Goal: Task Accomplishment & Management: Complete application form

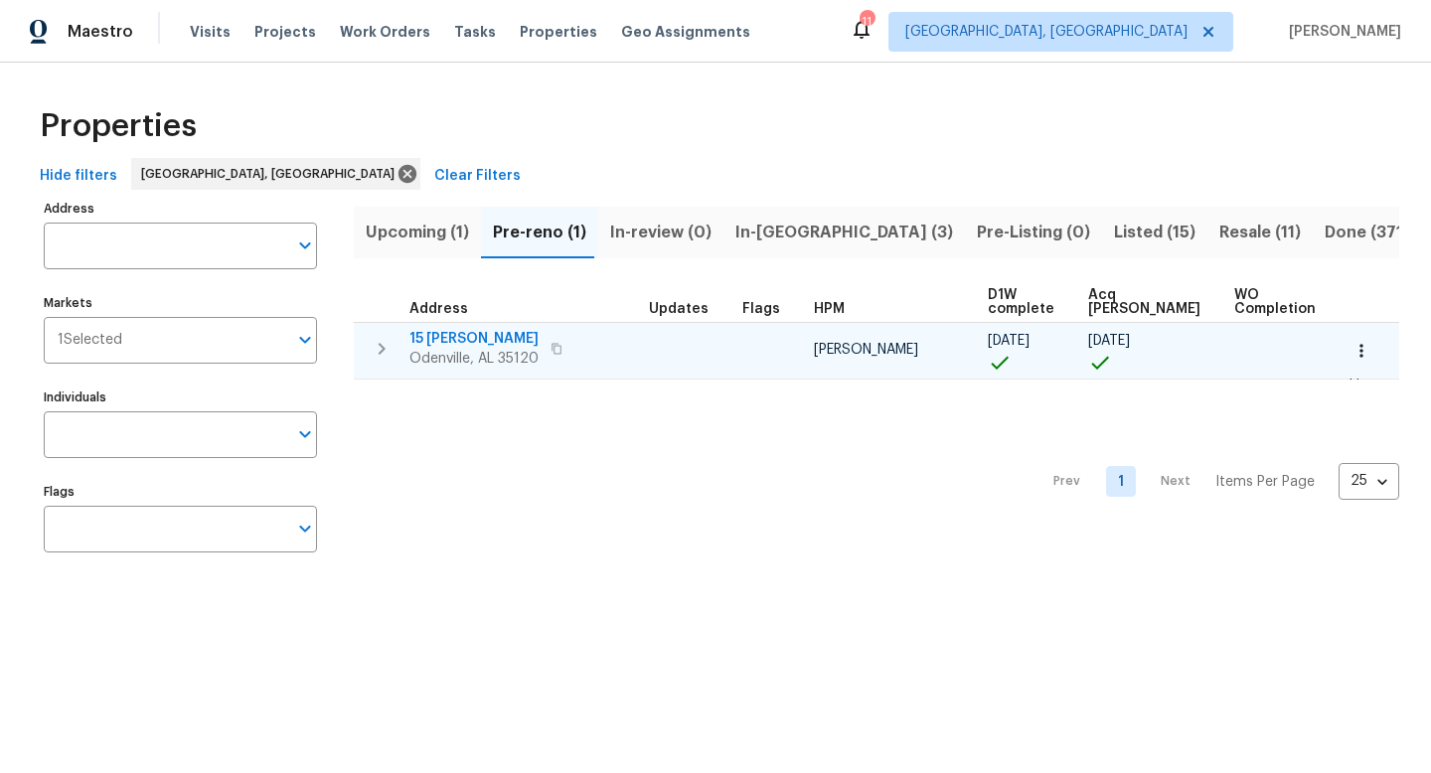
click at [458, 339] on span "15 Ryan Cir" at bounding box center [473, 339] width 129 height 20
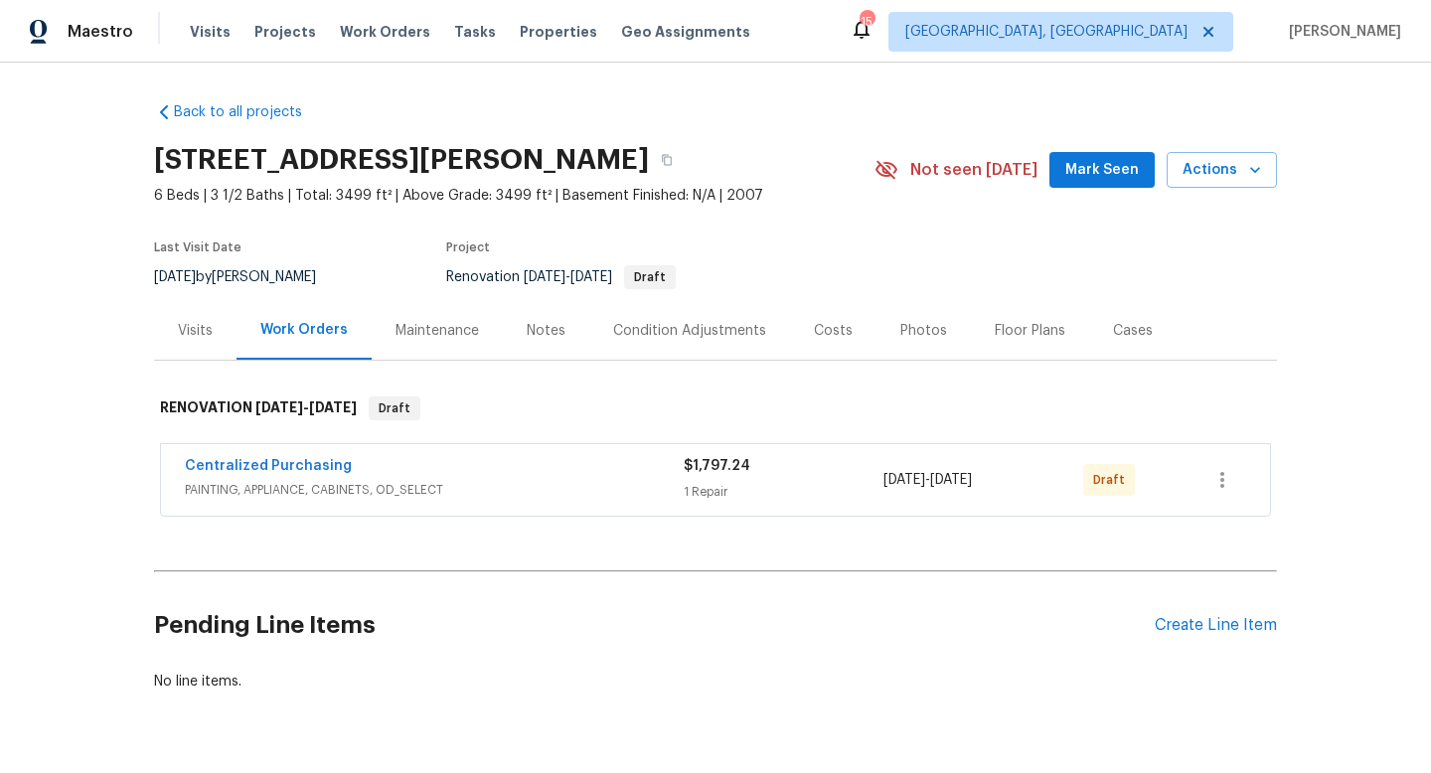
scroll to position [54, 0]
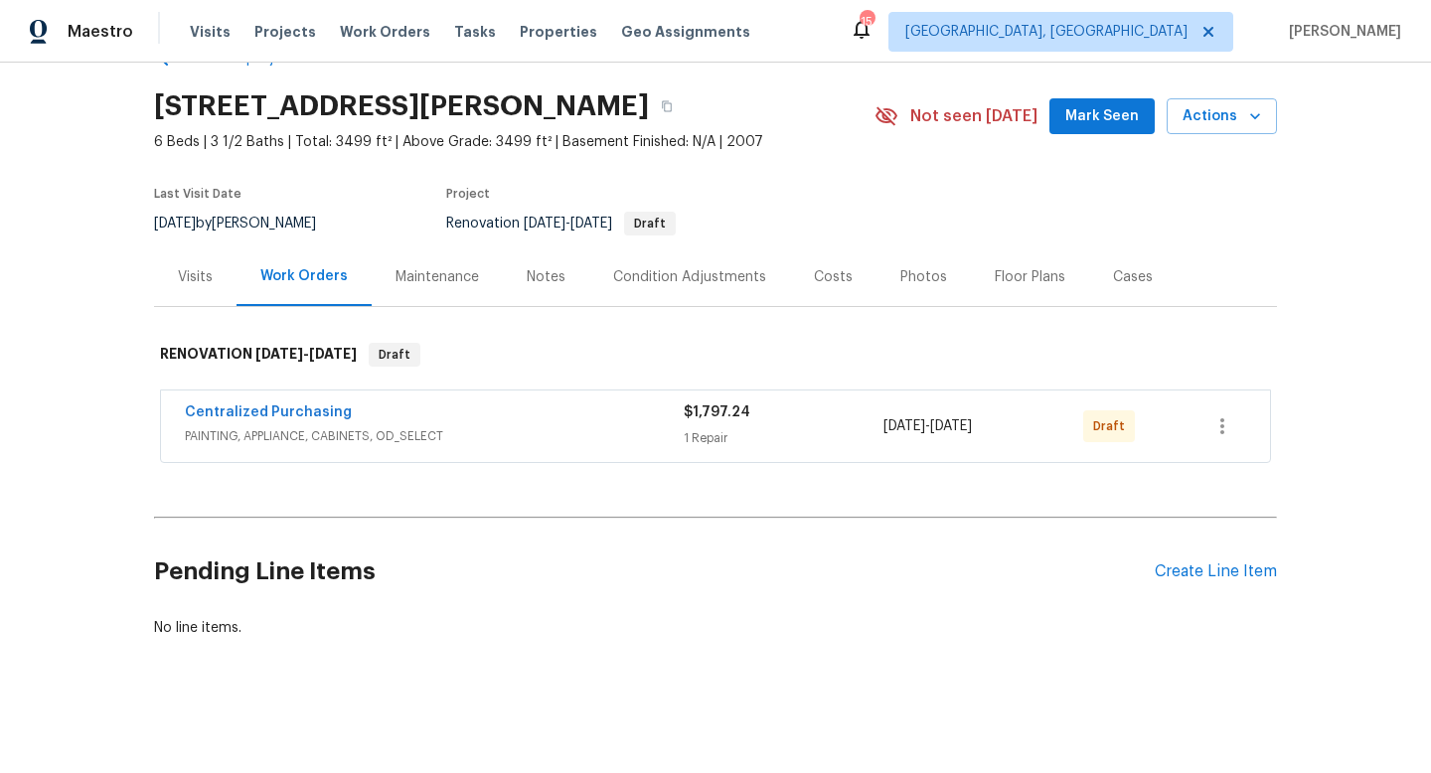
click at [1011, 276] on div "Floor Plans" at bounding box center [1029, 277] width 71 height 20
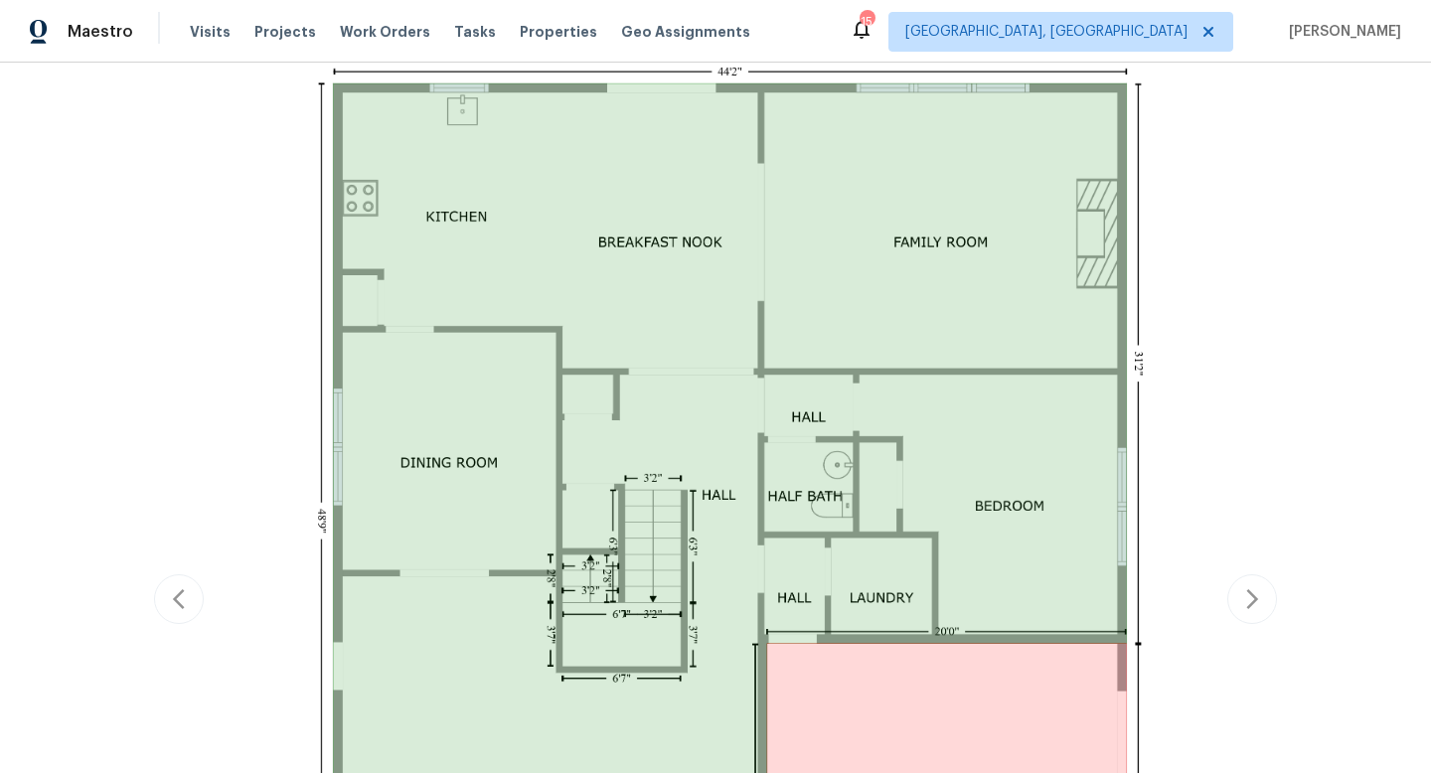
scroll to position [492, 0]
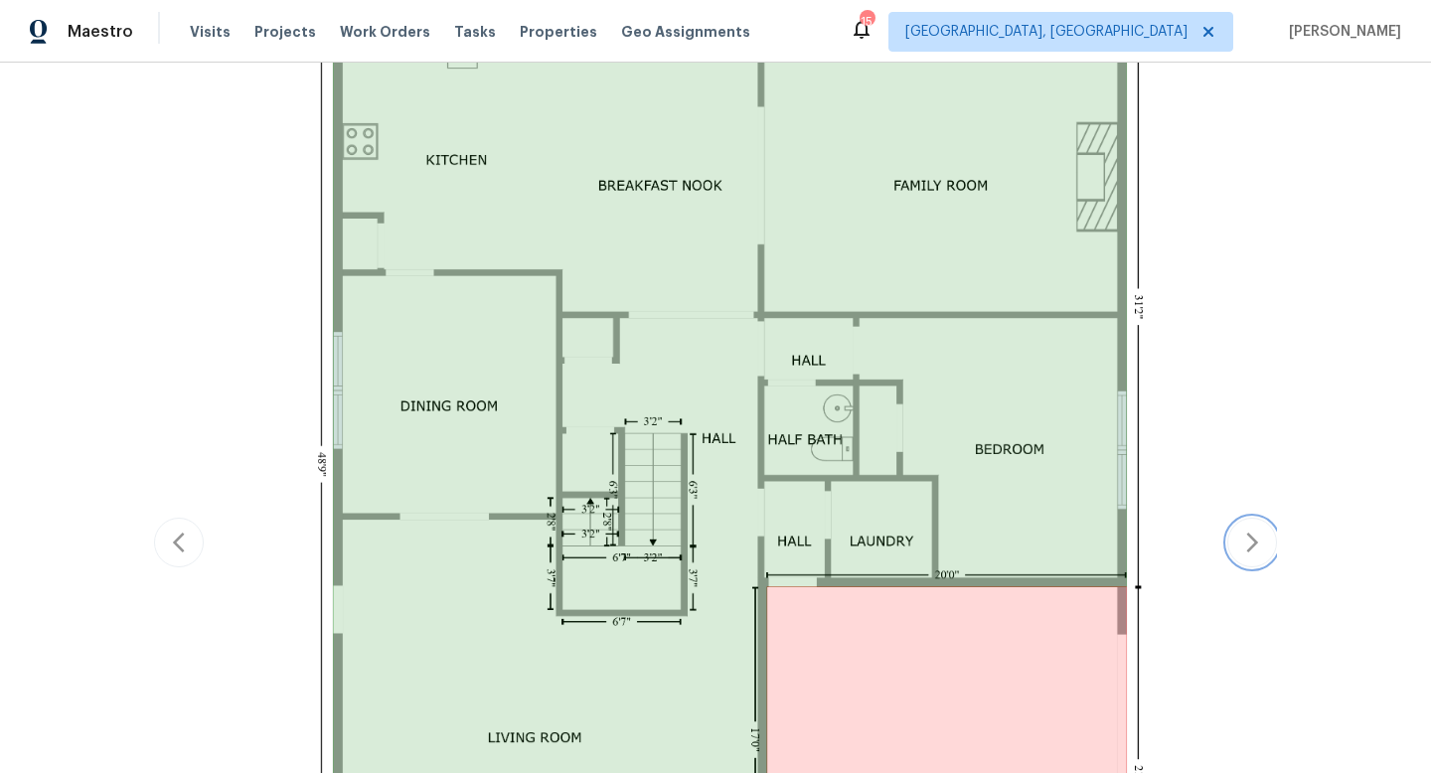
click at [1249, 551] on icon "button" at bounding box center [1252, 543] width 24 height 24
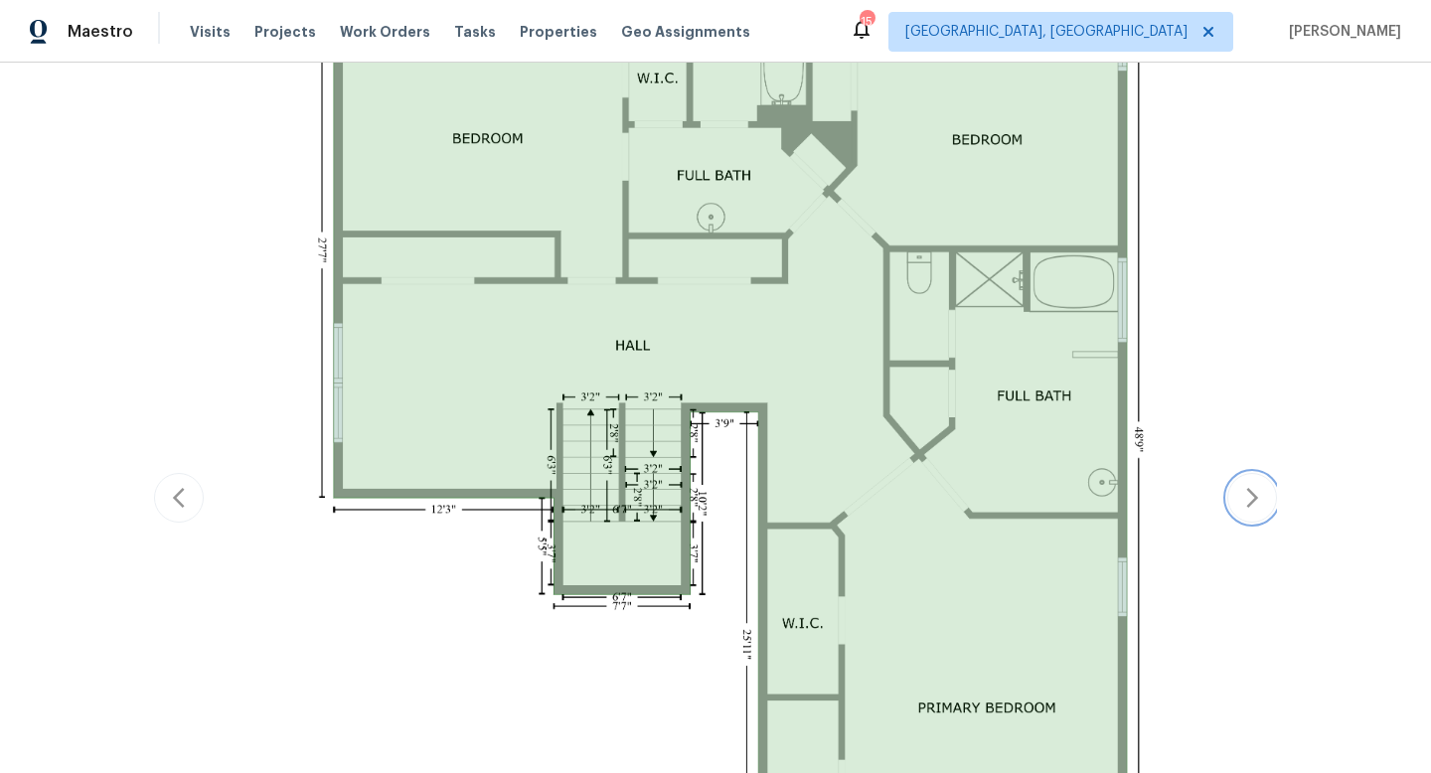
scroll to position [526, 0]
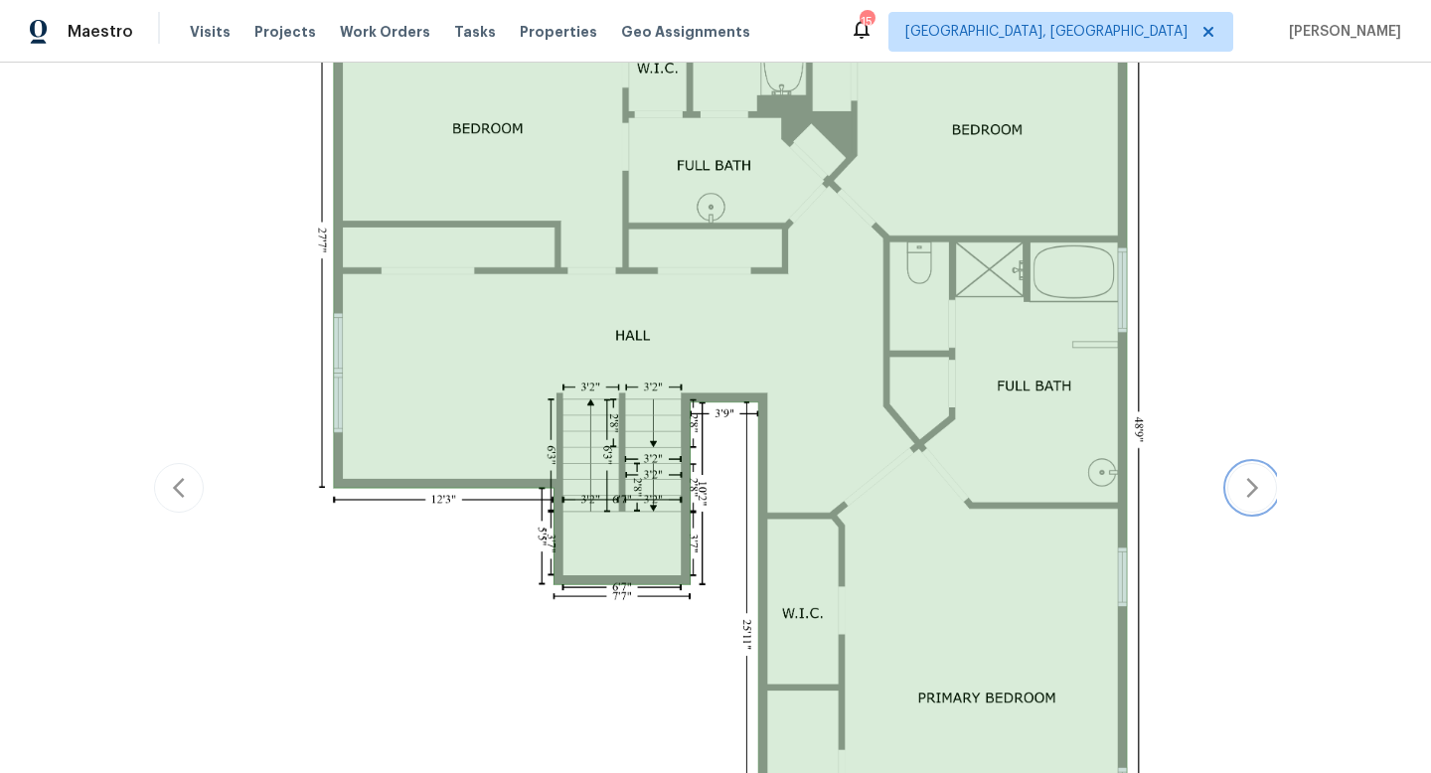
click at [1241, 478] on icon "button" at bounding box center [1252, 488] width 24 height 24
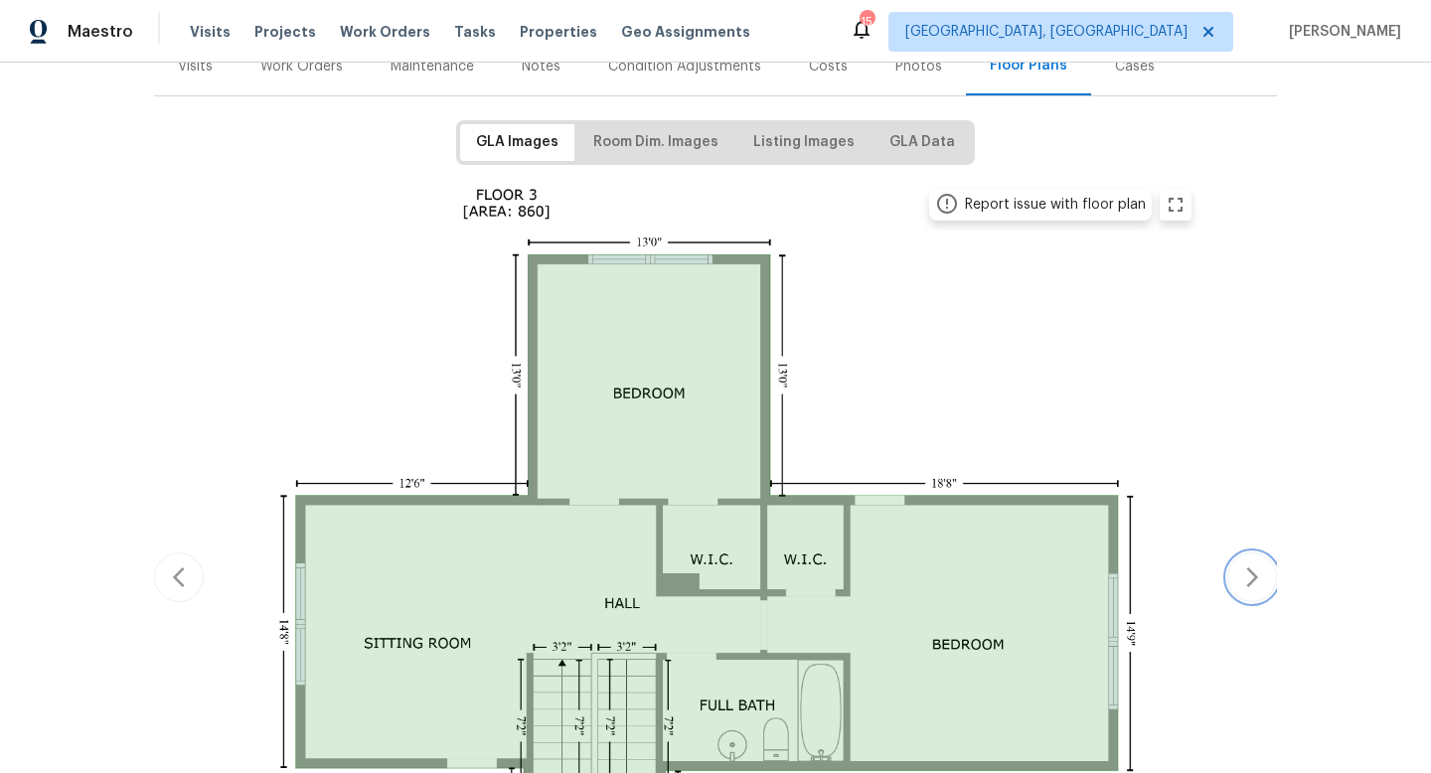
scroll to position [266, 0]
click at [174, 585] on icon "button" at bounding box center [179, 575] width 24 height 24
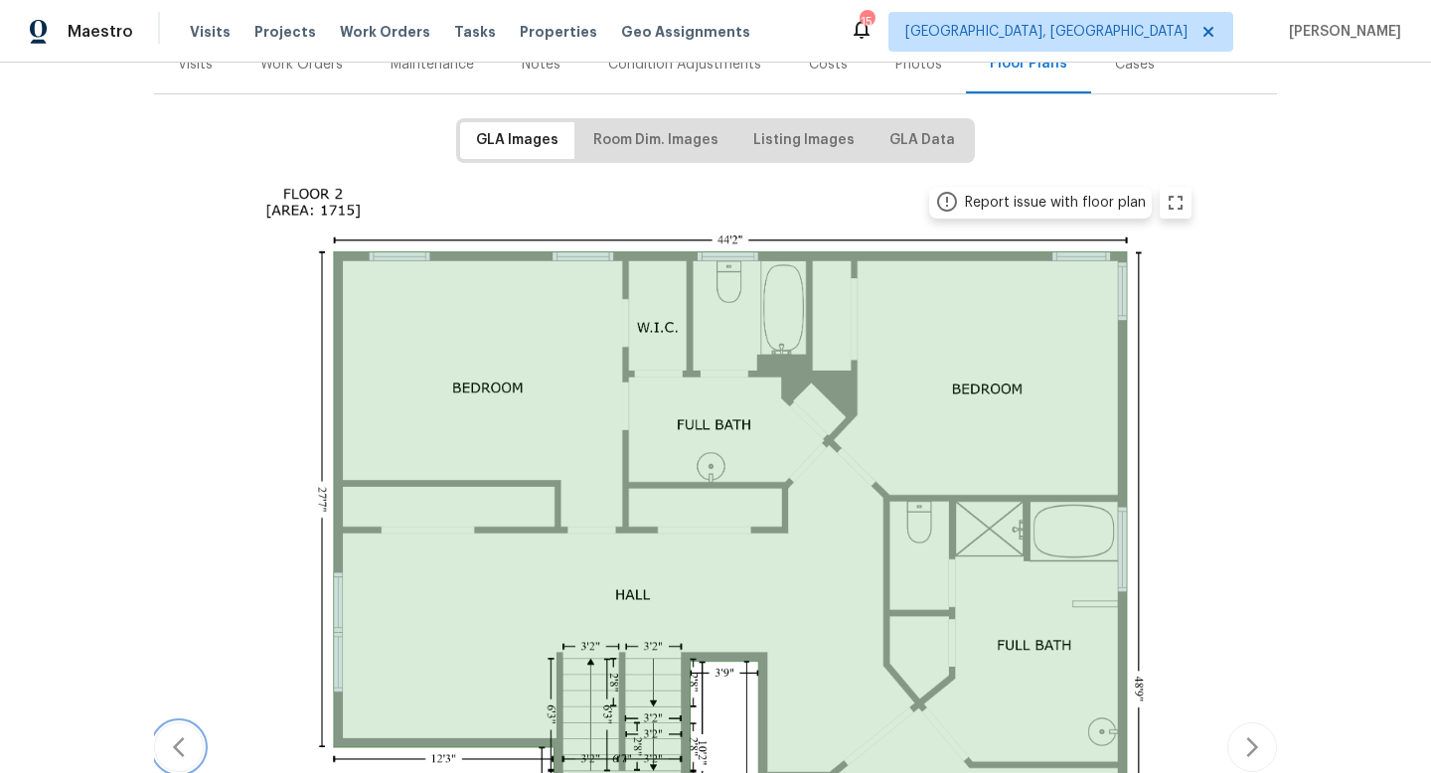
scroll to position [345, 0]
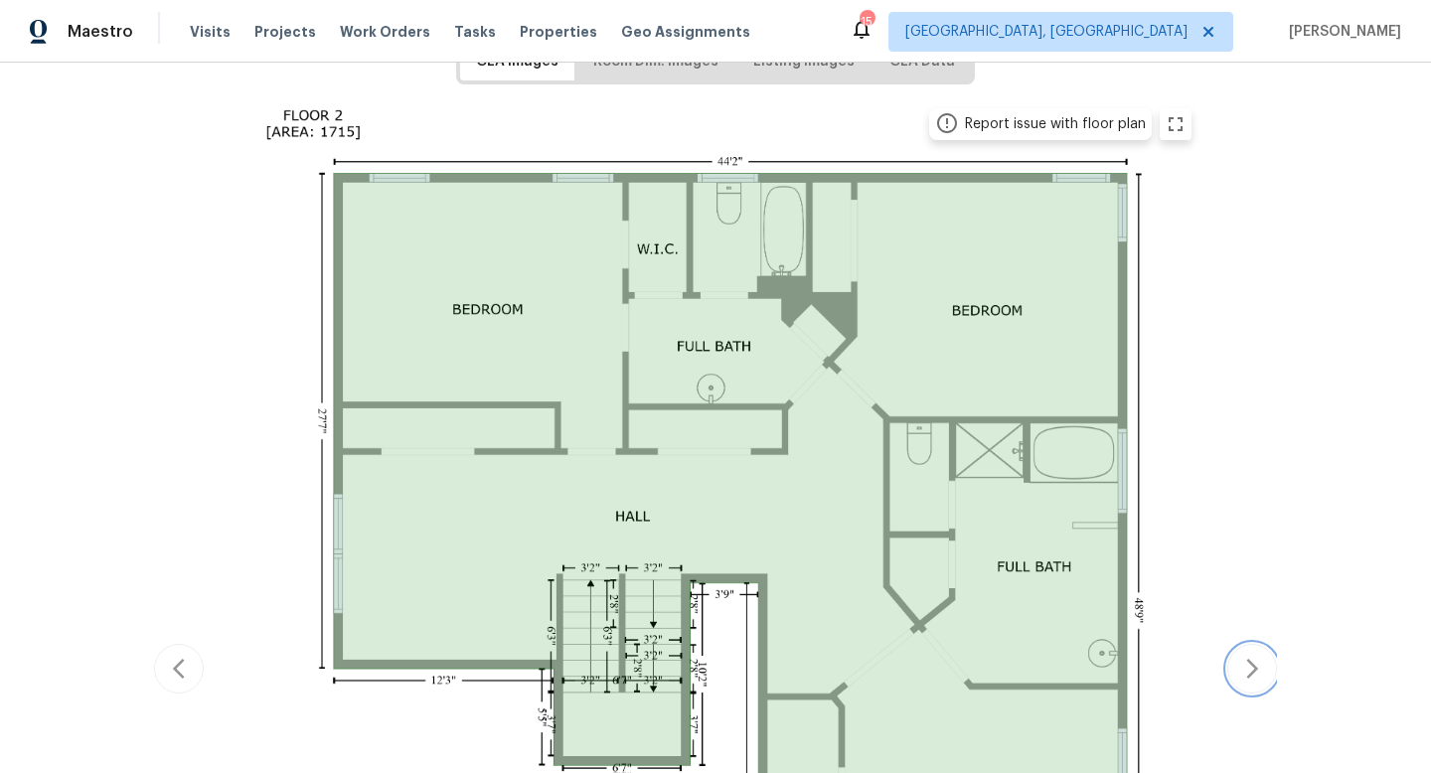
click at [1253, 678] on icon "button" at bounding box center [1252, 669] width 24 height 24
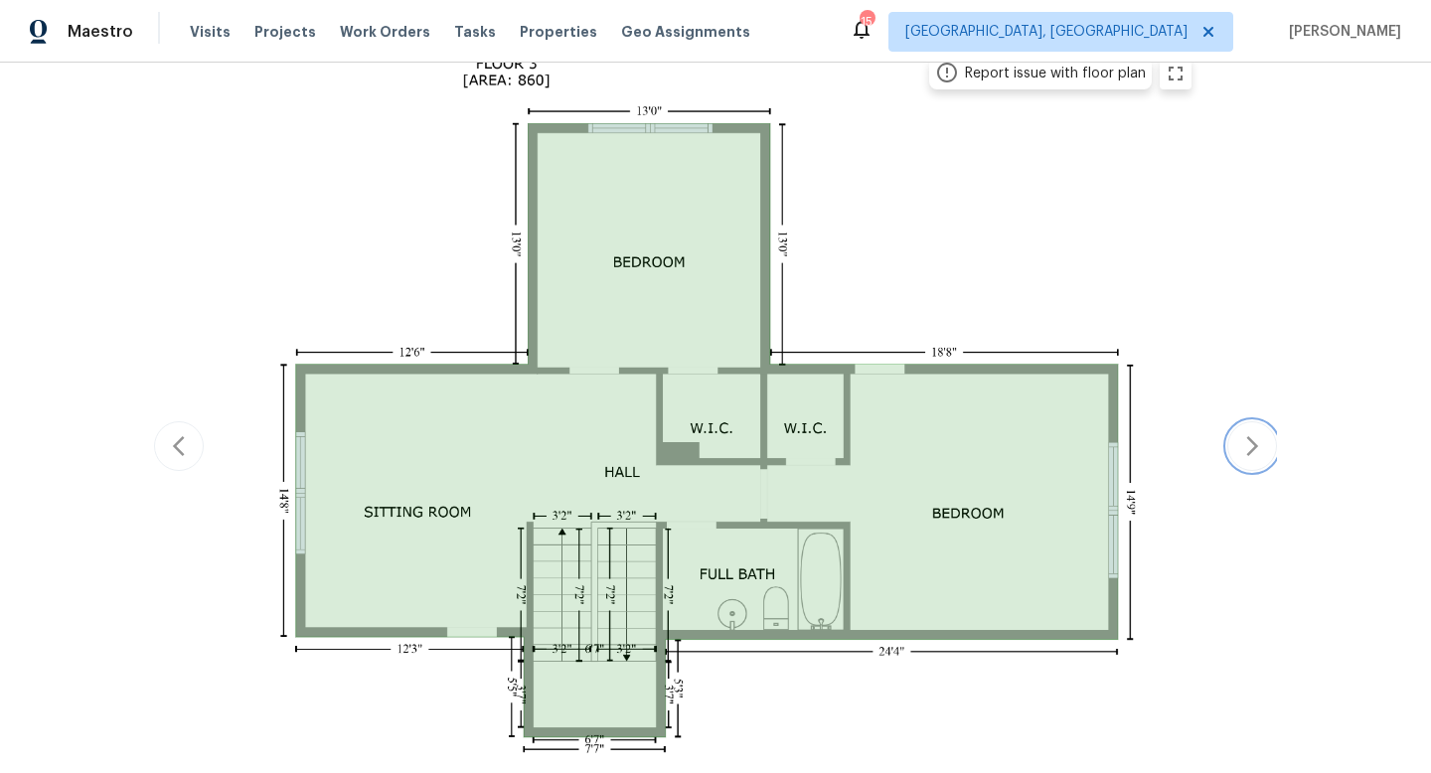
scroll to position [374, 0]
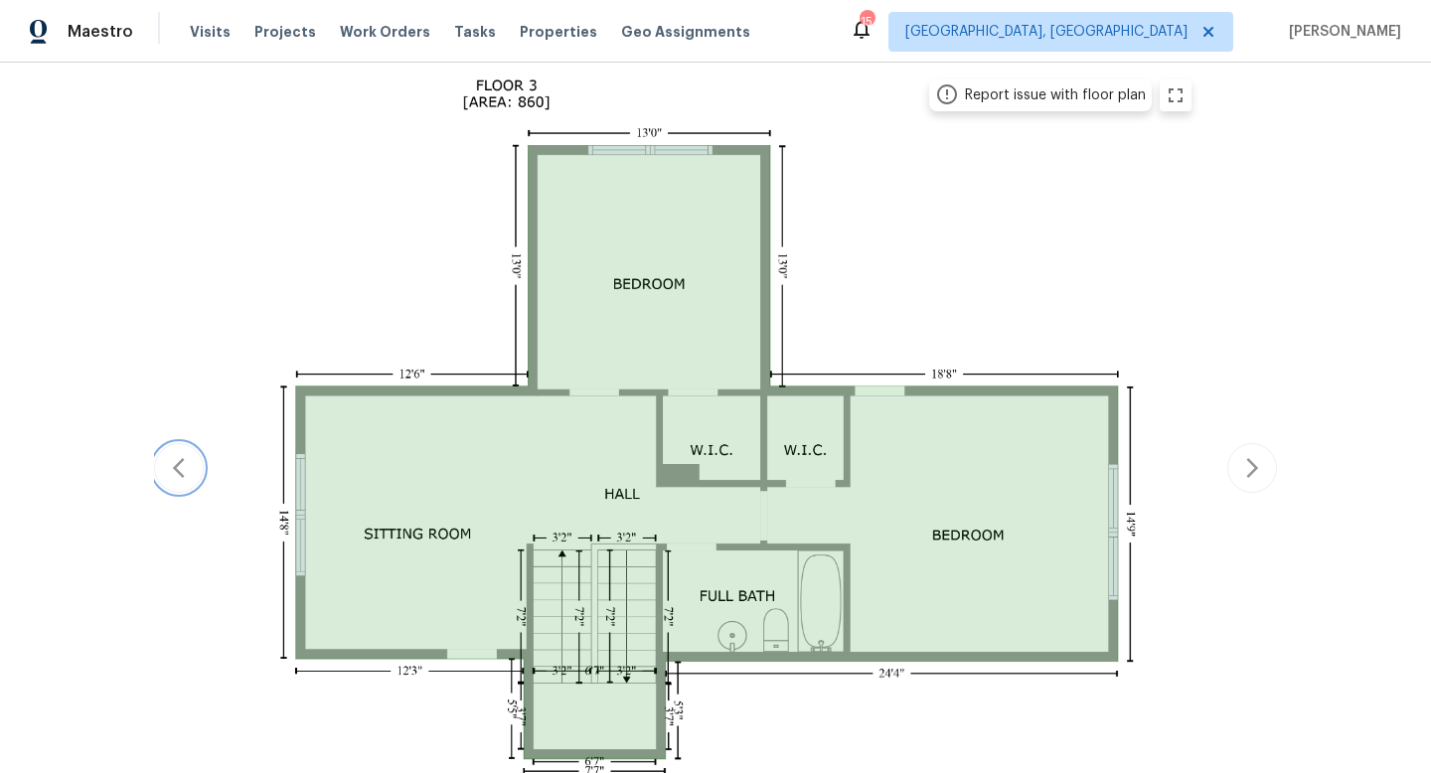
click at [180, 467] on icon "button" at bounding box center [179, 468] width 24 height 24
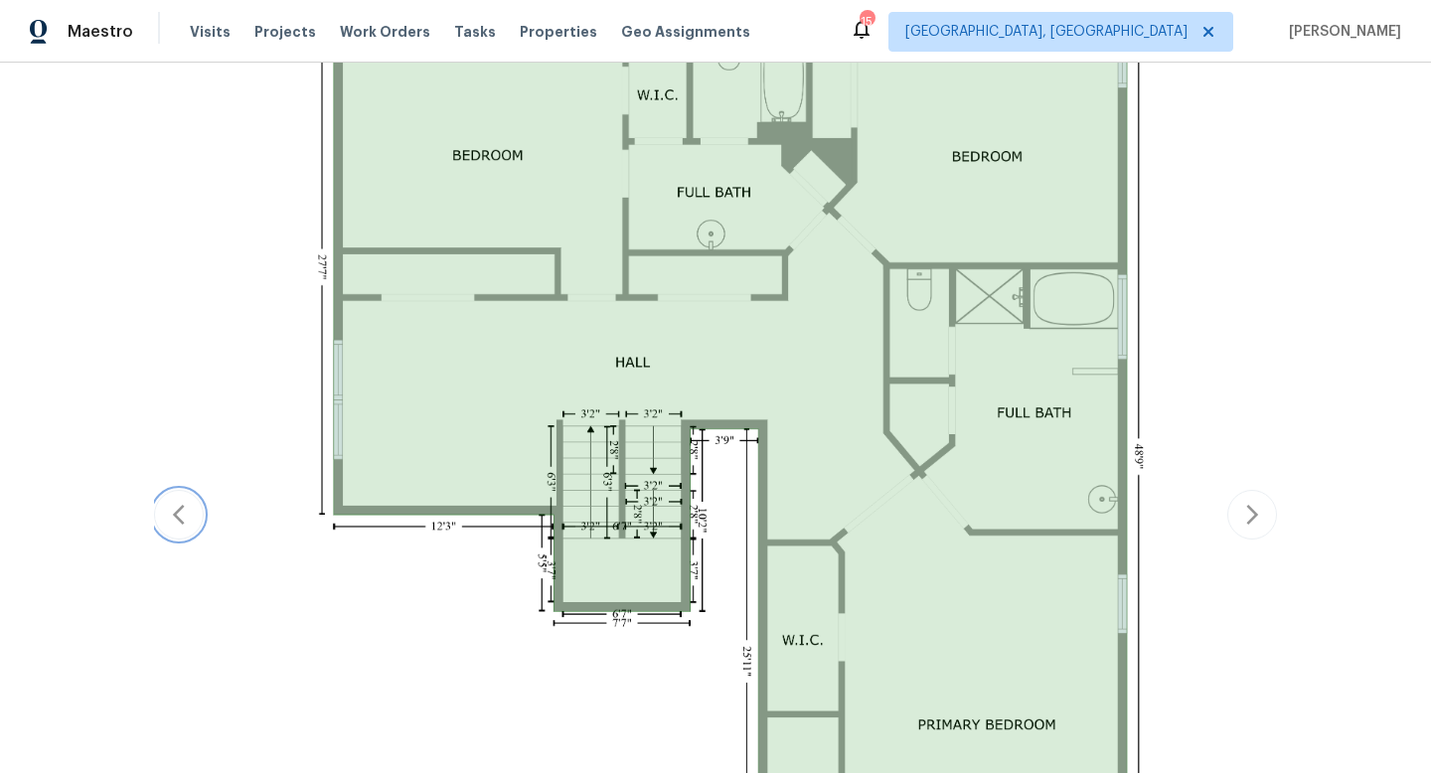
click at [169, 499] on button "button" at bounding box center [179, 515] width 50 height 50
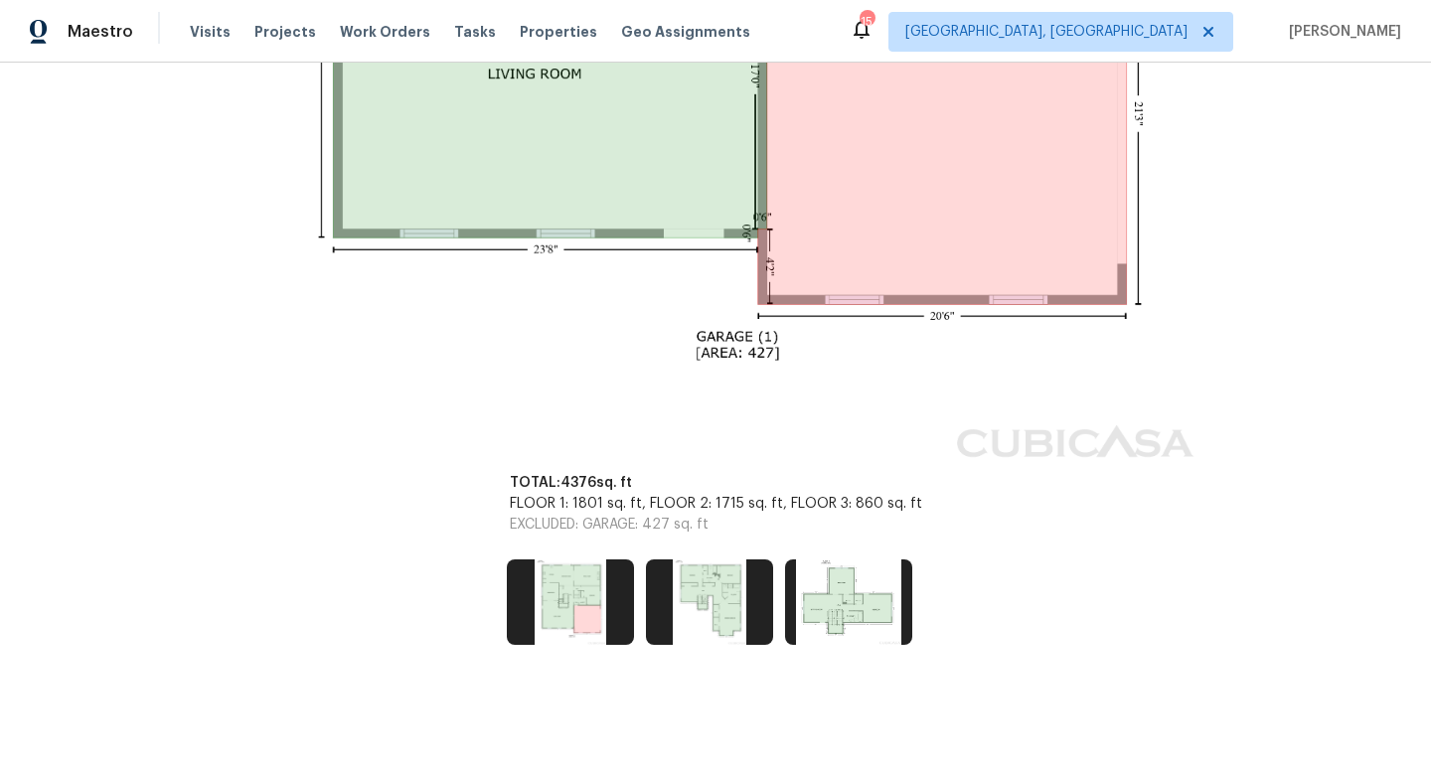
scroll to position [0, 0]
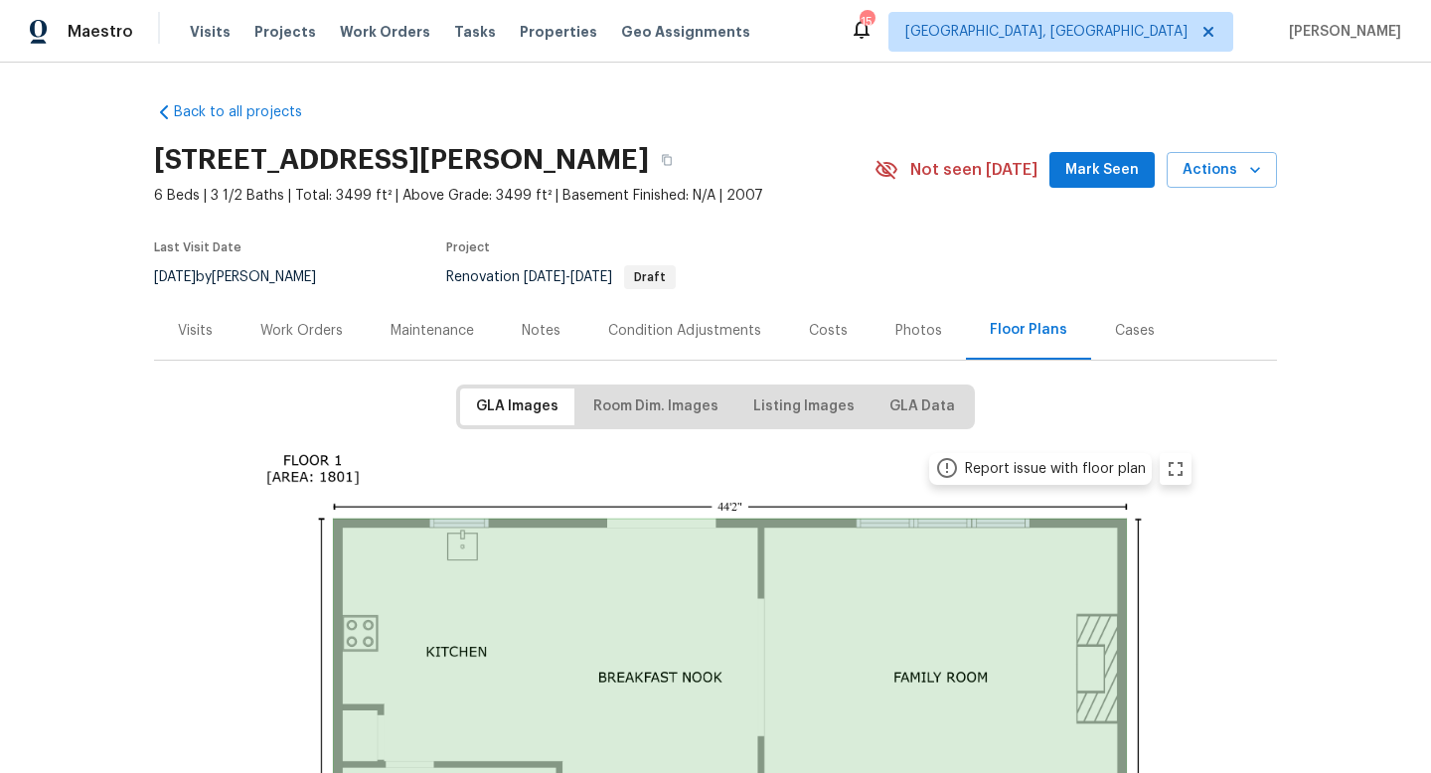
click at [271, 333] on div "Work Orders" at bounding box center [301, 331] width 82 height 20
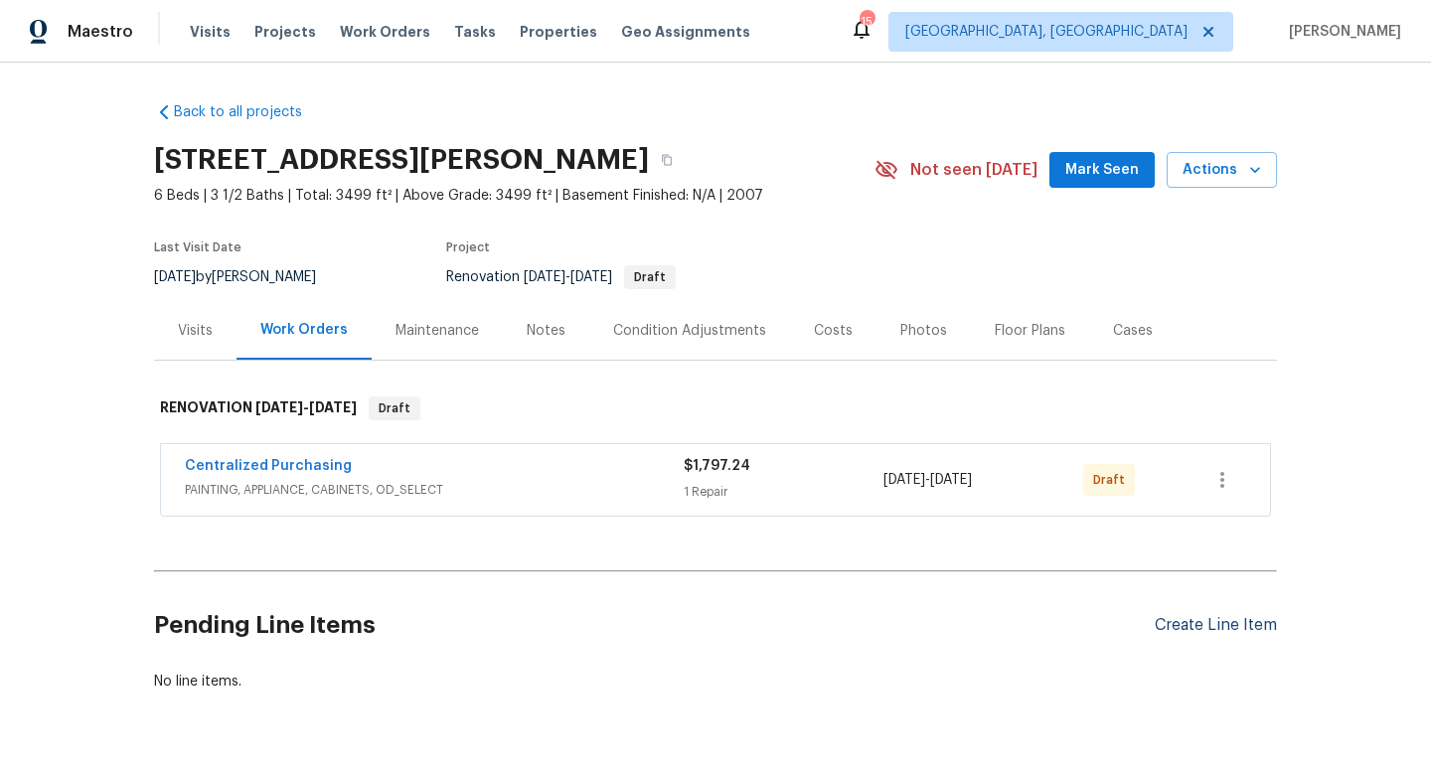
click at [1227, 630] on div "Create Line Item" at bounding box center [1215, 625] width 122 height 19
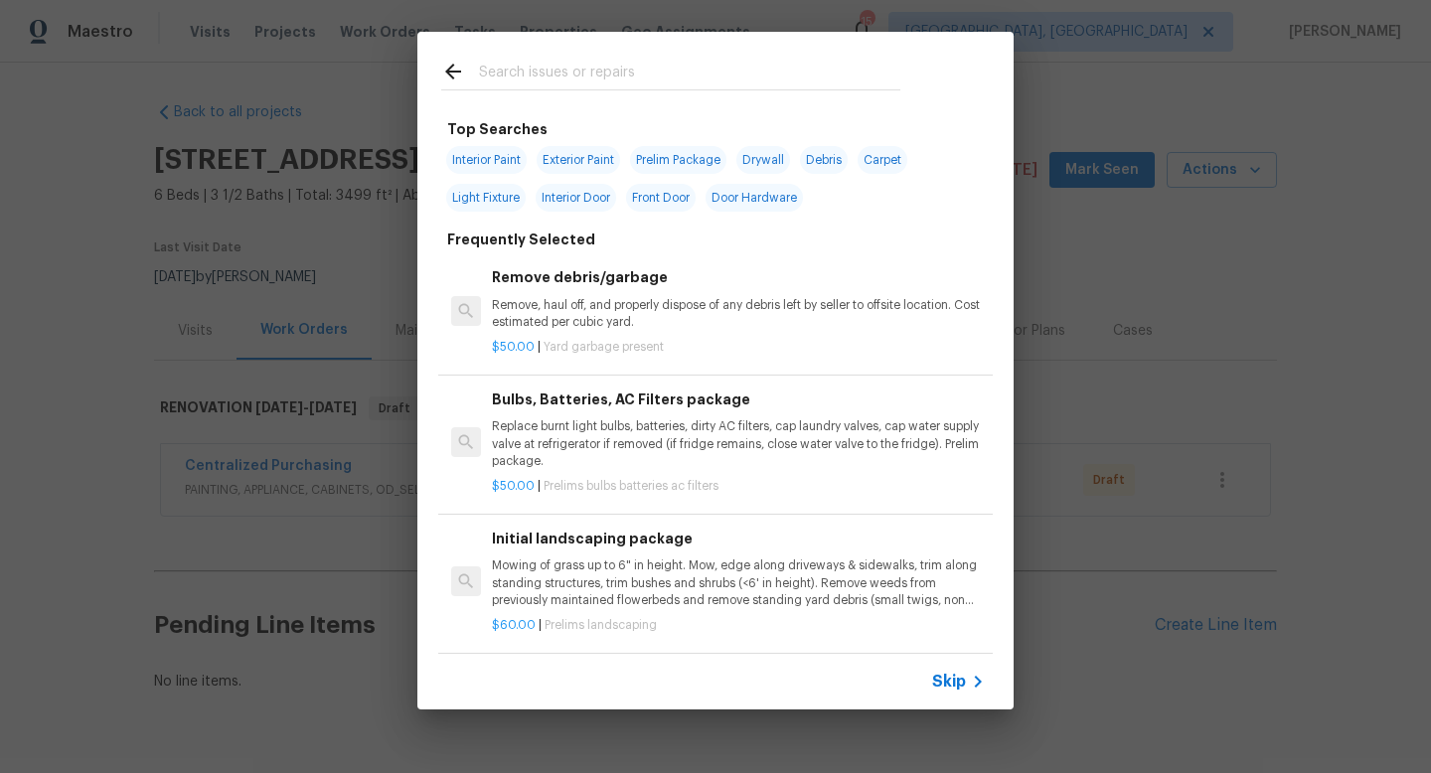
click at [535, 69] on input "text" at bounding box center [689, 75] width 421 height 30
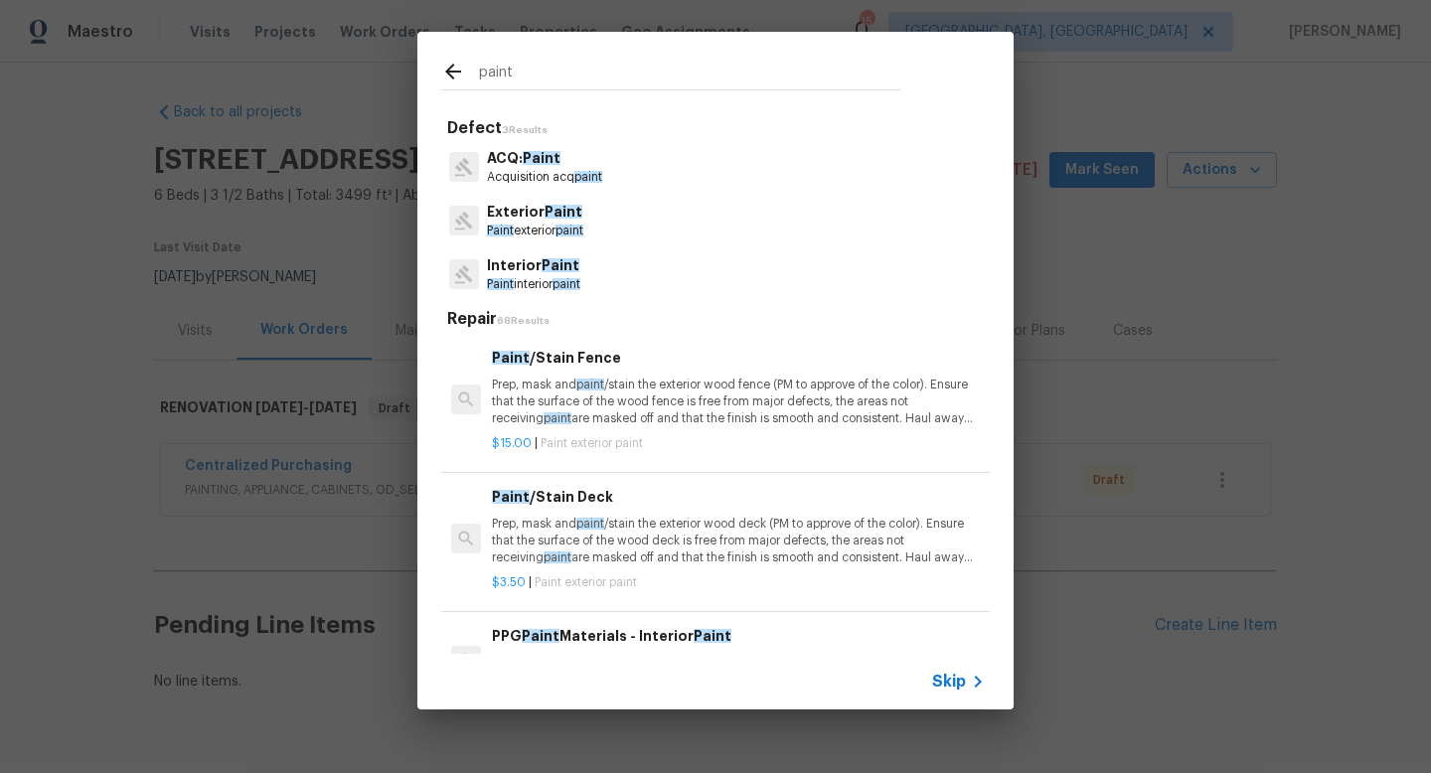
type input "paint"
click at [551, 283] on p "Paint interior paint" at bounding box center [533, 284] width 93 height 17
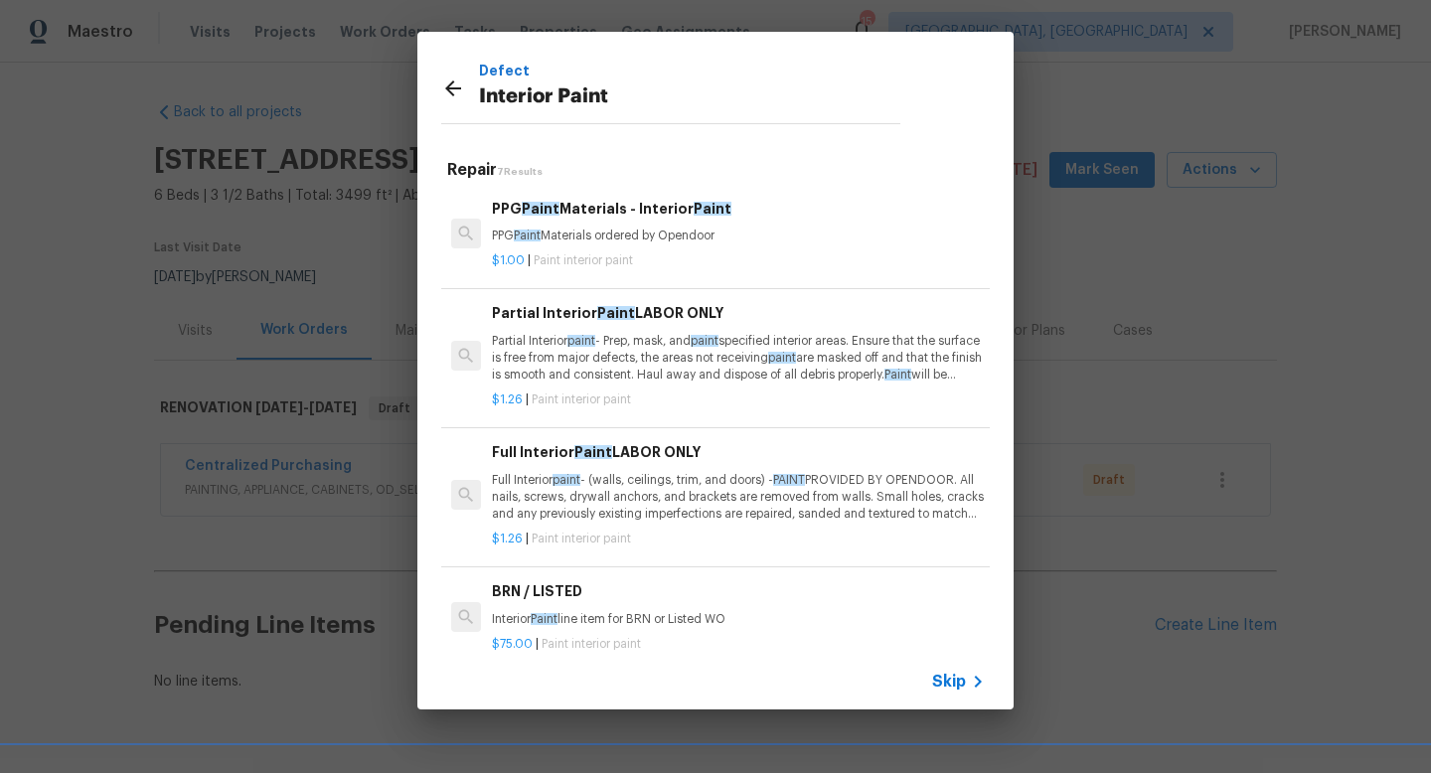
click at [622, 375] on p "Partial Interior paint - Prep, mask, and paint specified interior areas. Ensure…" at bounding box center [738, 358] width 493 height 51
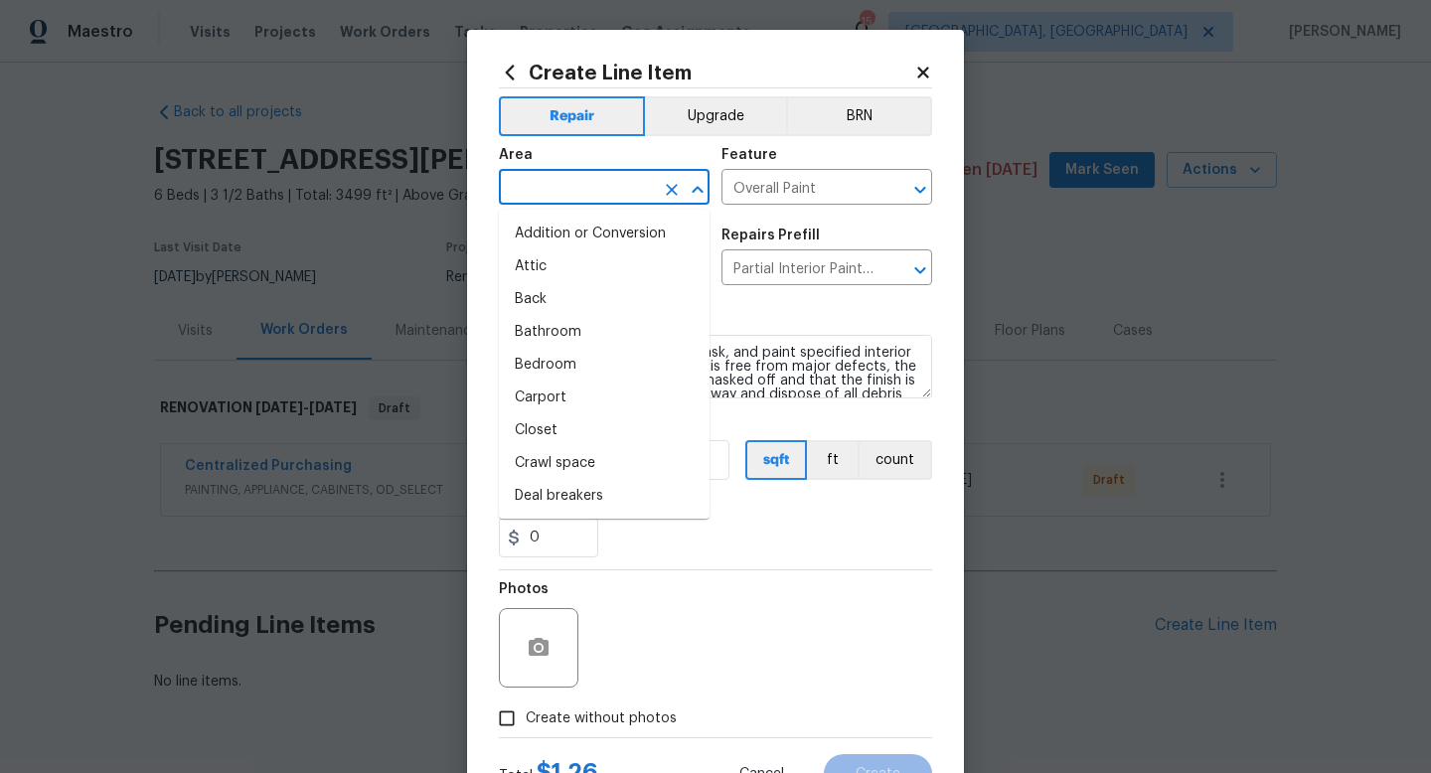
click at [570, 186] on input "text" at bounding box center [576, 189] width 155 height 31
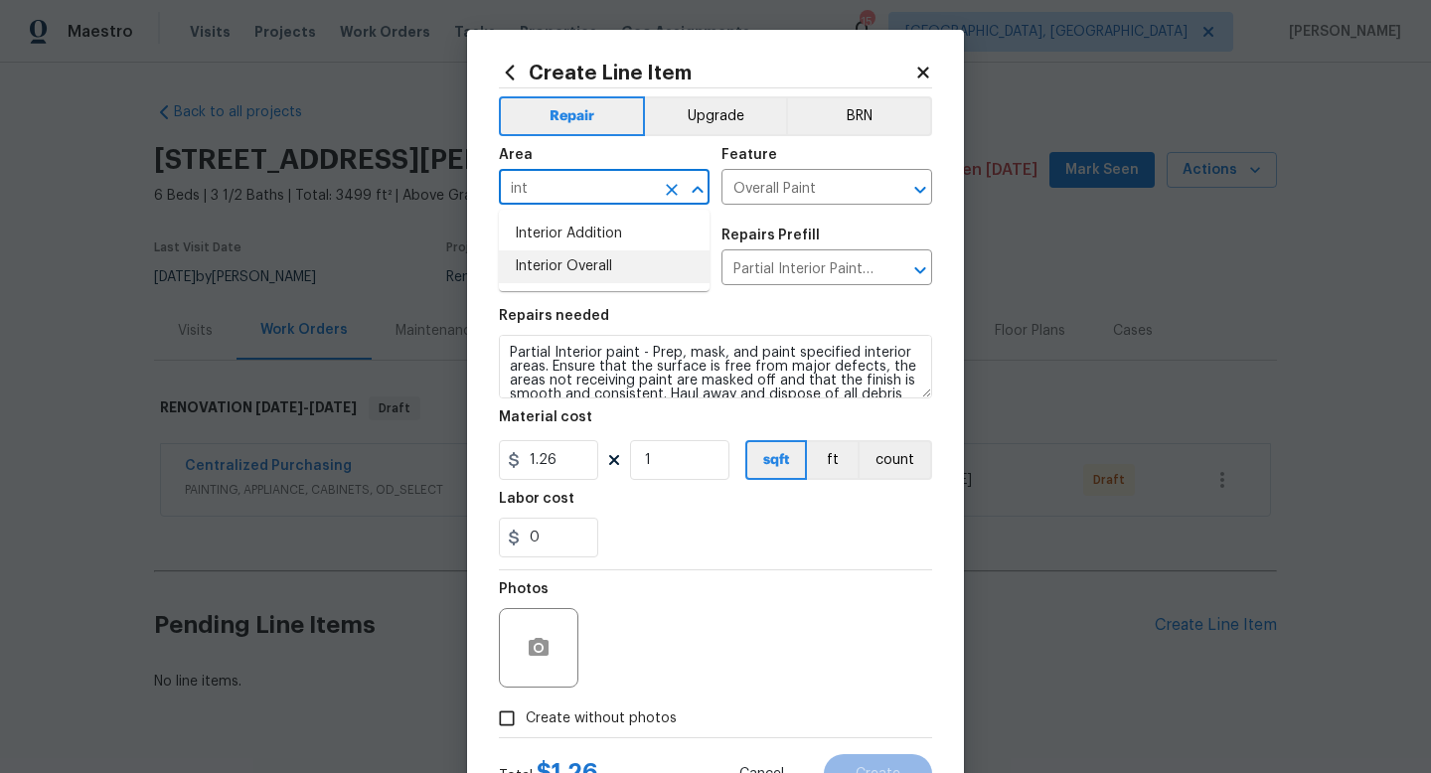
click at [572, 259] on li "Interior Overall" at bounding box center [604, 266] width 211 height 33
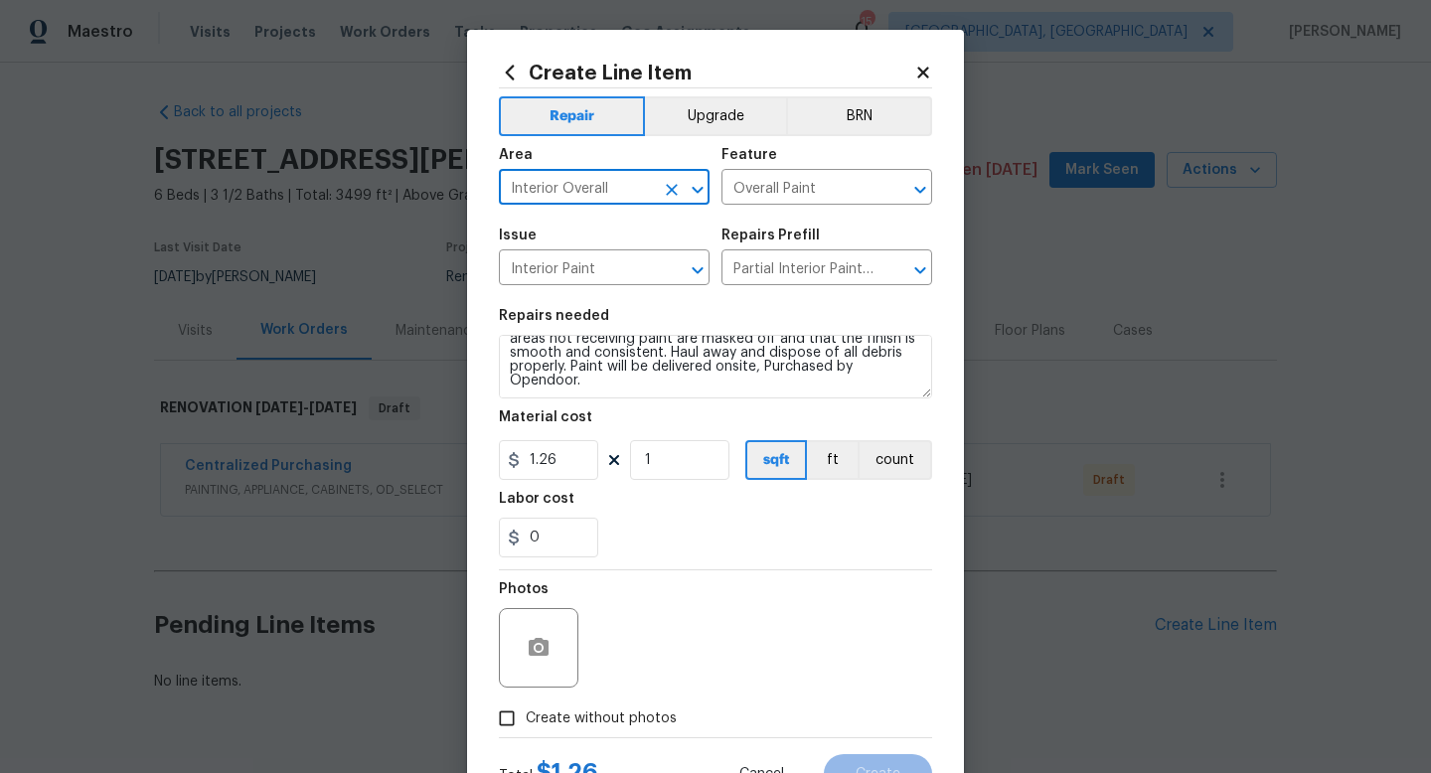
type input "Interior Overall"
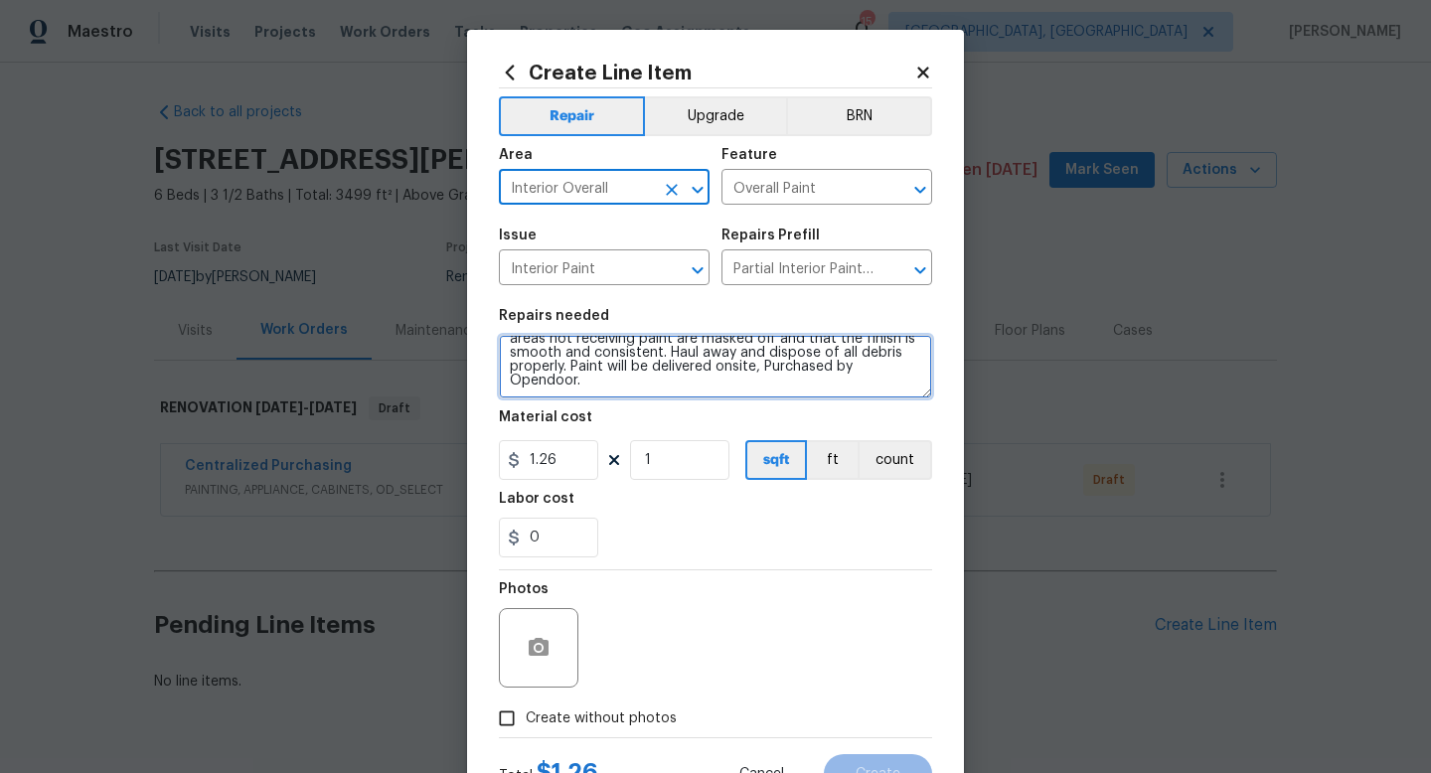
click at [850, 394] on textarea "Partial Interior paint - Prep, mask, and paint specified interior areas. Ensure…" at bounding box center [715, 367] width 433 height 64
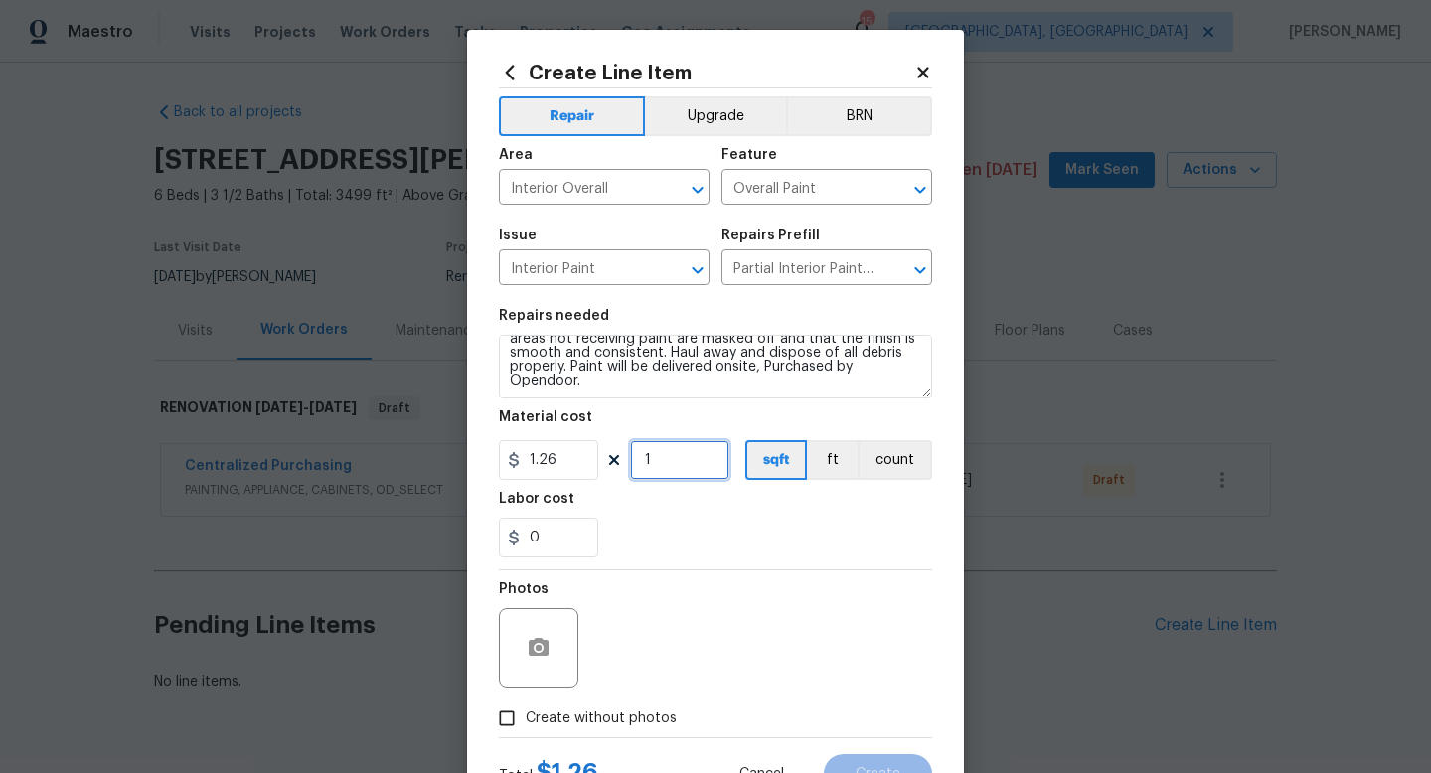
click at [672, 466] on input "1" at bounding box center [679, 460] width 99 height 40
type input "4376"
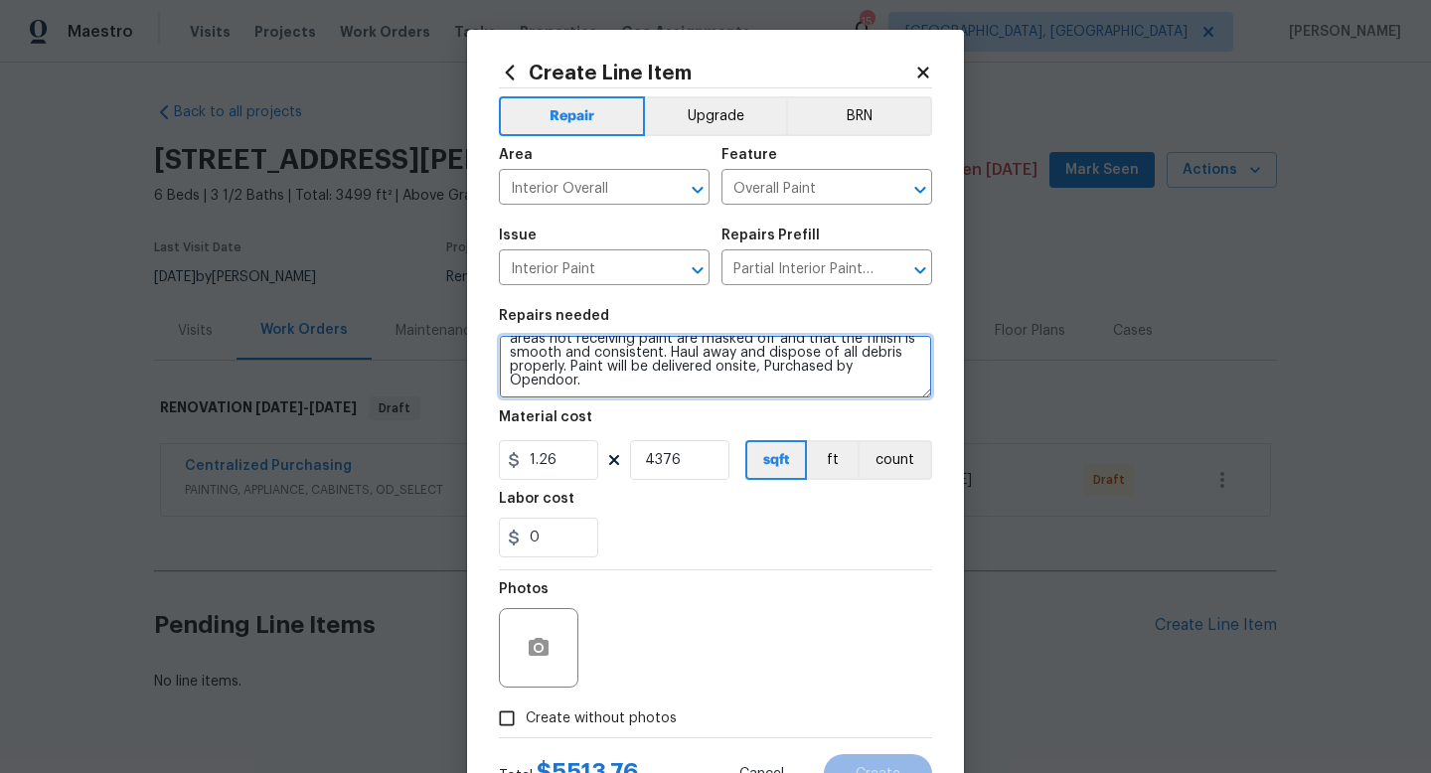
click at [805, 386] on textarea "Partial Interior paint - Prep, mask, and paint specified interior areas. Ensure…" at bounding box center [715, 367] width 433 height 64
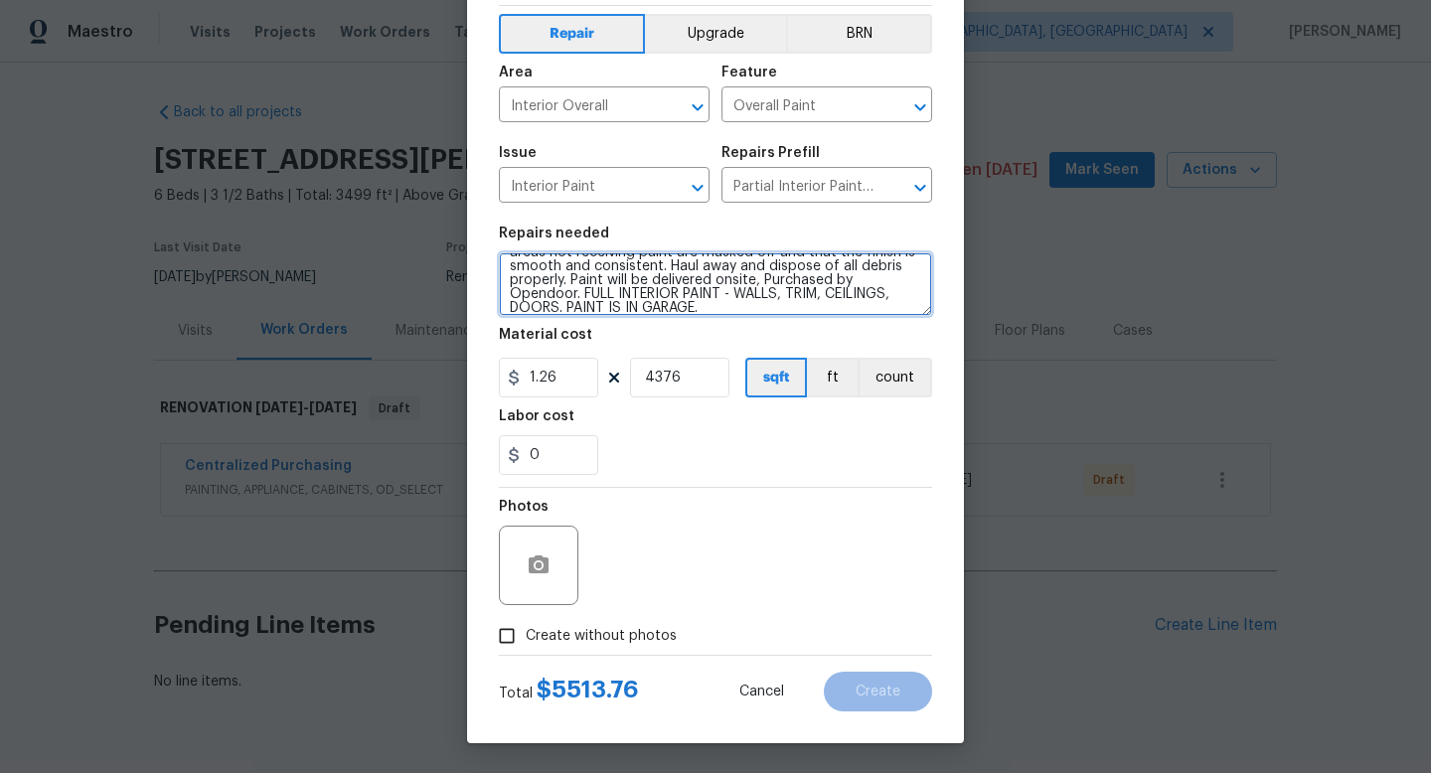
type textarea "Partial Interior paint - Prep, mask, and paint specified interior areas. Ensure…"
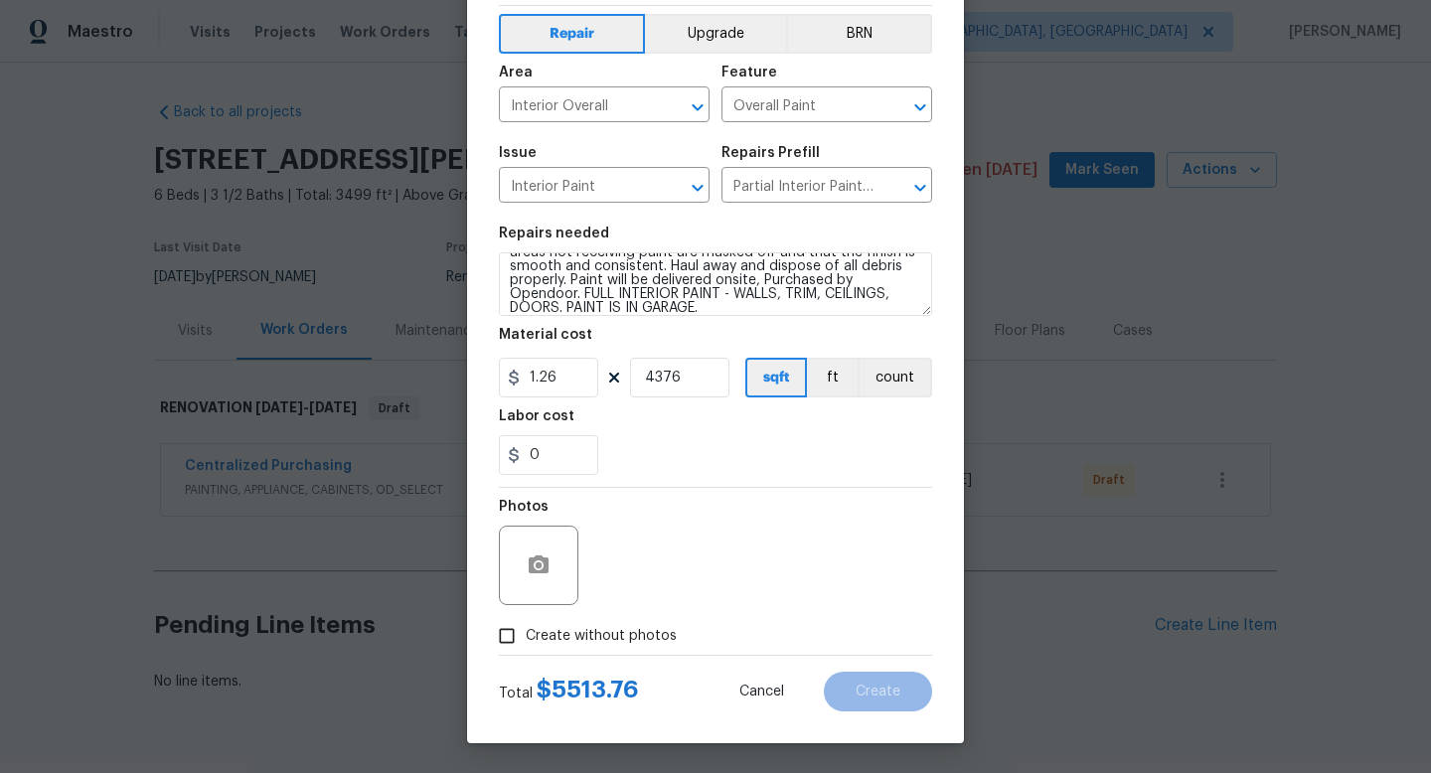
click at [624, 626] on span "Create without photos" at bounding box center [601, 636] width 151 height 21
click at [526, 625] on input "Create without photos" at bounding box center [507, 636] width 38 height 38
checkbox input "true"
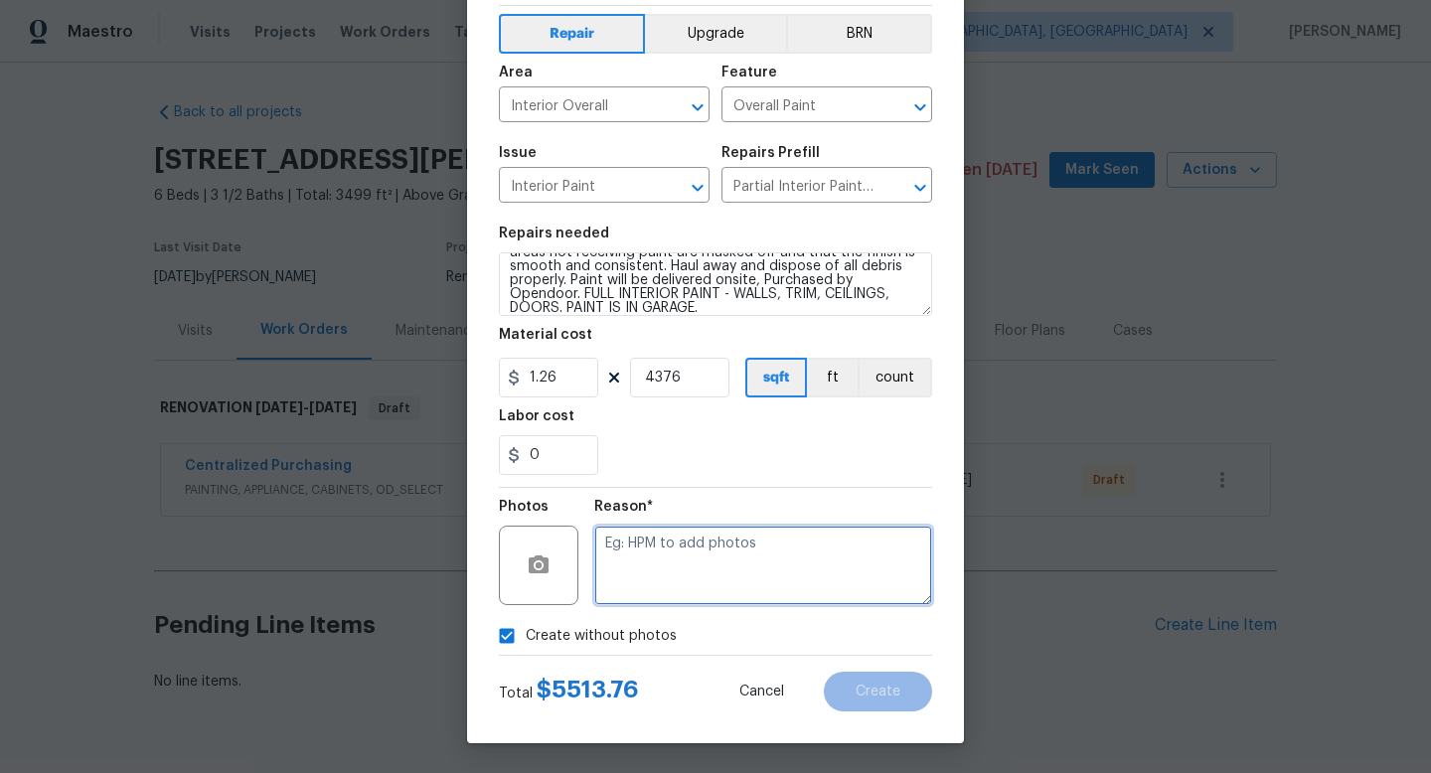
click at [749, 576] on textarea at bounding box center [763, 565] width 338 height 79
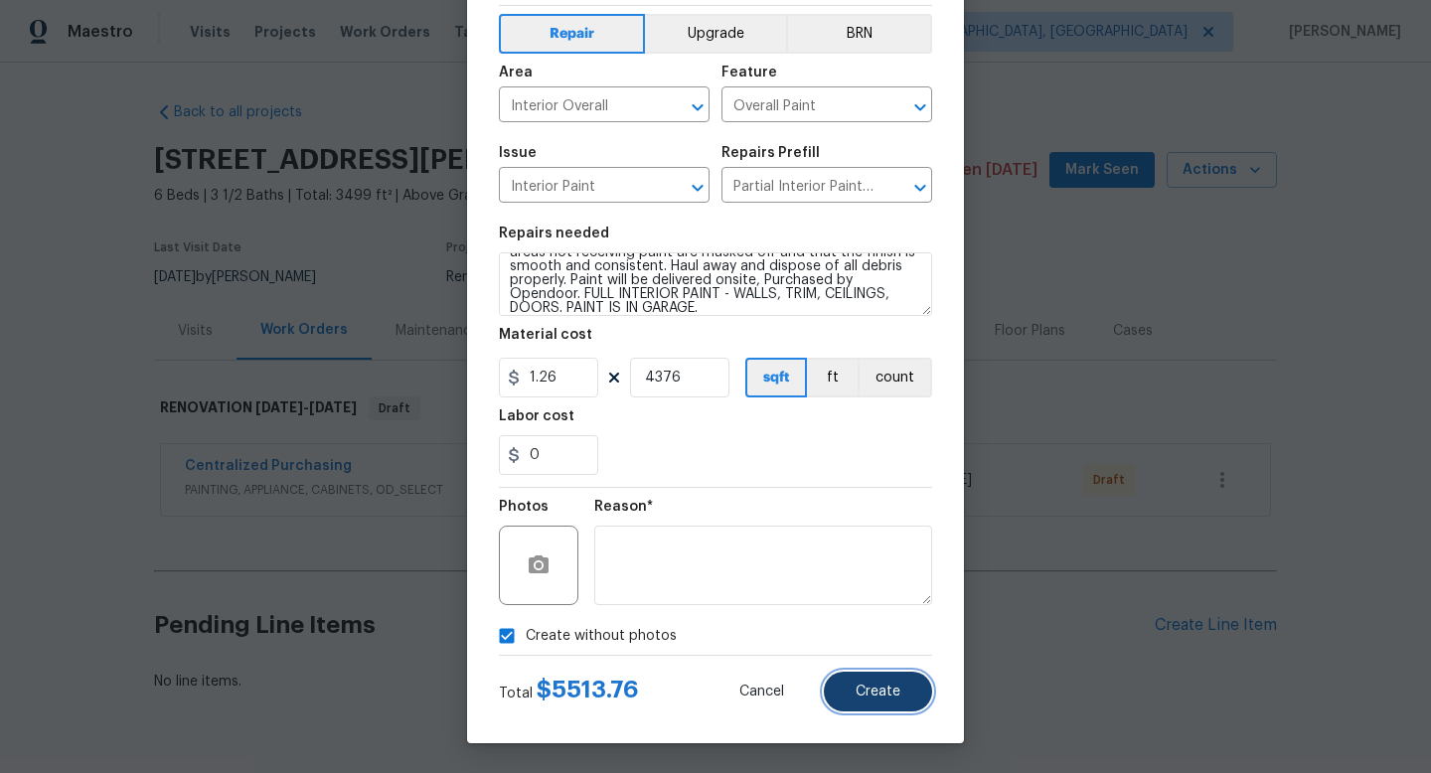
click at [892, 704] on button "Create" at bounding box center [878, 692] width 108 height 40
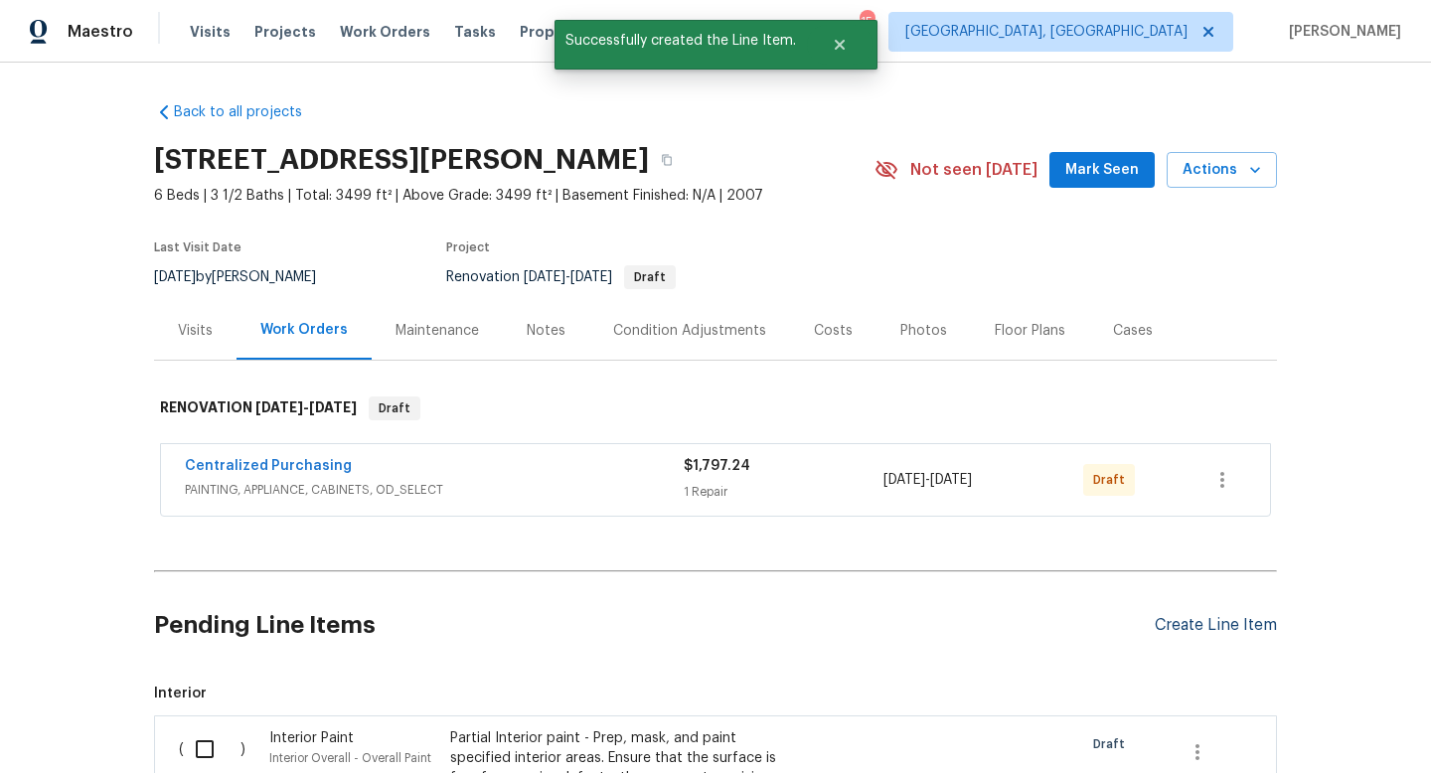
click at [1189, 621] on div "Create Line Item" at bounding box center [1215, 625] width 122 height 19
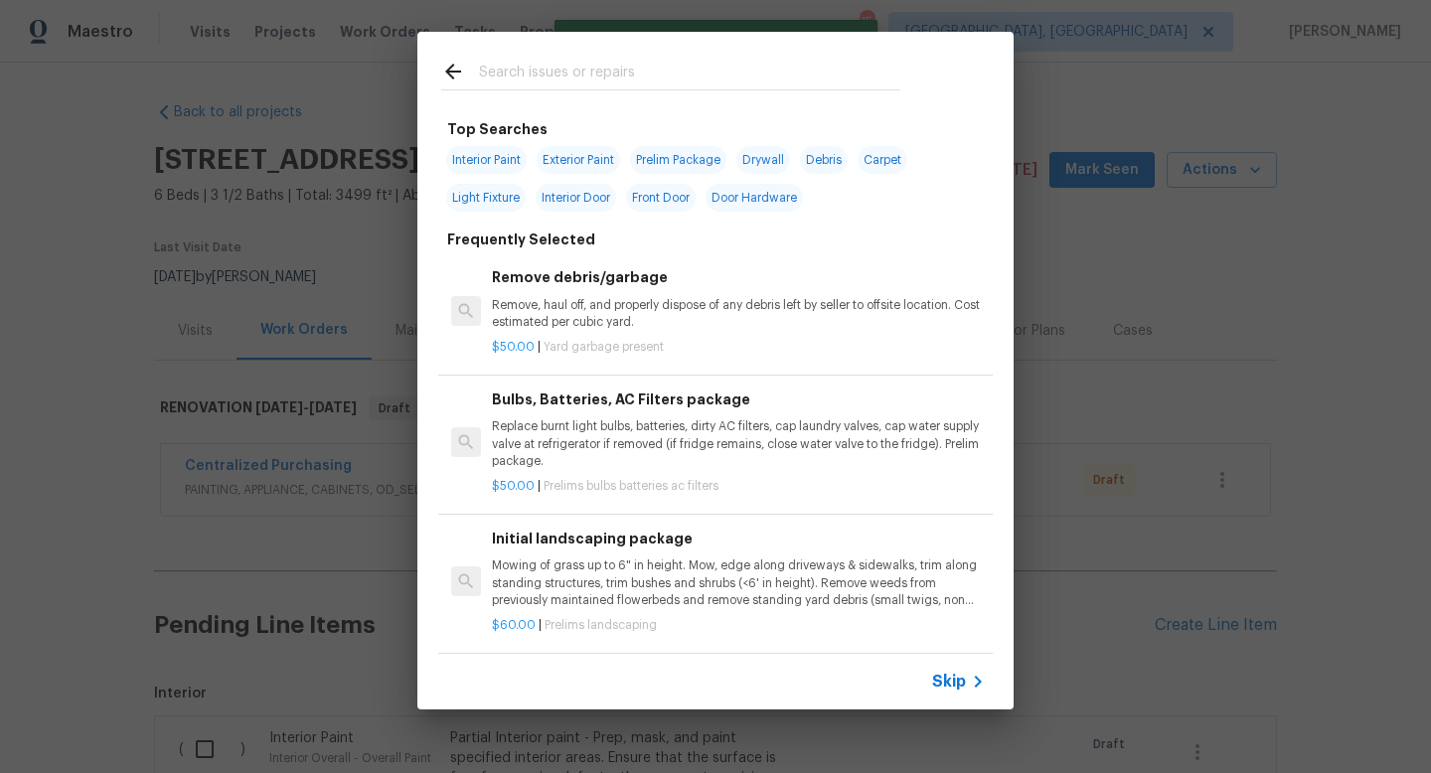
click at [602, 81] on input "text" at bounding box center [689, 75] width 421 height 30
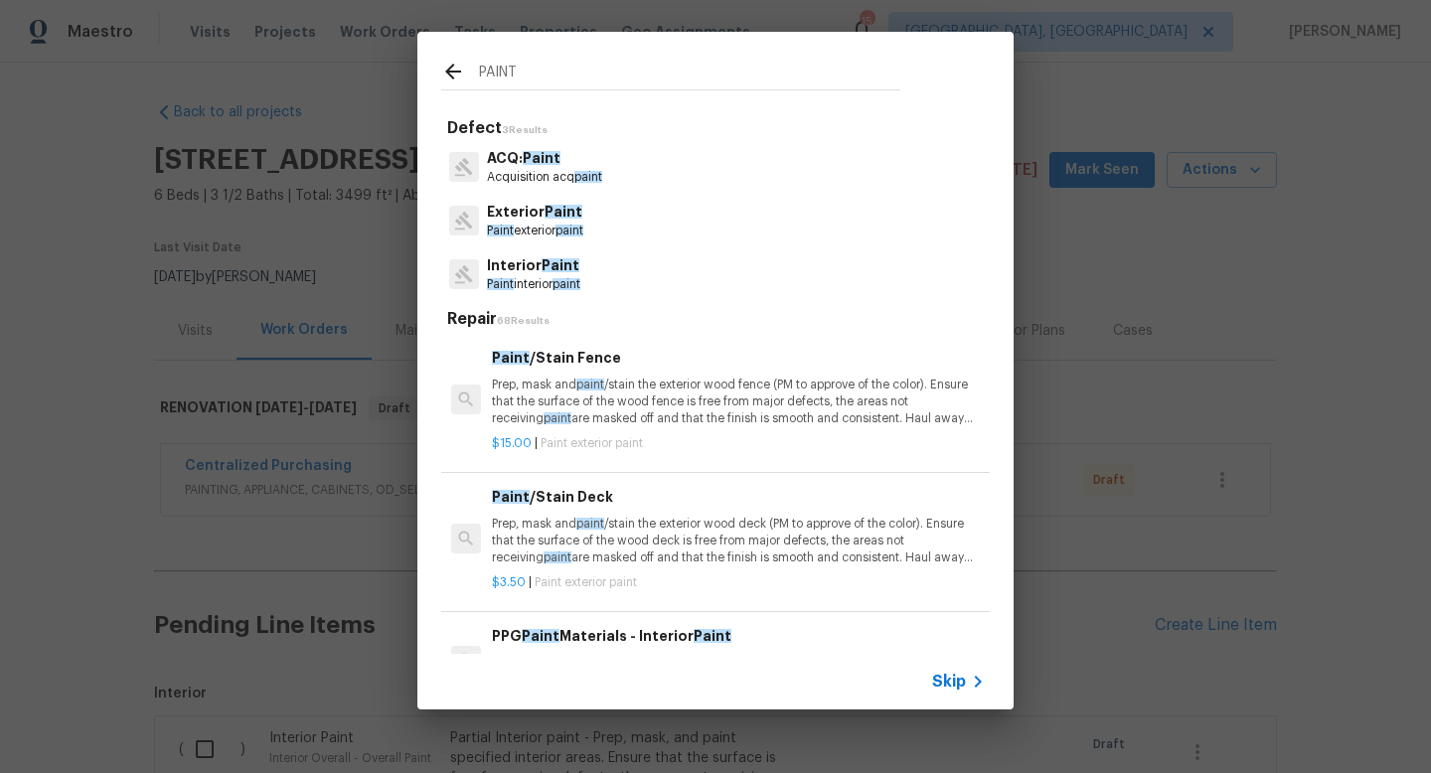
type input "PAINT"
click at [552, 273] on p "Interior Paint" at bounding box center [533, 265] width 93 height 21
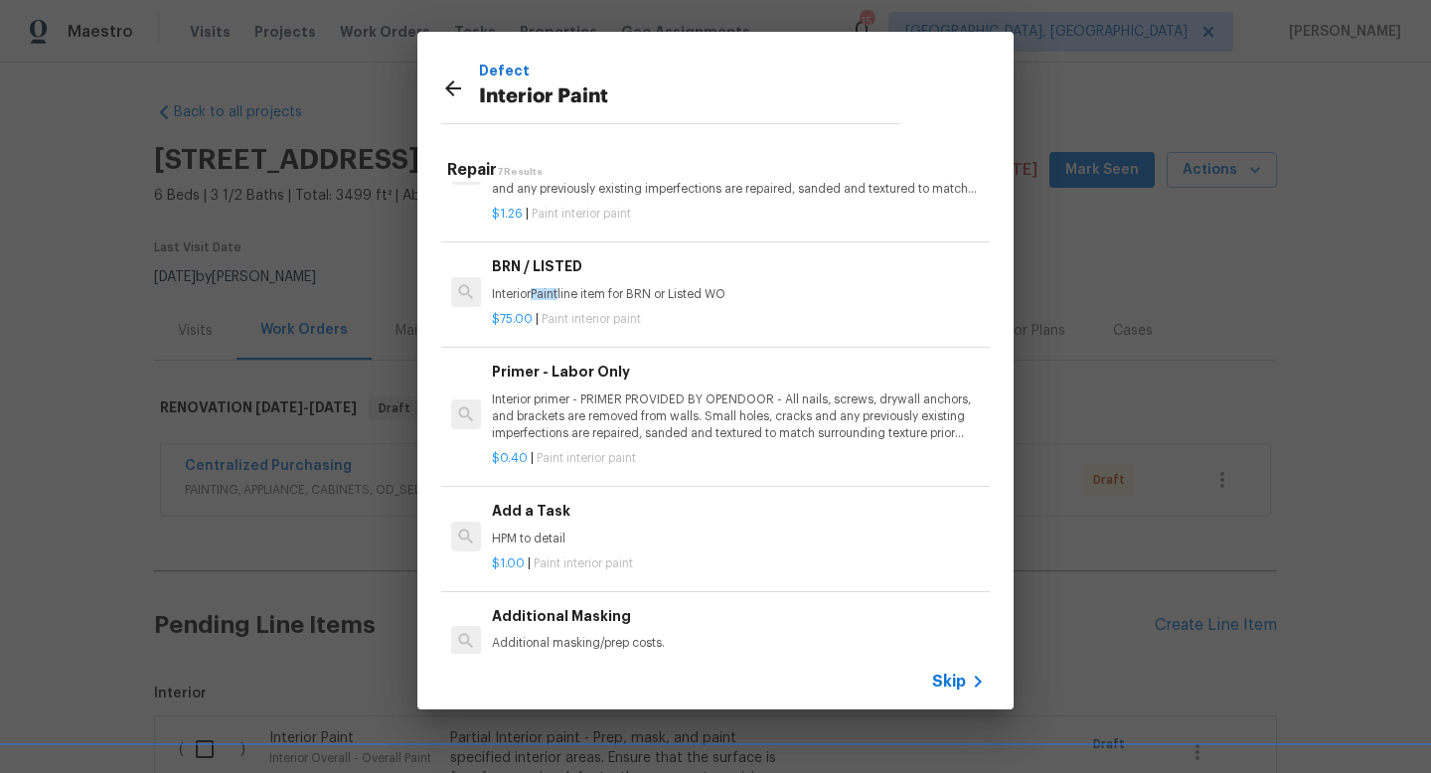
scroll to position [344, 0]
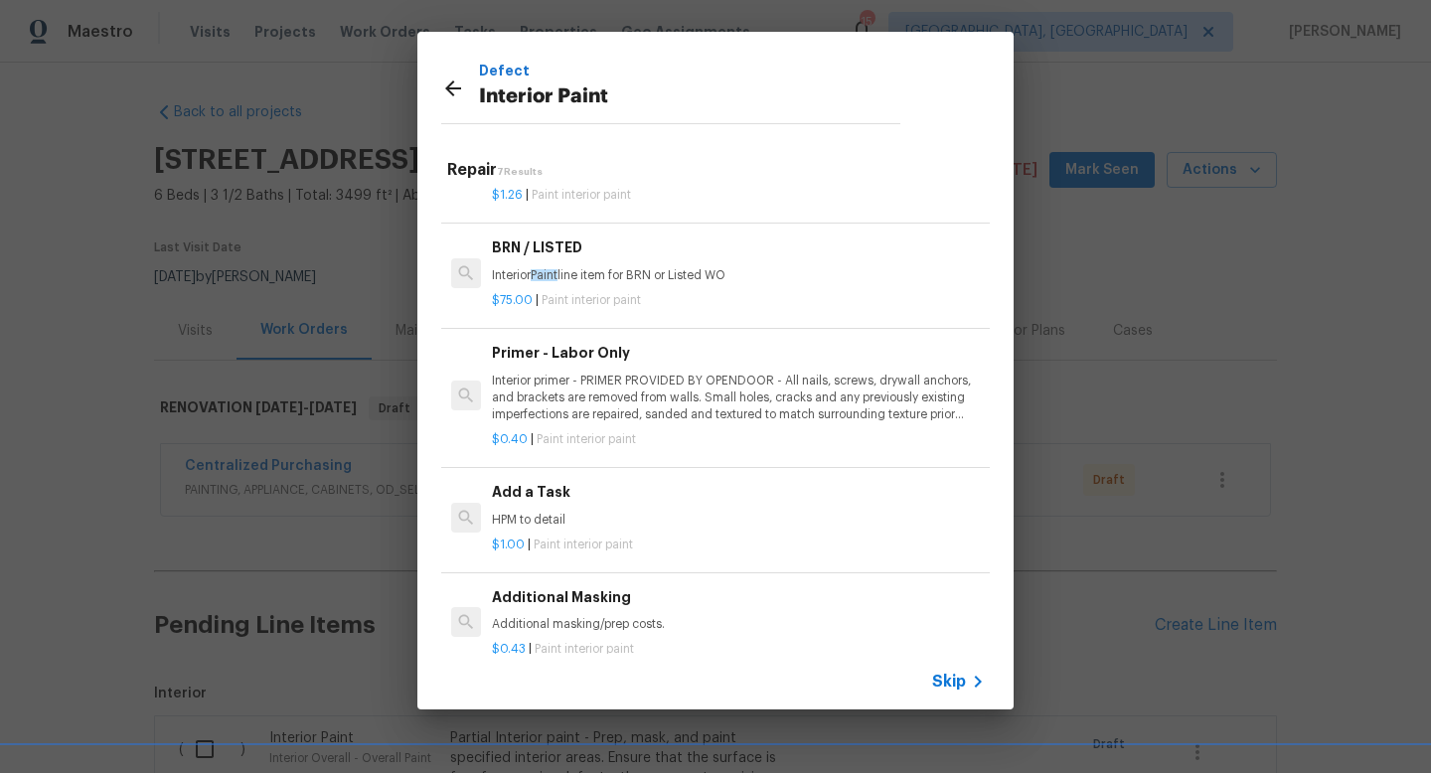
click at [578, 388] on p "Interior primer - PRIMER PROVIDED BY OPENDOOR - All nails, screws, drywall anch…" at bounding box center [738, 398] width 493 height 51
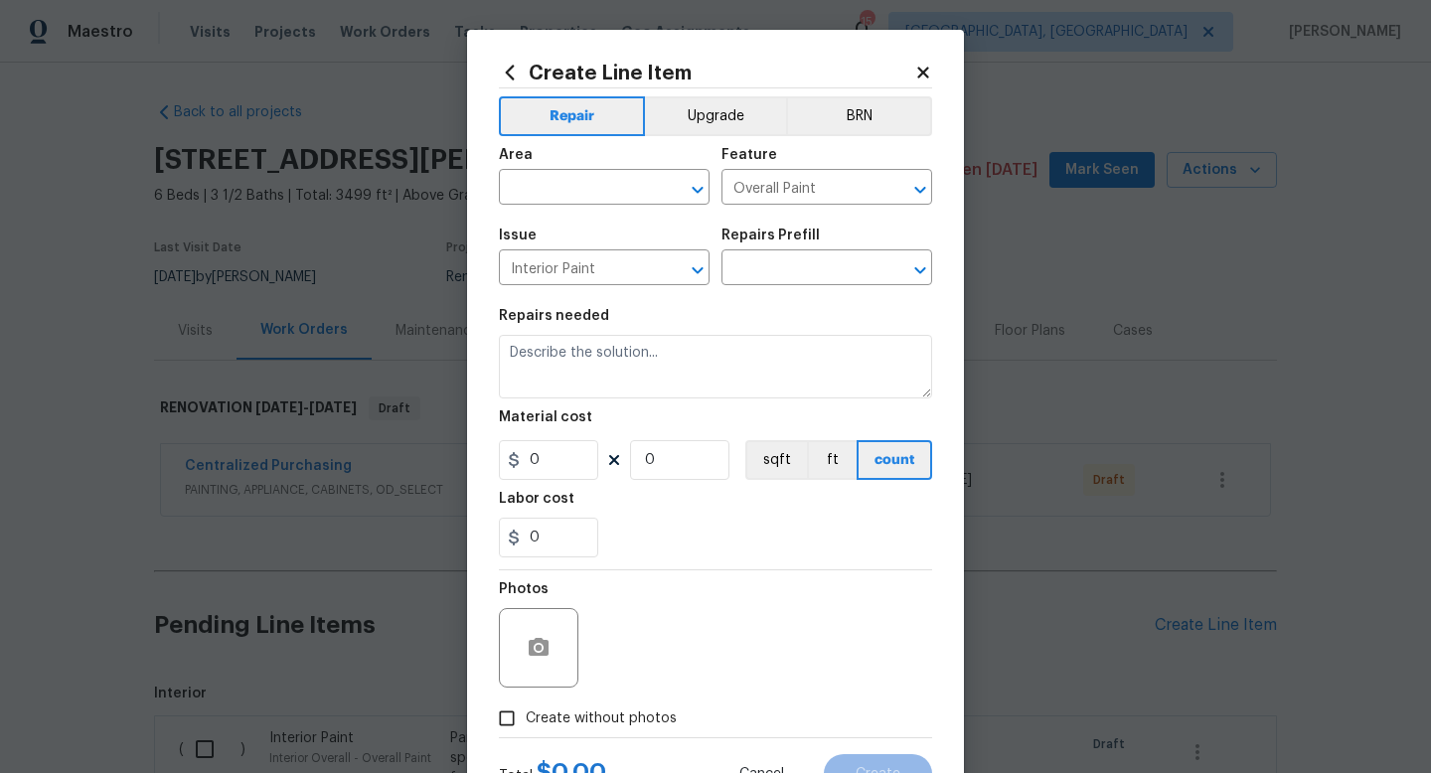
type input "Primer - Labor Only $0.40"
type textarea "Interior primer - PRIMER PROVIDED BY OPENDOOR - All nails, screws, drywall anch…"
type input "0.4"
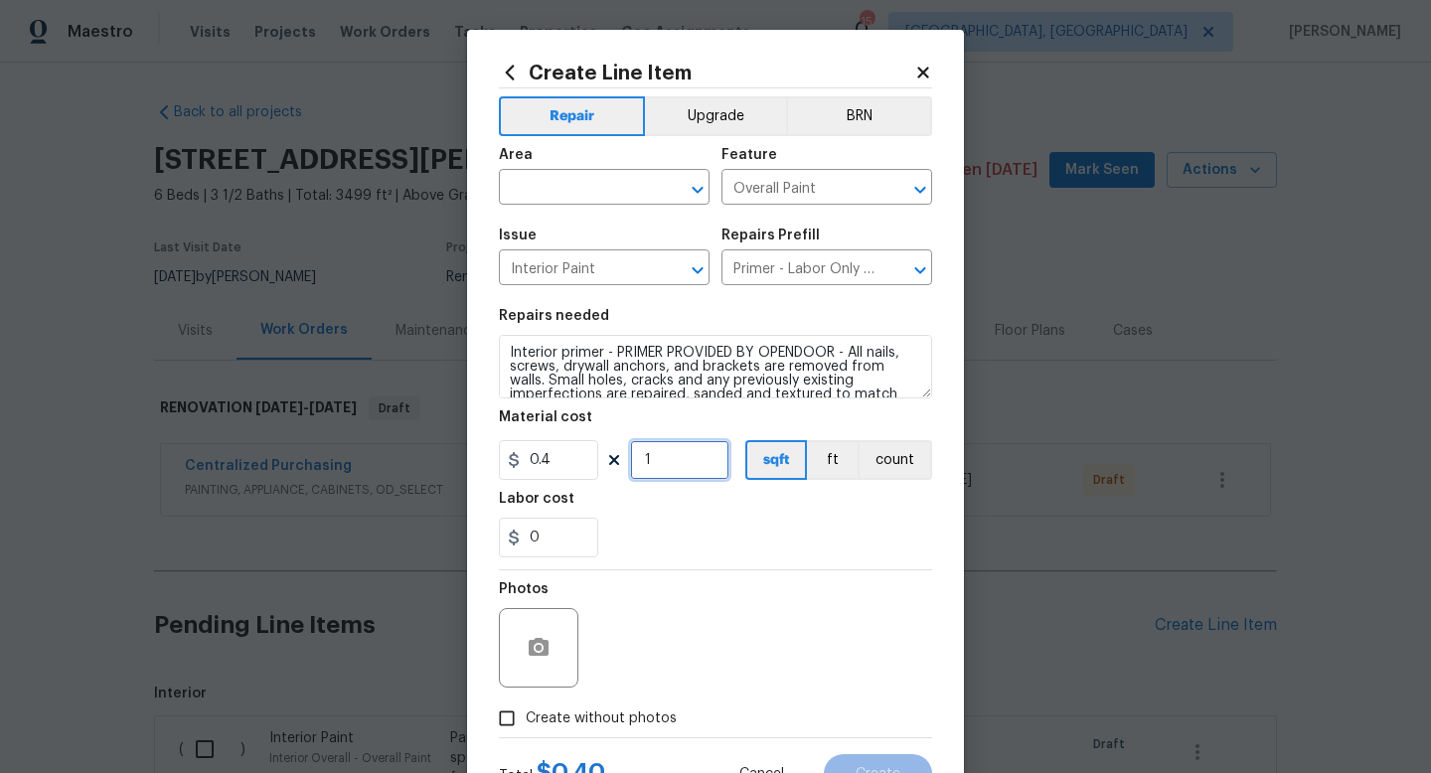
click at [683, 459] on input "1" at bounding box center [679, 460] width 99 height 40
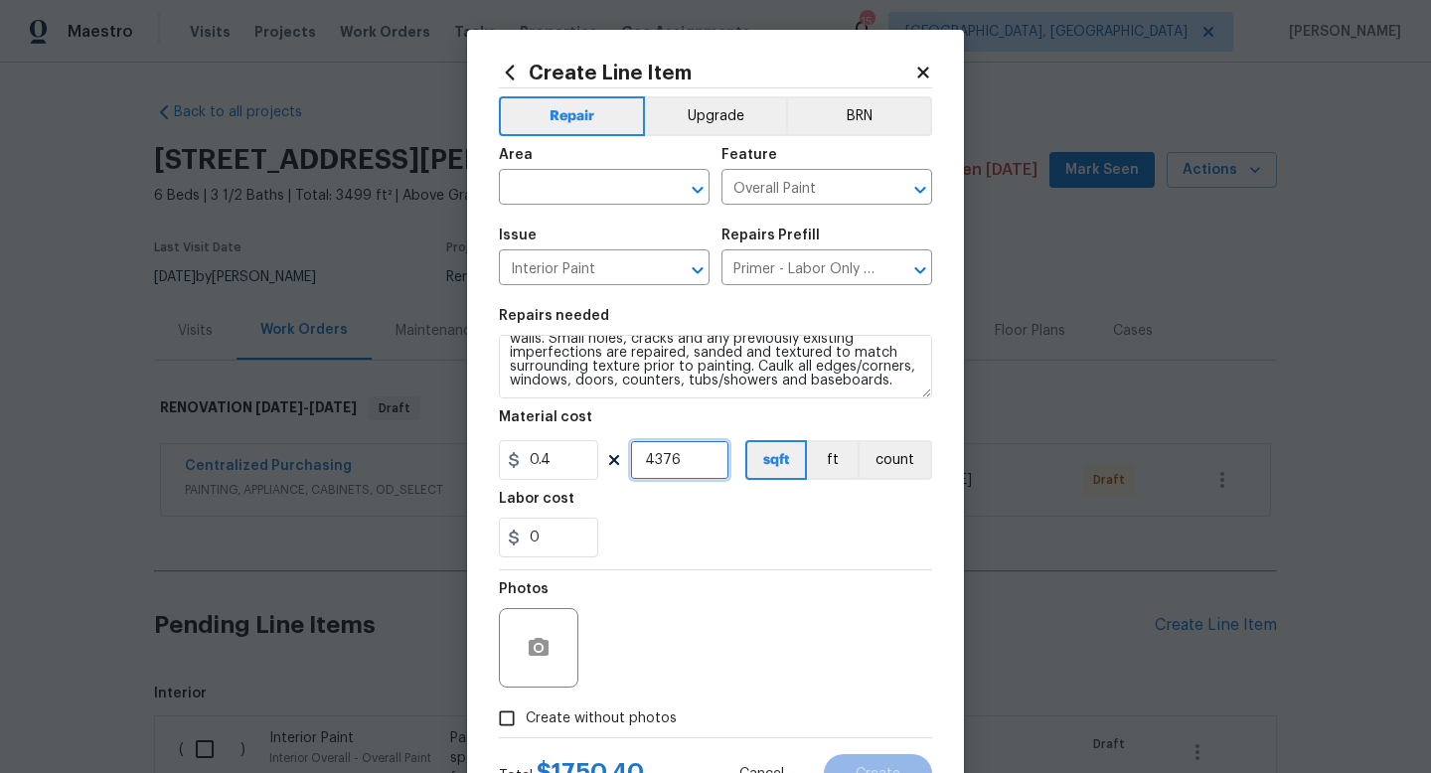
type input "4376"
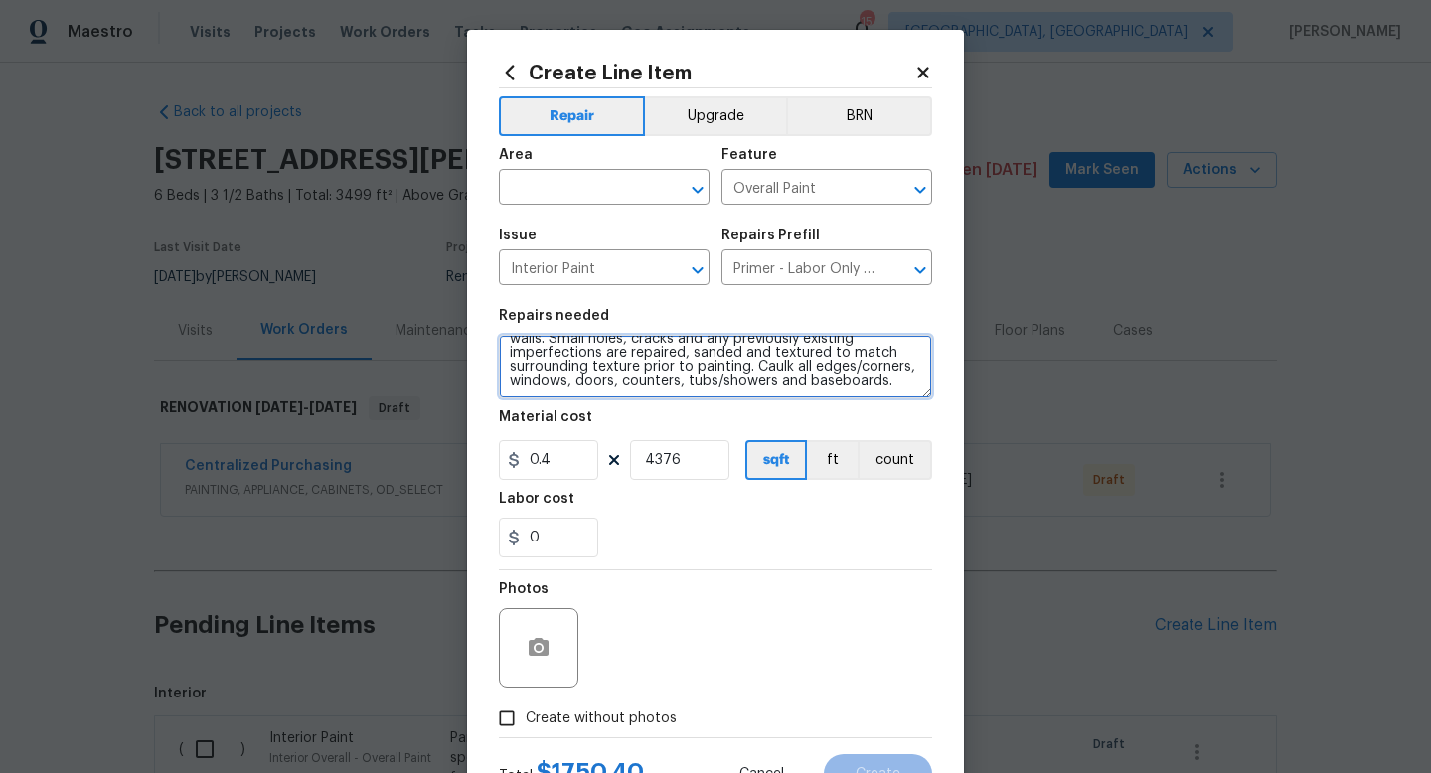
click at [844, 382] on textarea "Interior primer - PRIMER PROVIDED BY OPENDOOR - All nails, screws, drywall anch…" at bounding box center [715, 367] width 433 height 64
click at [892, 365] on textarea "Interior primer - PRIMER PROVIDED BY OPENDOOR - All nails, screws, drywall anch…" at bounding box center [715, 367] width 433 height 64
click at [740, 383] on textarea "Interior primer - PRIMER PROVIDED BY OPENDOOR - All nails, screws, drywall anch…" at bounding box center [715, 367] width 433 height 64
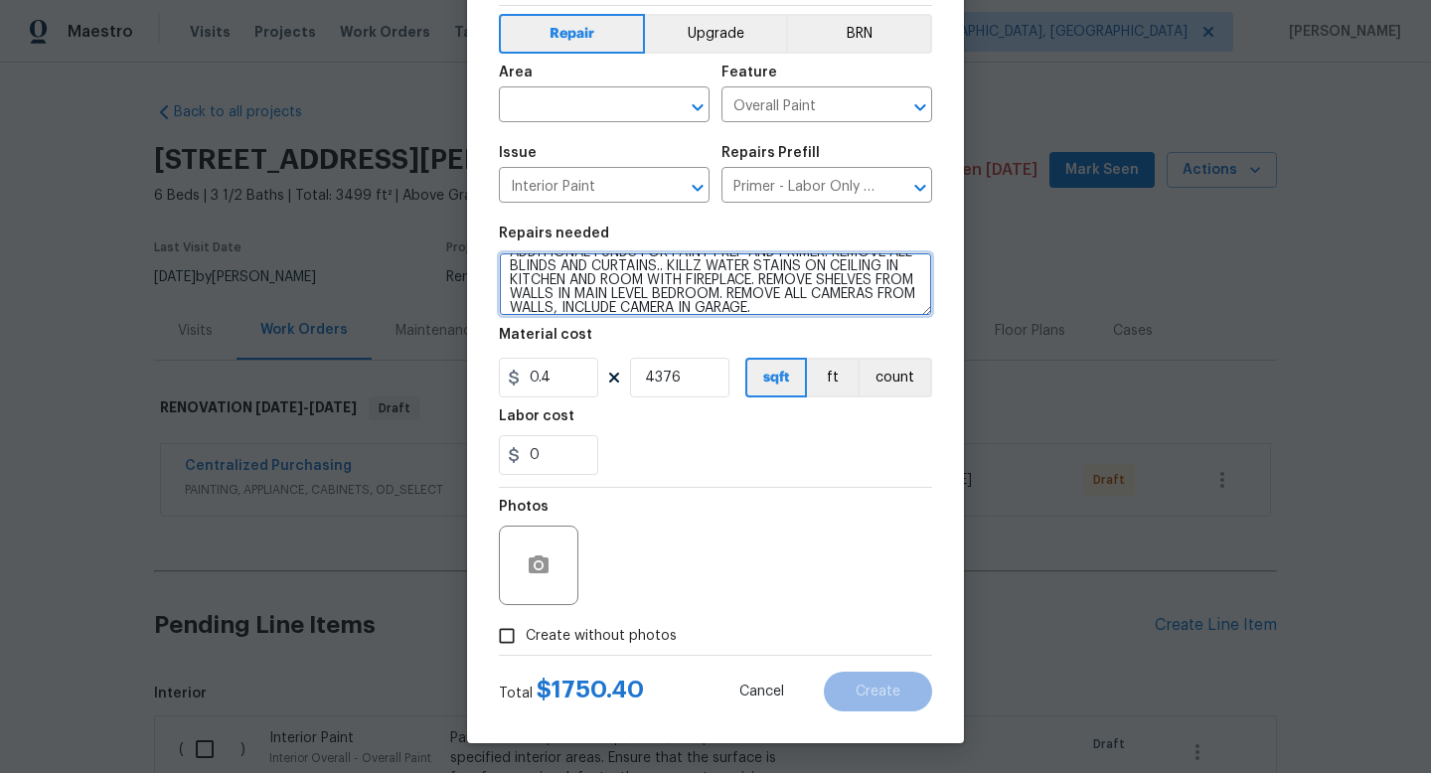
type textarea "Interior primer - PRIMER PROVIDED BY OPENDOOR - All nails, screws, drywall anch…"
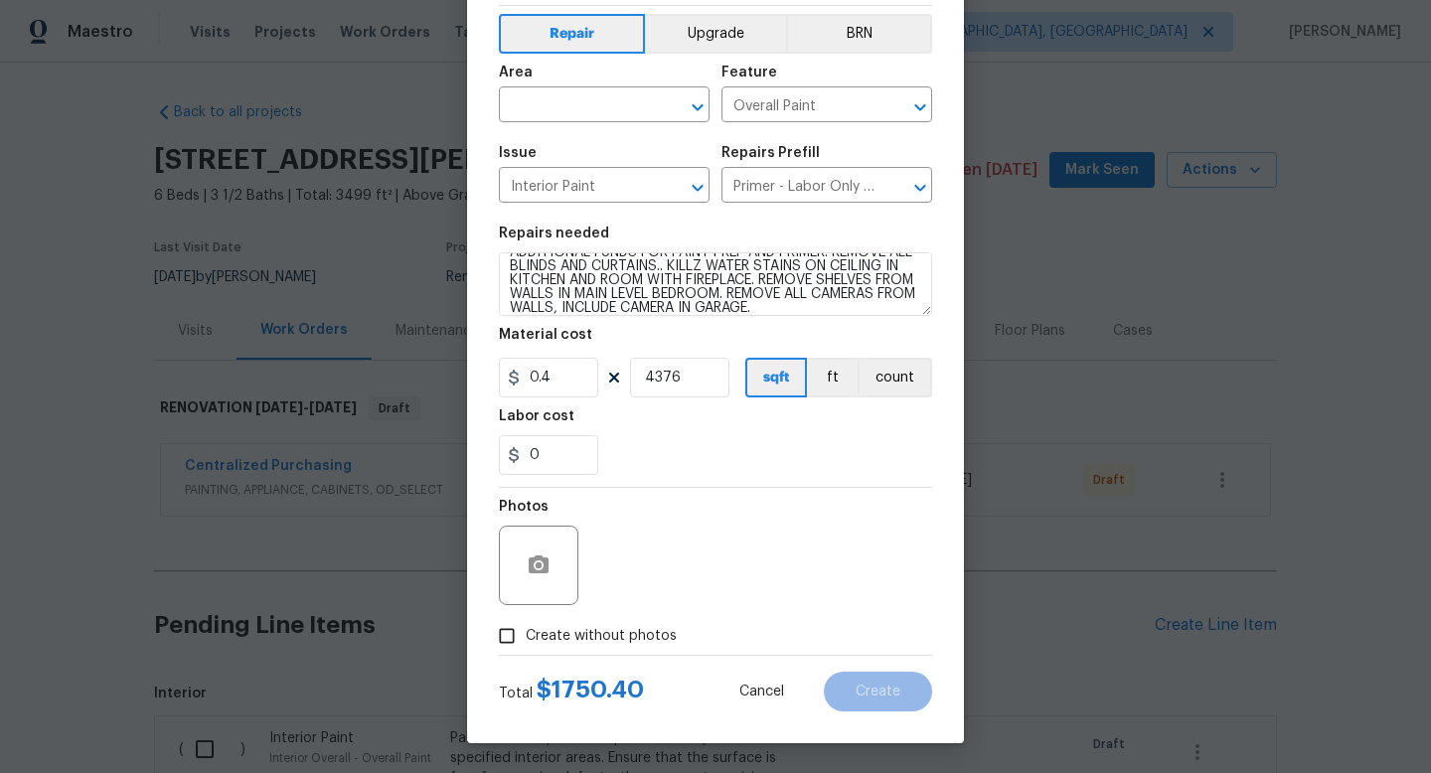
click at [633, 640] on span "Create without photos" at bounding box center [601, 636] width 151 height 21
click at [526, 640] on input "Create without photos" at bounding box center [507, 636] width 38 height 38
checkbox input "true"
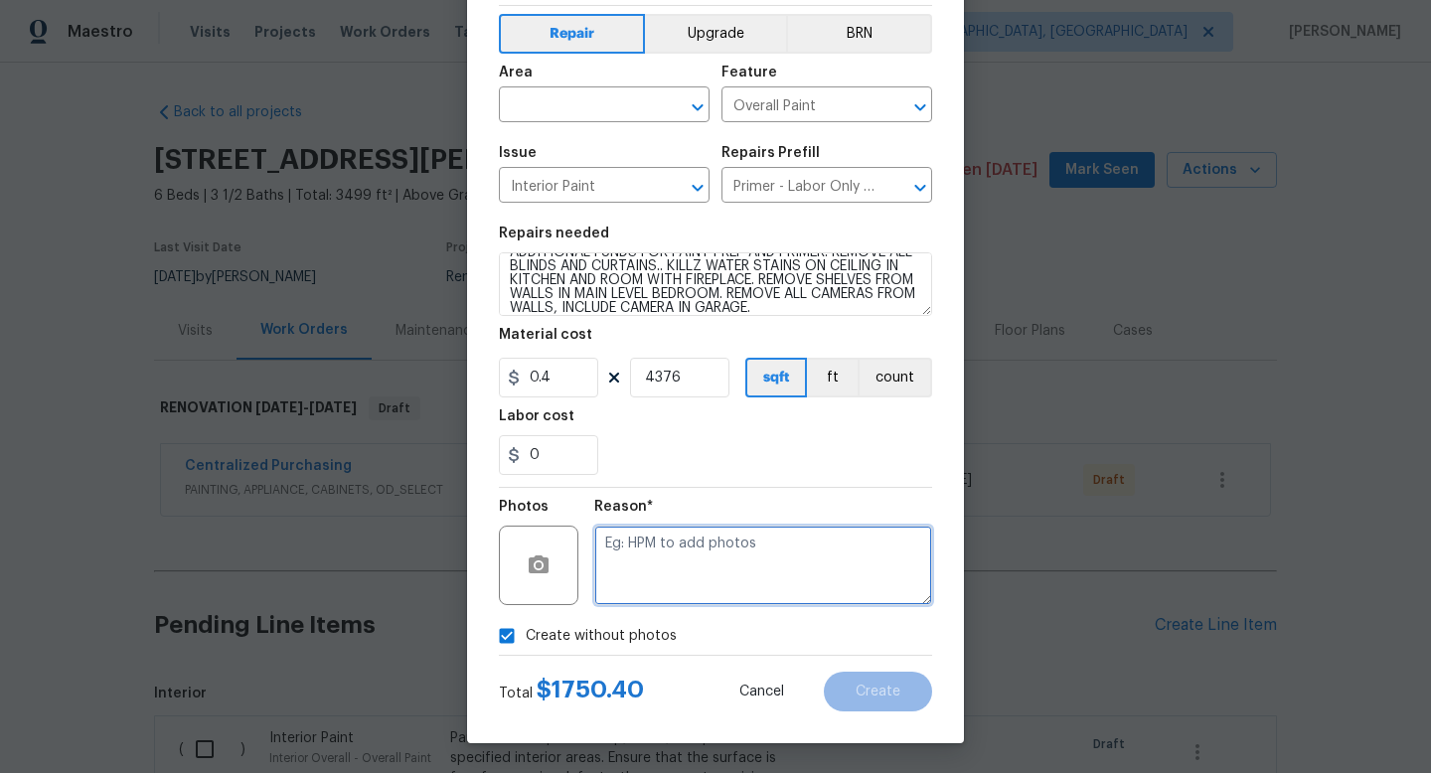
click at [754, 600] on textarea at bounding box center [763, 565] width 338 height 79
click at [582, 103] on input "text" at bounding box center [576, 106] width 155 height 31
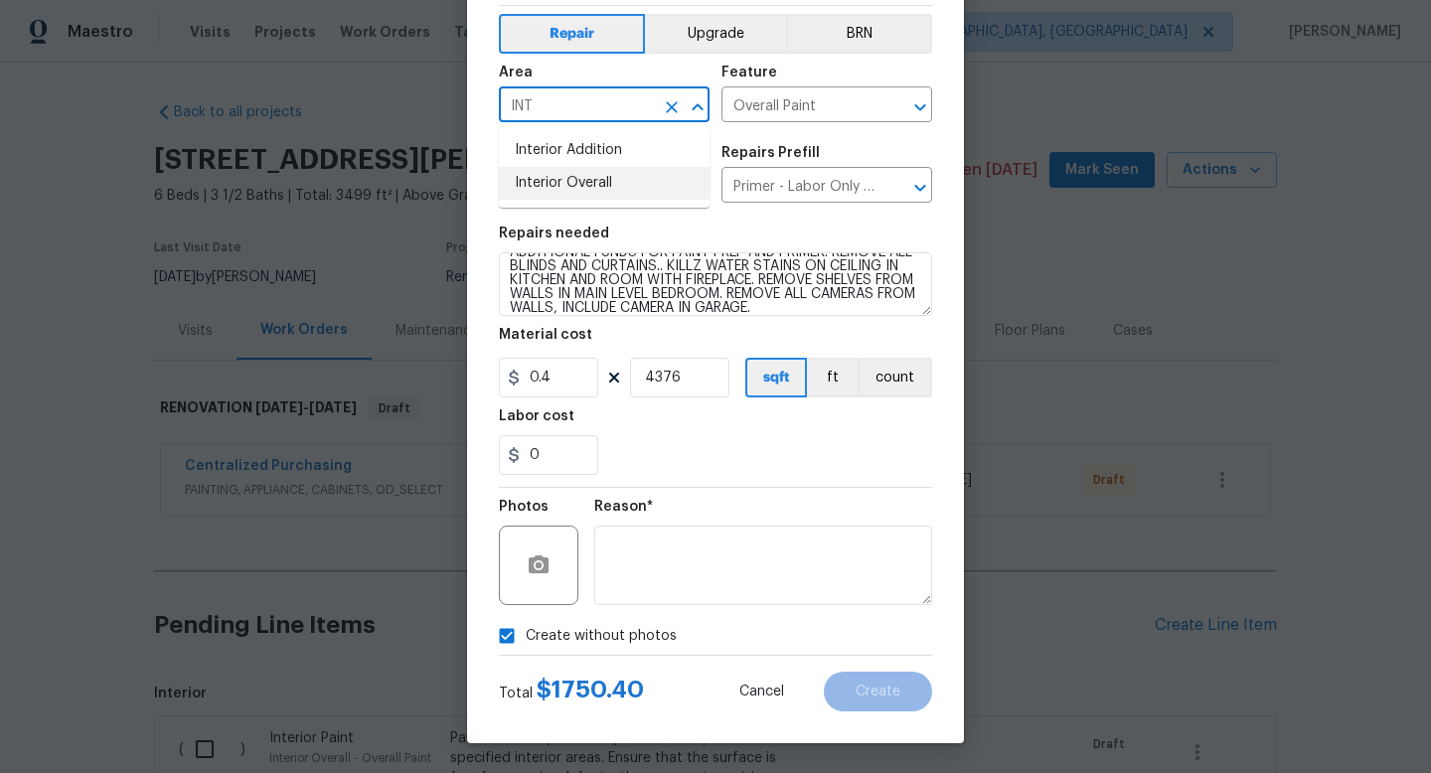
click at [583, 169] on li "Interior Overall" at bounding box center [604, 183] width 211 height 33
type input "Interior Overall"
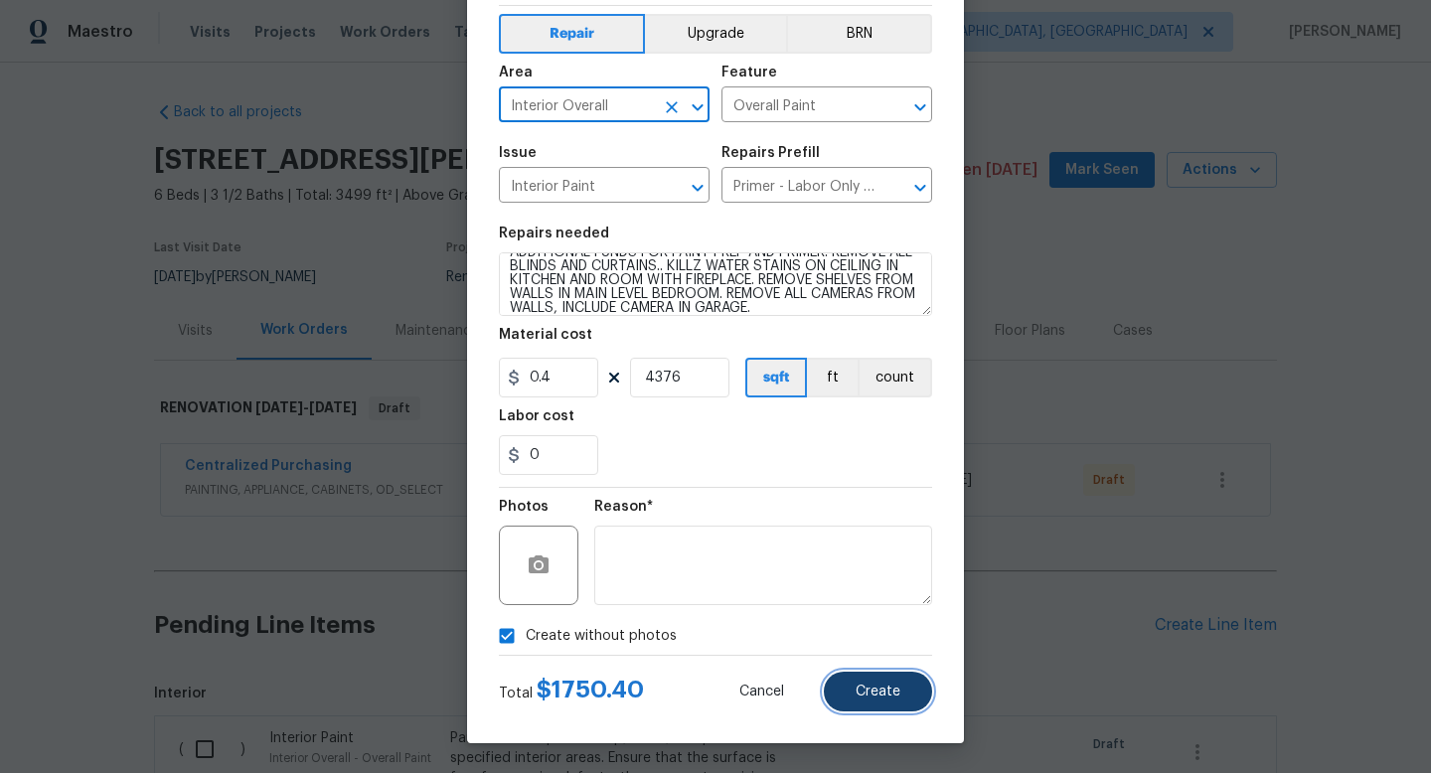
click at [899, 677] on button "Create" at bounding box center [878, 692] width 108 height 40
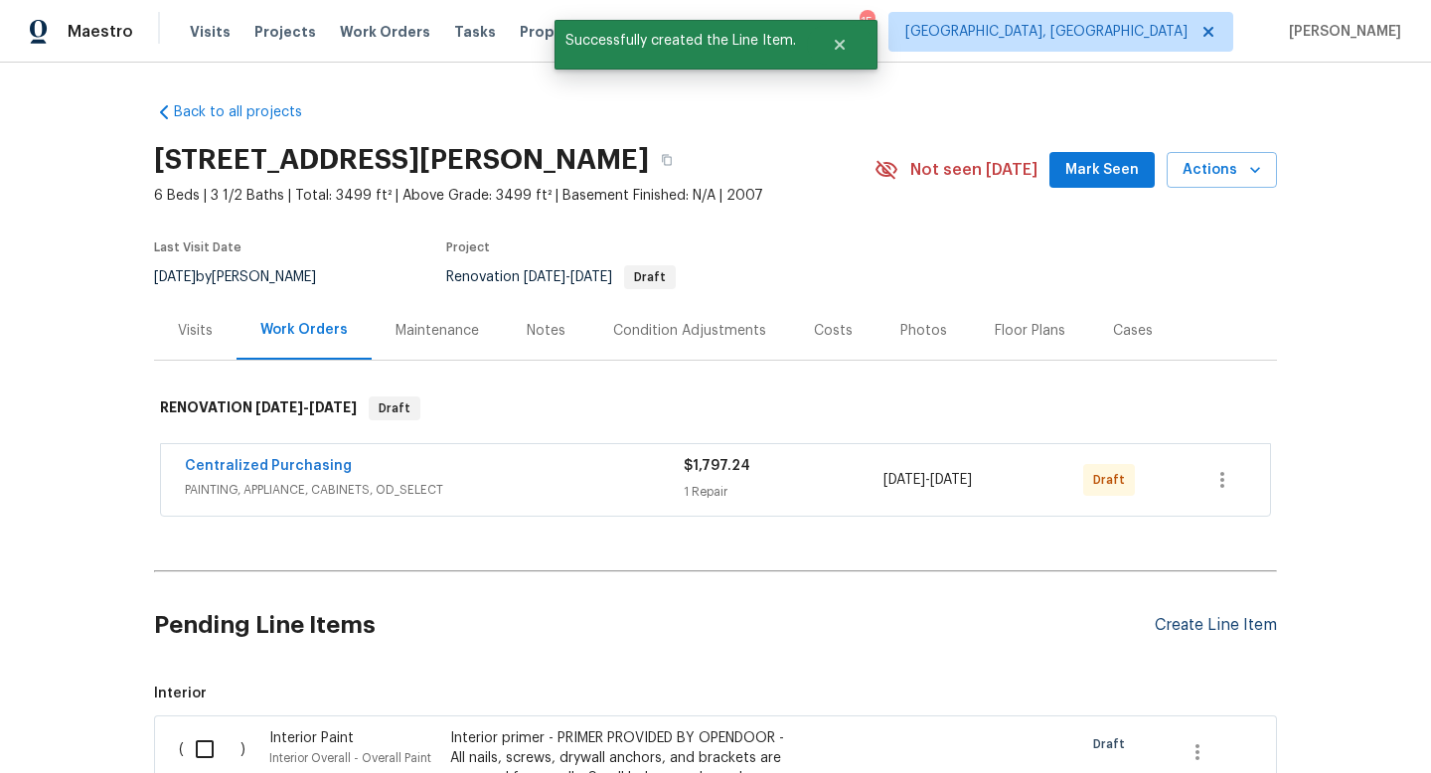
click at [1168, 626] on div "Create Line Item" at bounding box center [1215, 625] width 122 height 19
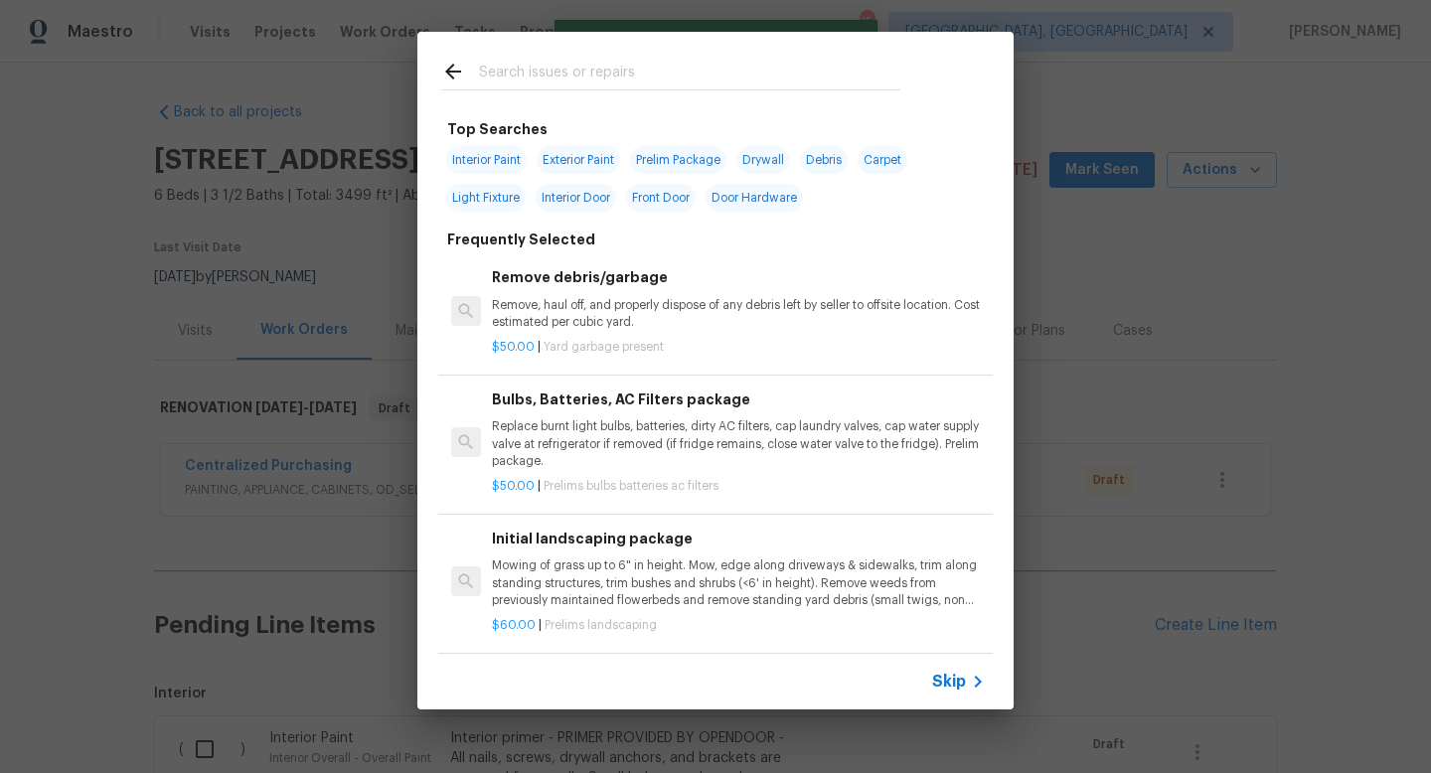
click at [557, 68] on input "text" at bounding box center [689, 75] width 421 height 30
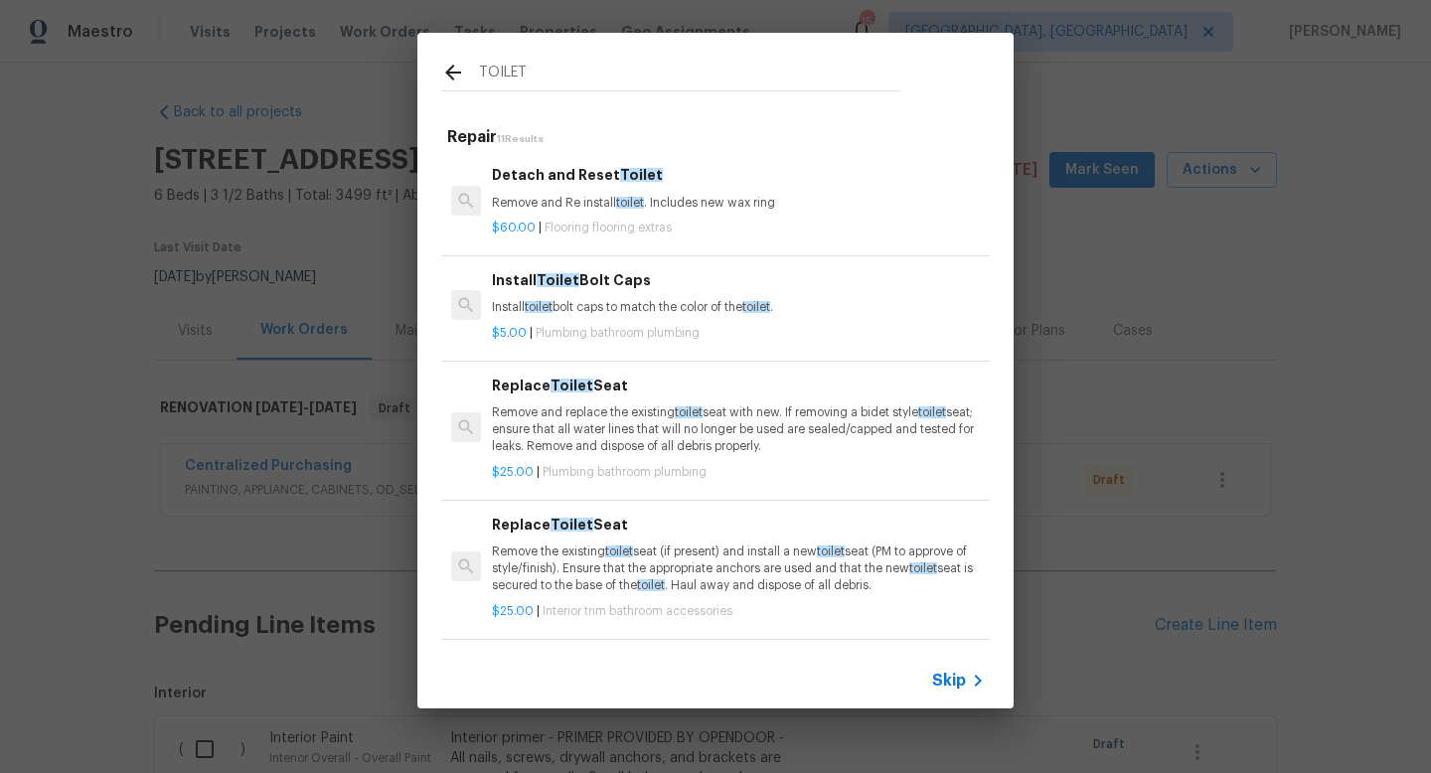
type input "TOILET"
click at [678, 456] on div "$25.00 | Plumbing bathroom plumbing" at bounding box center [738, 468] width 493 height 25
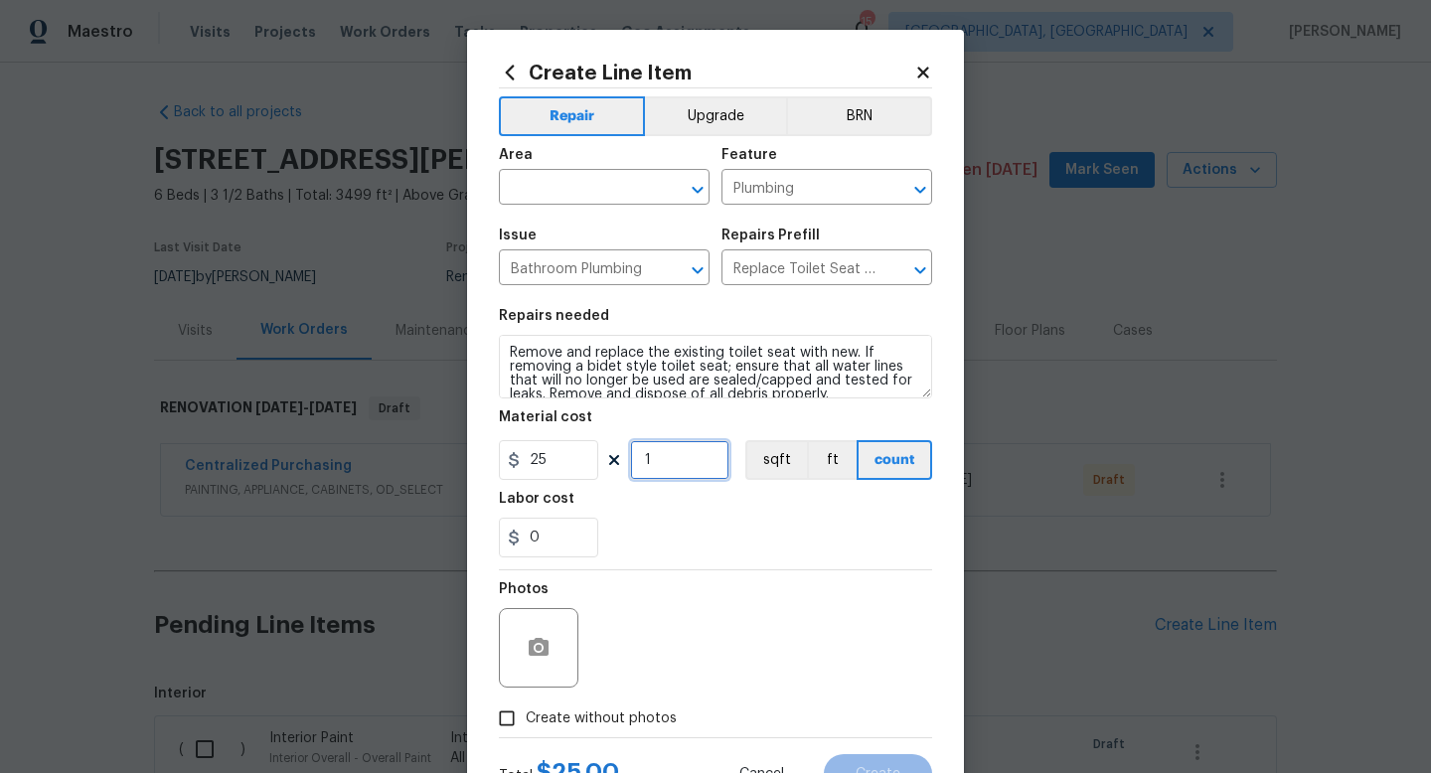
click at [681, 466] on input "1" at bounding box center [679, 460] width 99 height 40
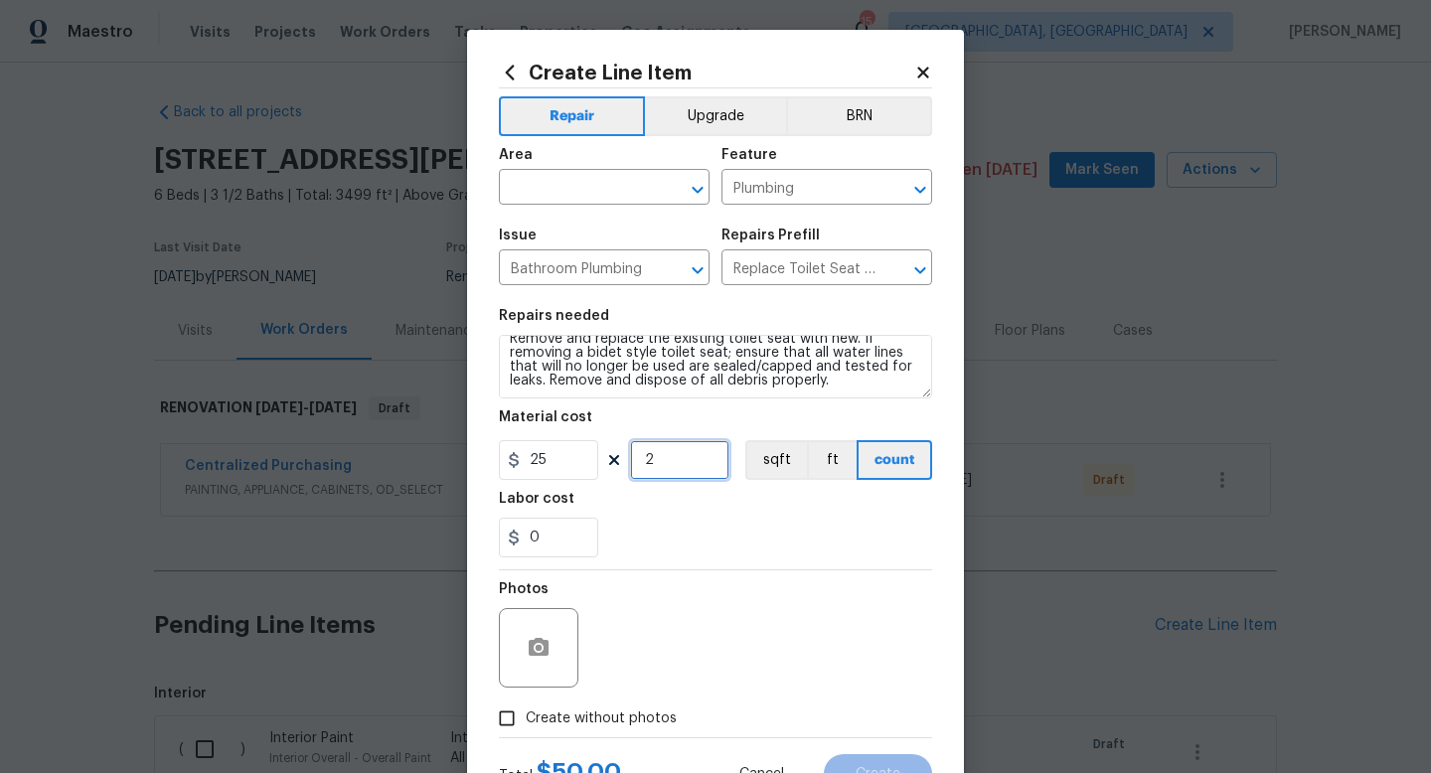
type input "2"
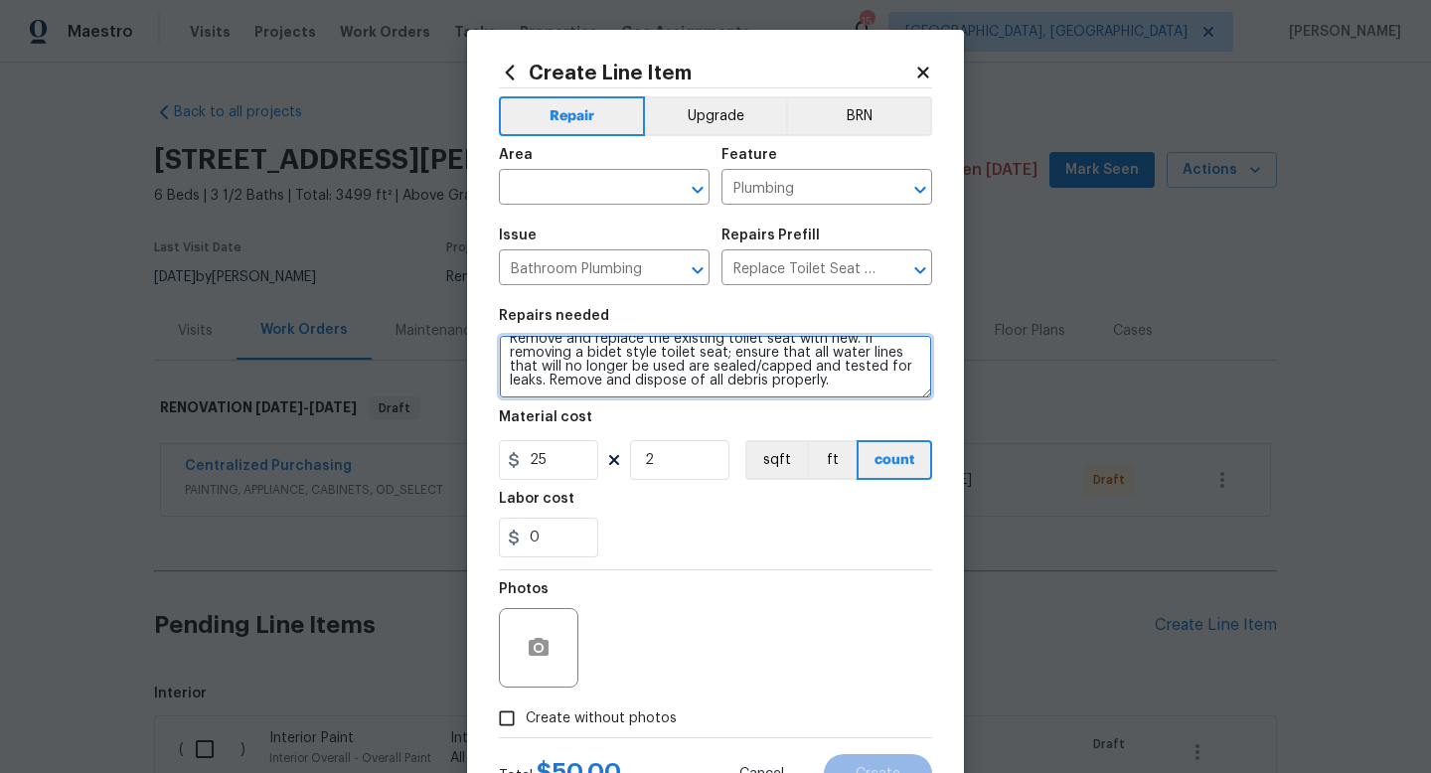
click at [862, 394] on textarea "Remove and replace the existing toilet seat with new. If removing a bidet style…" at bounding box center [715, 367] width 433 height 64
type textarea "Remove and replace the existing toilet seat with new. If removing a bidet style…"
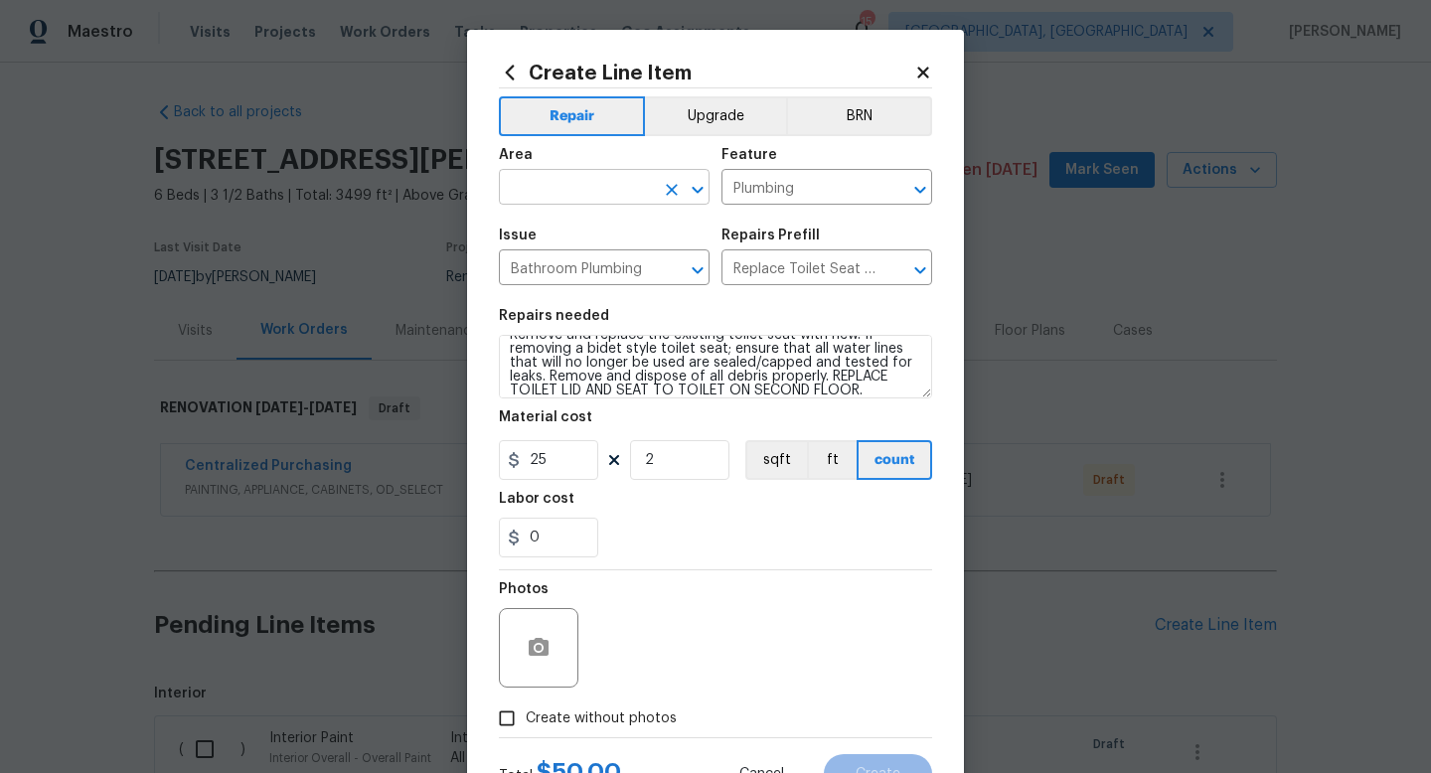
click at [598, 184] on input "text" at bounding box center [576, 189] width 155 height 31
click at [590, 258] on li "Interior Overall" at bounding box center [604, 266] width 211 height 33
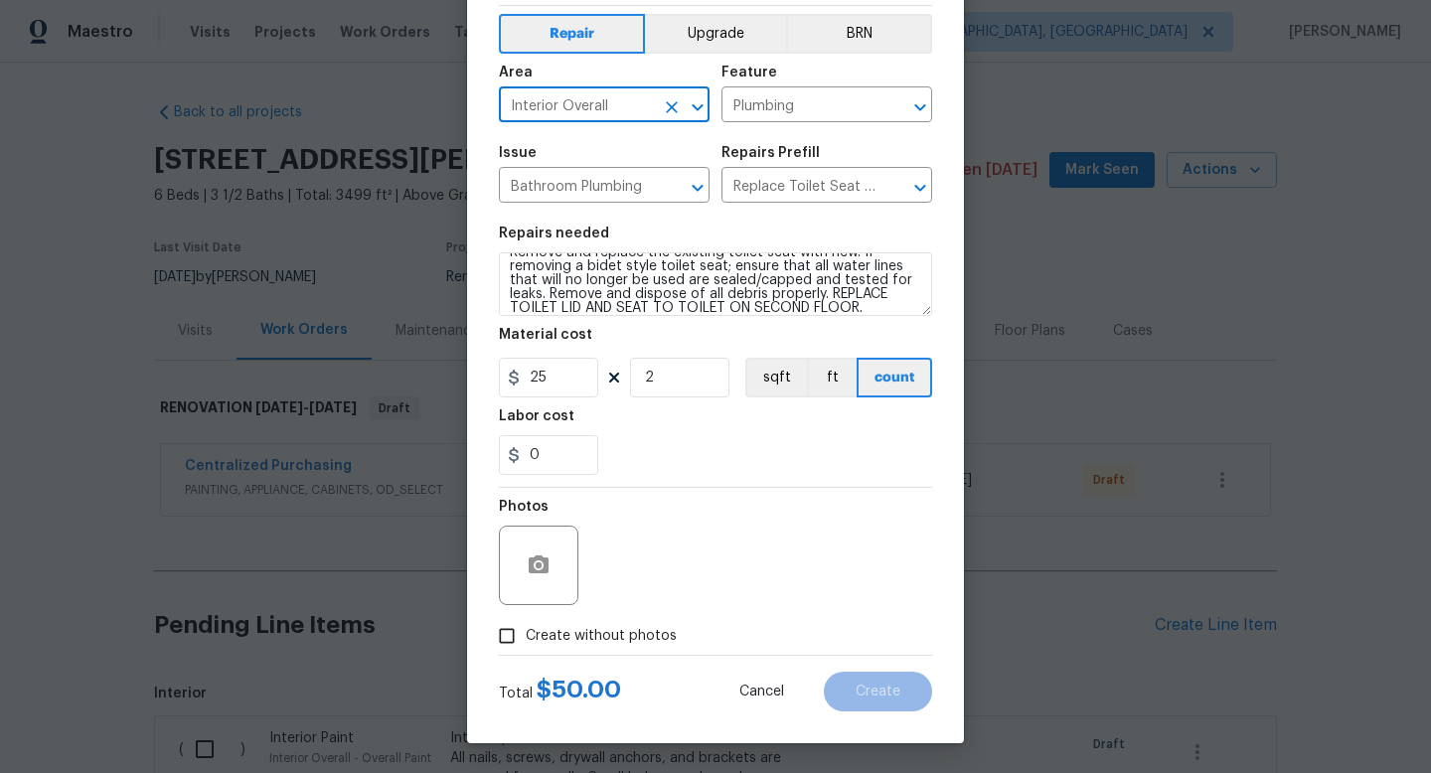
type input "Interior Overall"
click at [585, 648] on label "Create without photos" at bounding box center [582, 636] width 189 height 38
click at [526, 648] on input "Create without photos" at bounding box center [507, 636] width 38 height 38
checkbox input "true"
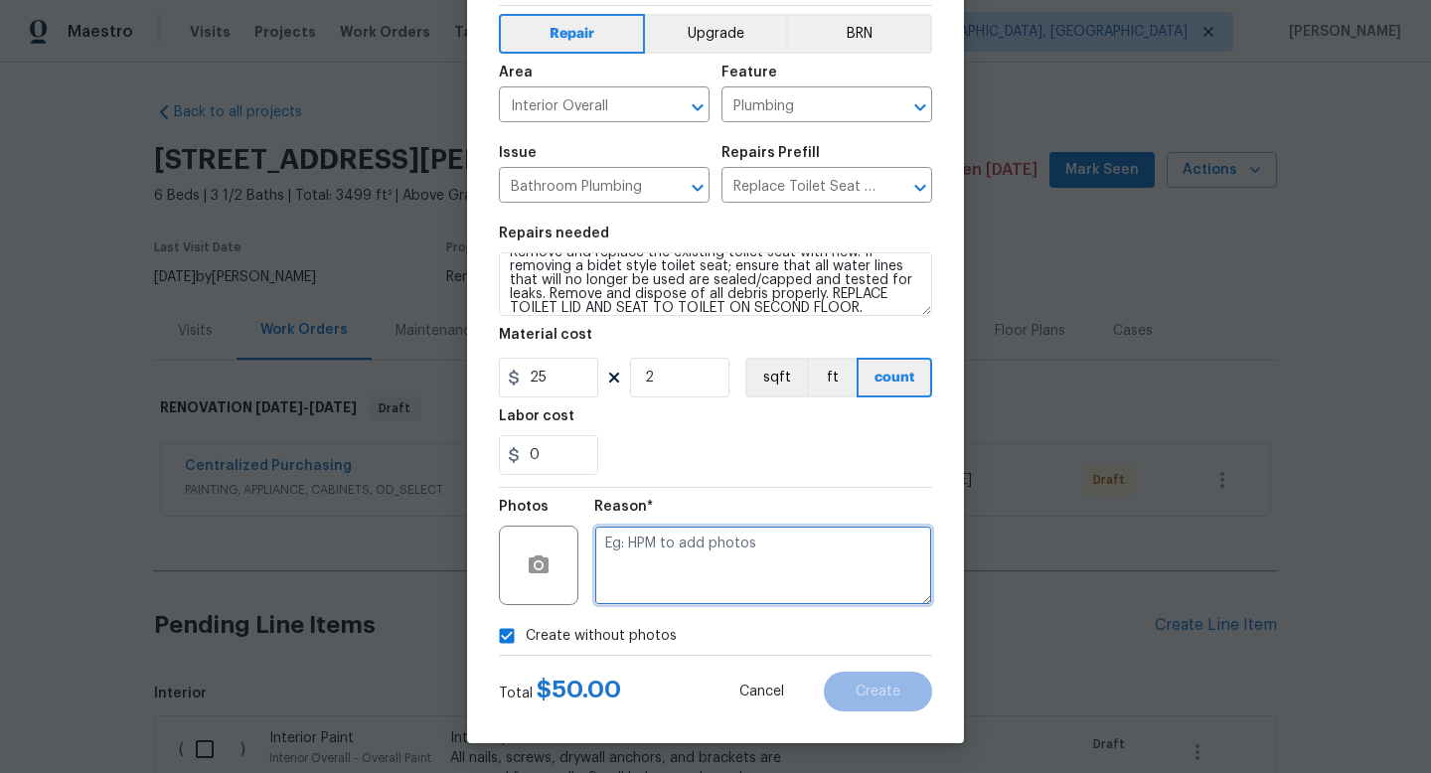
click at [700, 569] on textarea at bounding box center [763, 565] width 338 height 79
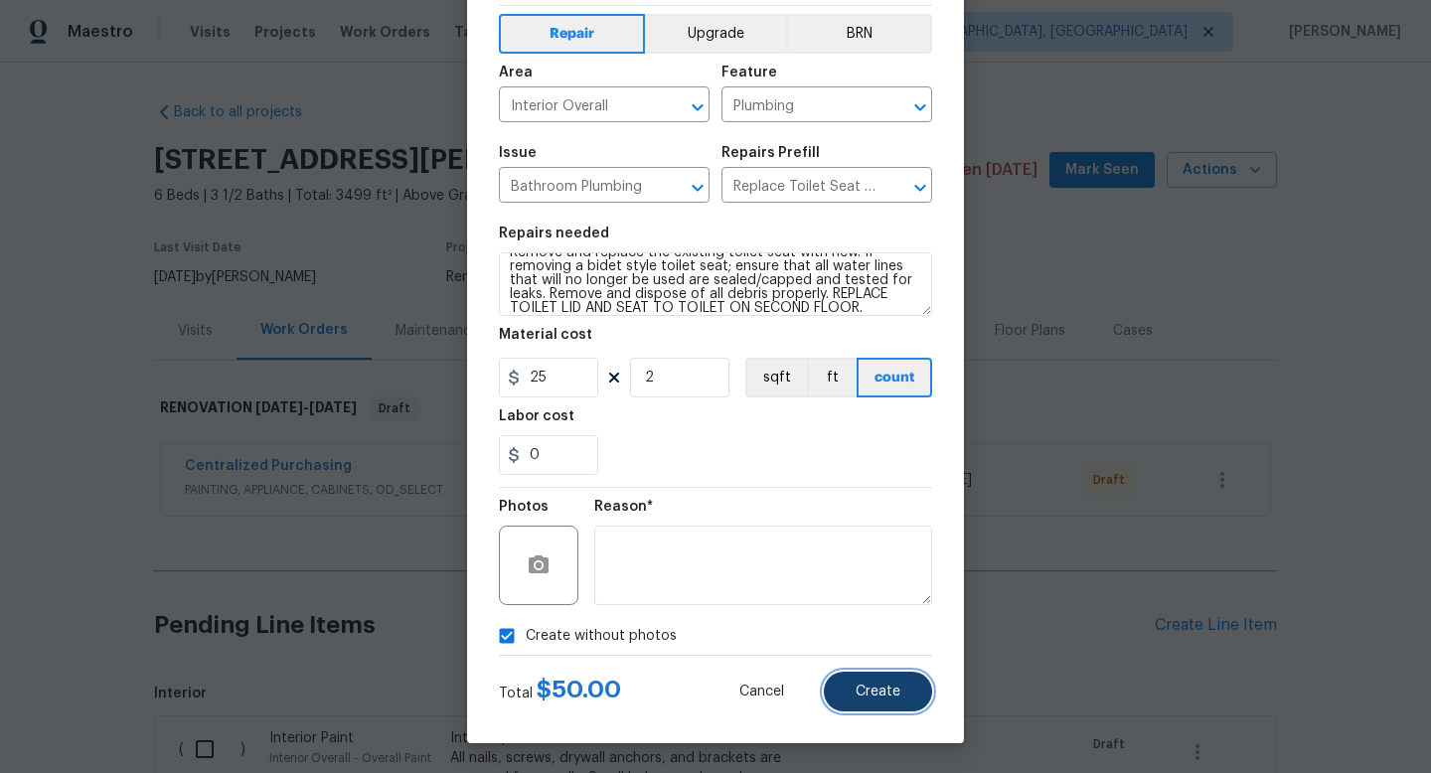
click at [857, 698] on button "Create" at bounding box center [878, 692] width 108 height 40
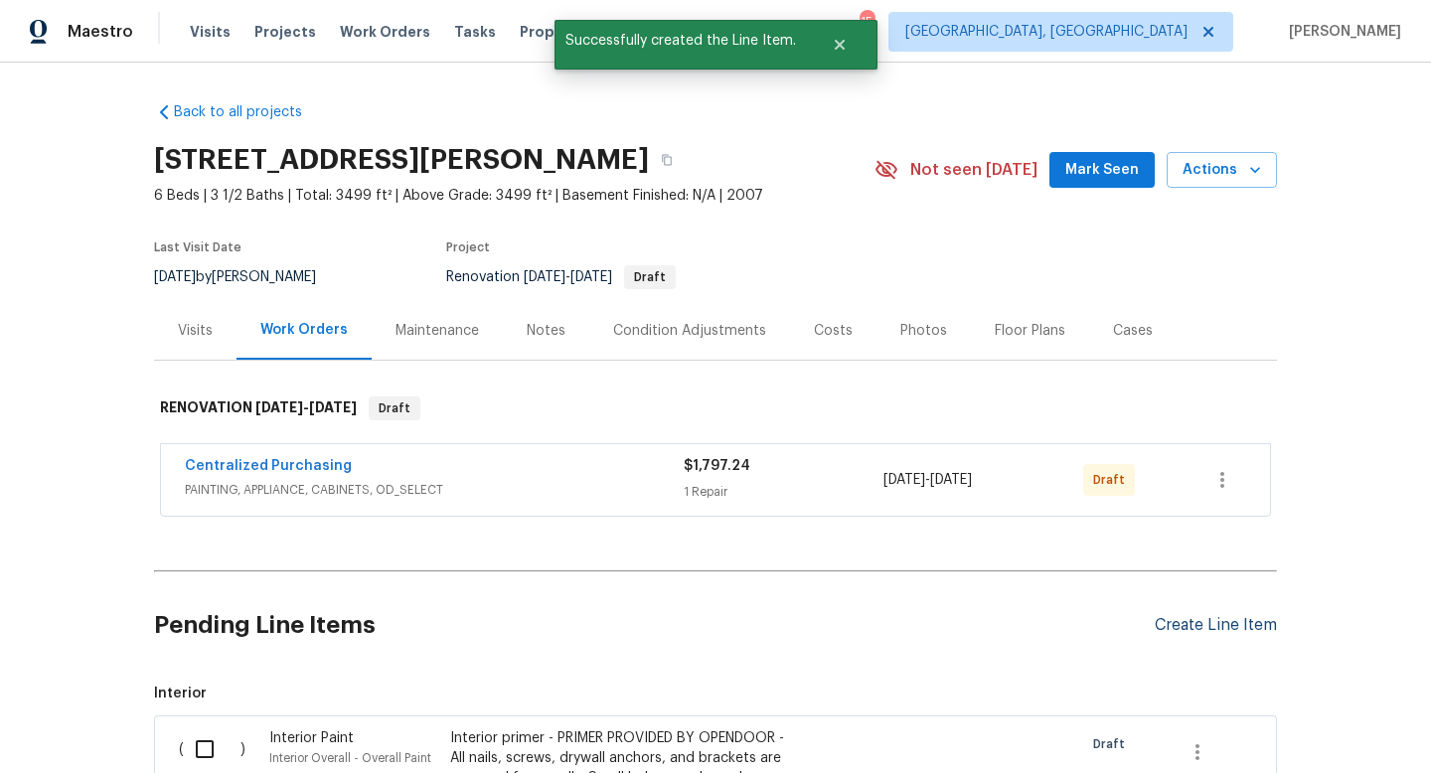
click at [1191, 628] on div "Create Line Item" at bounding box center [1215, 625] width 122 height 19
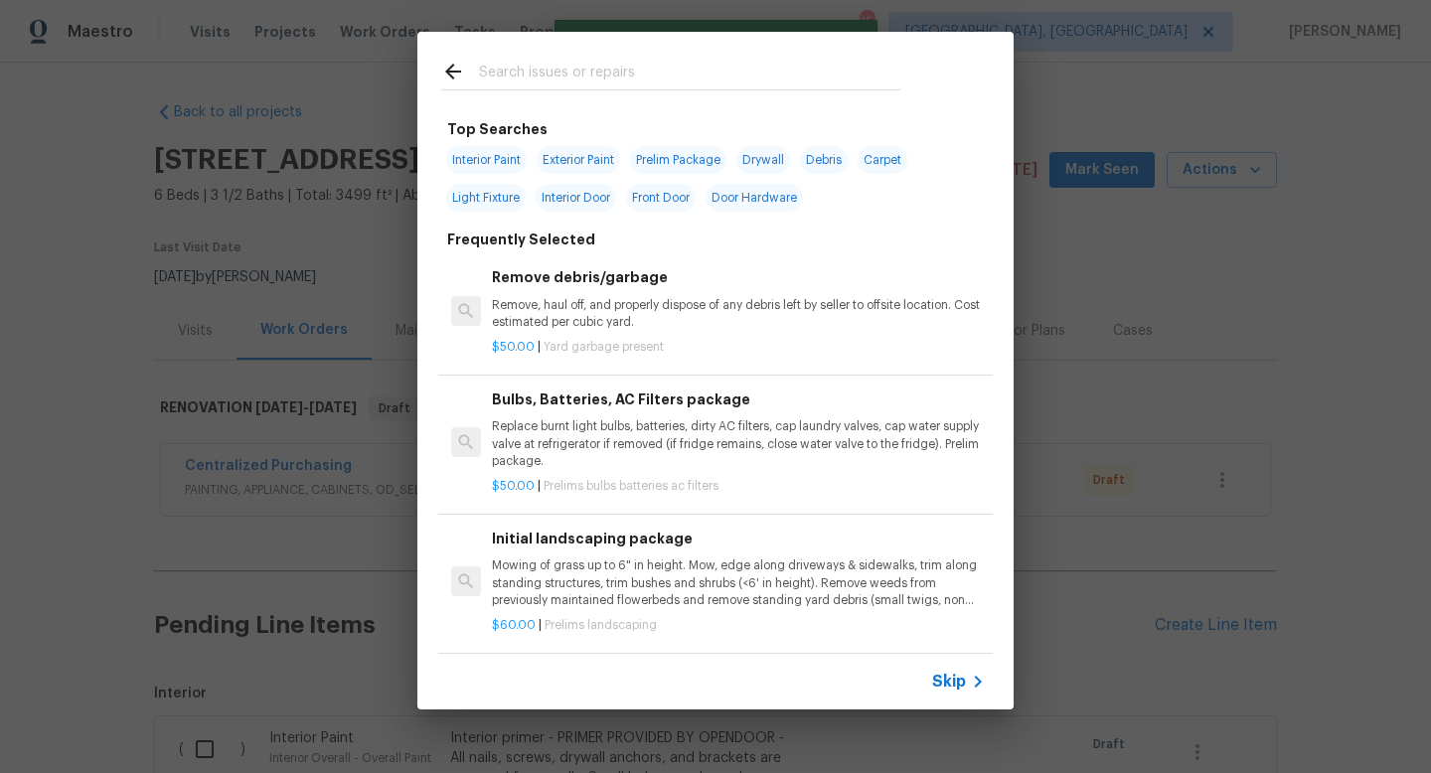
click at [585, 65] on input "text" at bounding box center [689, 75] width 421 height 30
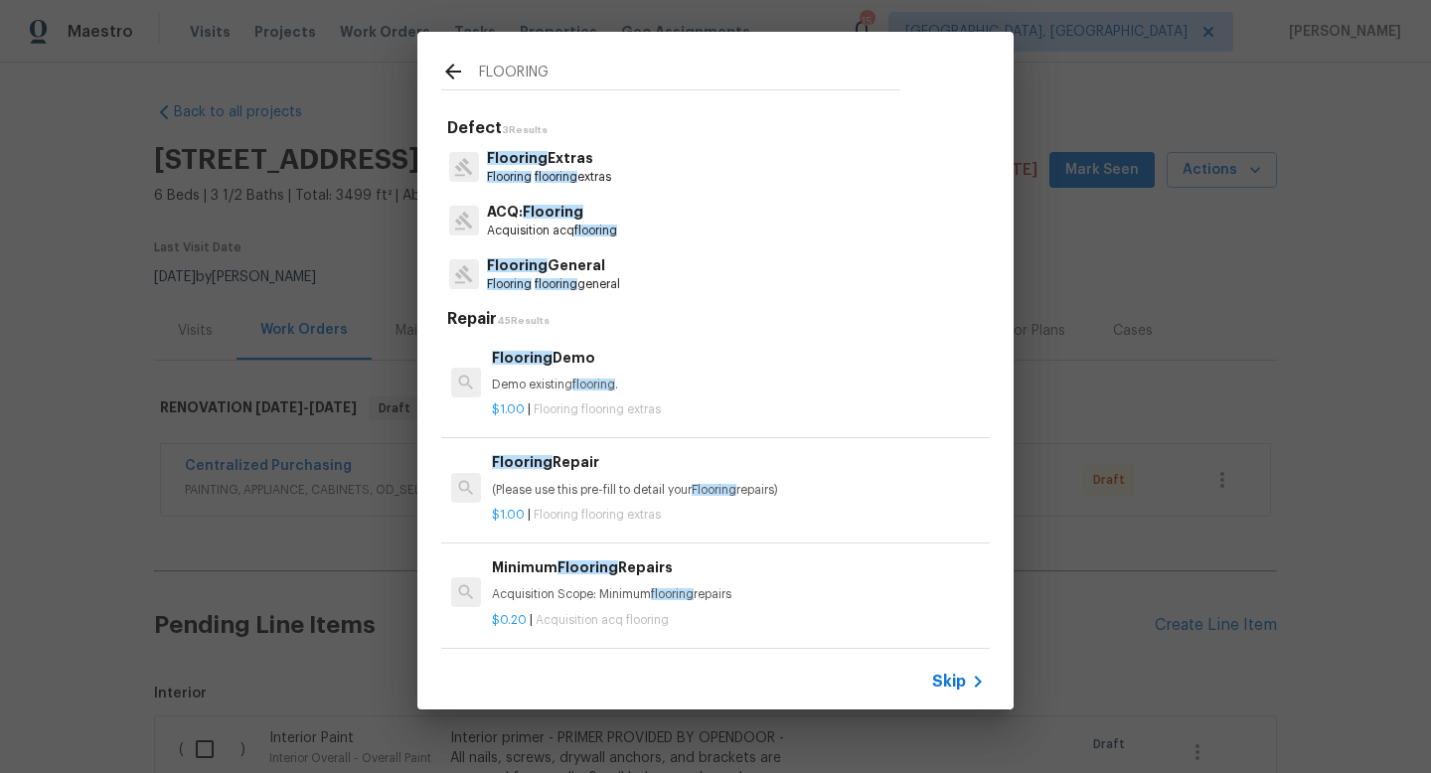
type input "FLOORING"
click at [562, 265] on p "Flooring General" at bounding box center [553, 265] width 133 height 21
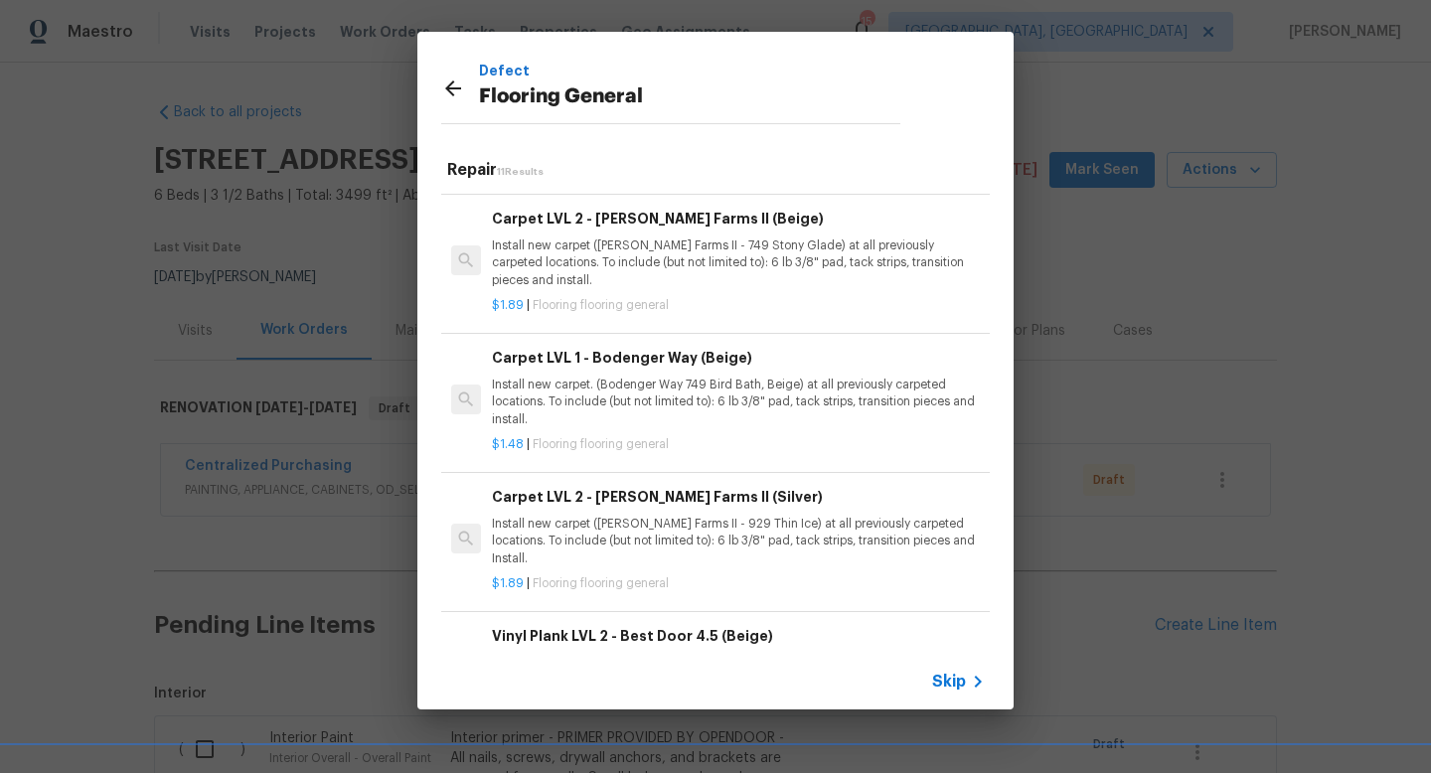
scroll to position [729, 0]
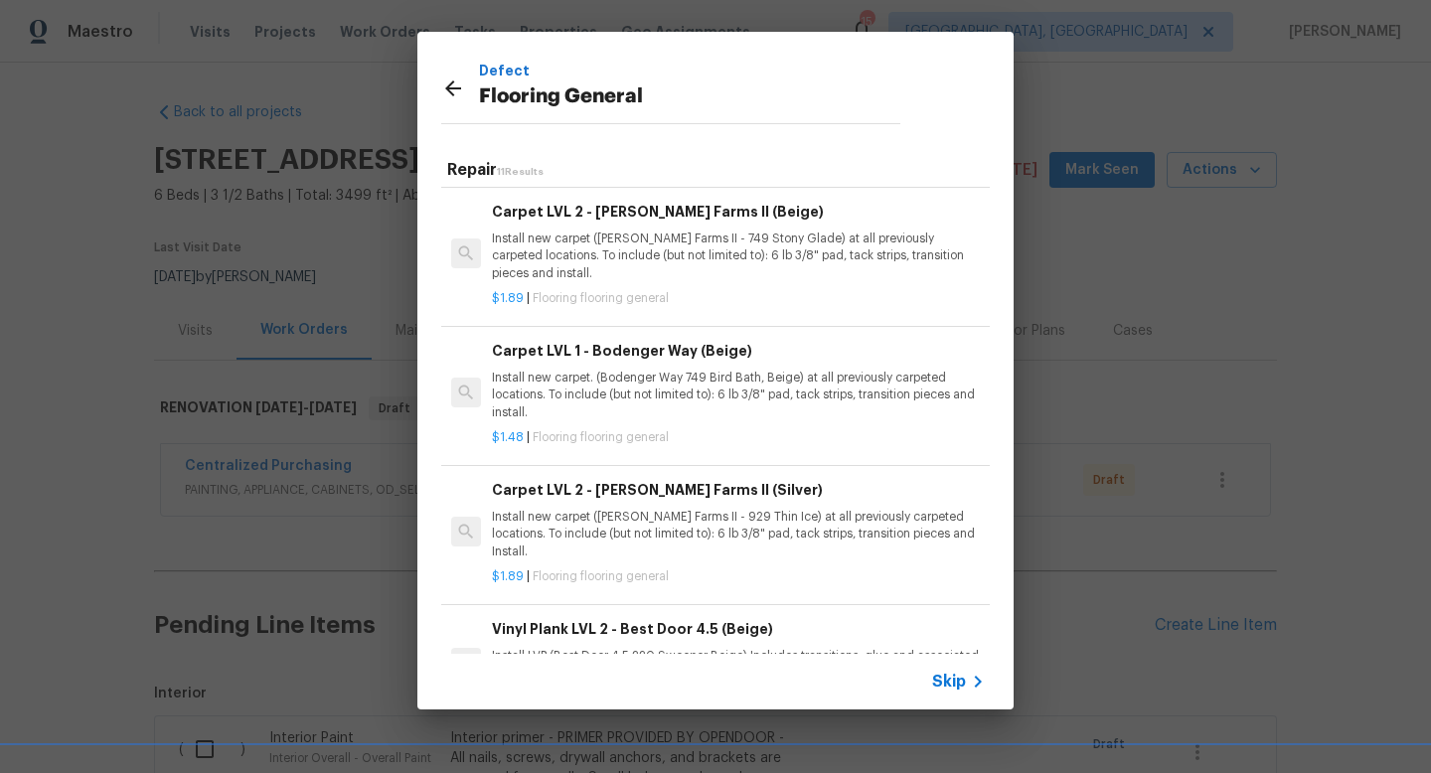
click at [619, 367] on div "Carpet LVL 1 - Bodenger Way (Beige) Install new carpet. (Bodenger Way 749 Bird …" at bounding box center [738, 380] width 493 height 81
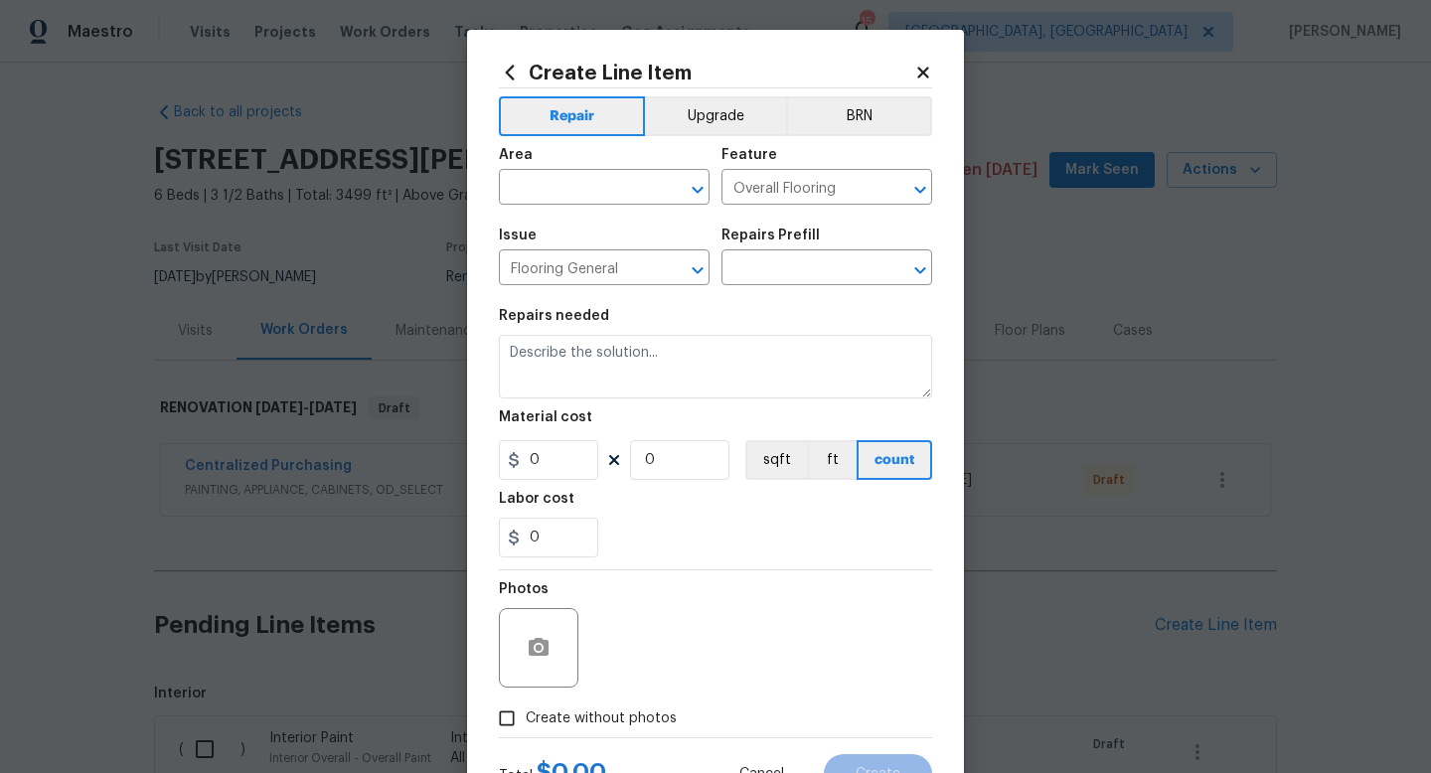
type input "Carpet LVL 1 - Bodenger Way (Beige) $1.48"
type textarea "Install new carpet. (Bodenger Way 749 Bird Bath, Beige) at all previously carpe…"
type input "1.48"
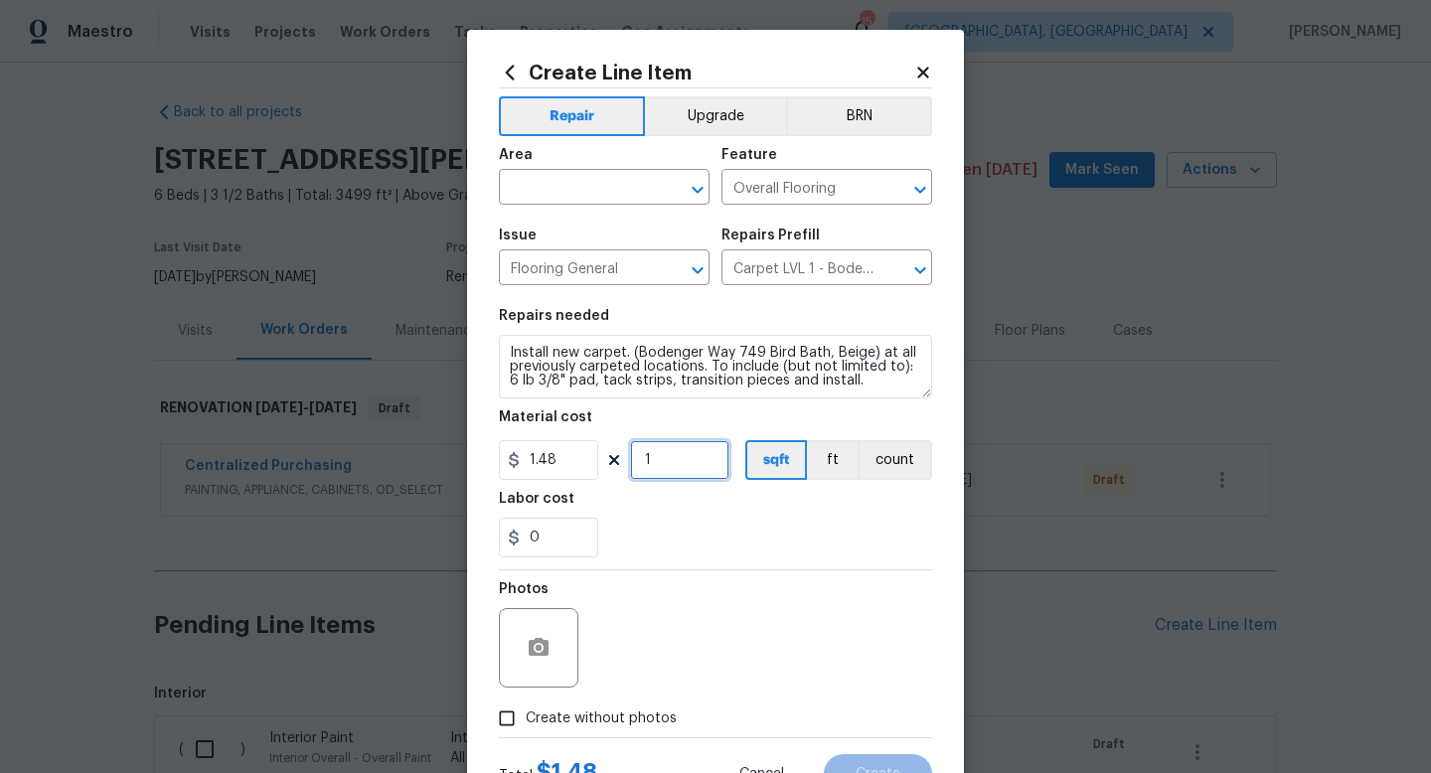
click at [666, 440] on input "1" at bounding box center [679, 460] width 99 height 40
type input "3000"
click at [579, 200] on input "text" at bounding box center [576, 189] width 155 height 31
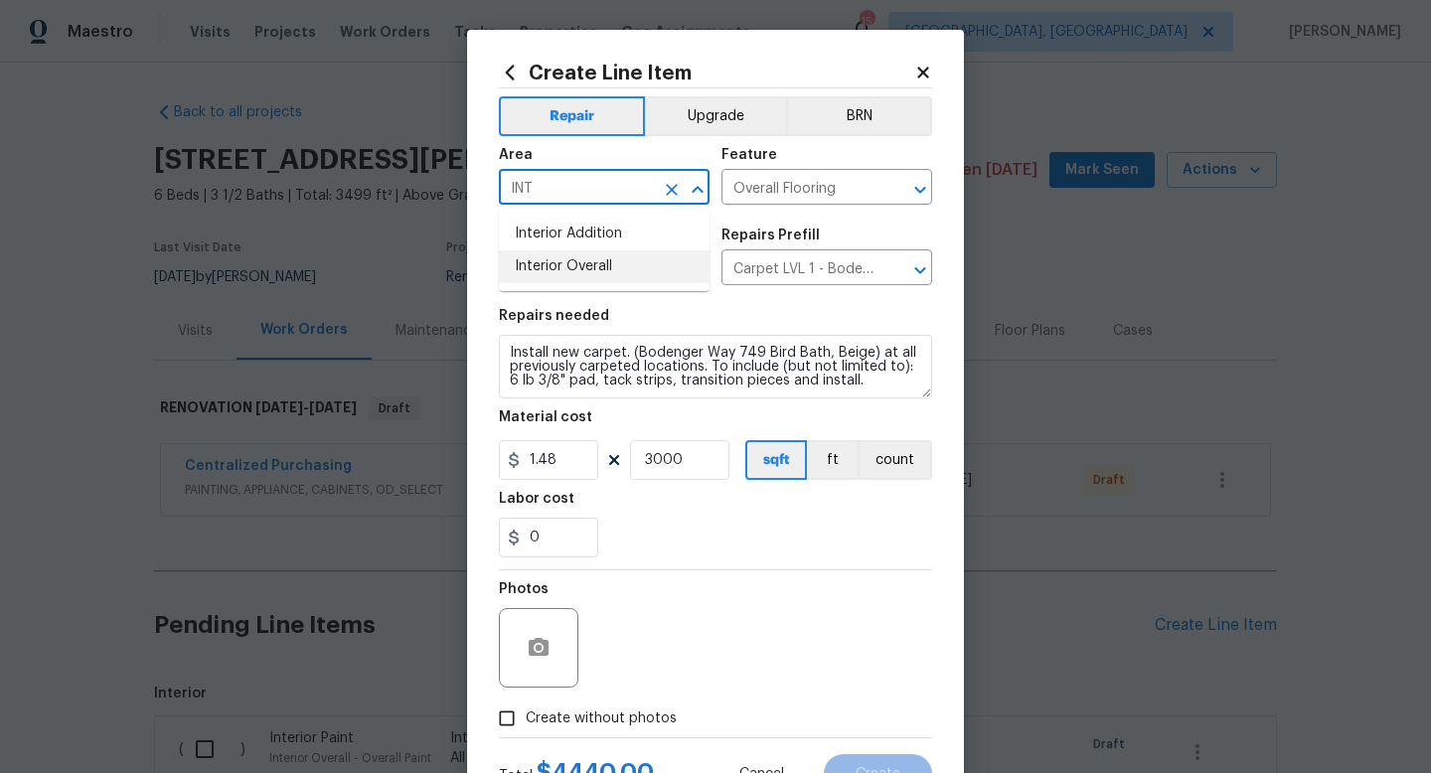
click at [591, 270] on li "Interior Overall" at bounding box center [604, 266] width 211 height 33
type input "Interior Overall"
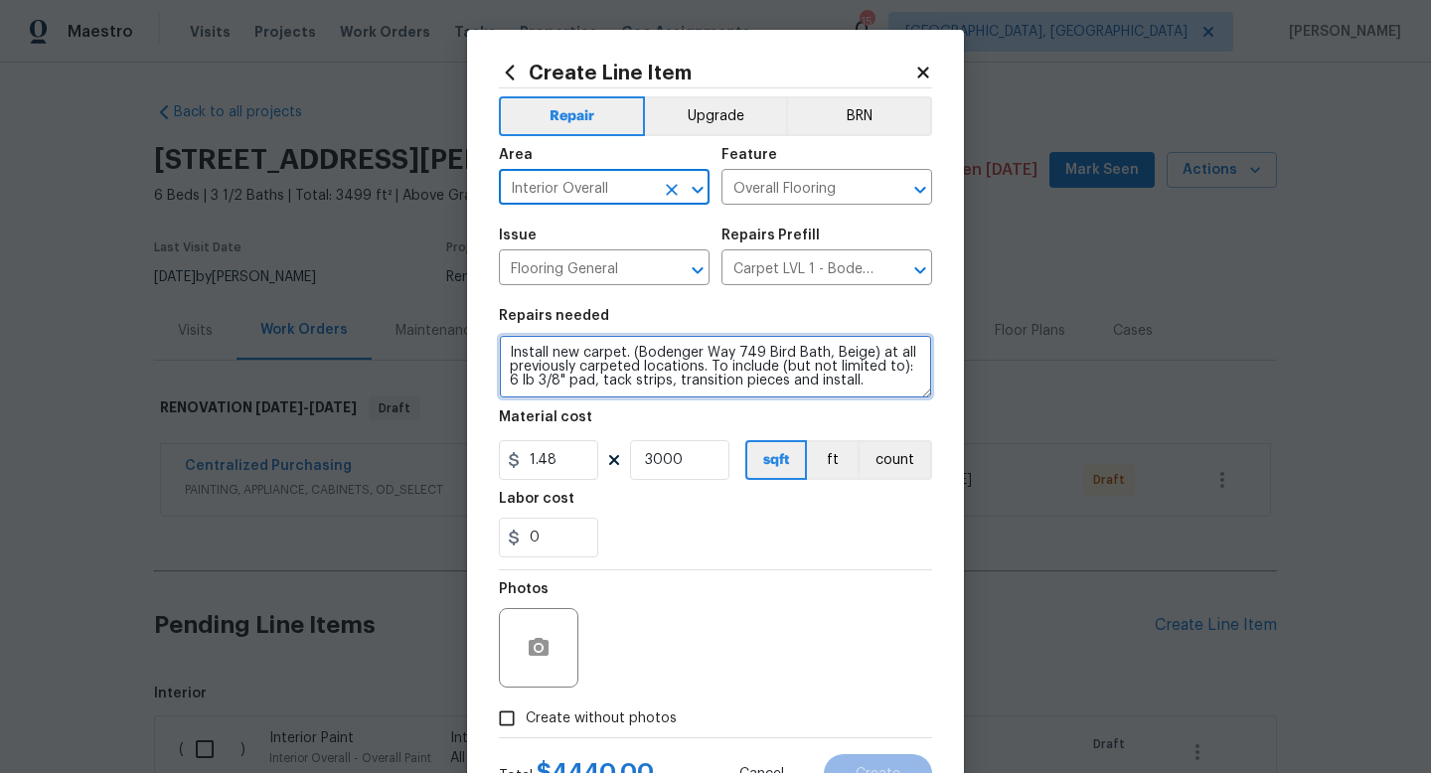
click at [873, 375] on textarea "Install new carpet. (Bodenger Way 749 Bird Bath, Beige) at all previously carpe…" at bounding box center [715, 367] width 433 height 64
type textarea "Install new carpet. (Bodenger Way 749 Bird Bath, Beige) at all previously carpe…"
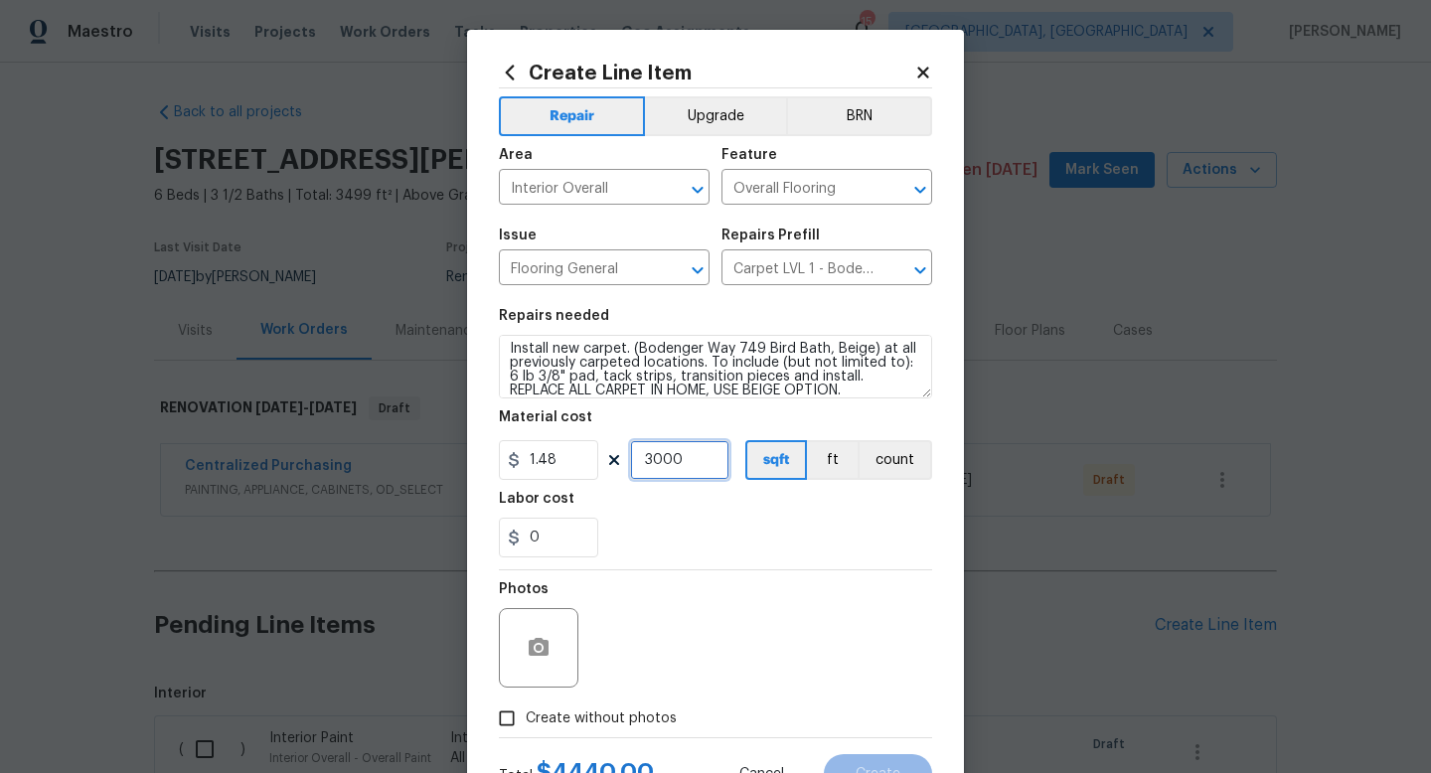
click at [678, 466] on input "3000" at bounding box center [679, 460] width 99 height 40
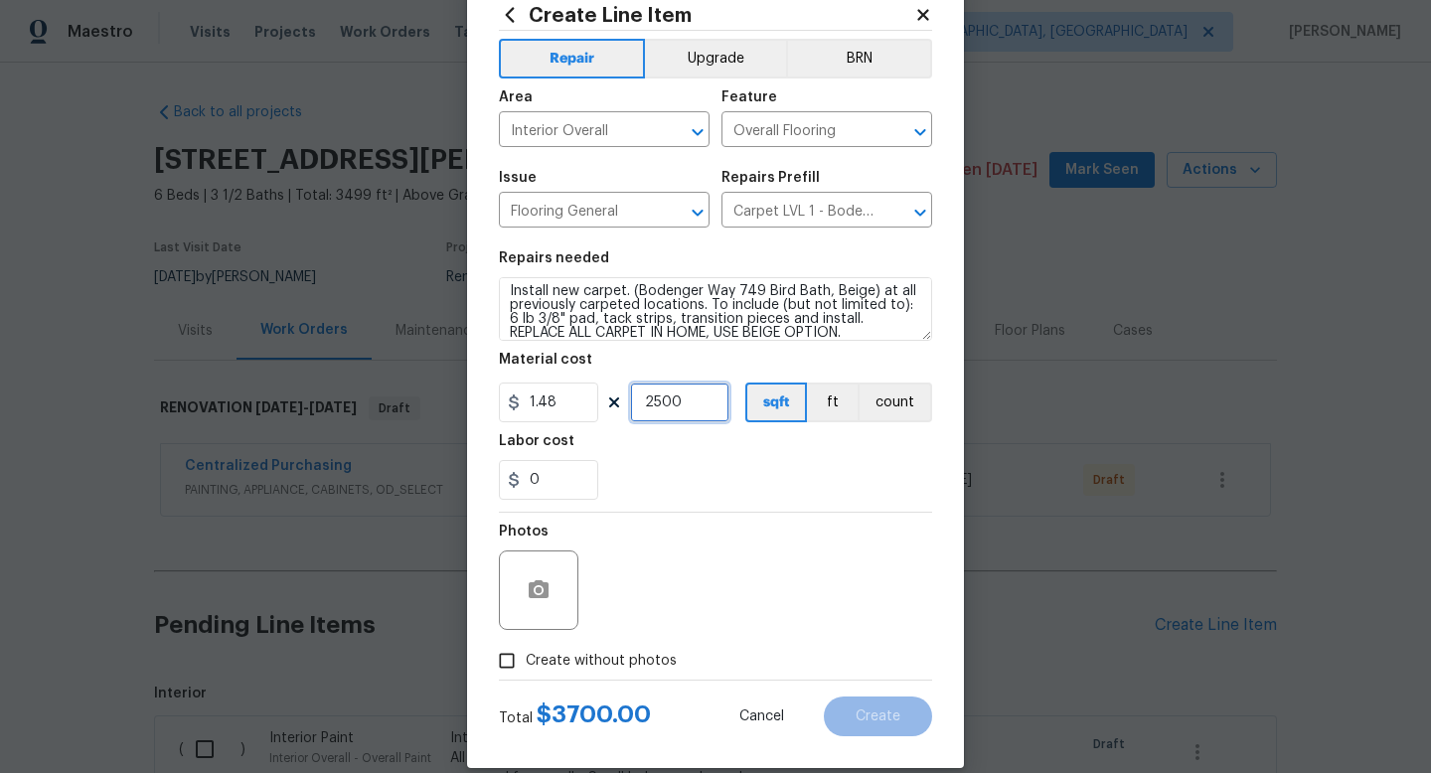
scroll to position [63, 0]
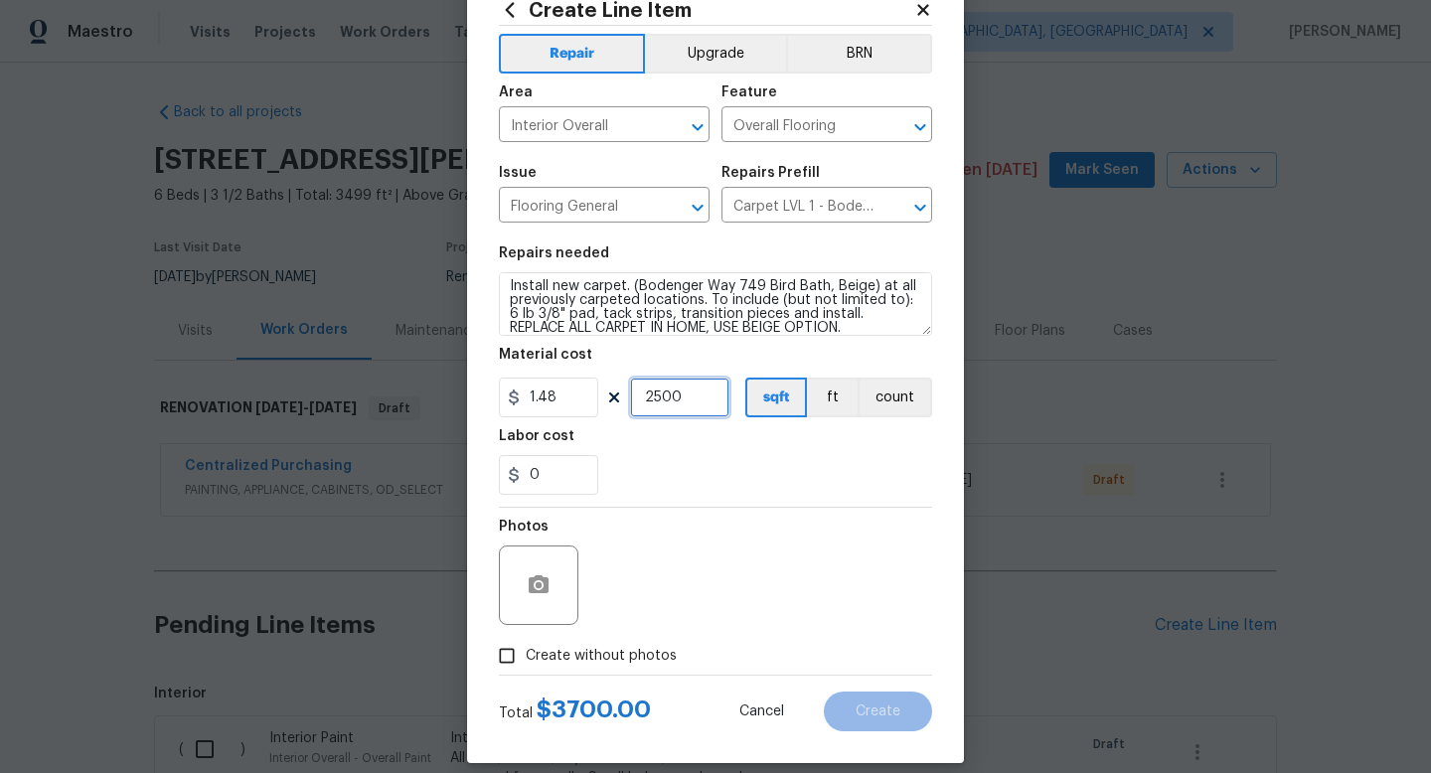
type input "2500"
click at [645, 651] on span "Create without photos" at bounding box center [601, 656] width 151 height 21
click at [526, 651] on input "Create without photos" at bounding box center [507, 656] width 38 height 38
checkbox input "true"
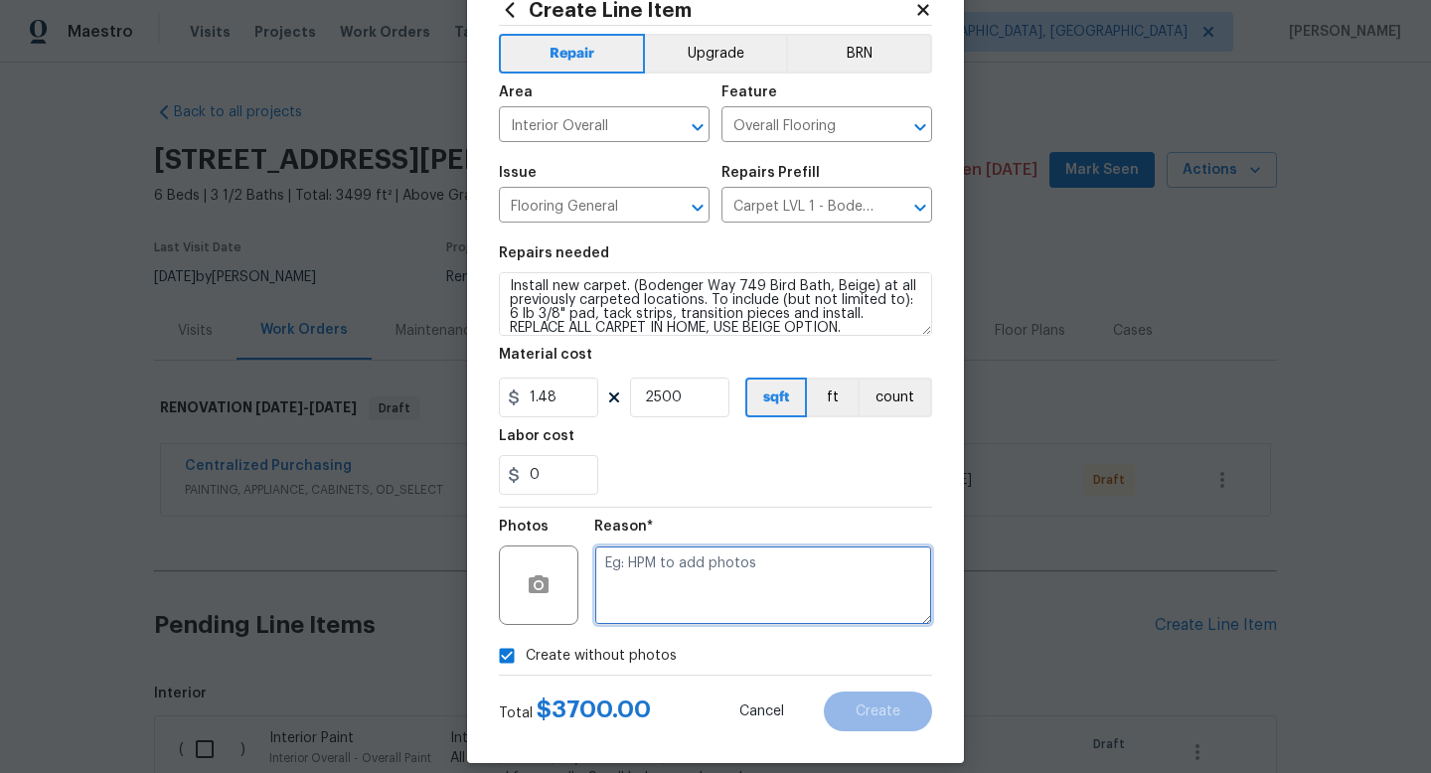
click at [734, 617] on textarea at bounding box center [763, 584] width 338 height 79
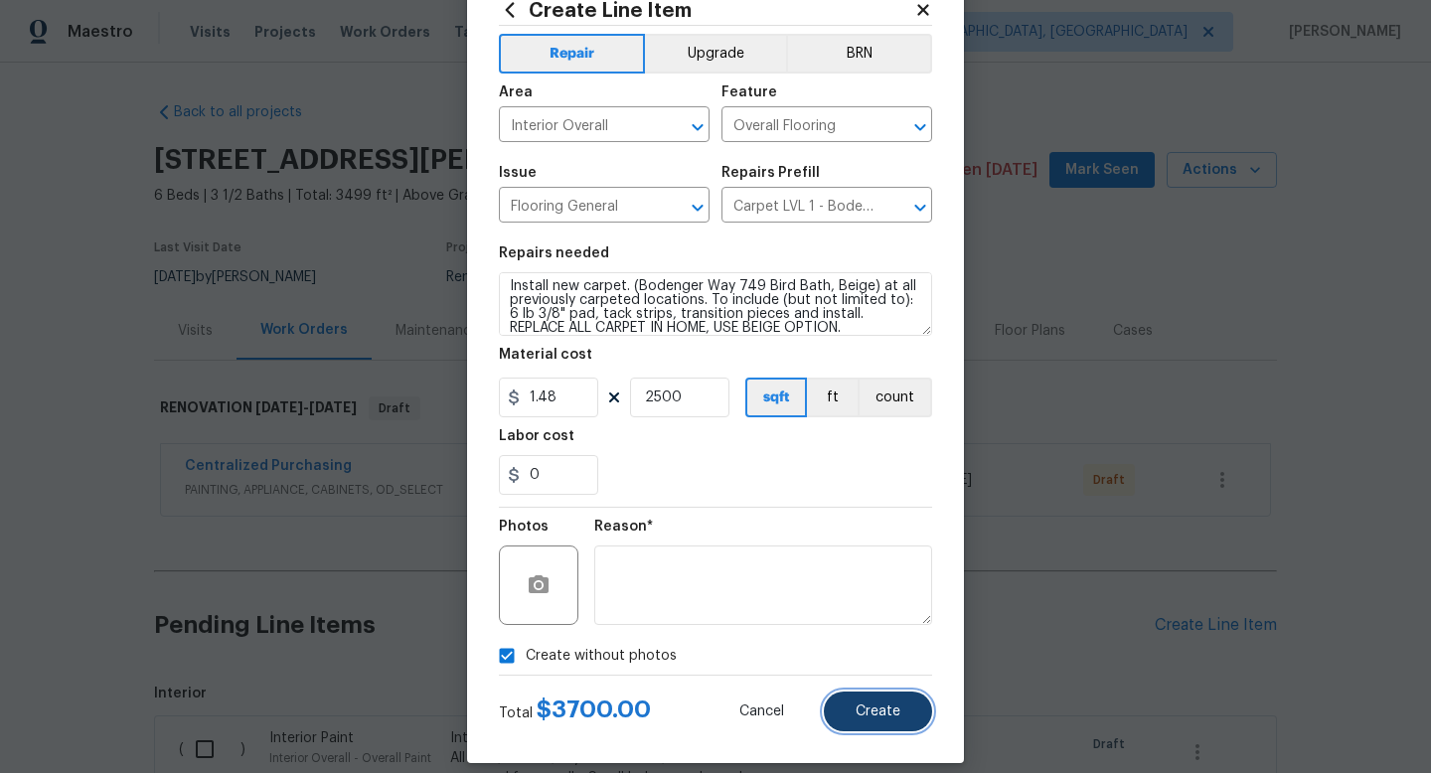
click at [880, 705] on span "Create" at bounding box center [877, 711] width 45 height 15
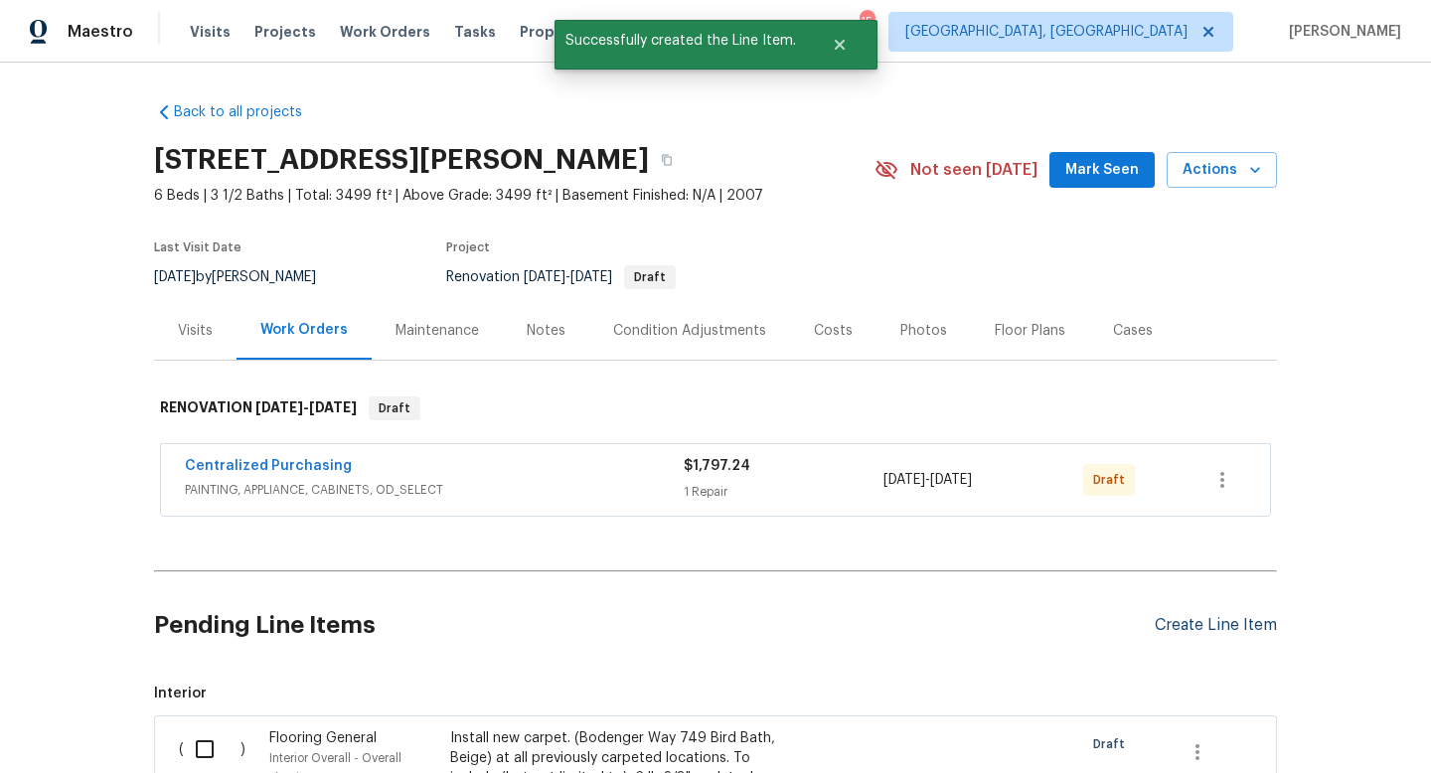
click at [1180, 618] on div "Create Line Item" at bounding box center [1215, 625] width 122 height 19
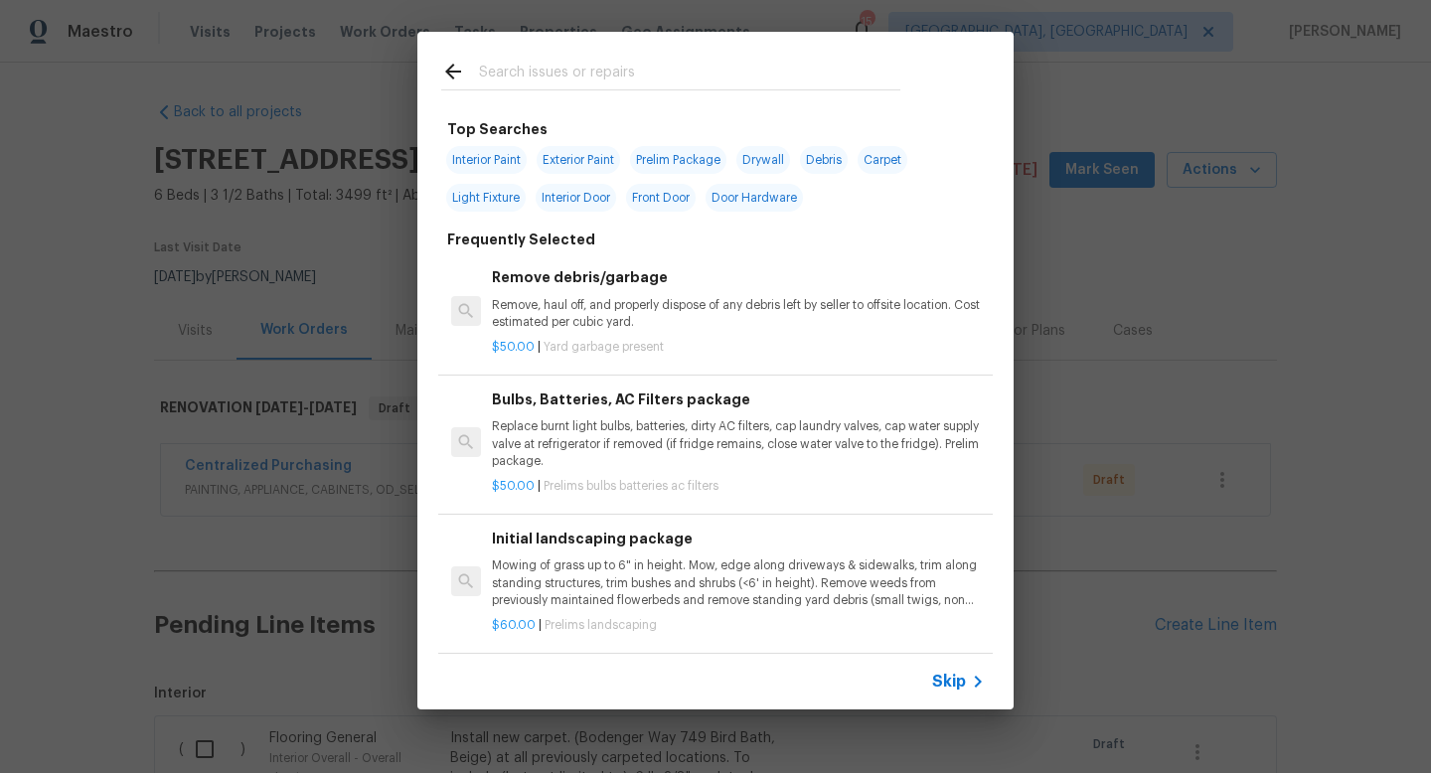
click at [641, 66] on input "text" at bounding box center [689, 75] width 421 height 30
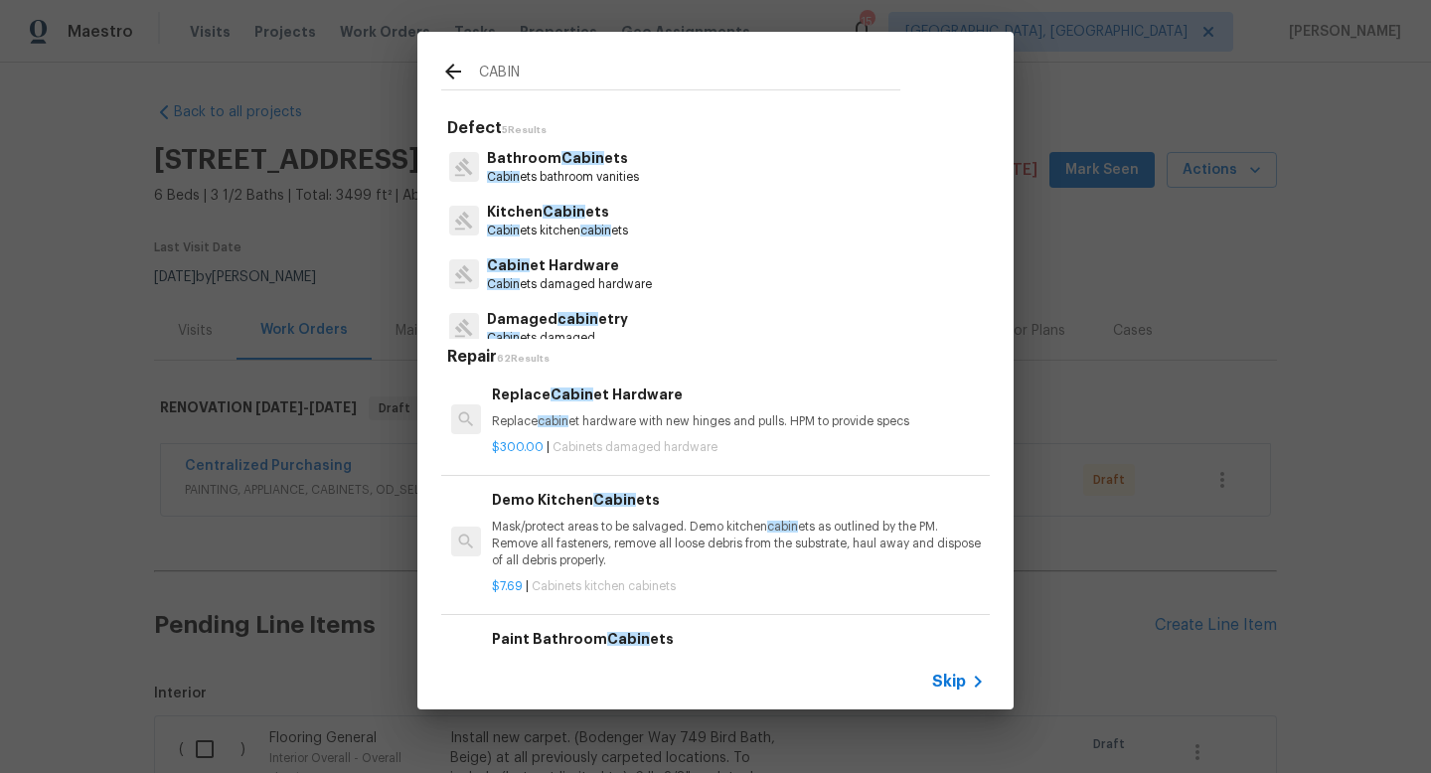
type input "CABIN"
click at [567, 222] on p "Kitchen Cabin ets" at bounding box center [557, 212] width 141 height 21
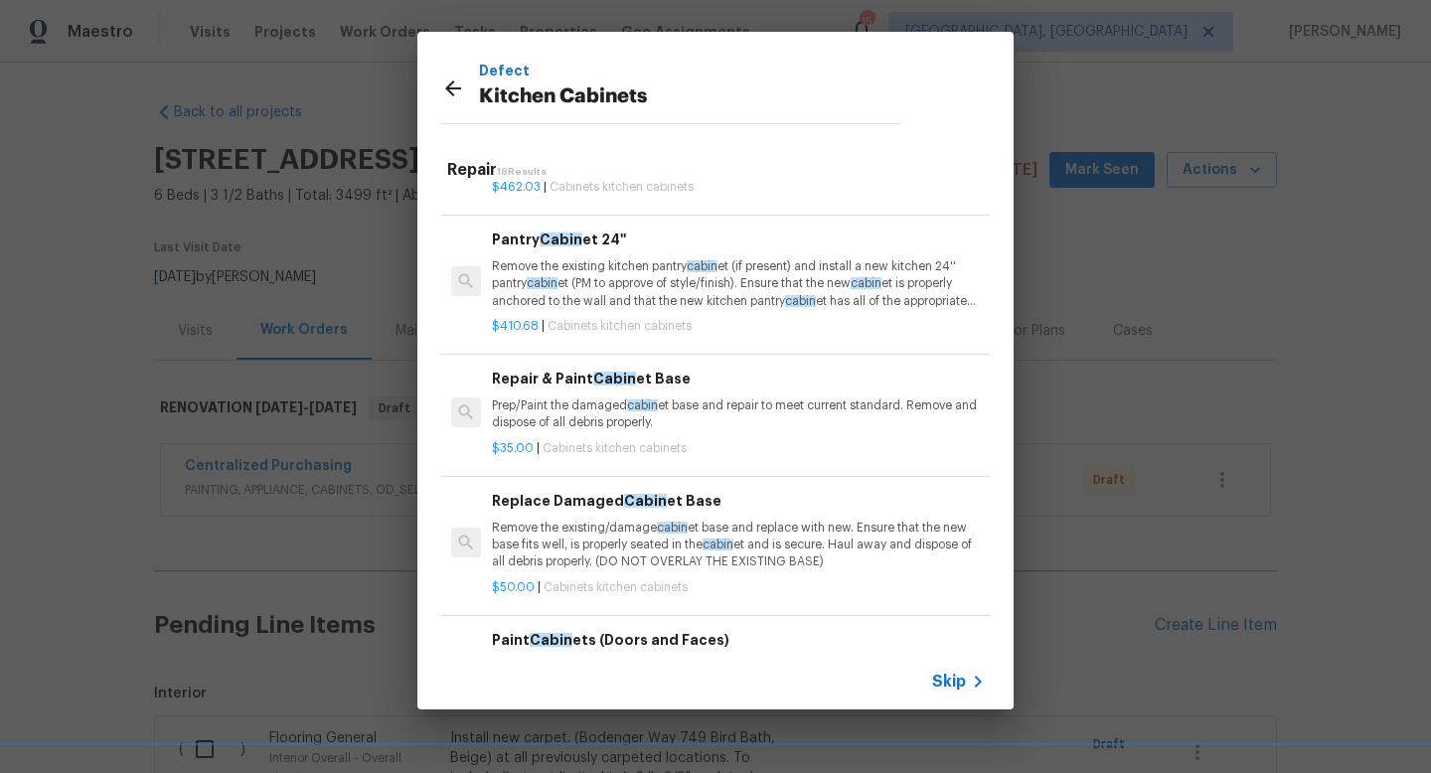
scroll to position [941, 0]
click at [643, 554] on p "Remove the existing/damage cabin et base and replace with new. Ensure that the …" at bounding box center [738, 547] width 493 height 51
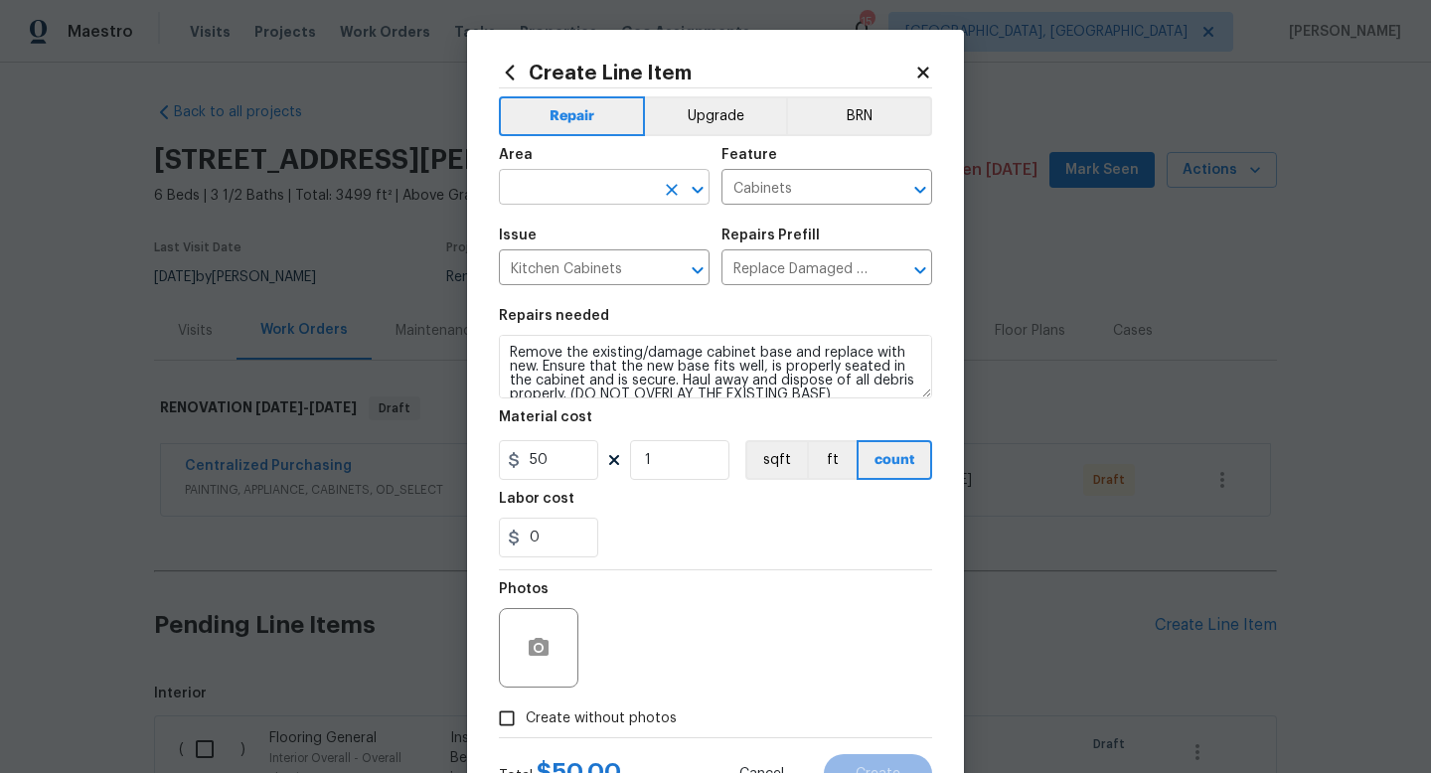
click at [576, 194] on input "text" at bounding box center [576, 189] width 155 height 31
click at [575, 250] on li "Interior Overall" at bounding box center [604, 266] width 211 height 33
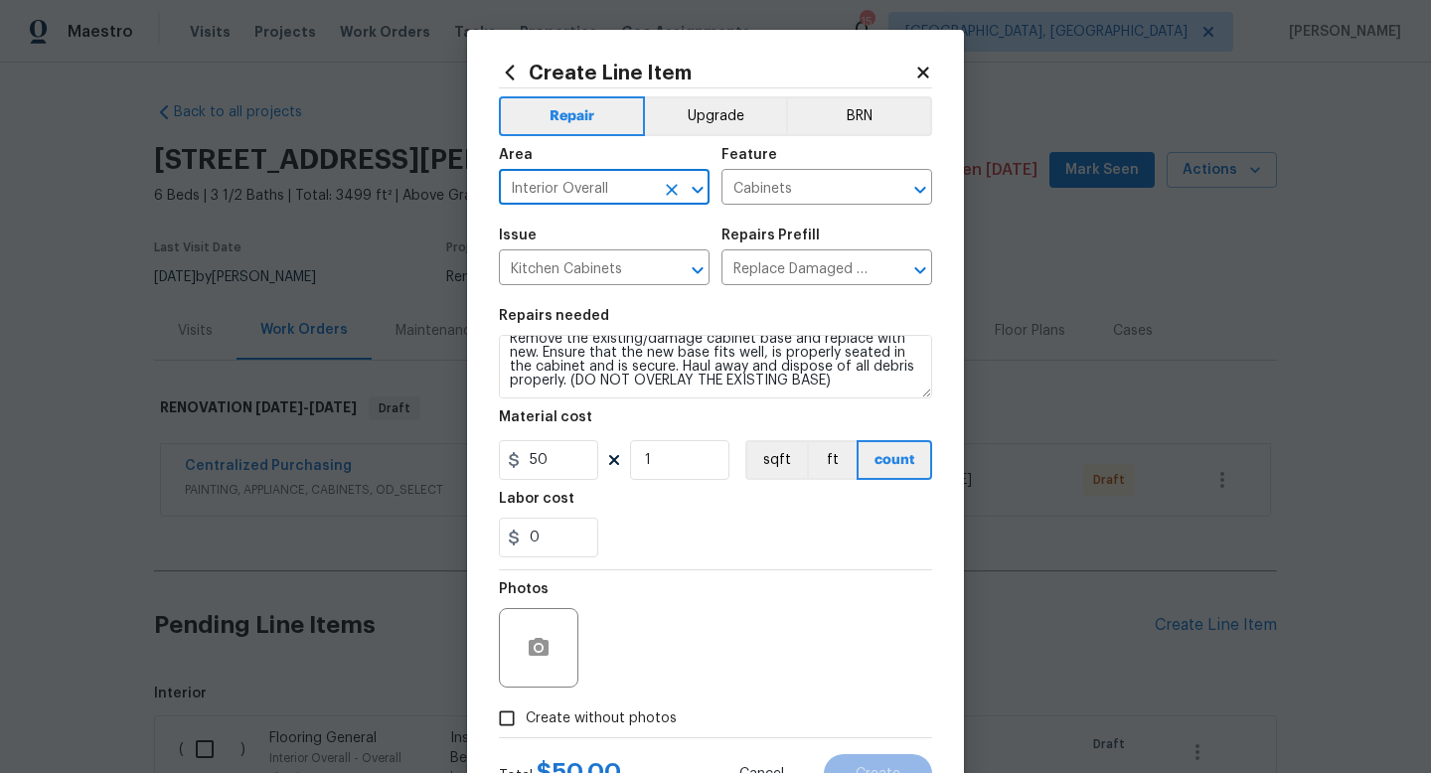
type input "Interior Overall"
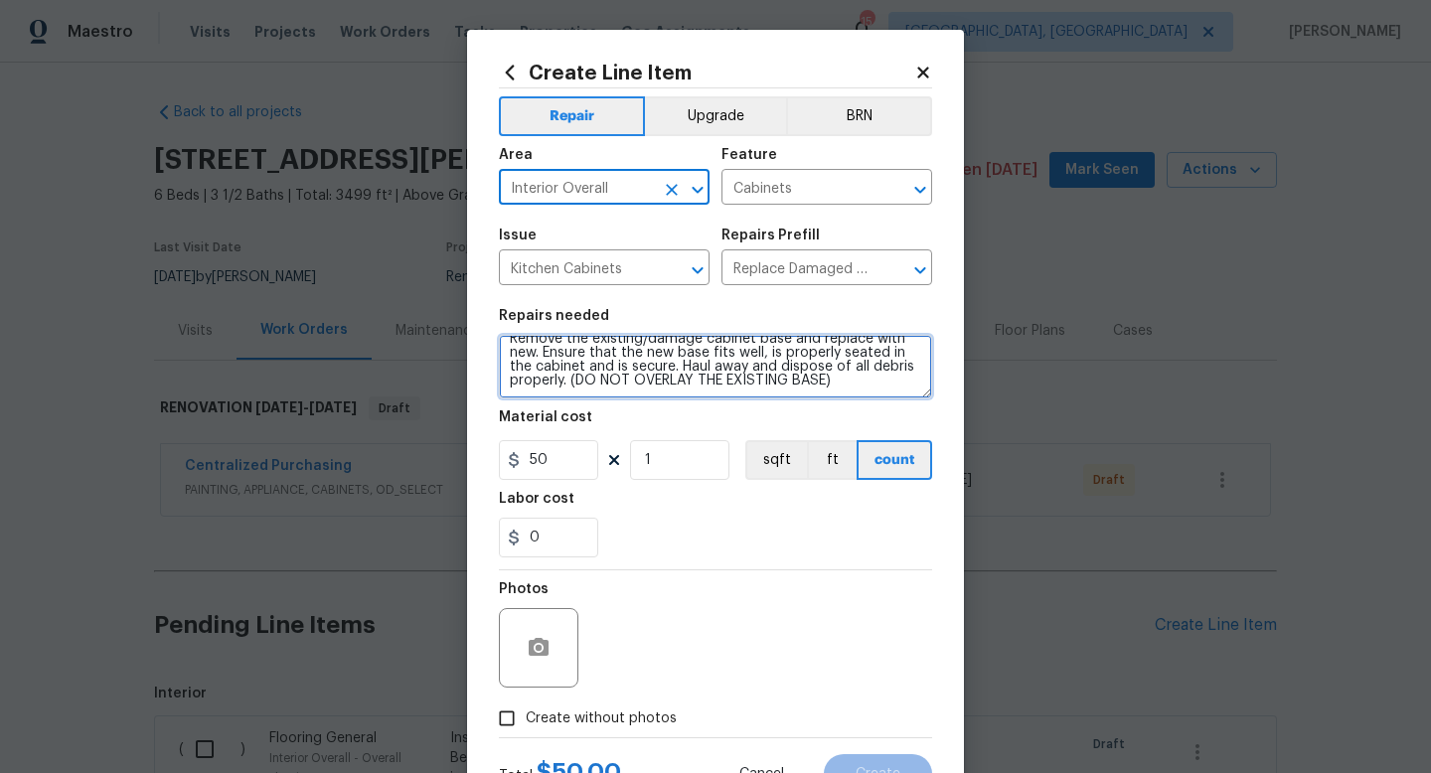
click at [857, 389] on textarea "Remove the existing/damage cabinet base and replace with new. Ensure that the n…" at bounding box center [715, 367] width 433 height 64
type textarea "Remove the existing/damage cabinet base and replace with new. Ensure that the n…"
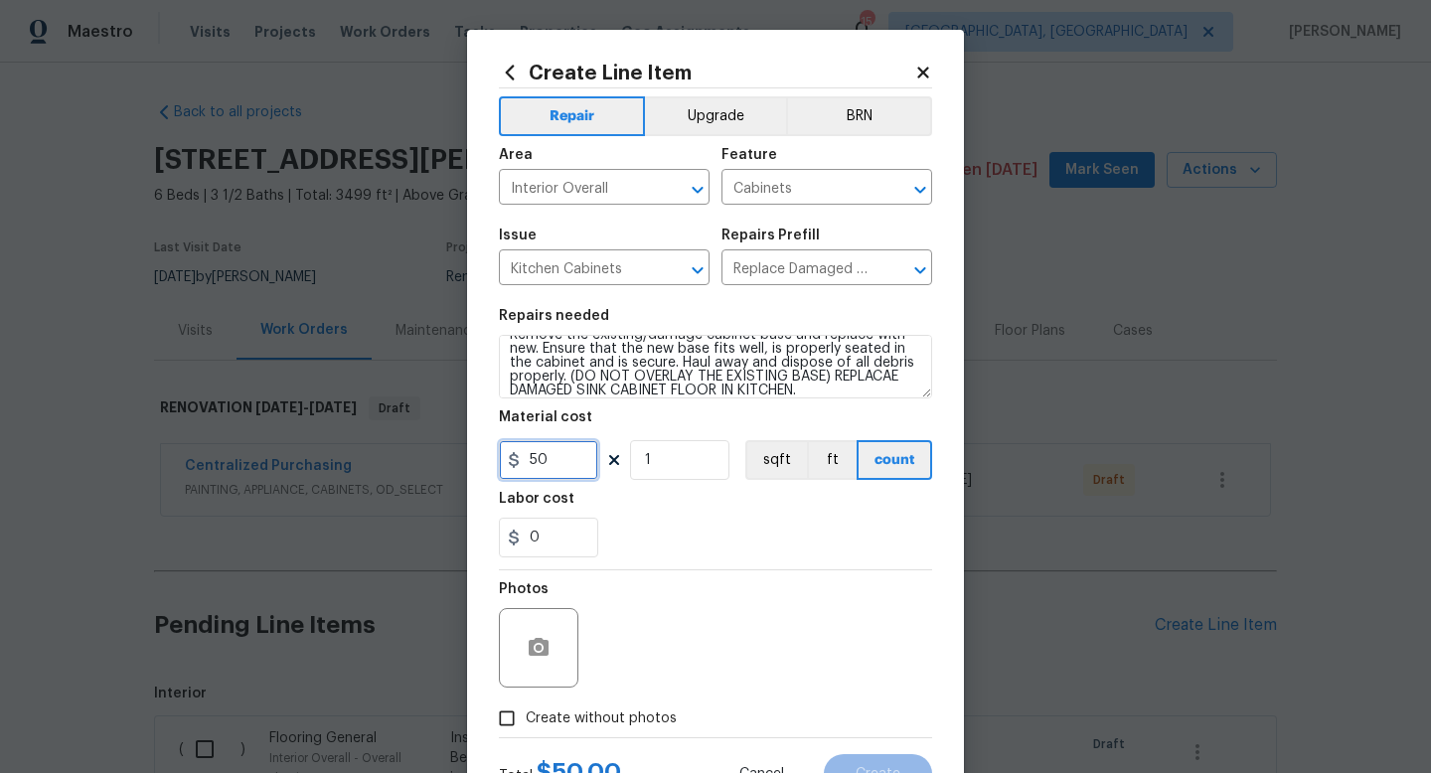
click at [564, 460] on input "50" at bounding box center [548, 460] width 99 height 40
type input "75"
click at [696, 592] on div "Photos" at bounding box center [715, 634] width 433 height 129
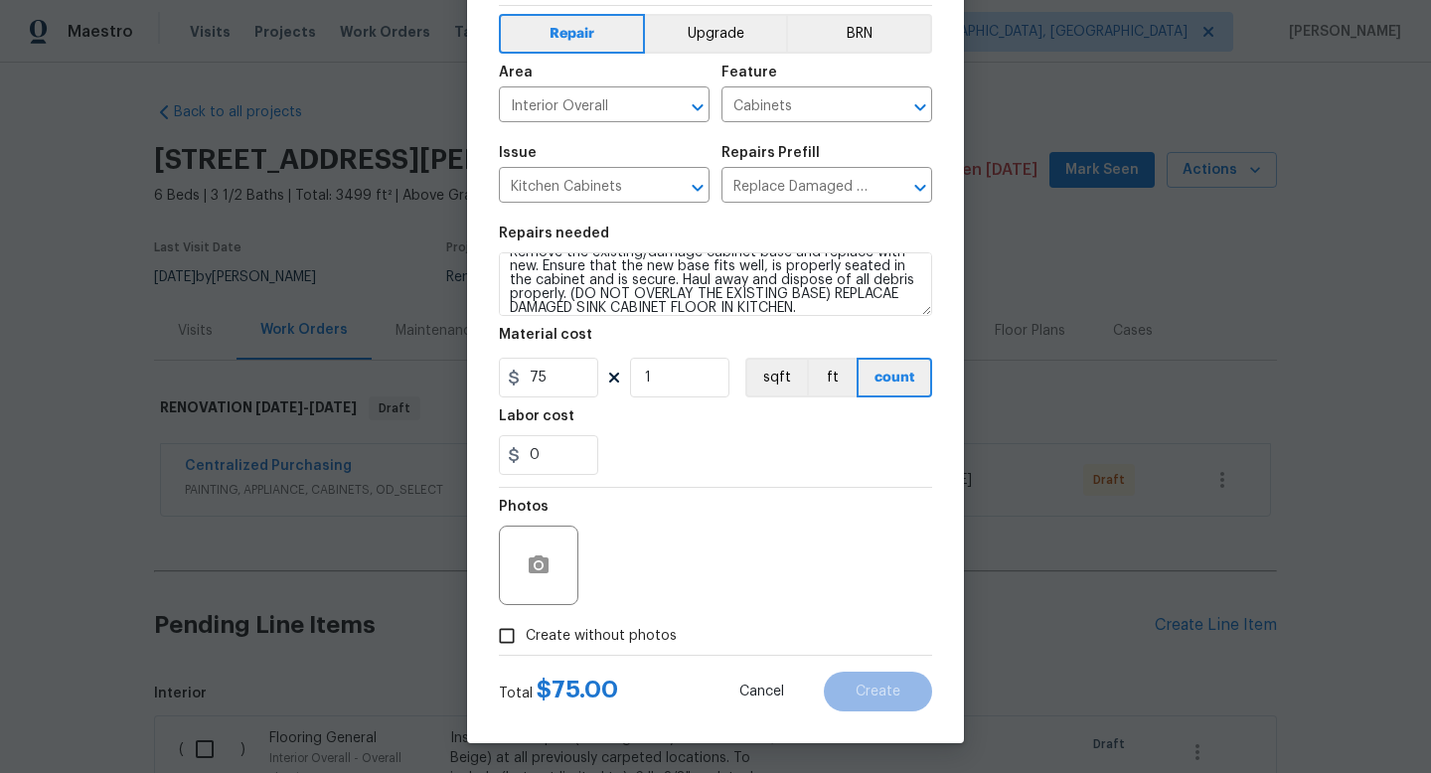
click at [649, 637] on span "Create without photos" at bounding box center [601, 636] width 151 height 21
click at [526, 637] on input "Create without photos" at bounding box center [507, 636] width 38 height 38
checkbox input "true"
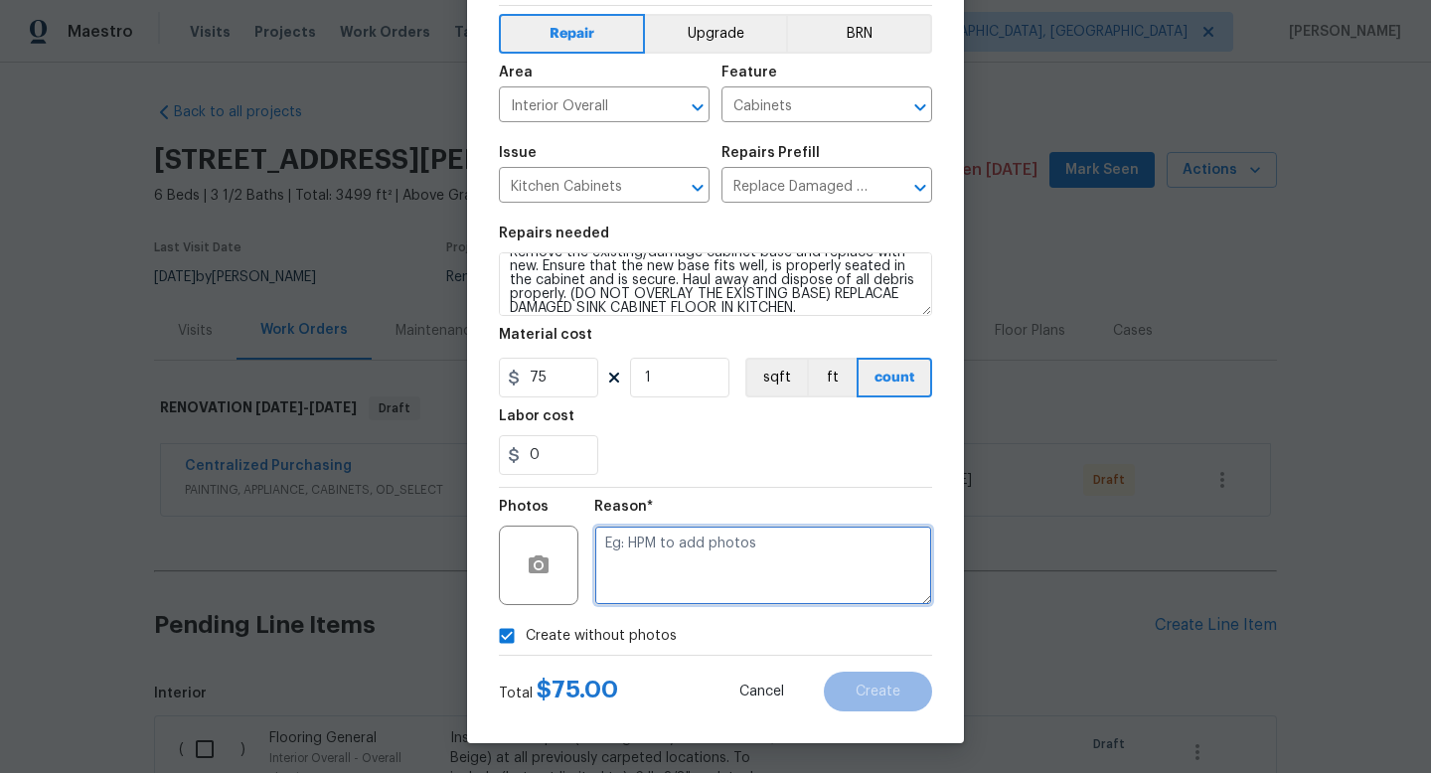
click at [721, 574] on textarea at bounding box center [763, 565] width 338 height 79
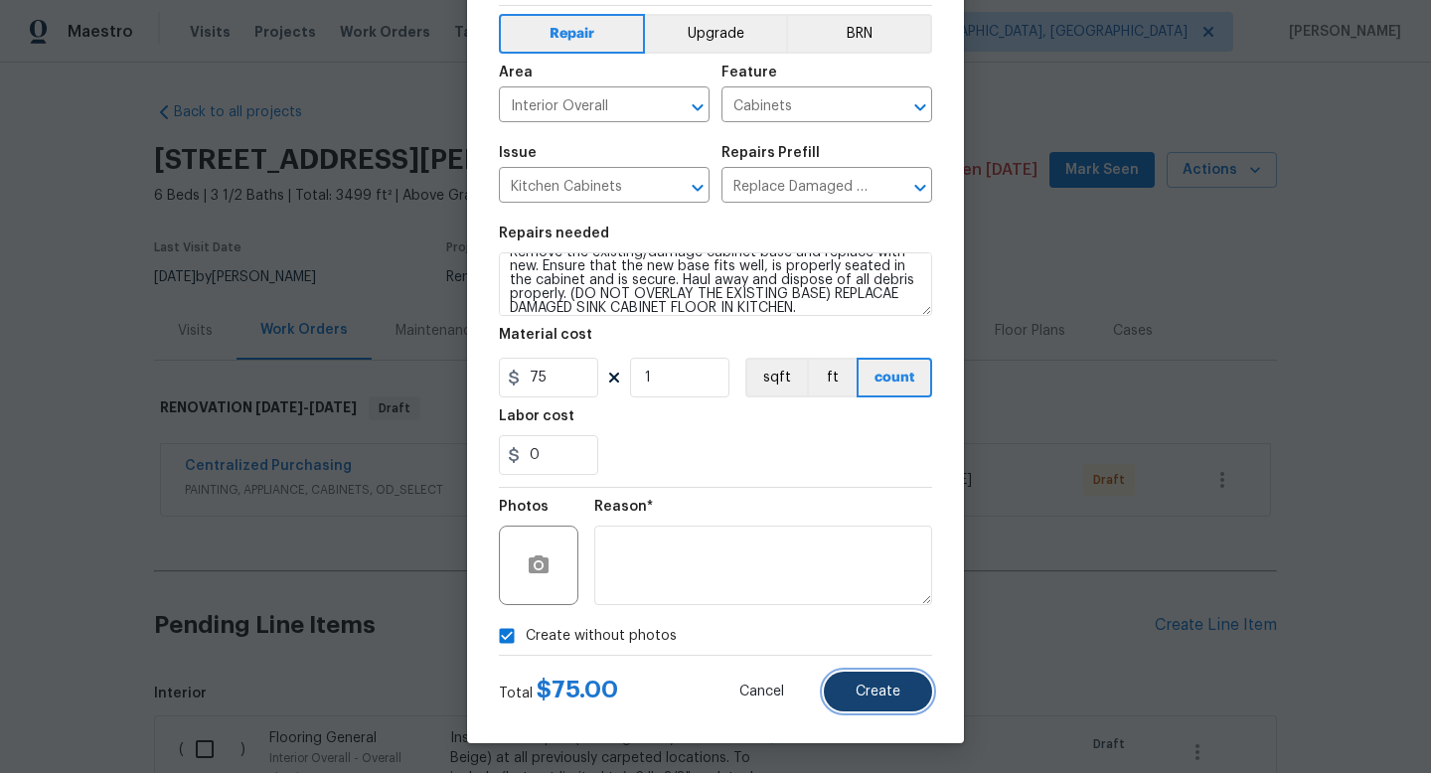
click at [884, 710] on button "Create" at bounding box center [878, 692] width 108 height 40
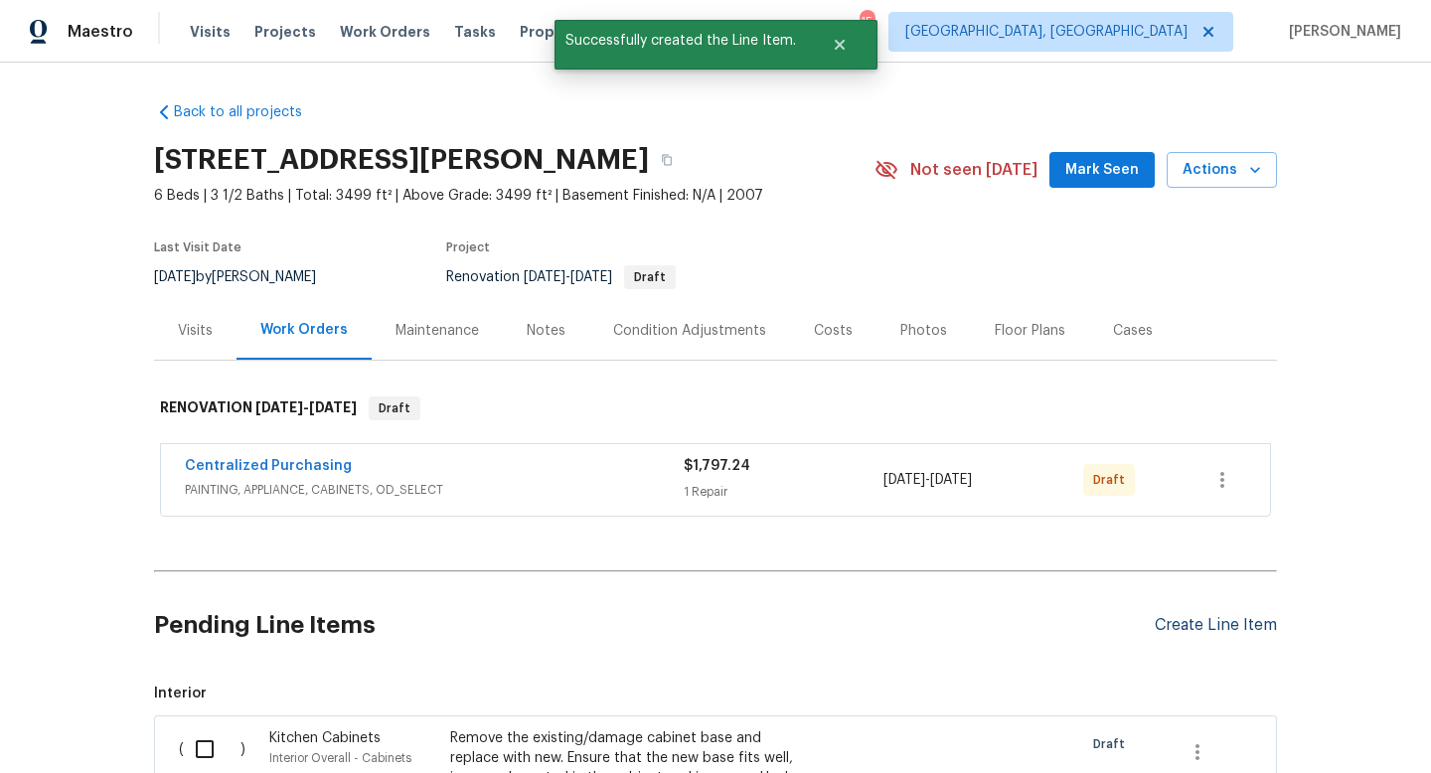
click at [1198, 620] on div "Create Line Item" at bounding box center [1215, 625] width 122 height 19
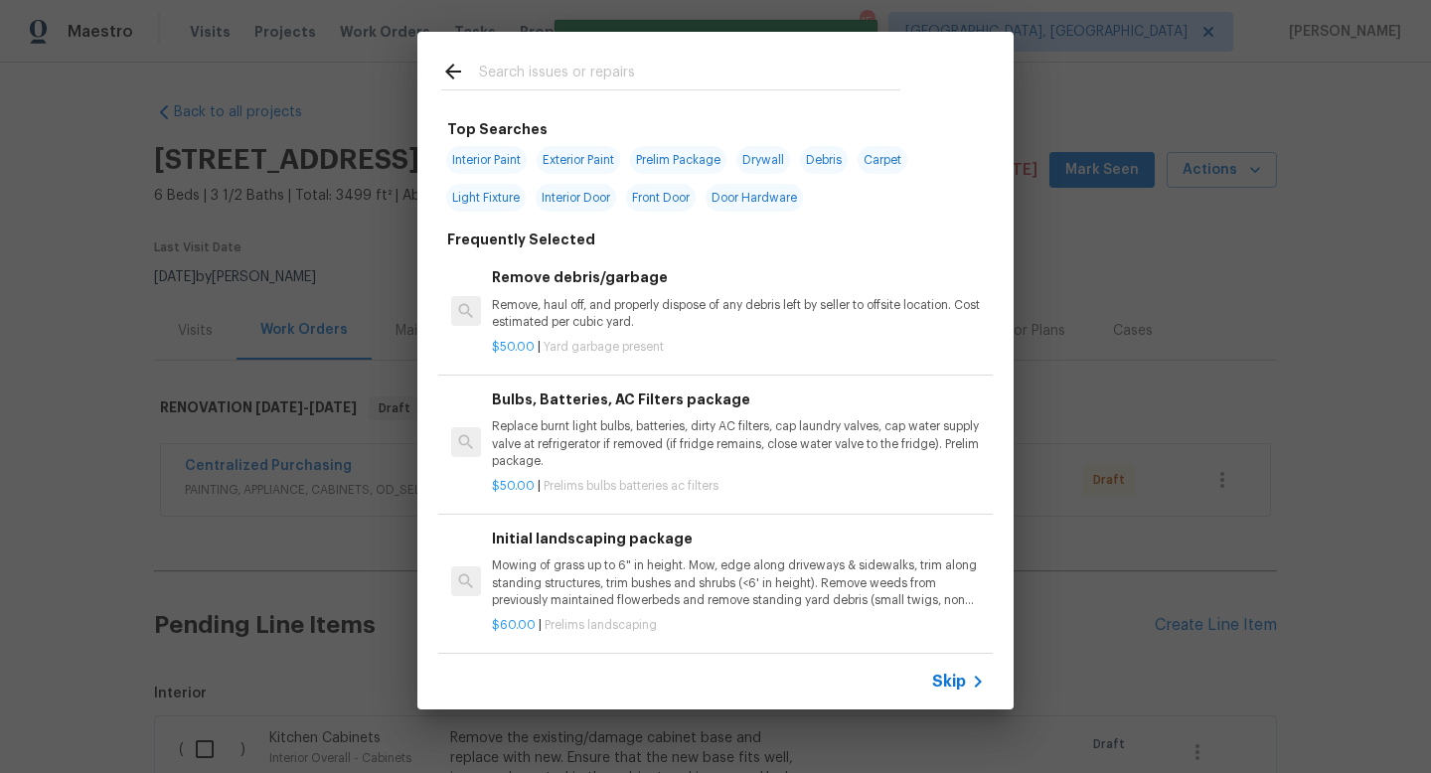
click at [511, 74] on input "text" at bounding box center [689, 75] width 421 height 30
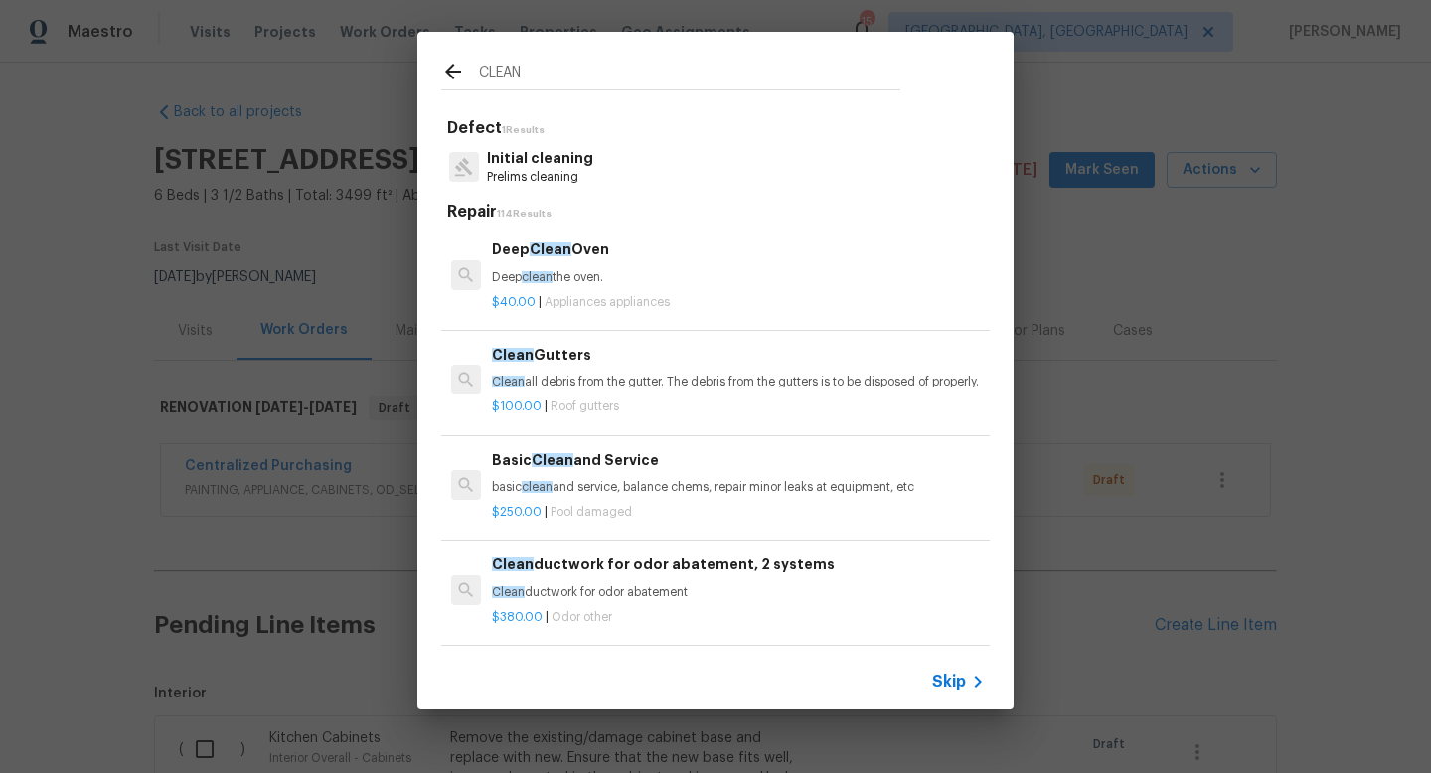
type input "CLEAN"
click at [525, 169] on p "Prelims cleaning" at bounding box center [540, 177] width 106 height 17
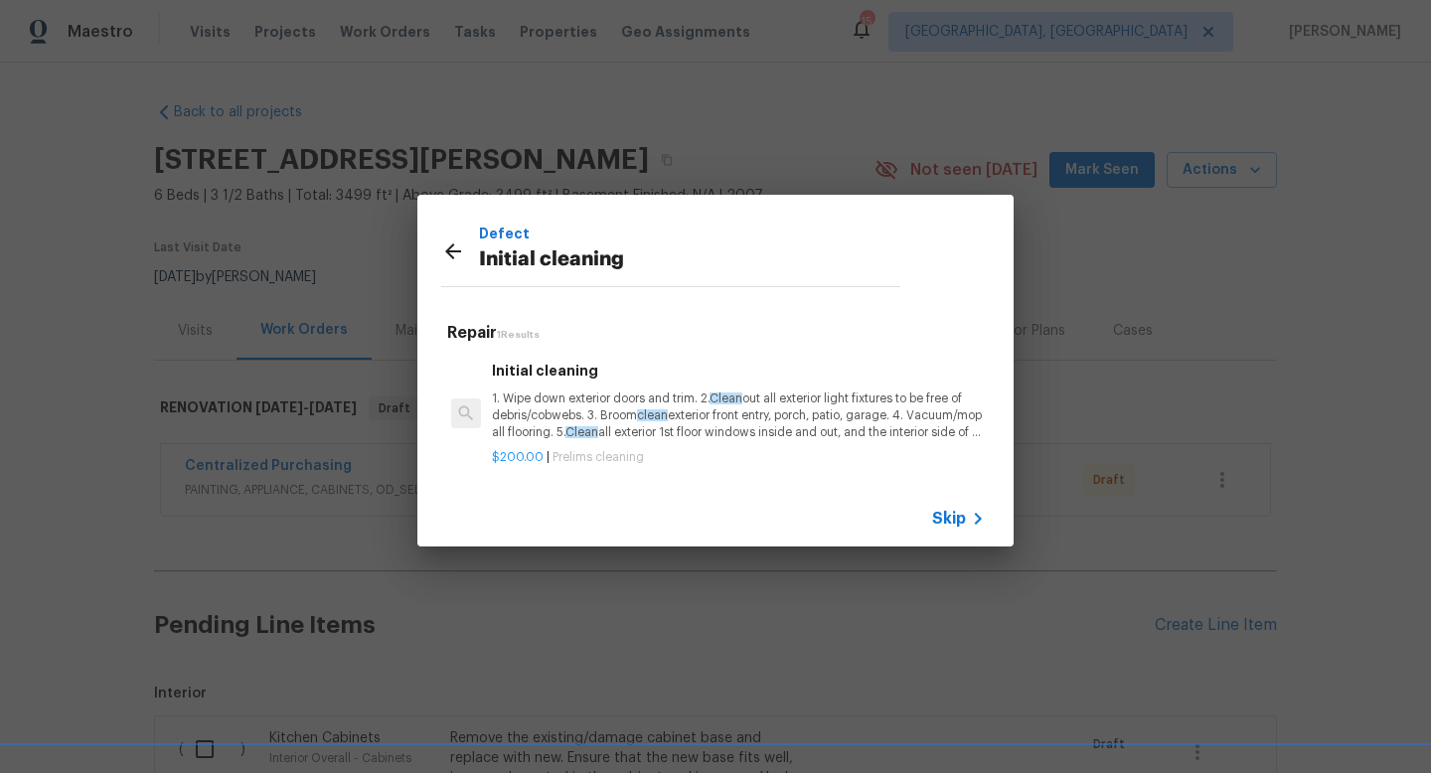
click at [585, 393] on p "1. Wipe down exterior doors and trim. 2. Clean out all exterior light fixtures …" at bounding box center [738, 415] width 493 height 51
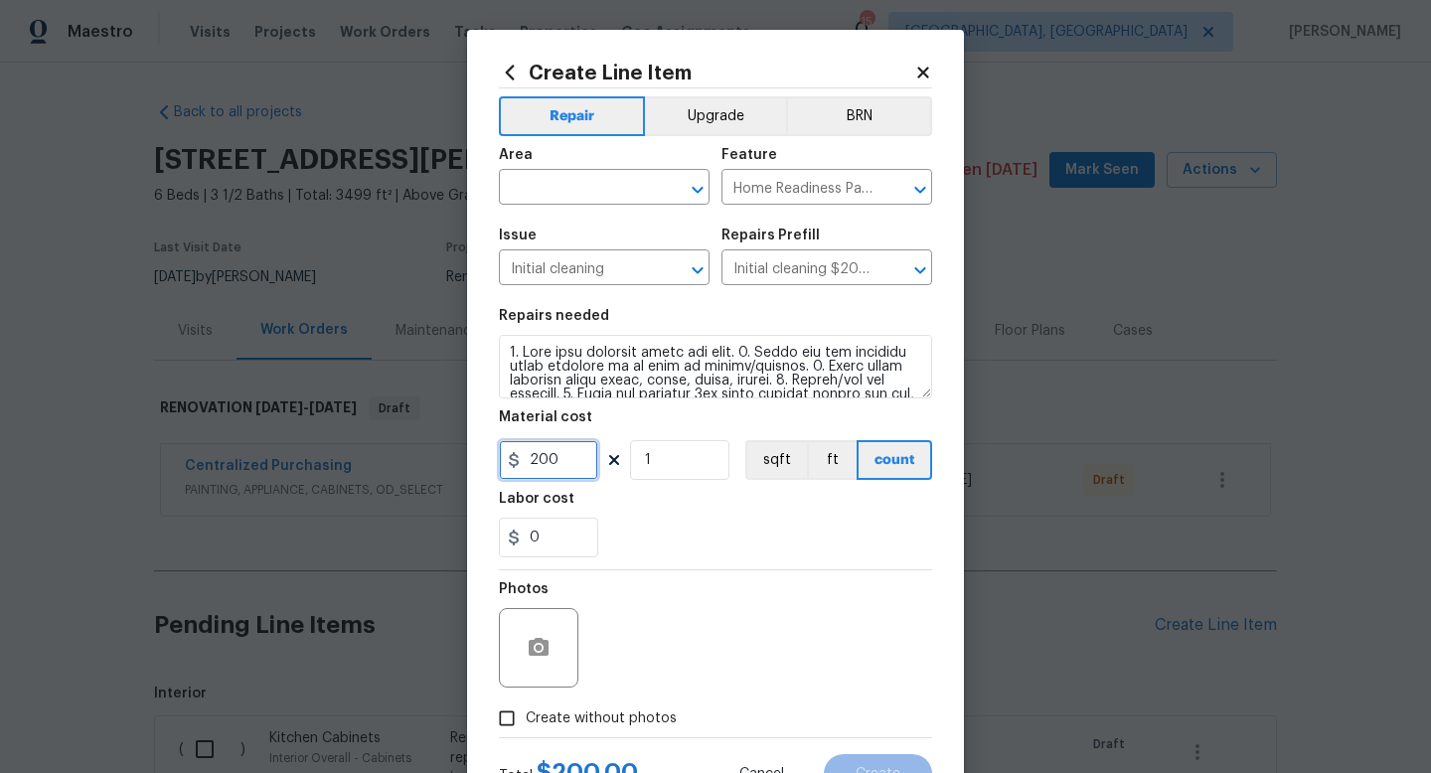
drag, startPoint x: 561, startPoint y: 464, endPoint x: 288, endPoint y: 385, distance: 284.2
click at [288, 385] on div "Create Line Item Repair Upgrade BRN Area ​ Feature Home Readiness Packages ​ Is…" at bounding box center [715, 386] width 1431 height 773
type input "450"
click at [674, 678] on div "Photos" at bounding box center [715, 634] width 433 height 129
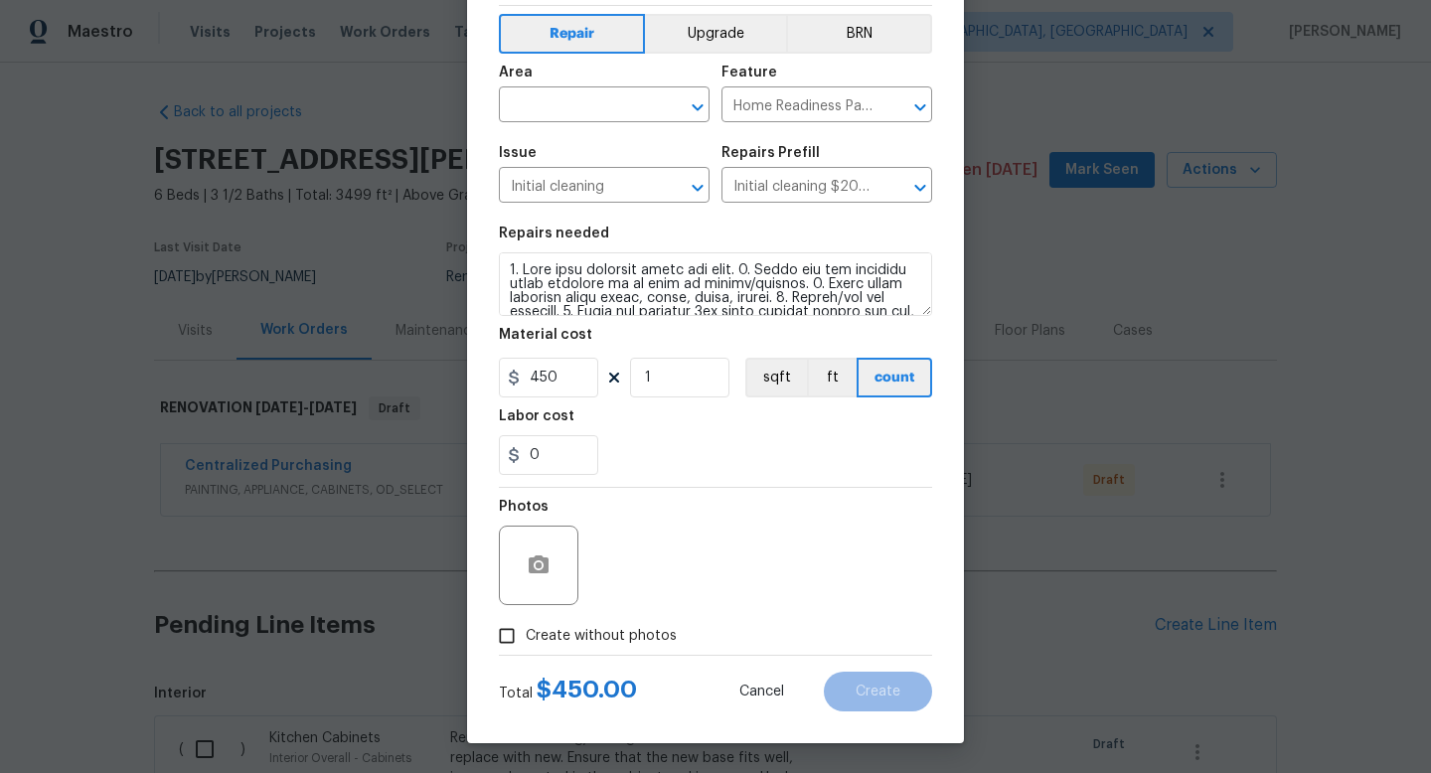
click at [627, 637] on span "Create without photos" at bounding box center [601, 636] width 151 height 21
click at [526, 637] on input "Create without photos" at bounding box center [507, 636] width 38 height 38
checkbox input "true"
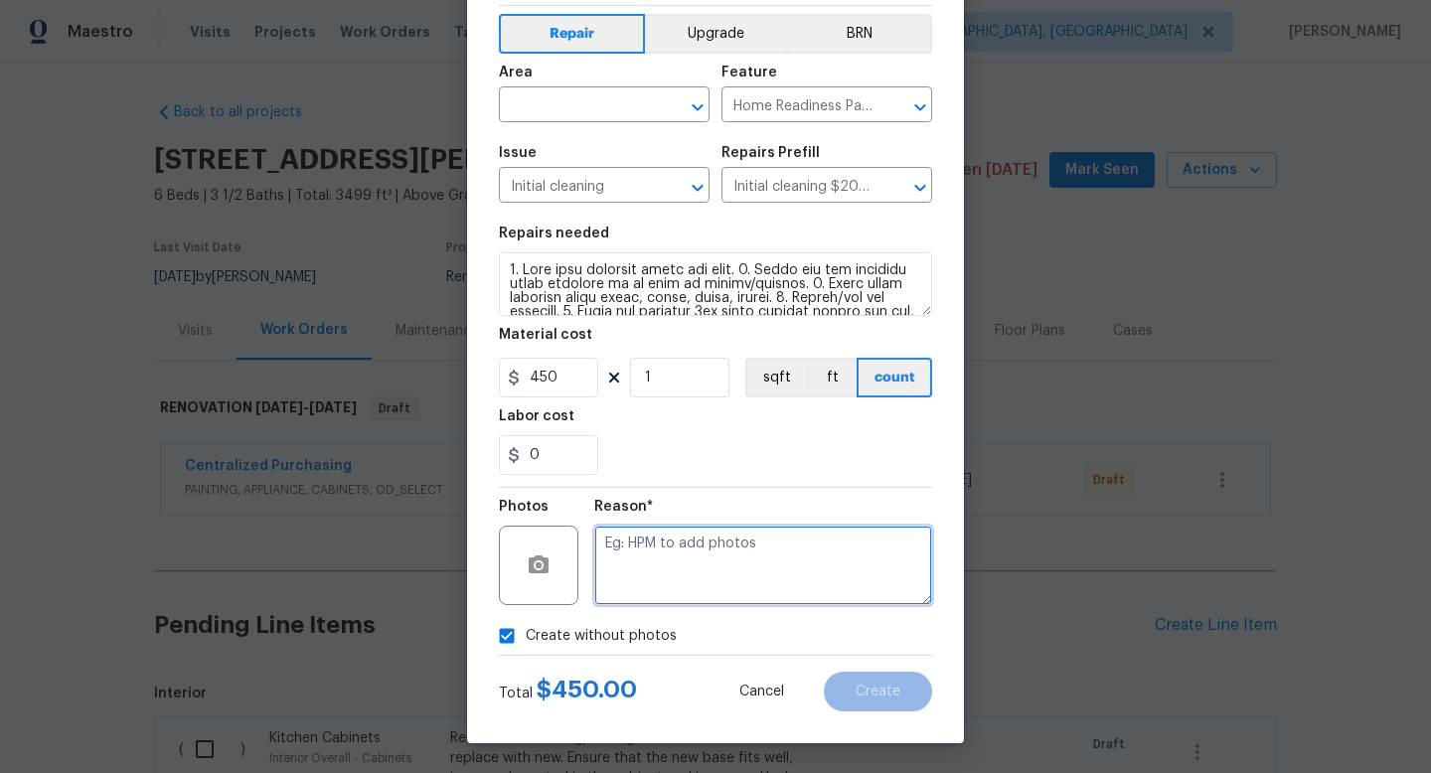
click at [725, 544] on textarea at bounding box center [763, 565] width 338 height 79
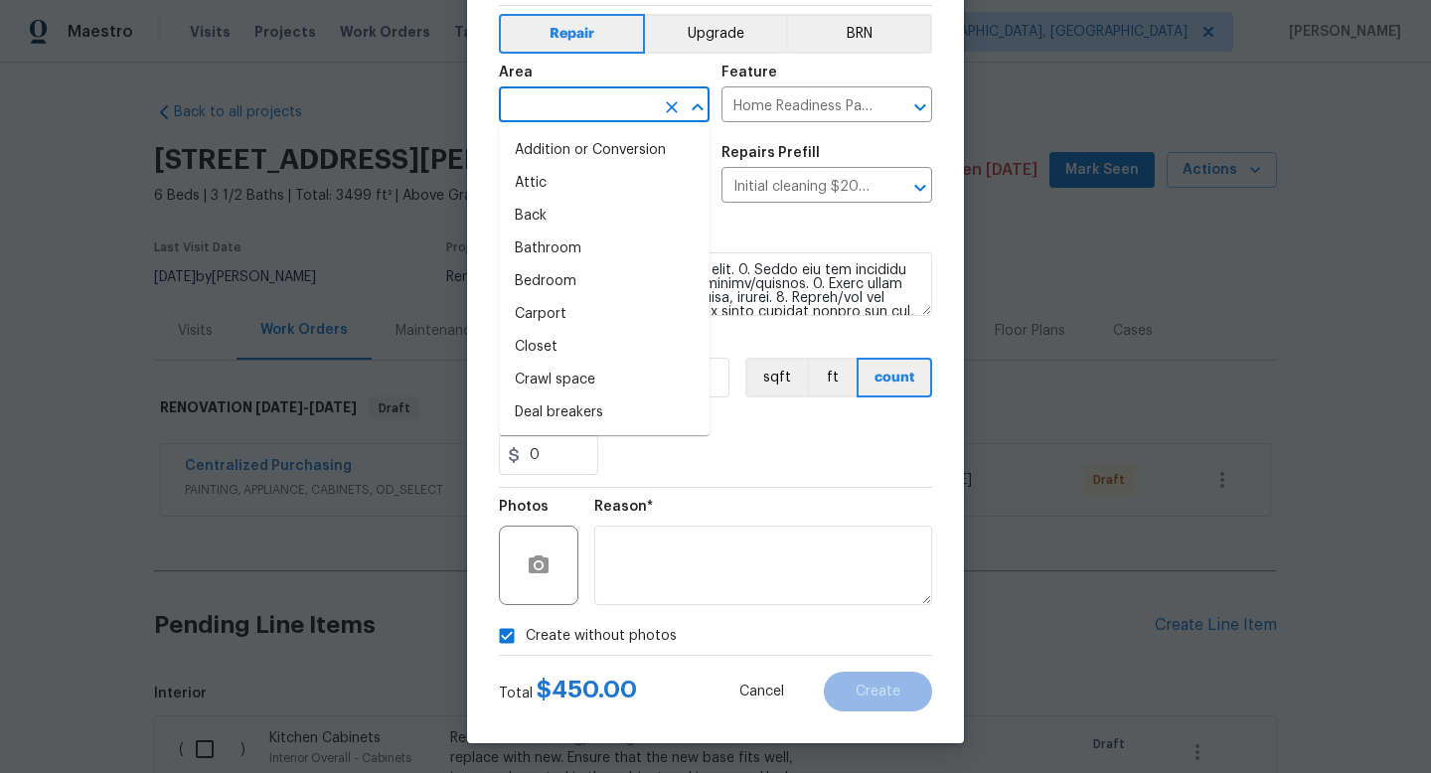
click at [564, 98] on input "text" at bounding box center [576, 106] width 155 height 31
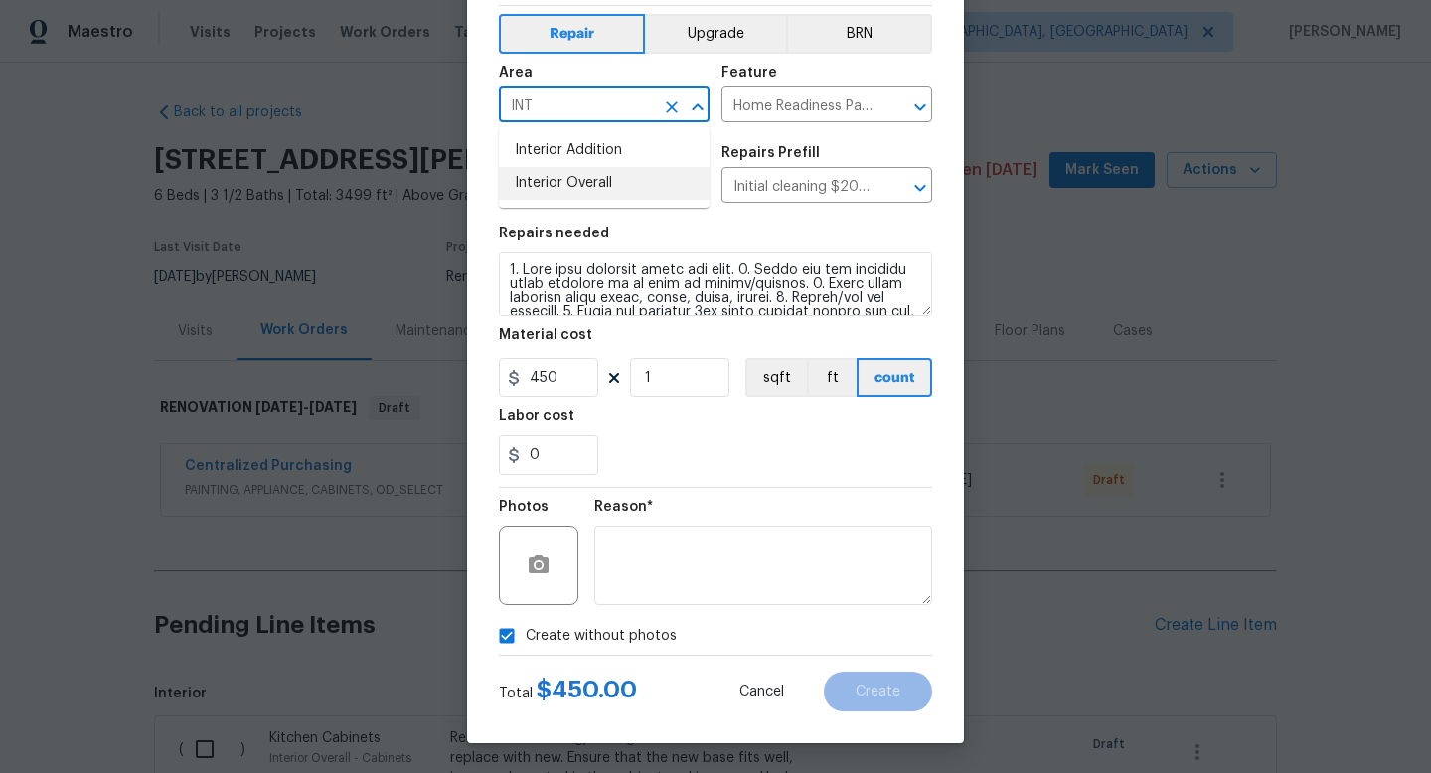
click at [564, 175] on li "Interior Overall" at bounding box center [604, 183] width 211 height 33
type input "Interior Overall"
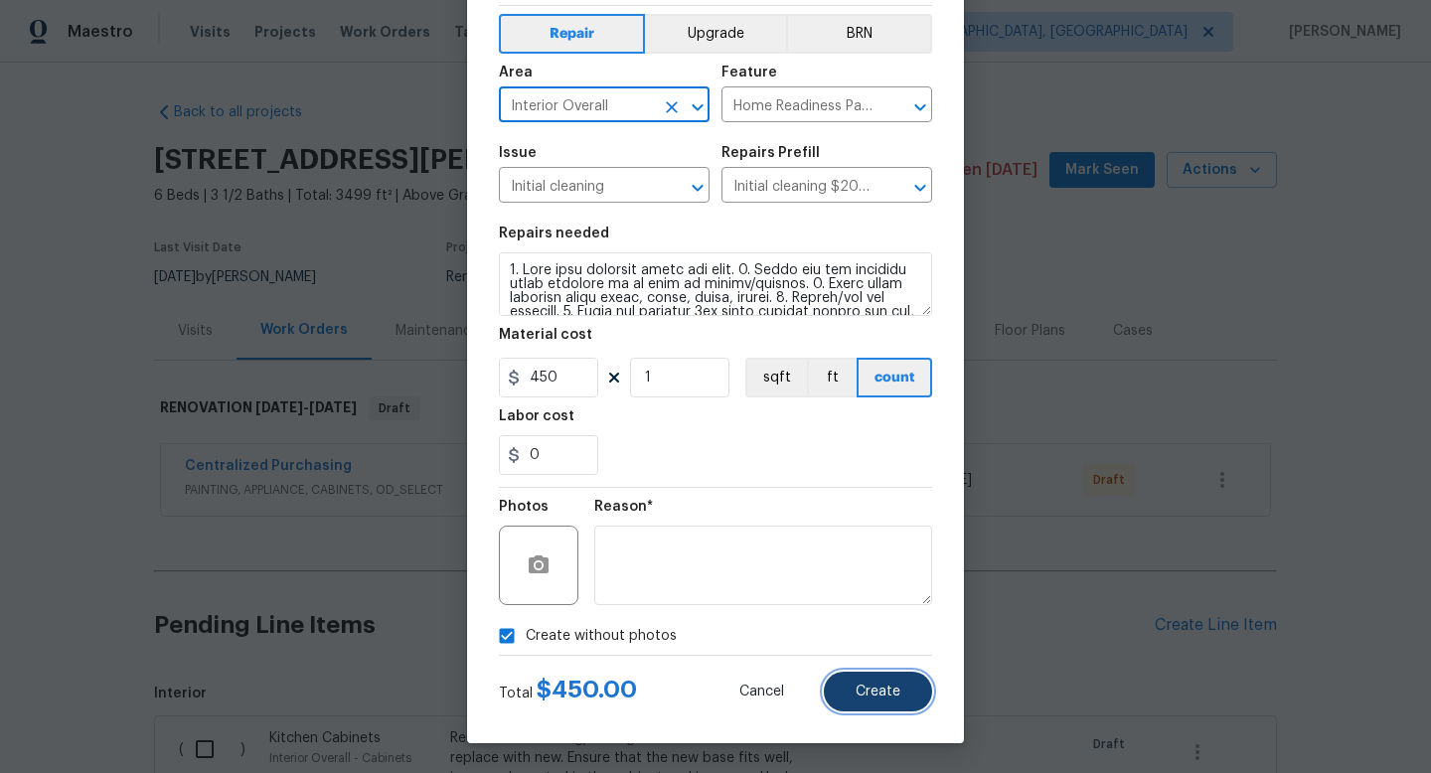
click at [878, 683] on button "Create" at bounding box center [878, 692] width 108 height 40
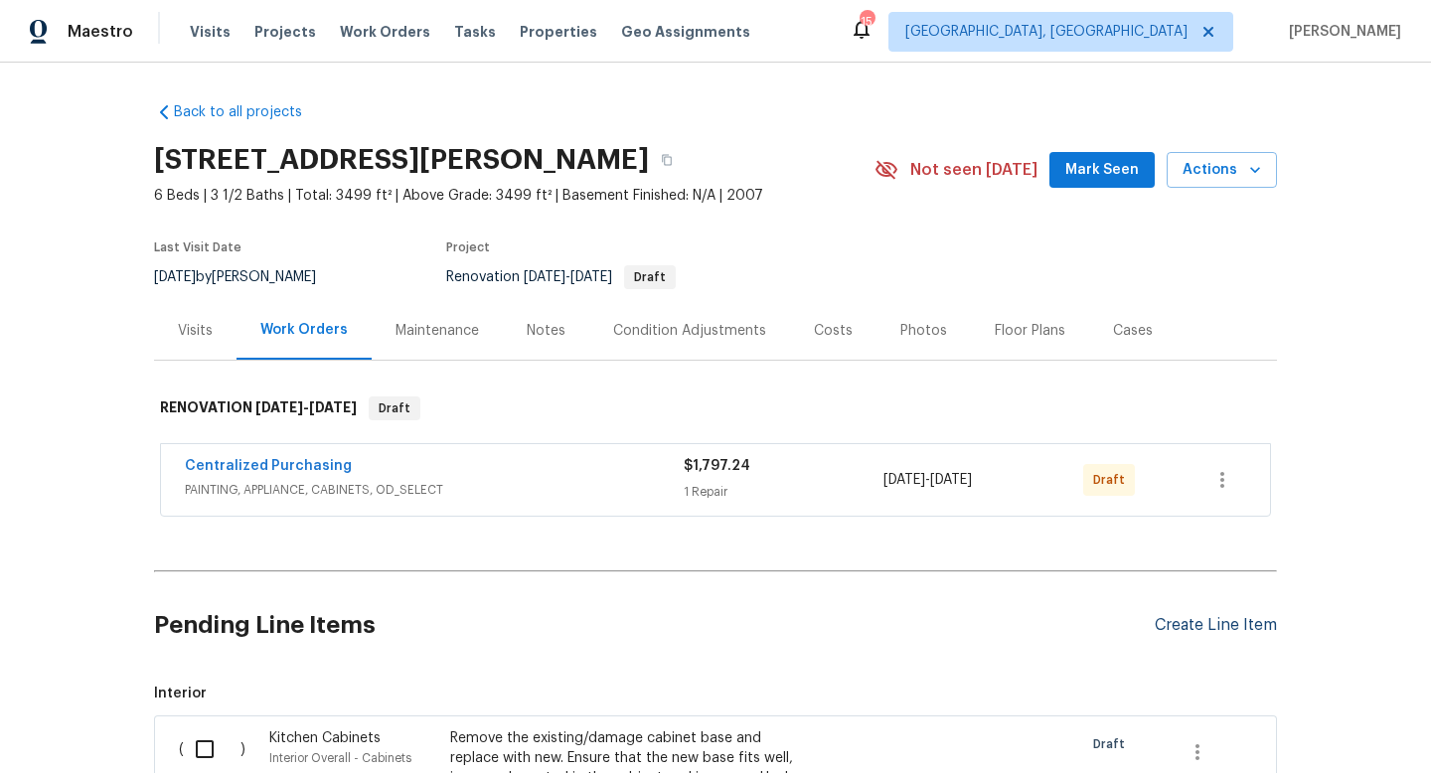
click at [1207, 623] on div "Create Line Item" at bounding box center [1215, 625] width 122 height 19
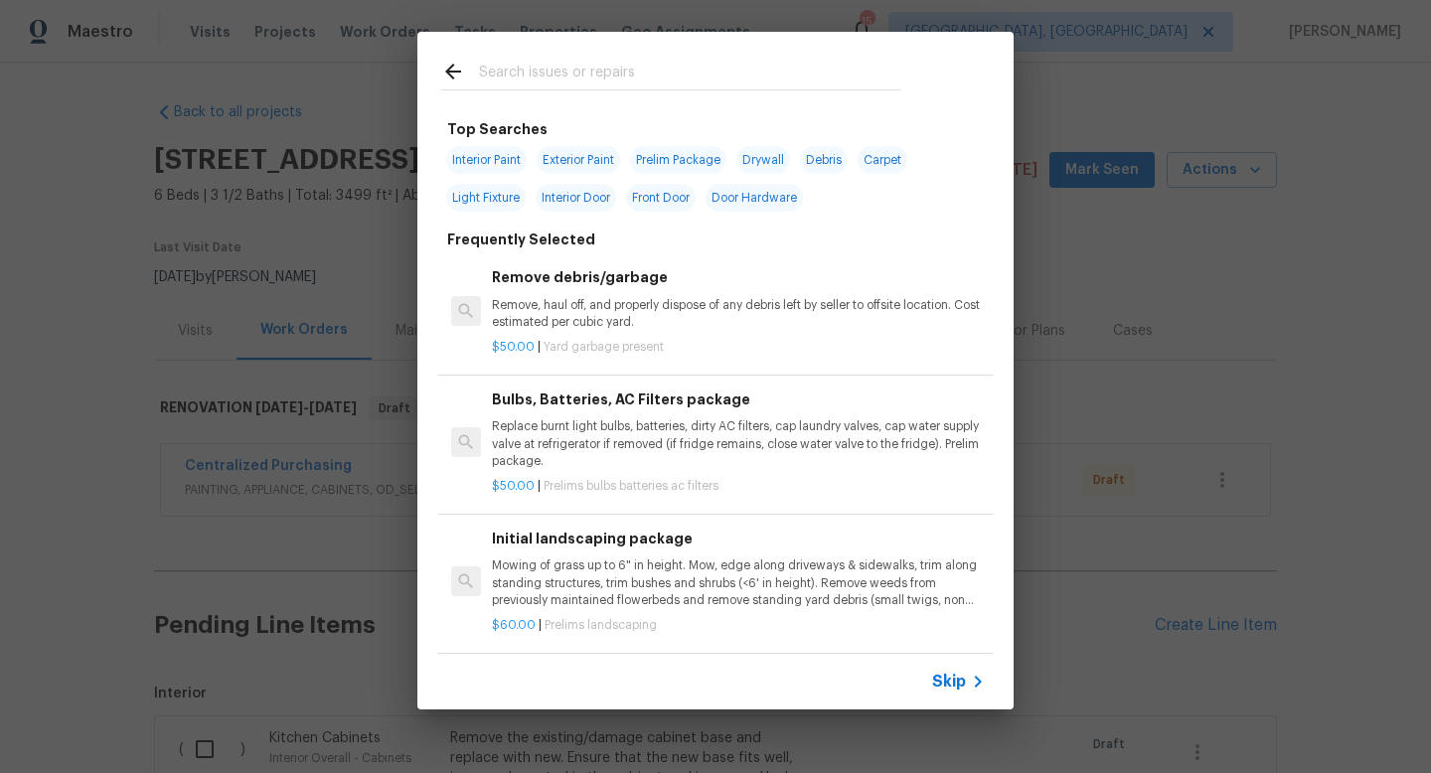
click at [575, 67] on input "text" at bounding box center [689, 75] width 421 height 30
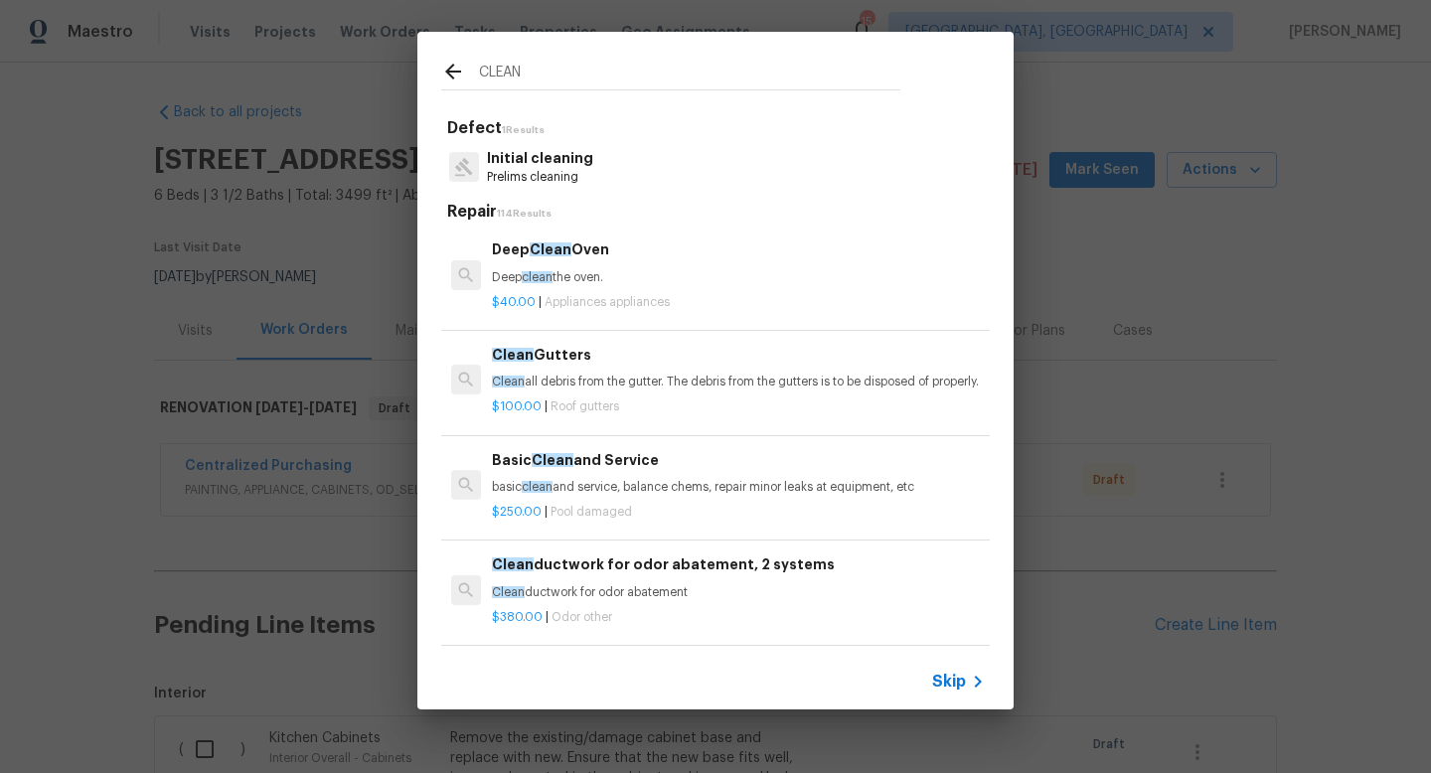
type input "CLEAN"
click at [532, 155] on p "Initial cleaning" at bounding box center [540, 158] width 106 height 21
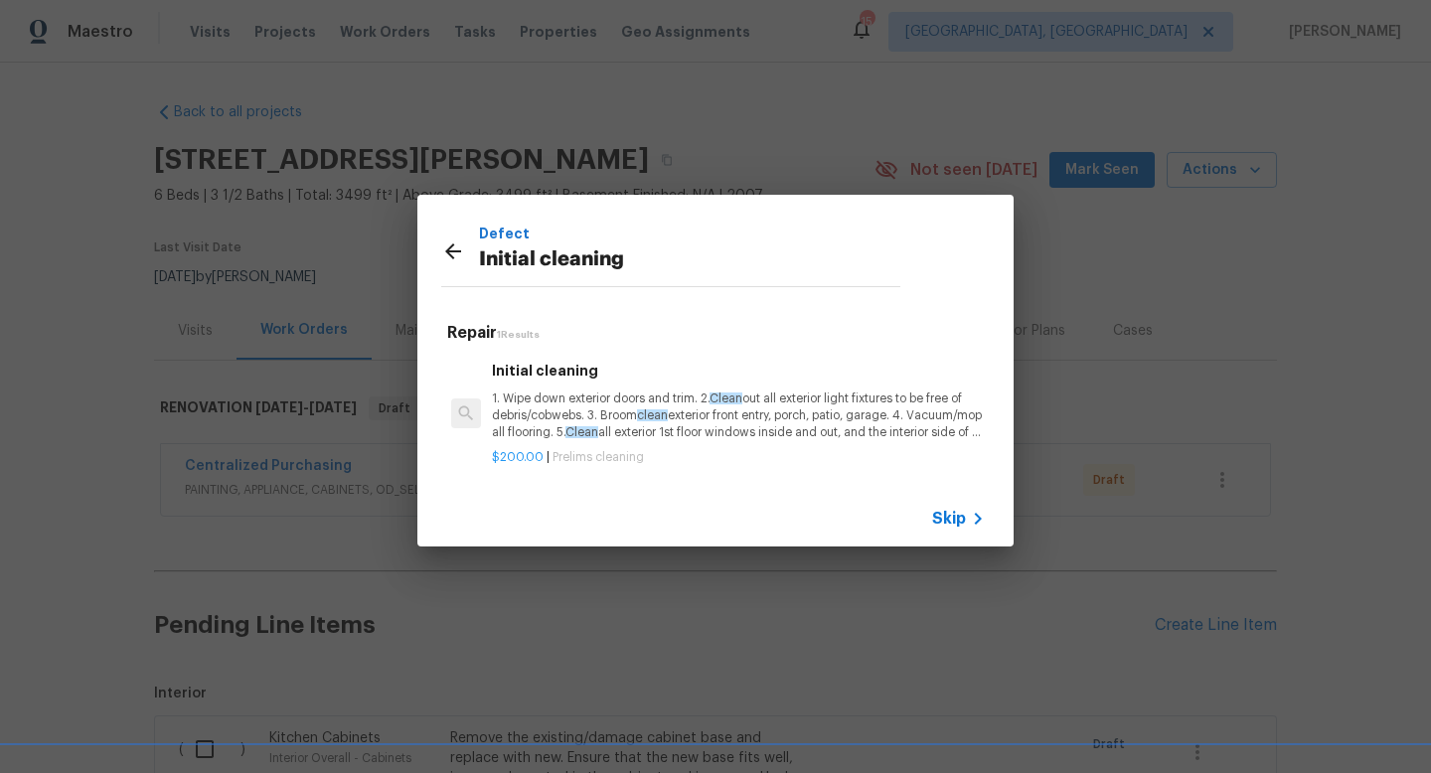
click at [531, 399] on p "1. Wipe down exterior doors and trim. 2. Clean out all exterior light fixtures …" at bounding box center [738, 415] width 493 height 51
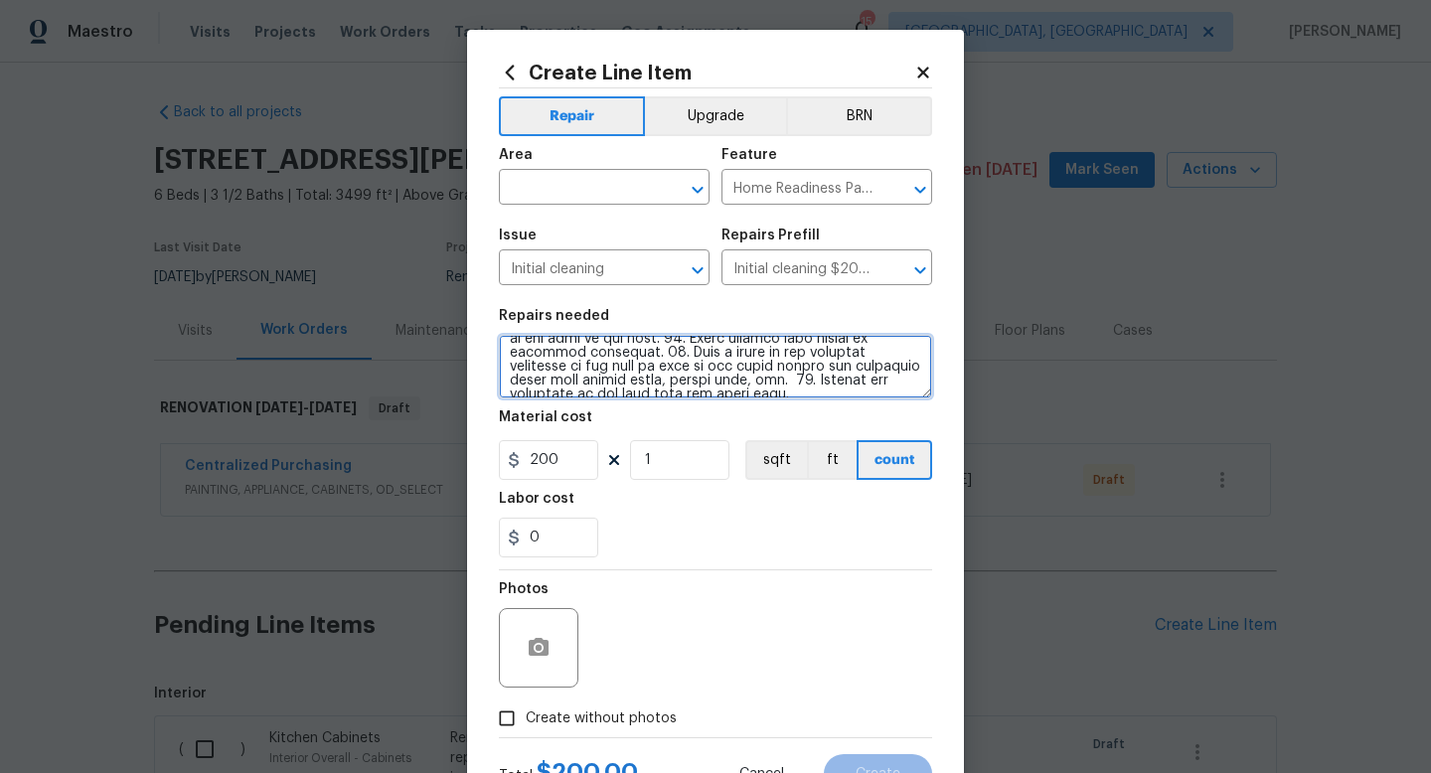
scroll to position [0, 0]
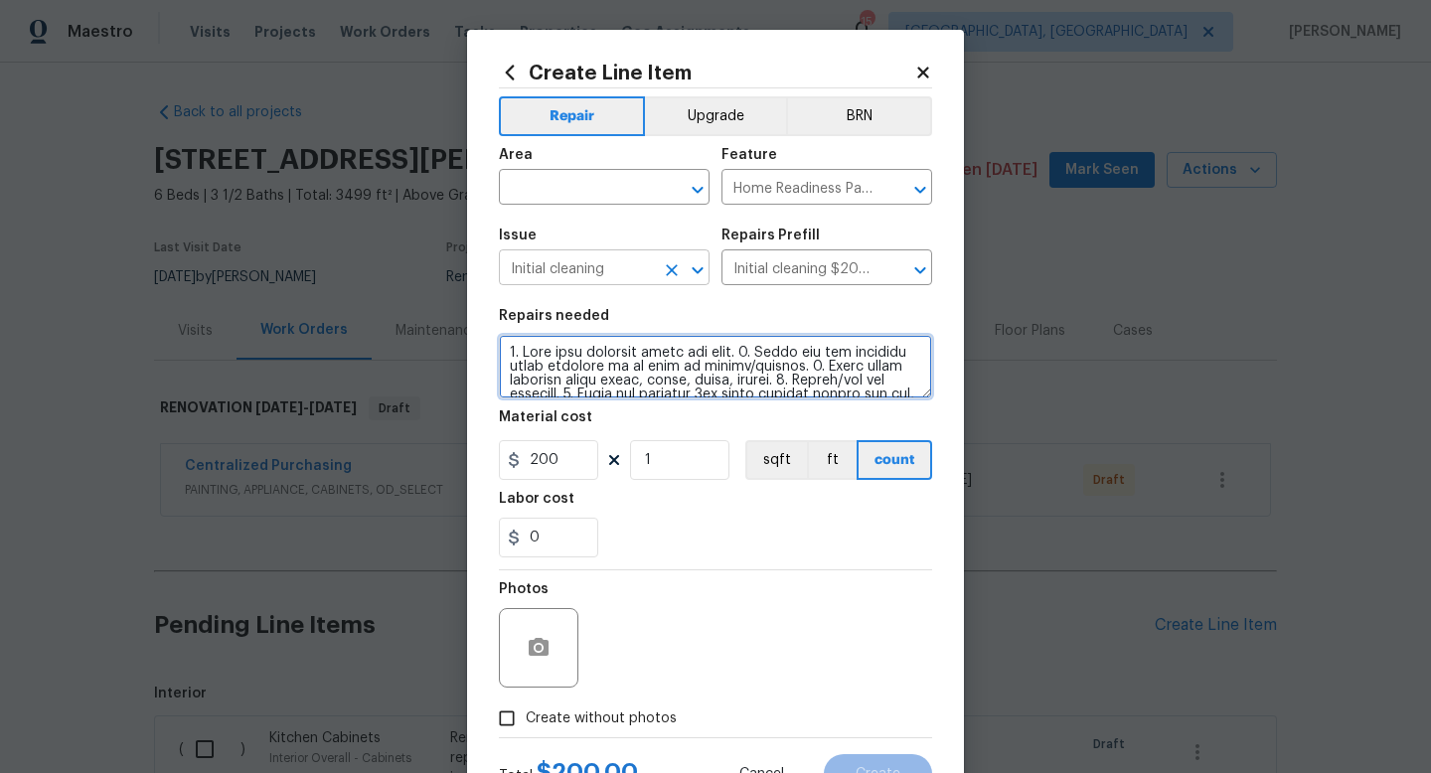
drag, startPoint x: 885, startPoint y: 388, endPoint x: 552, endPoint y: 254, distance: 358.8
click at [552, 254] on div "Repair Upgrade BRN Area ​ Feature Home Readiness Packages ​ Issue Initial clean…" at bounding box center [715, 412] width 433 height 649
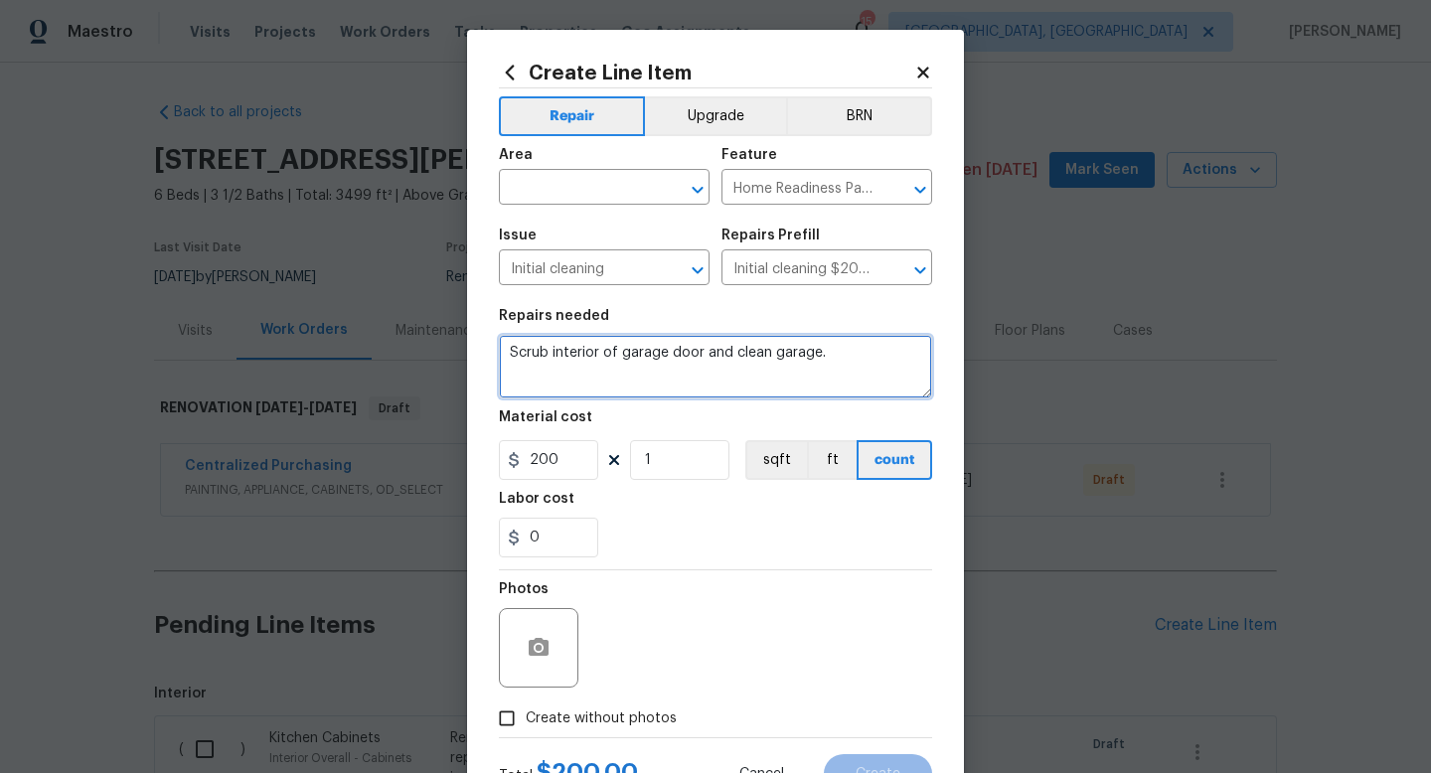
type textarea "Scrub interior of garage door and clean garage."
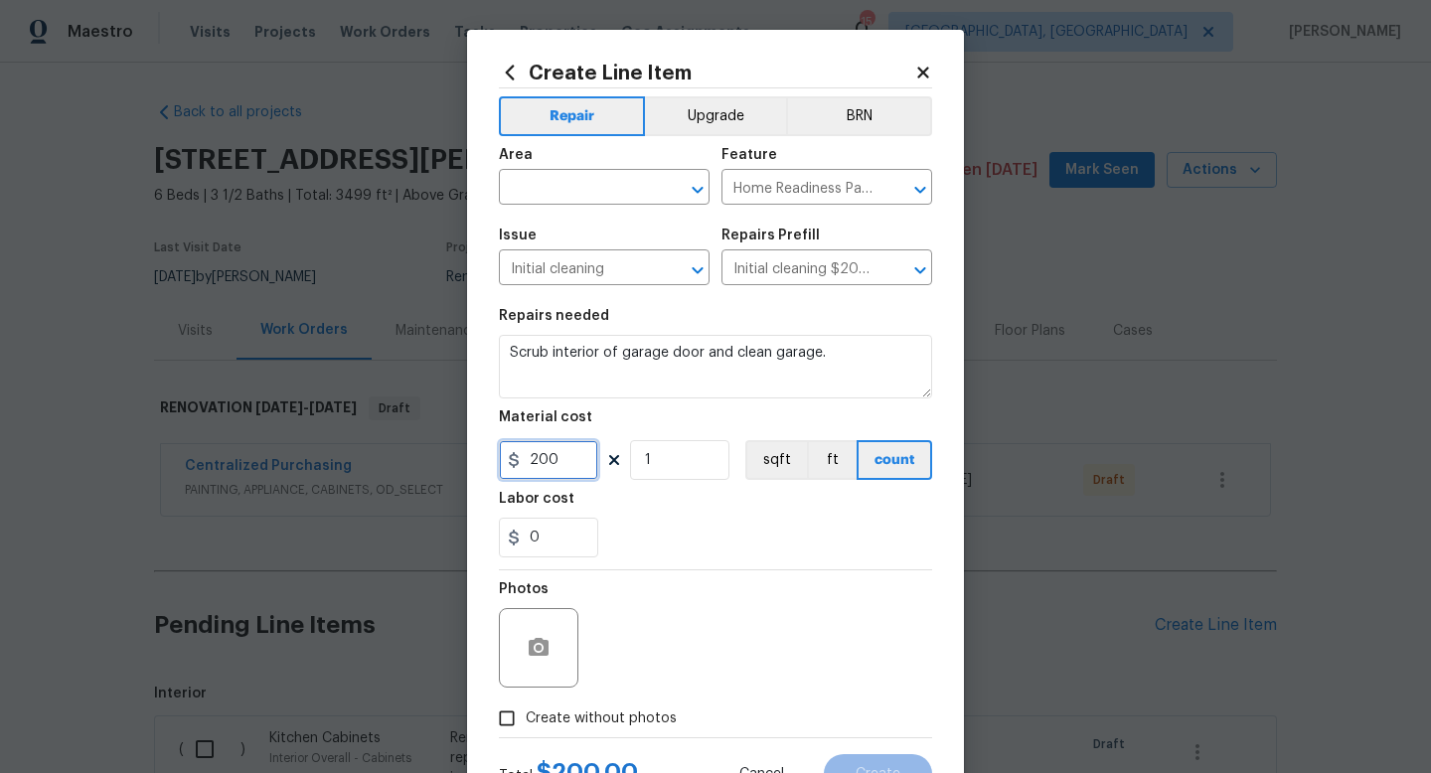
click at [565, 449] on input "200" at bounding box center [548, 460] width 99 height 40
type input "100"
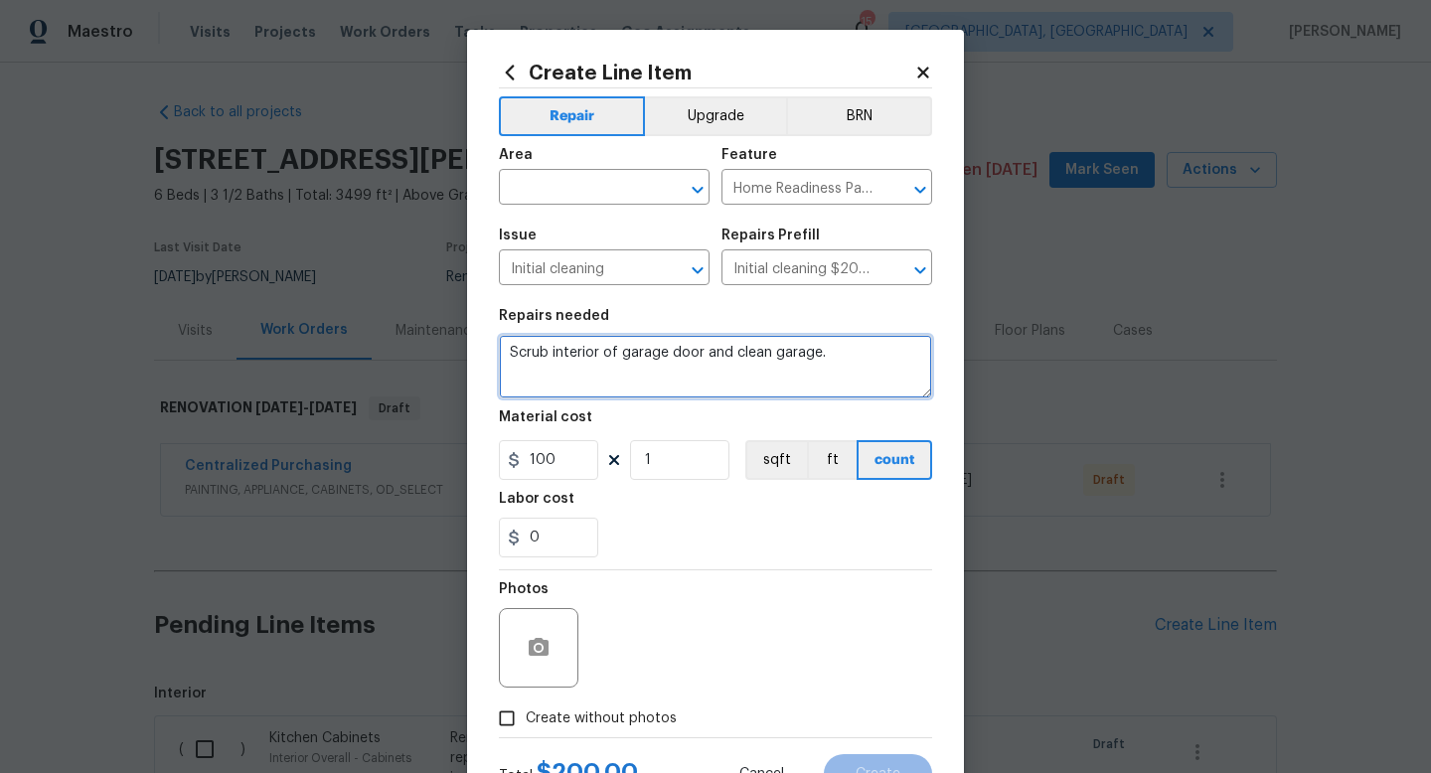
click at [552, 354] on textarea "Scrub interior of garage door and clean garage." at bounding box center [715, 367] width 433 height 64
type textarea "Scrub/clean interior of garage door and clean garage."
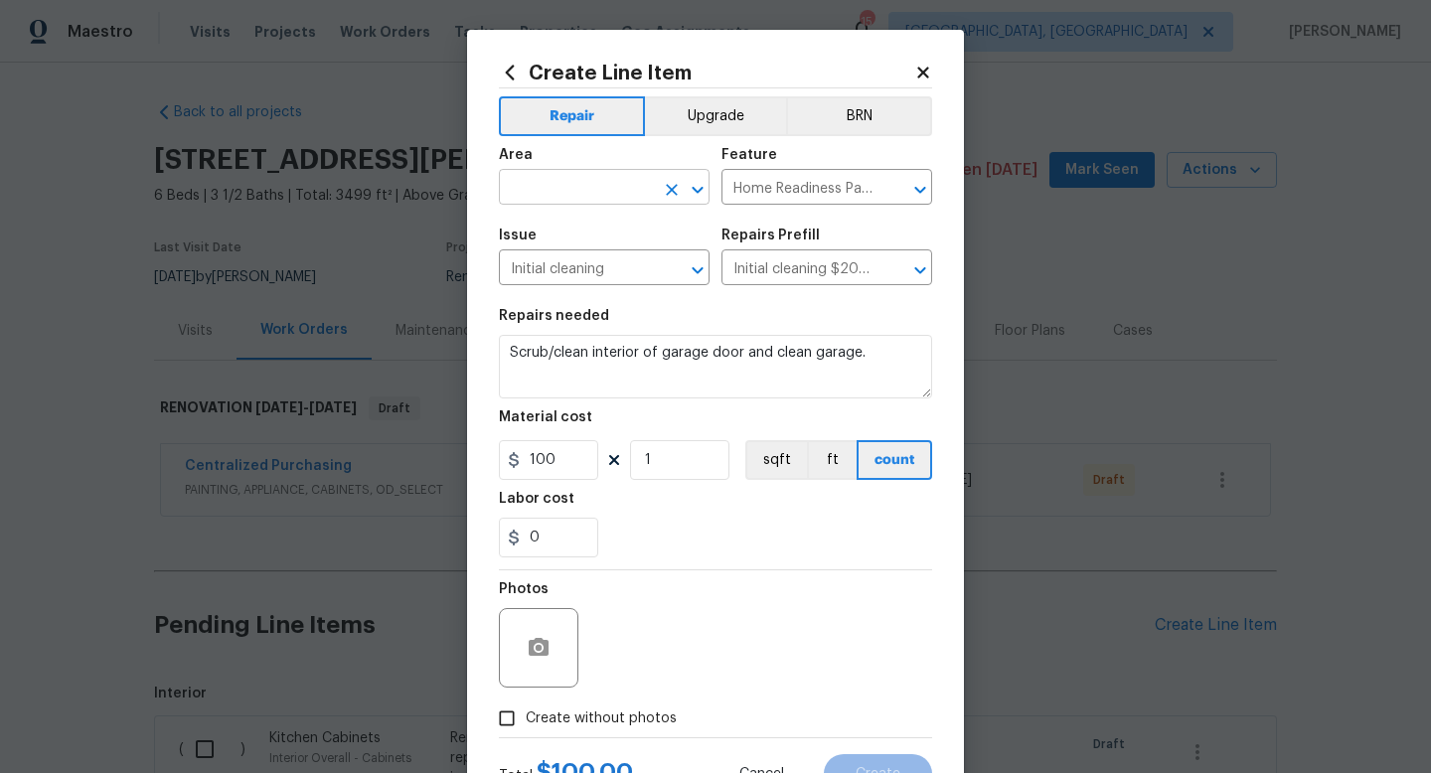
click at [575, 178] on input "text" at bounding box center [576, 189] width 155 height 31
click at [574, 244] on li "Garage" at bounding box center [604, 234] width 211 height 33
type input "Garage"
click at [699, 565] on section "Repairs needed Scrub/clean interior of garage door and clean garage. Material c…" at bounding box center [715, 433] width 433 height 272
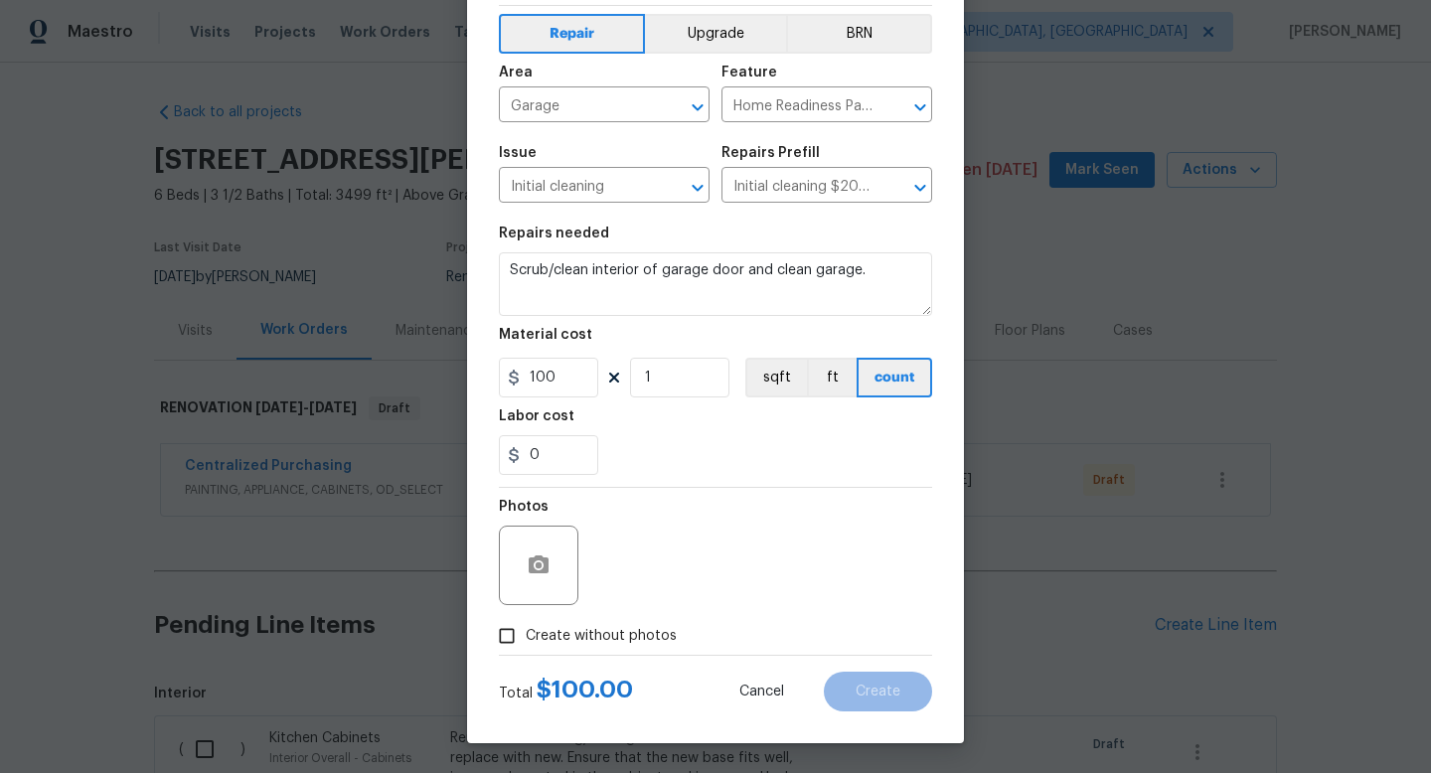
click at [627, 627] on span "Create without photos" at bounding box center [601, 636] width 151 height 21
click at [526, 627] on input "Create without photos" at bounding box center [507, 636] width 38 height 38
checkbox input "true"
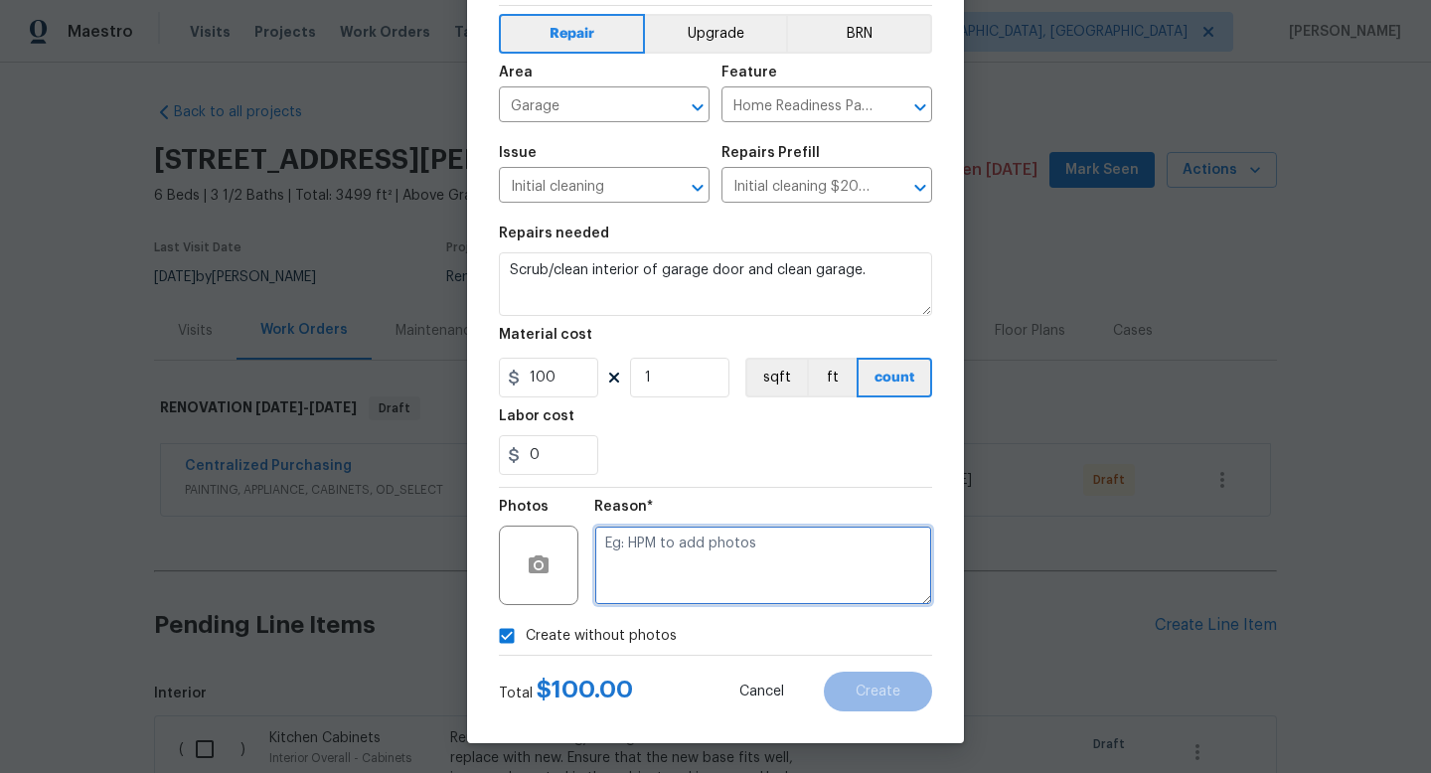
click at [692, 590] on textarea at bounding box center [763, 565] width 338 height 79
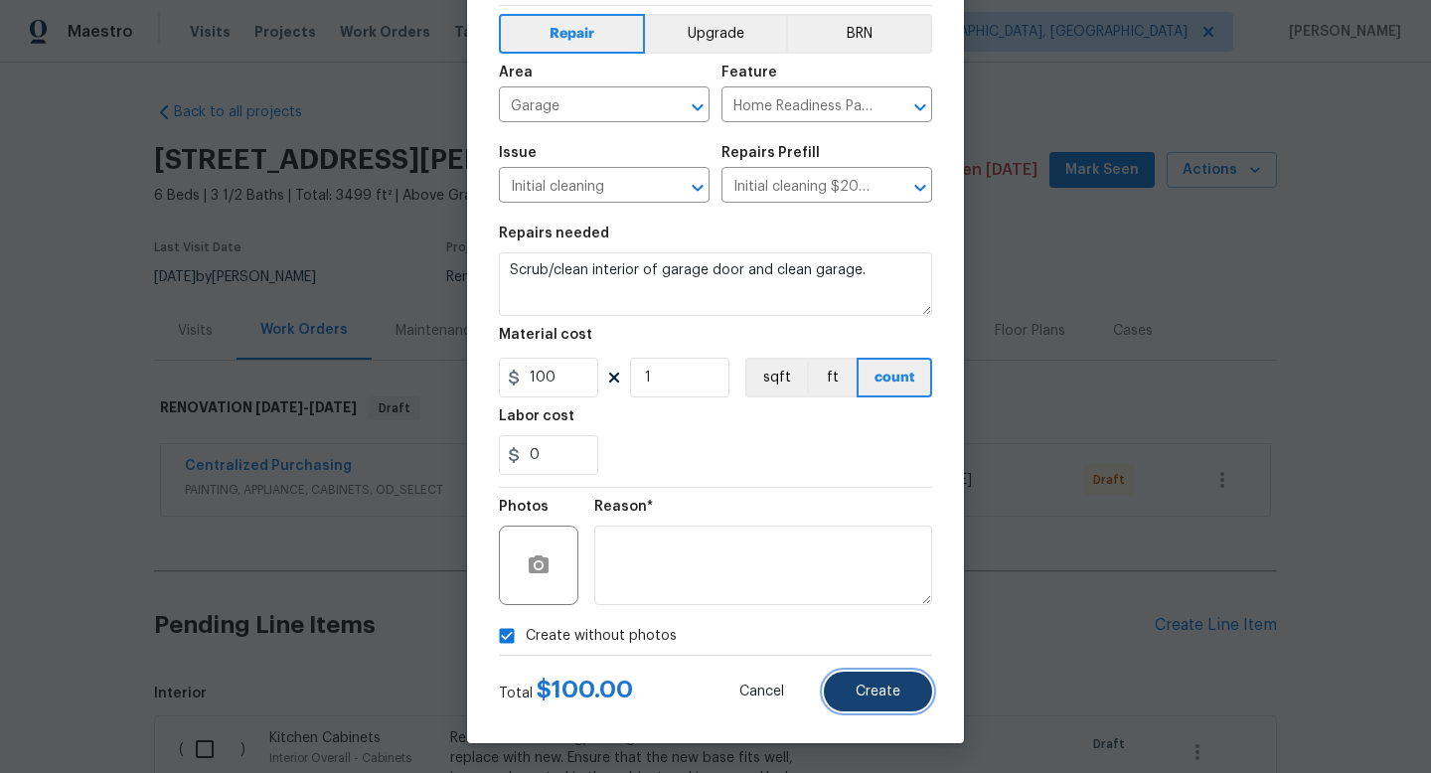
click at [871, 689] on span "Create" at bounding box center [877, 691] width 45 height 15
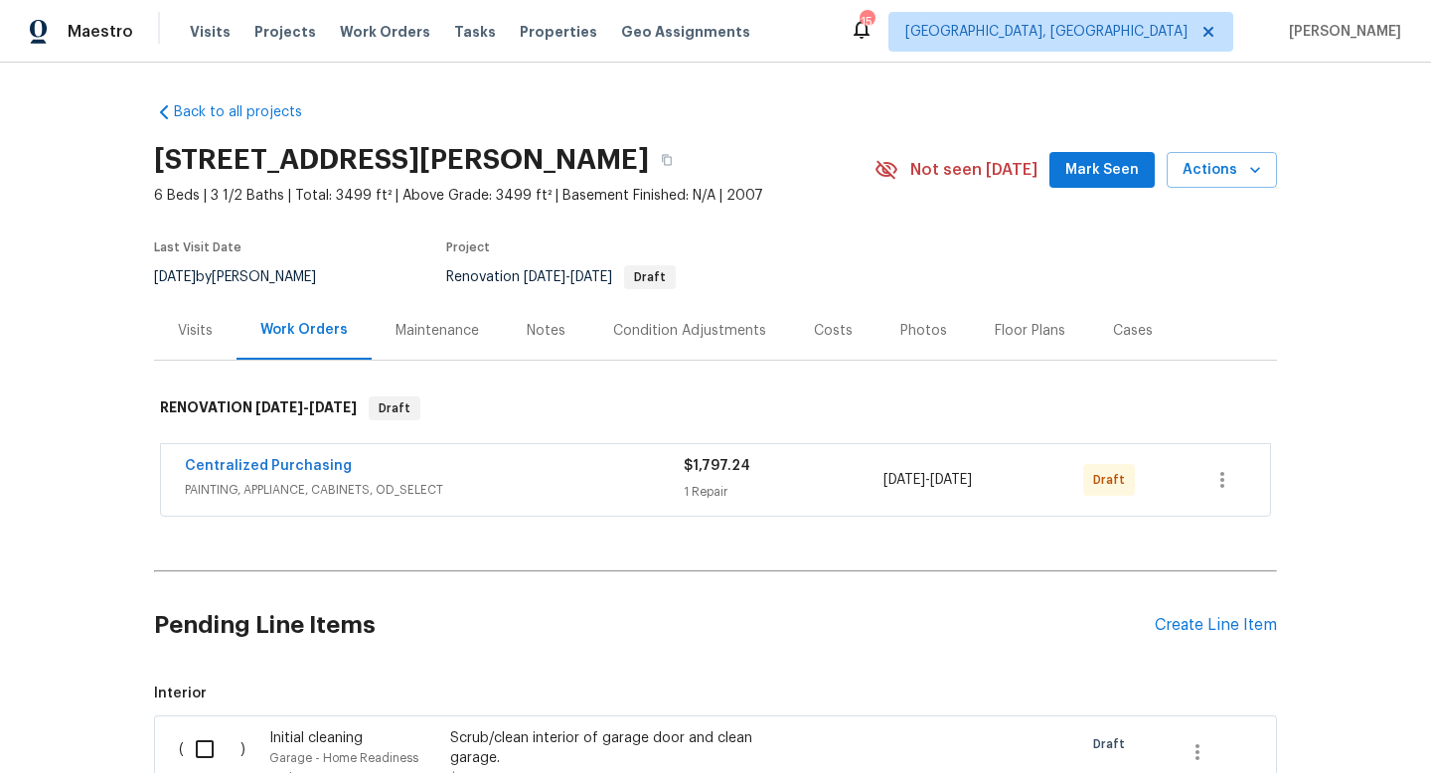
click at [1187, 636] on div "Pending Line Items Create Line Item" at bounding box center [715, 625] width 1123 height 92
click at [1192, 630] on div "Create Line Item" at bounding box center [1215, 625] width 122 height 19
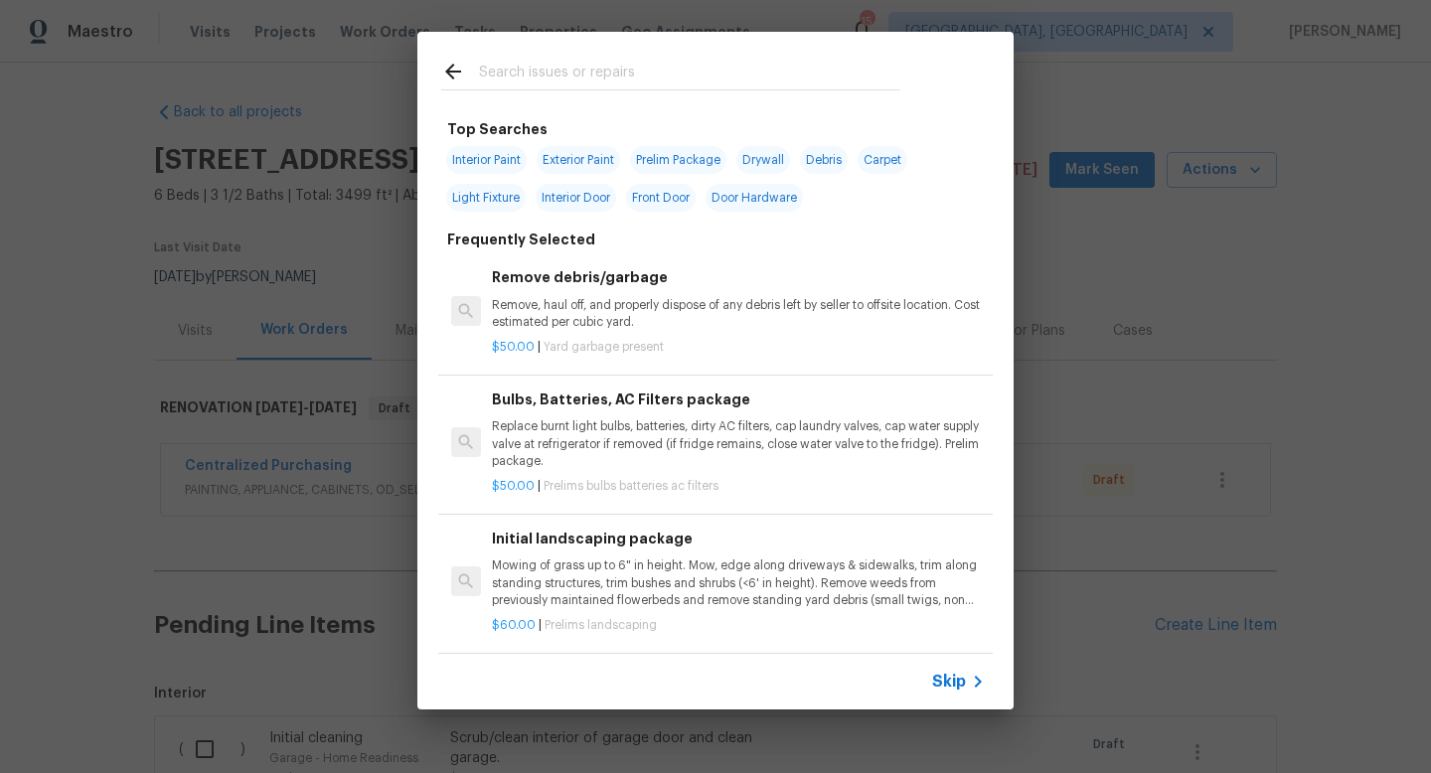
click at [680, 82] on input "text" at bounding box center [689, 75] width 421 height 30
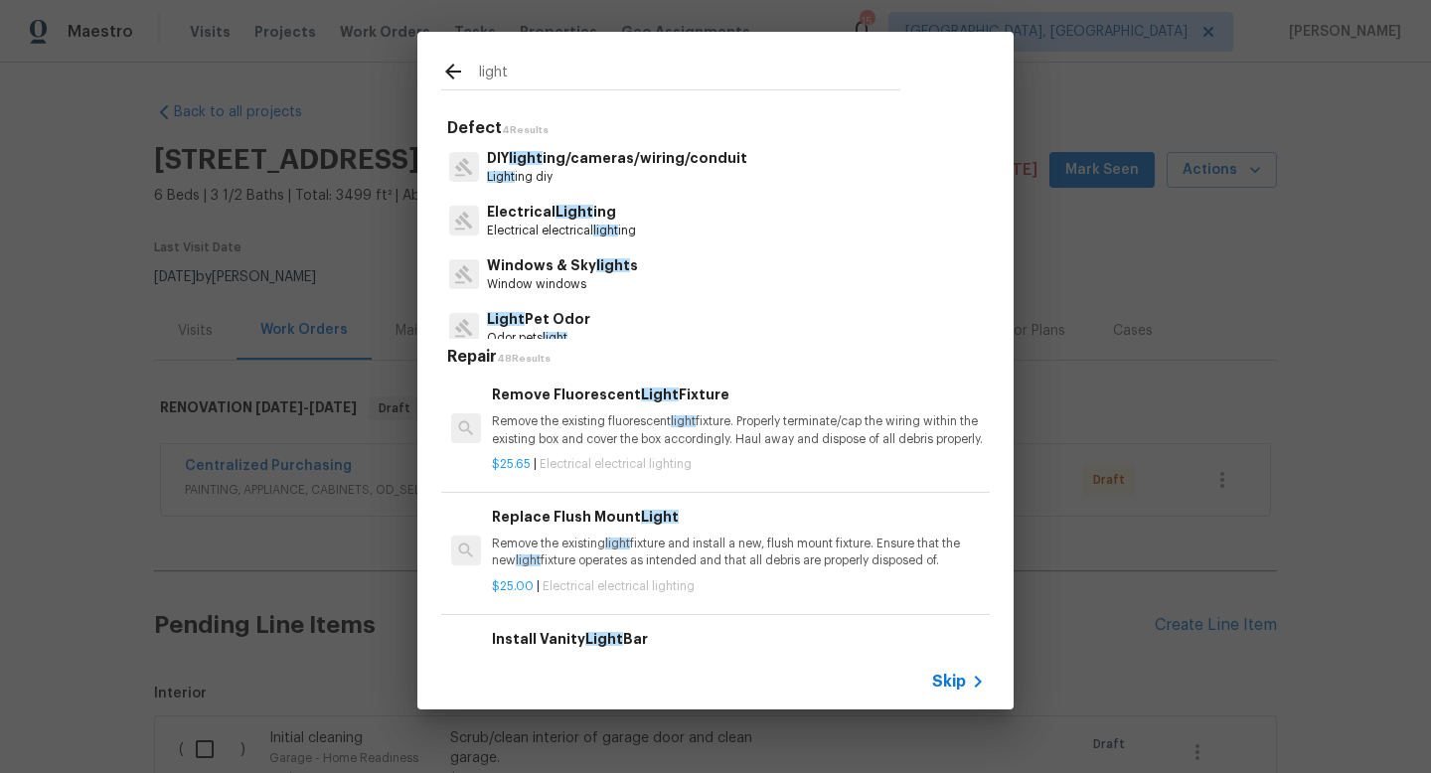
type input "light"
click at [611, 218] on p "Electrical Light ing" at bounding box center [561, 212] width 149 height 21
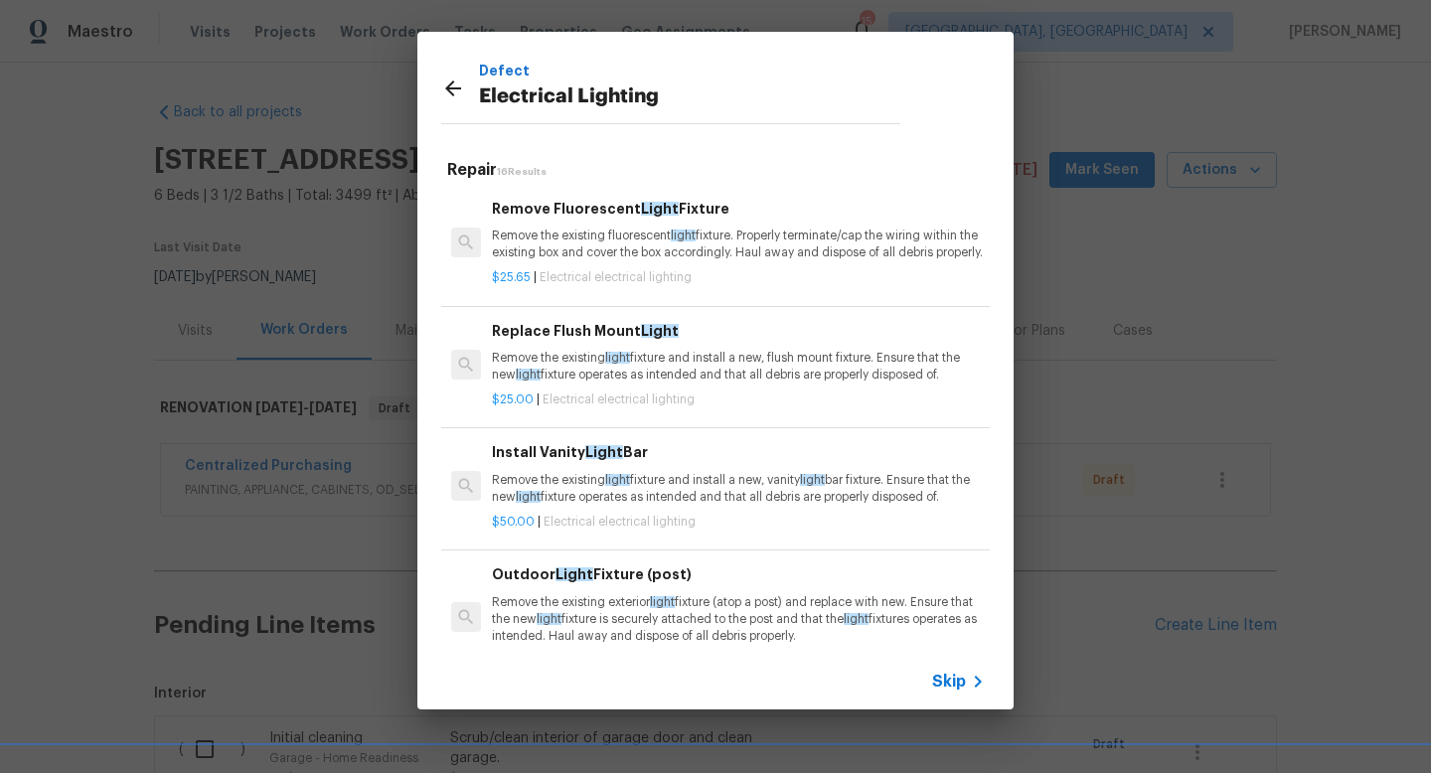
click at [654, 379] on p "Remove the existing light fixture and install a new, flush mount fixture. Ensur…" at bounding box center [738, 367] width 493 height 34
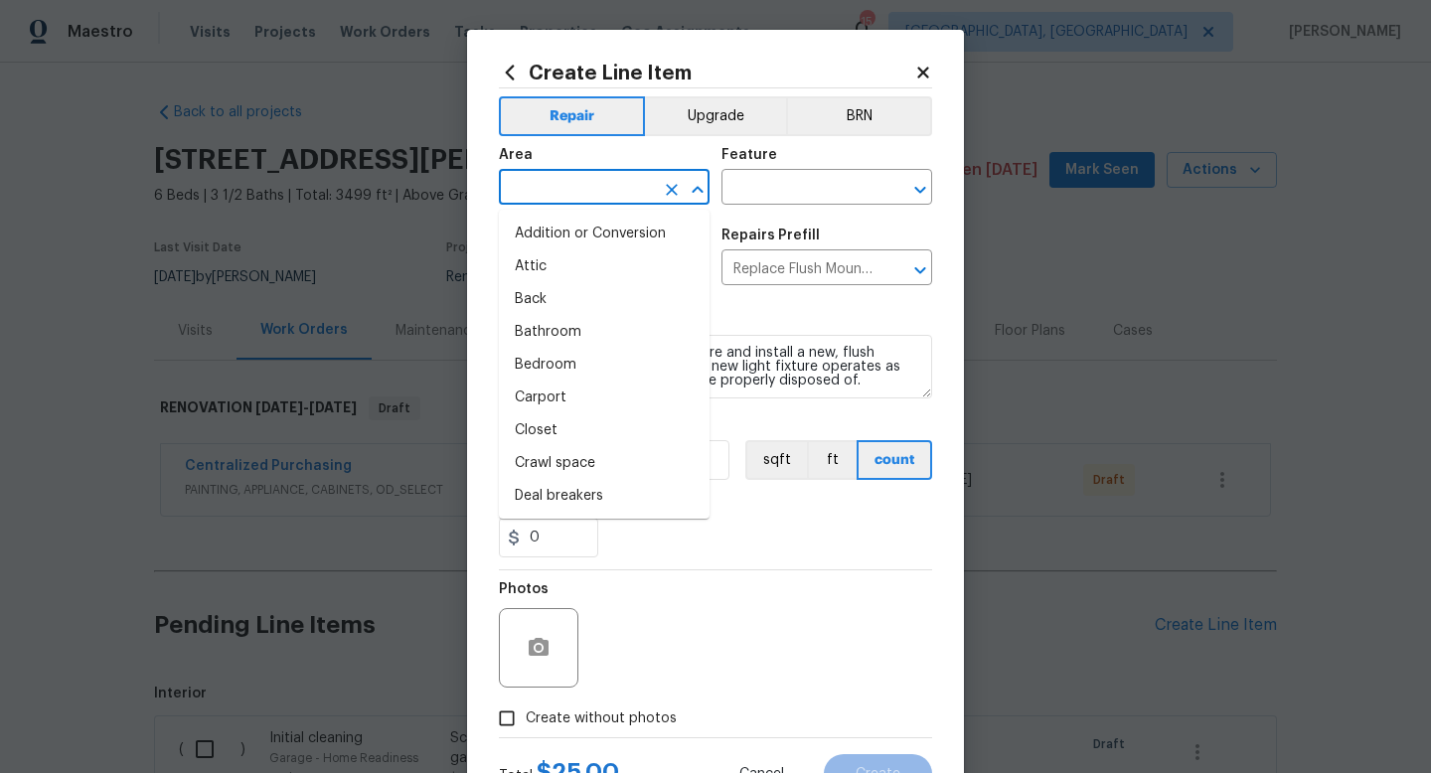
click at [584, 183] on input "text" at bounding box center [576, 189] width 155 height 31
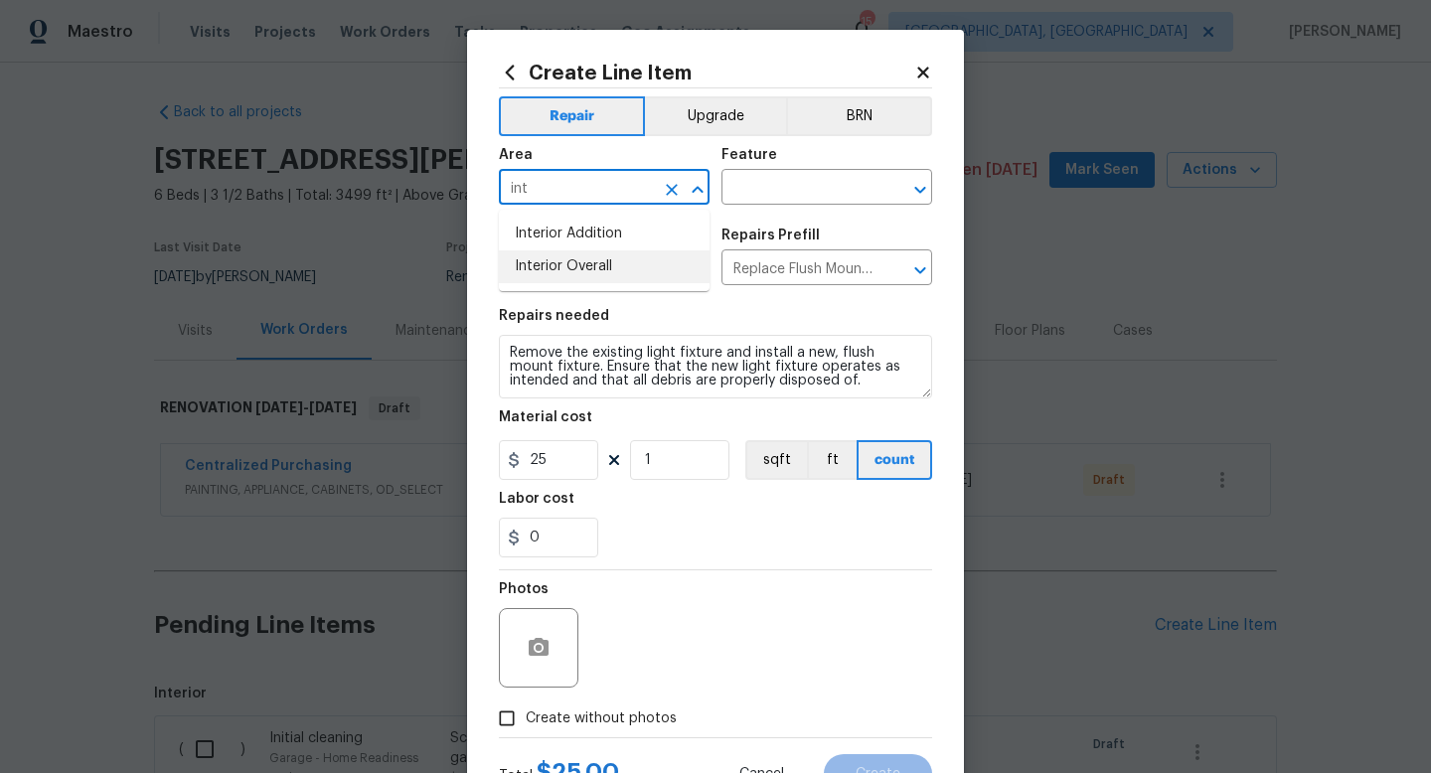
click at [600, 261] on li "Interior Overall" at bounding box center [604, 266] width 211 height 33
type input "Interior Overall"
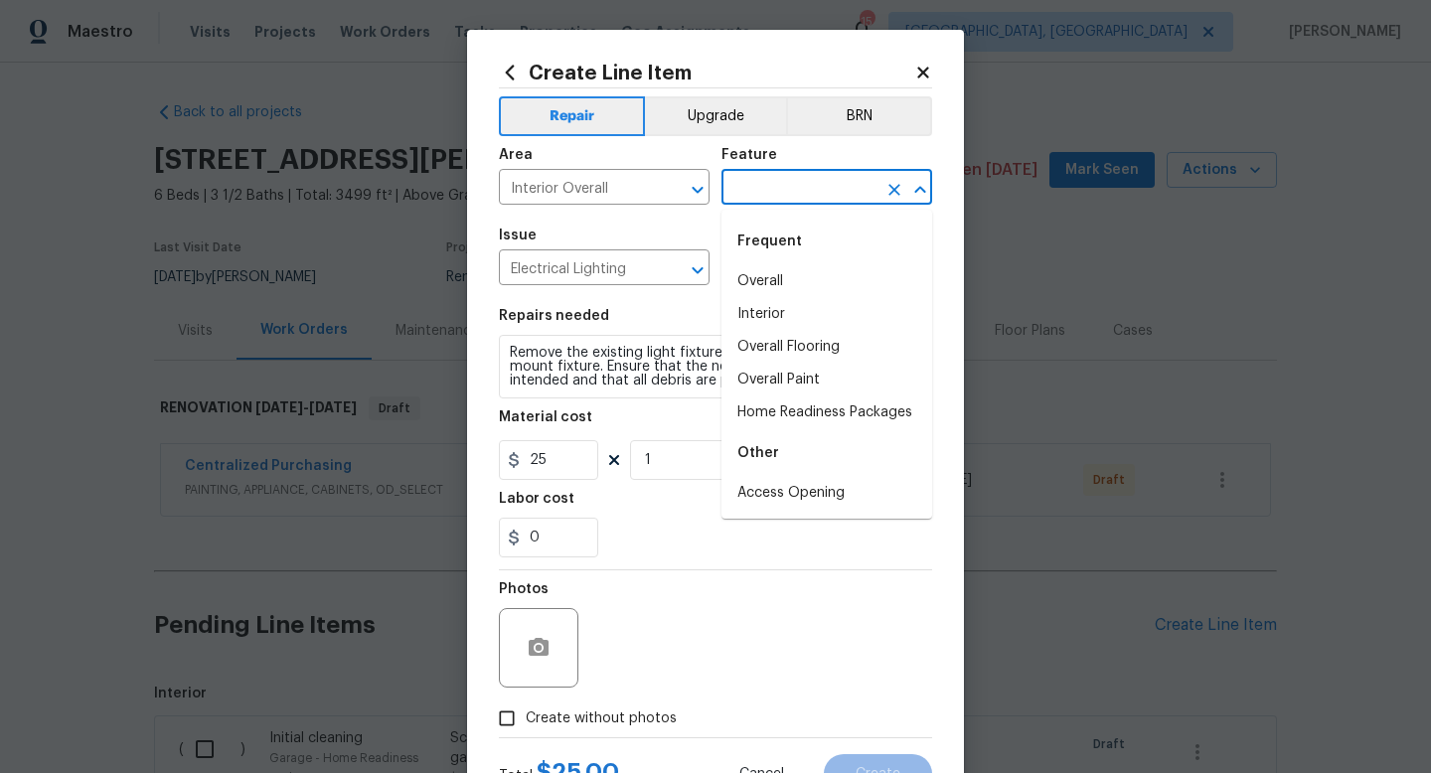
click at [773, 201] on input "text" at bounding box center [798, 189] width 155 height 31
click at [786, 275] on li "Overall" at bounding box center [826, 281] width 211 height 33
type input "Overall"
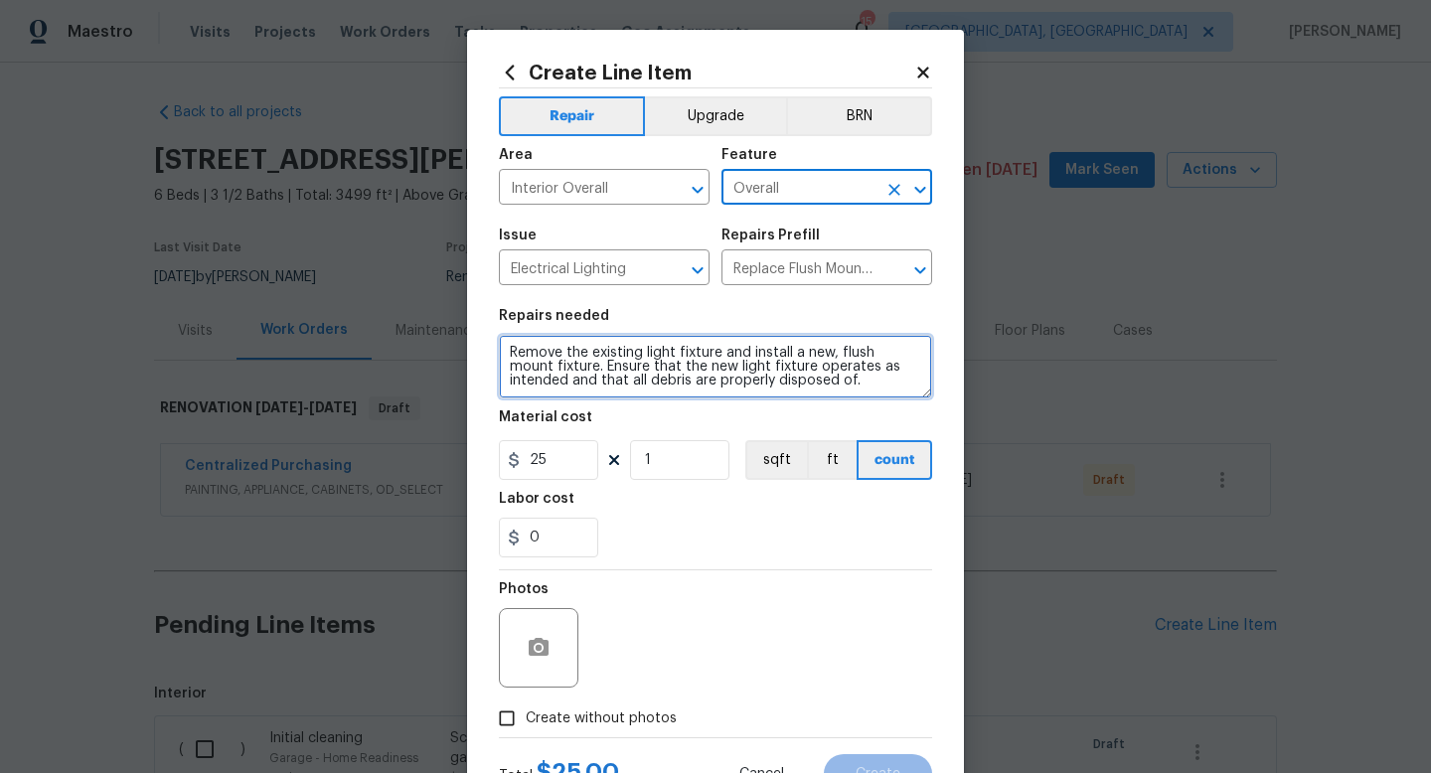
click at [838, 396] on textarea "Remove the existing light fixture and install a new, flush mount fixture. Ensur…" at bounding box center [715, 367] width 433 height 64
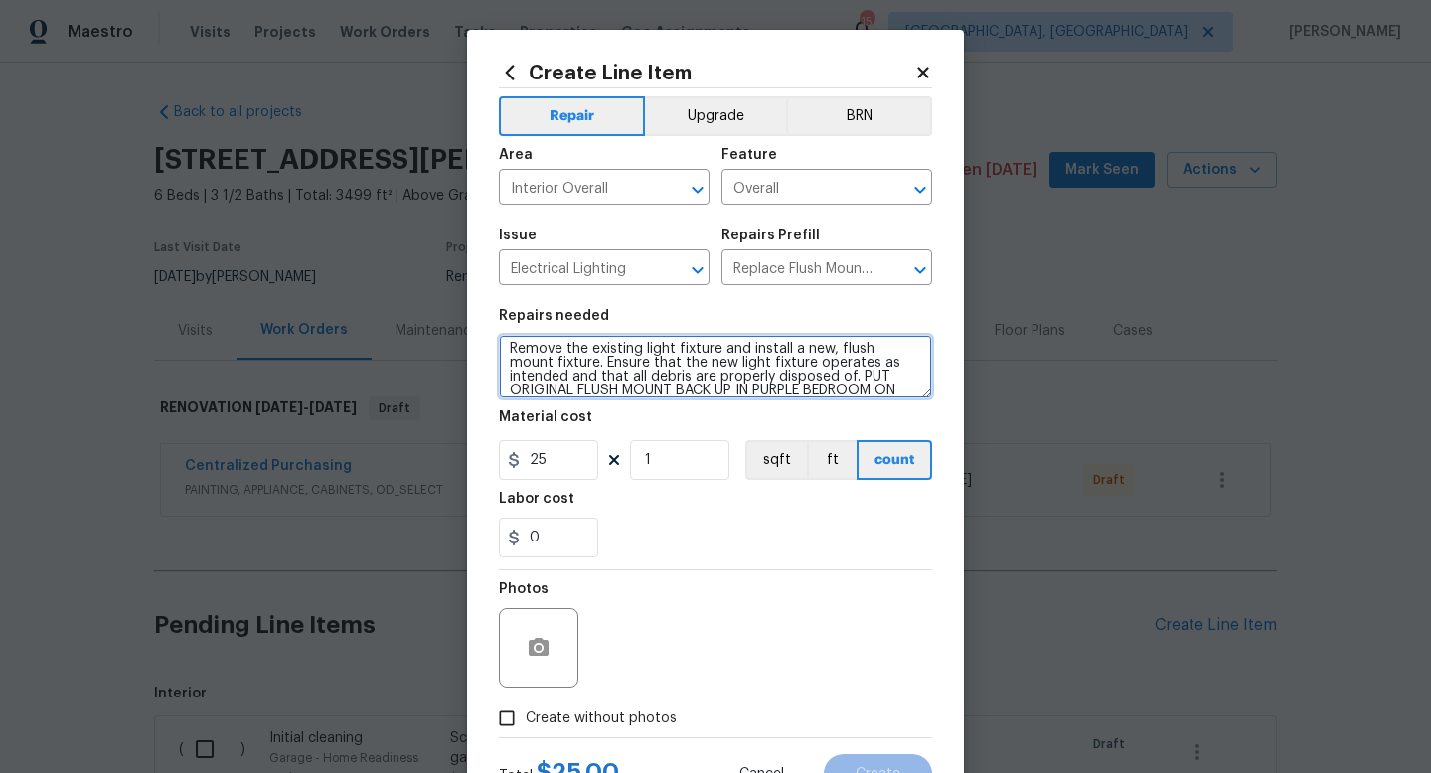
scroll to position [18, 0]
type textarea "Remove the existing light fixture and install a new, flush mount fixture. Ensur…"
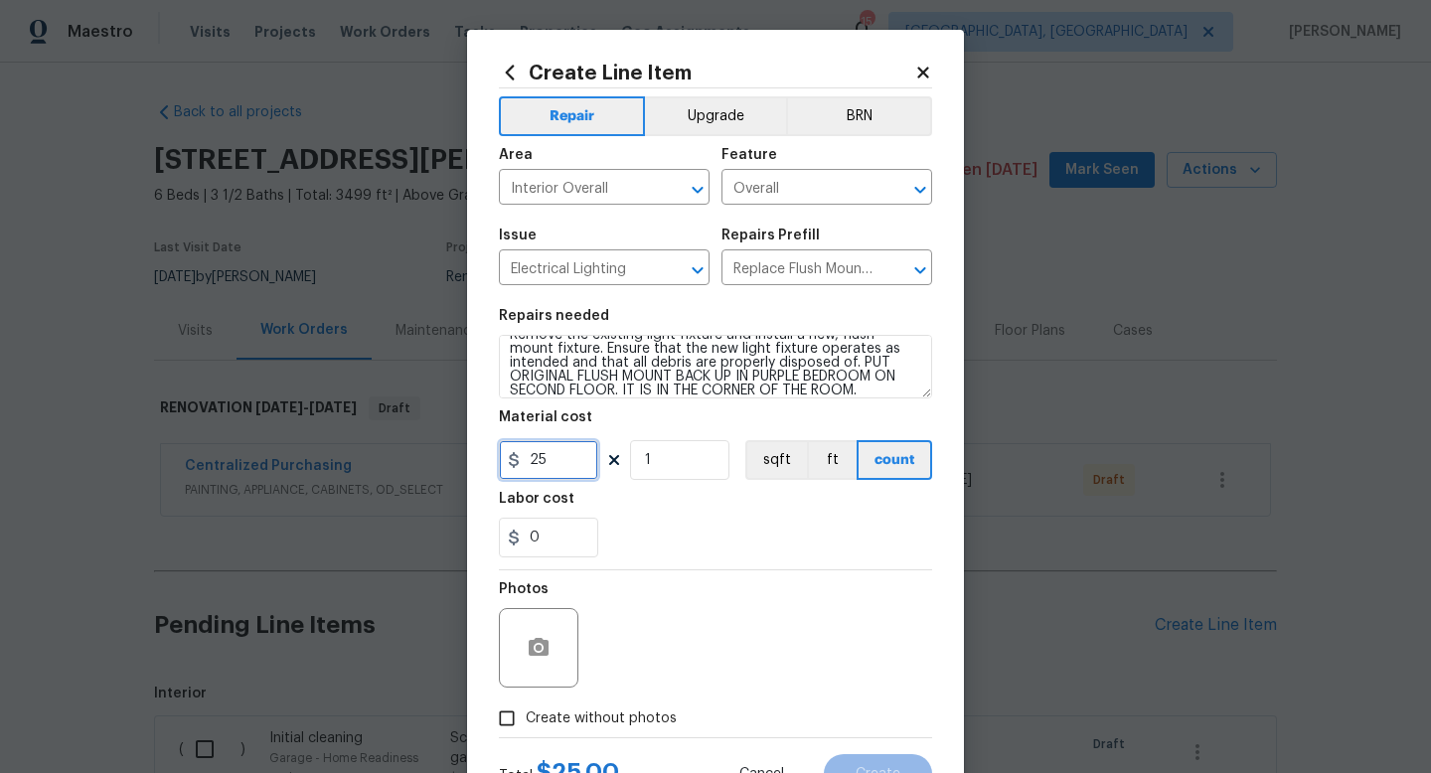
click at [554, 455] on input "25" at bounding box center [548, 460] width 99 height 40
type input "35"
click at [648, 551] on div "0" at bounding box center [715, 538] width 433 height 40
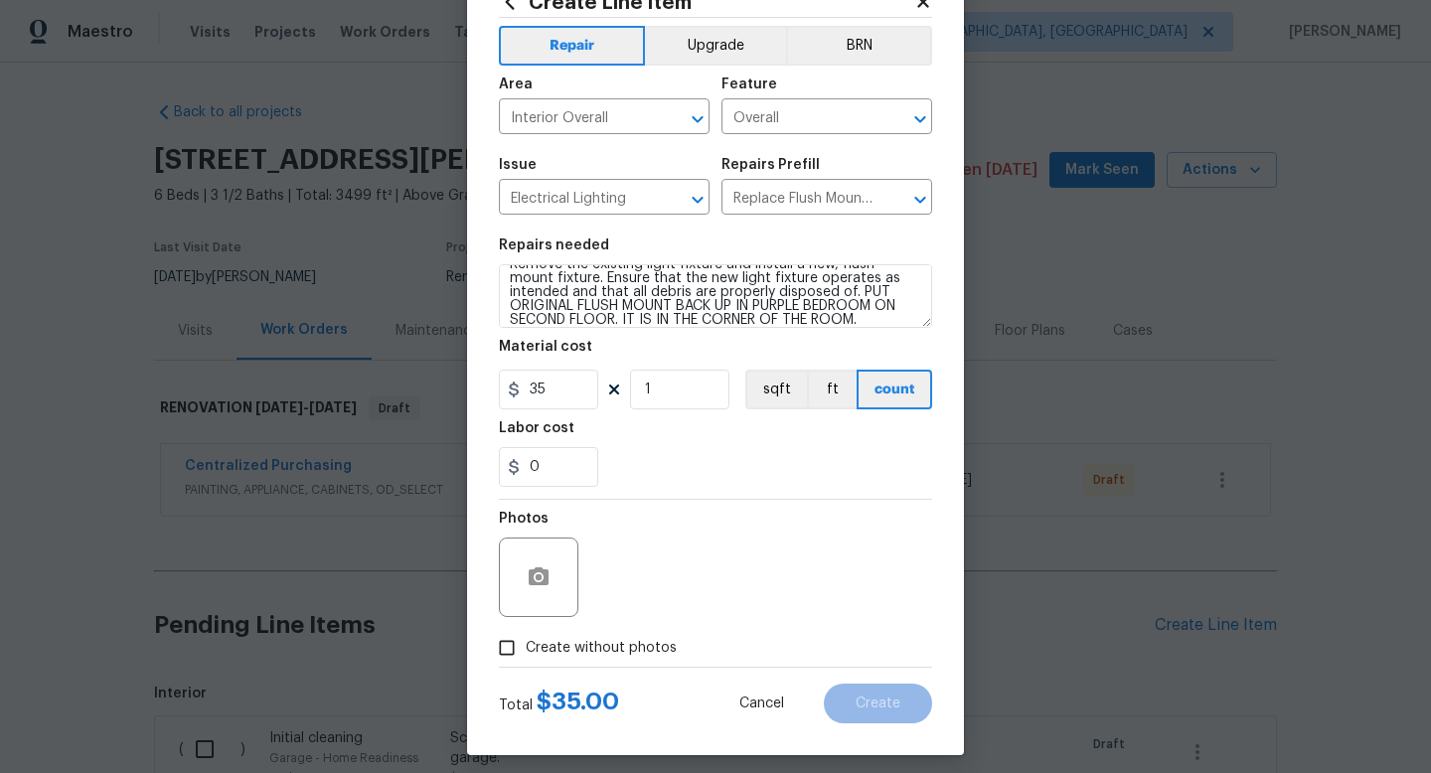
scroll to position [83, 0]
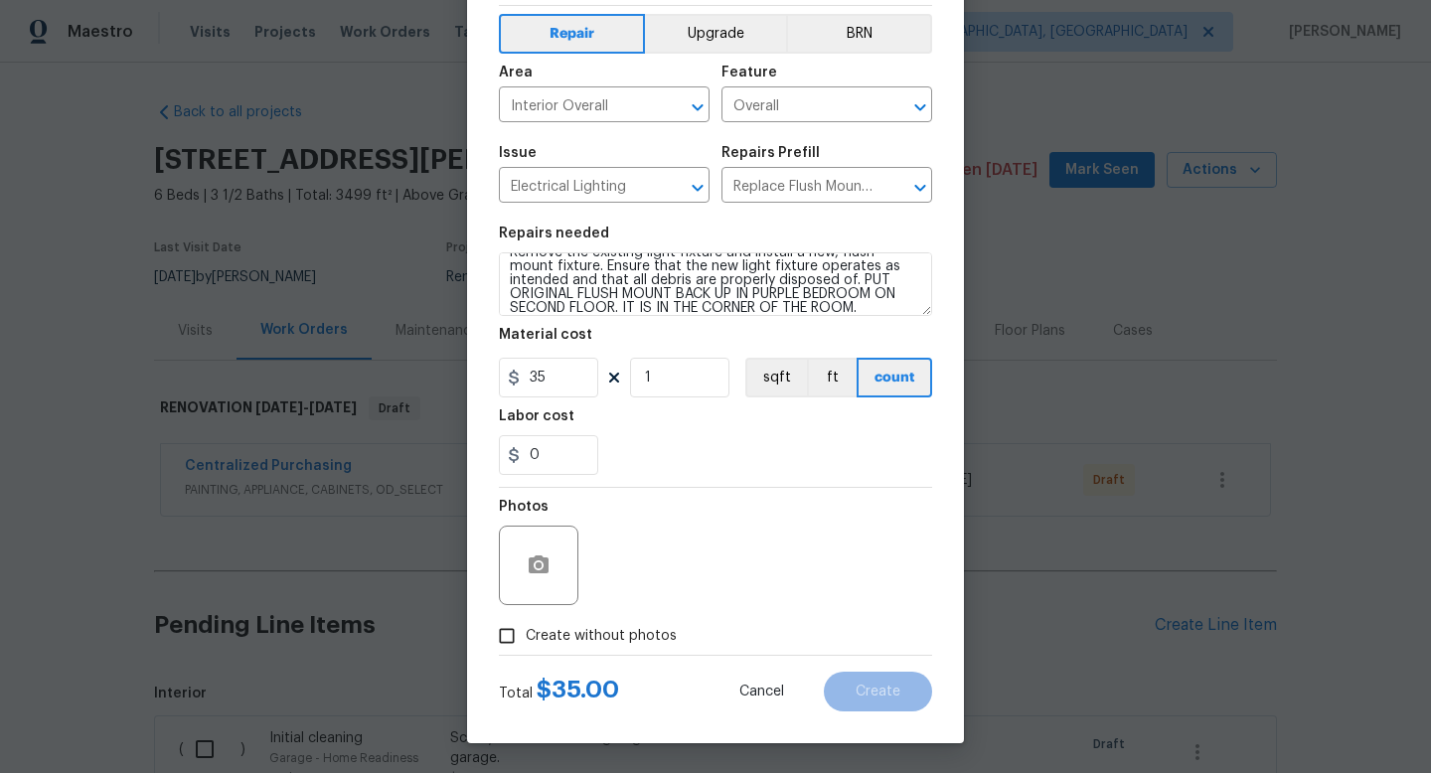
click at [638, 627] on span "Create without photos" at bounding box center [601, 636] width 151 height 21
click at [526, 627] on input "Create without photos" at bounding box center [507, 636] width 38 height 38
checkbox input "true"
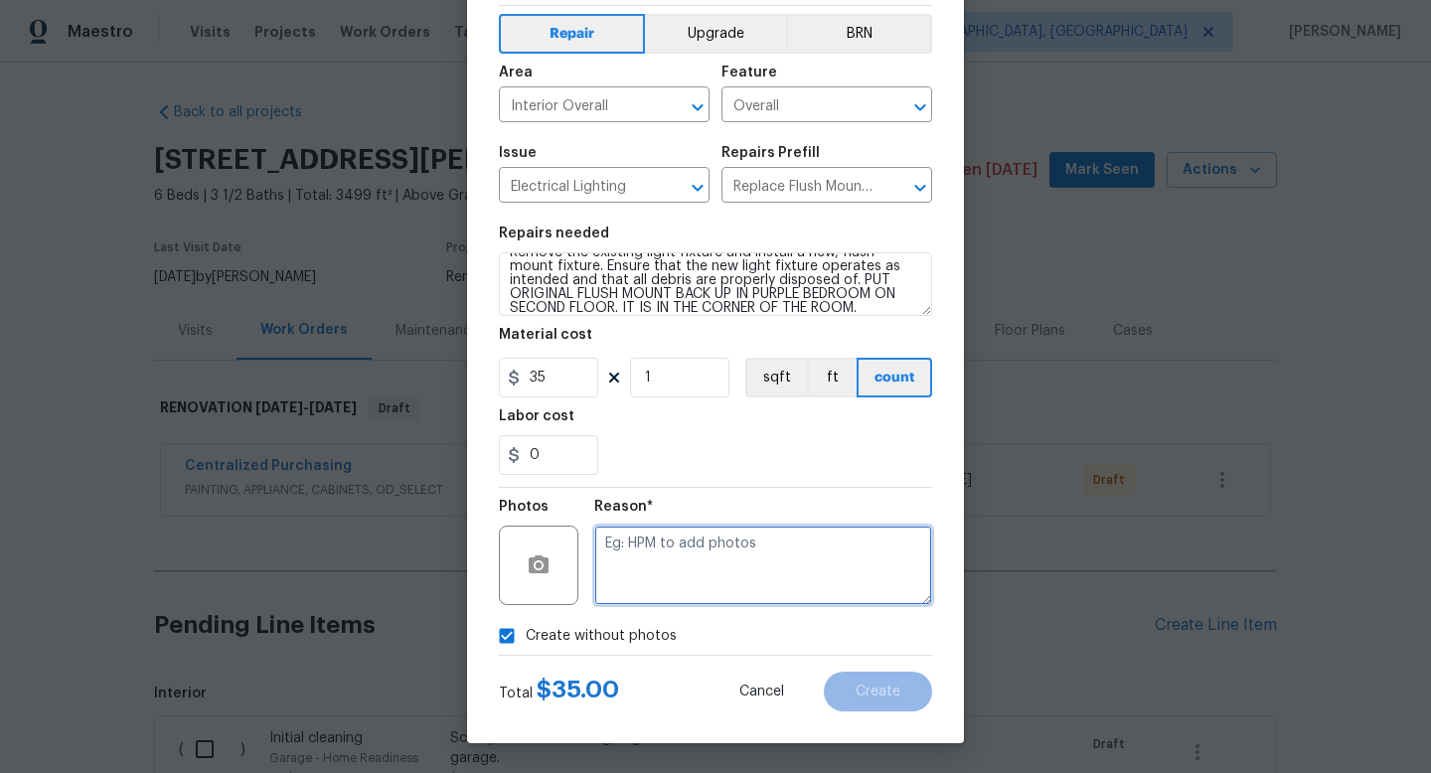
click at [718, 556] on textarea at bounding box center [763, 565] width 338 height 79
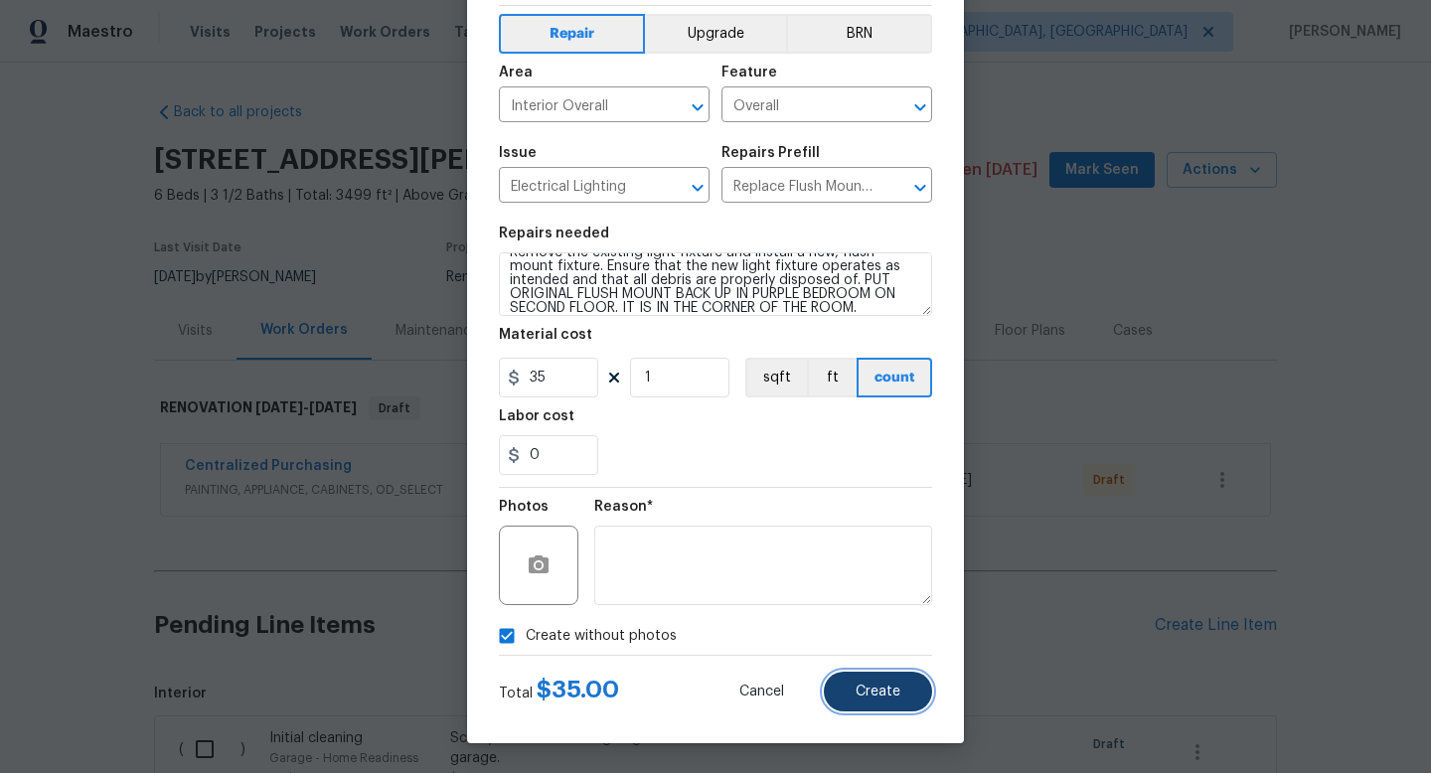
click at [893, 681] on button "Create" at bounding box center [878, 692] width 108 height 40
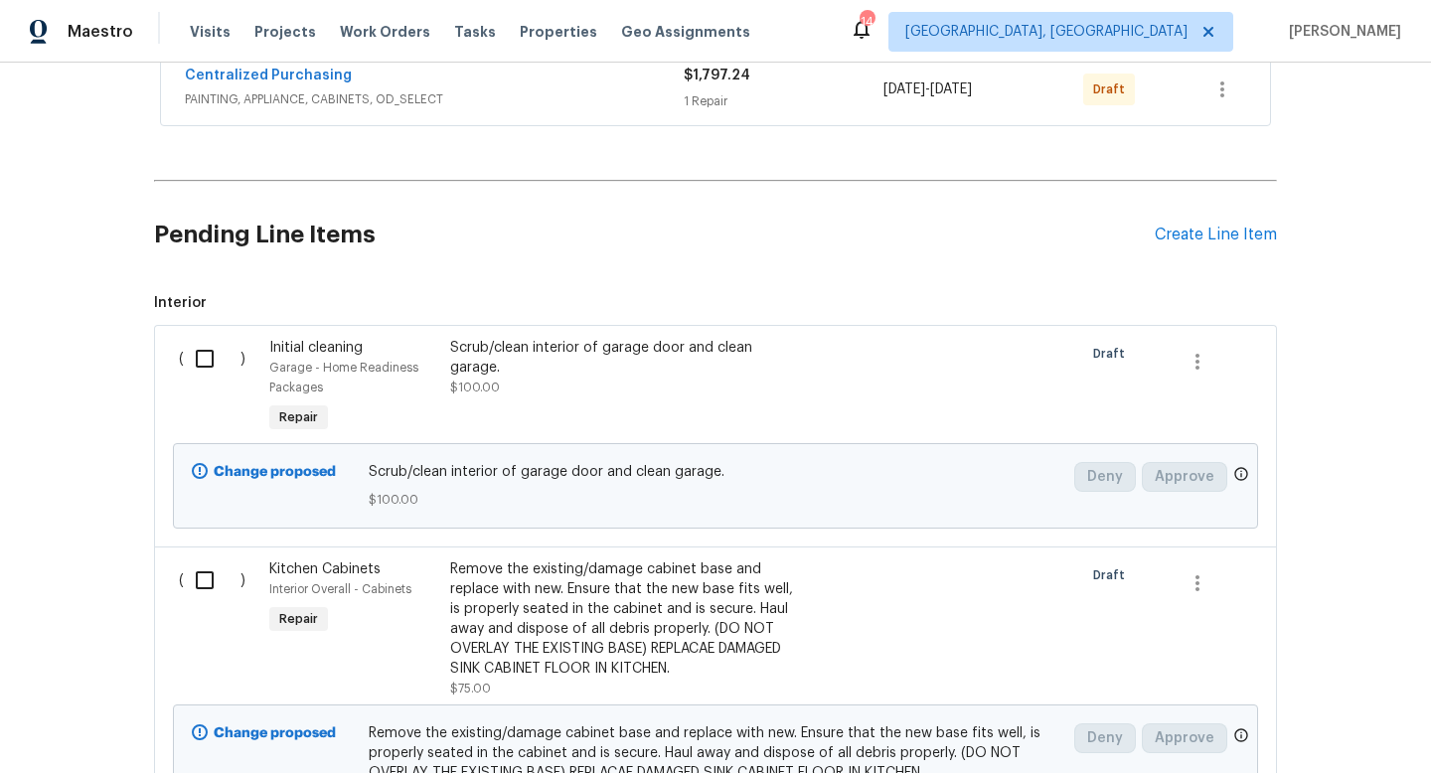
scroll to position [396, 0]
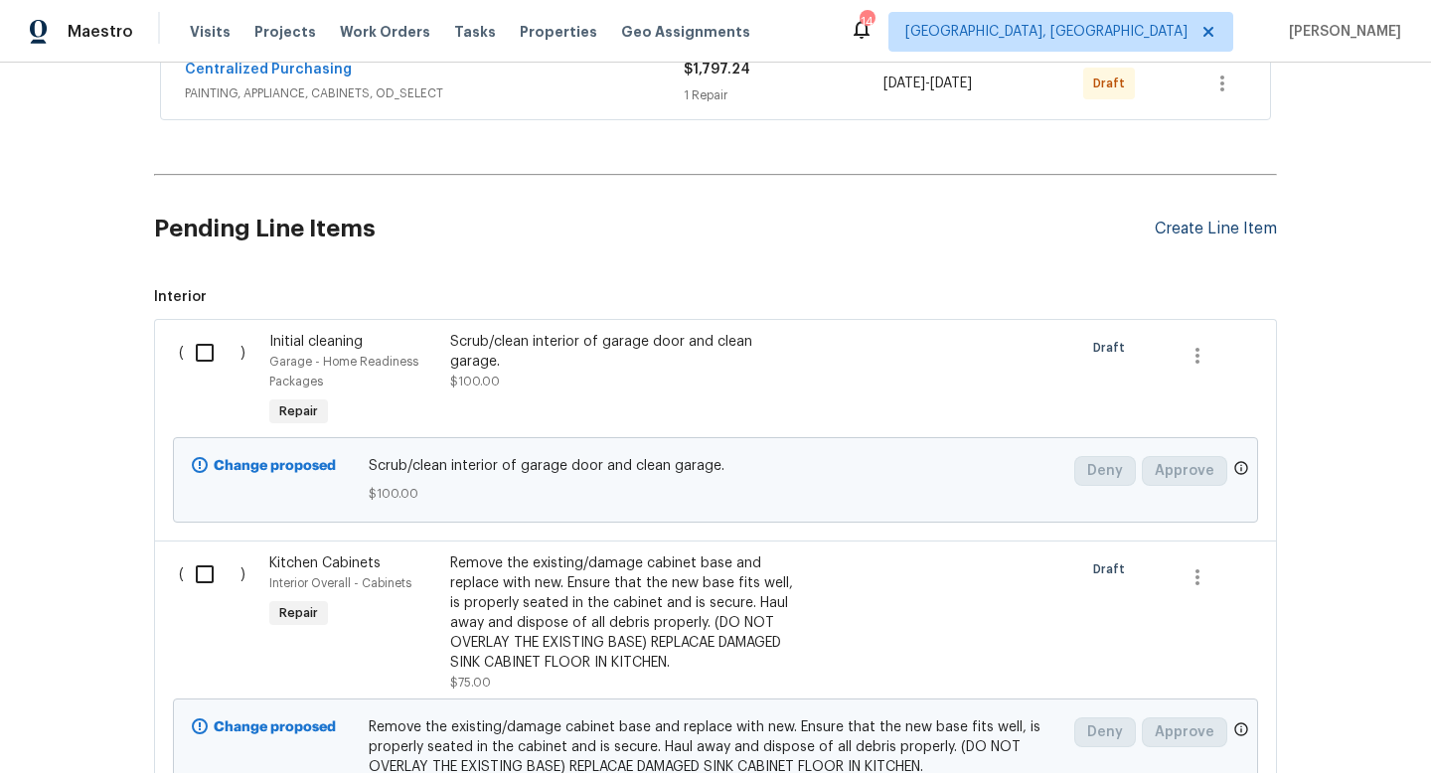
click at [1241, 237] on div "Create Line Item" at bounding box center [1215, 229] width 122 height 19
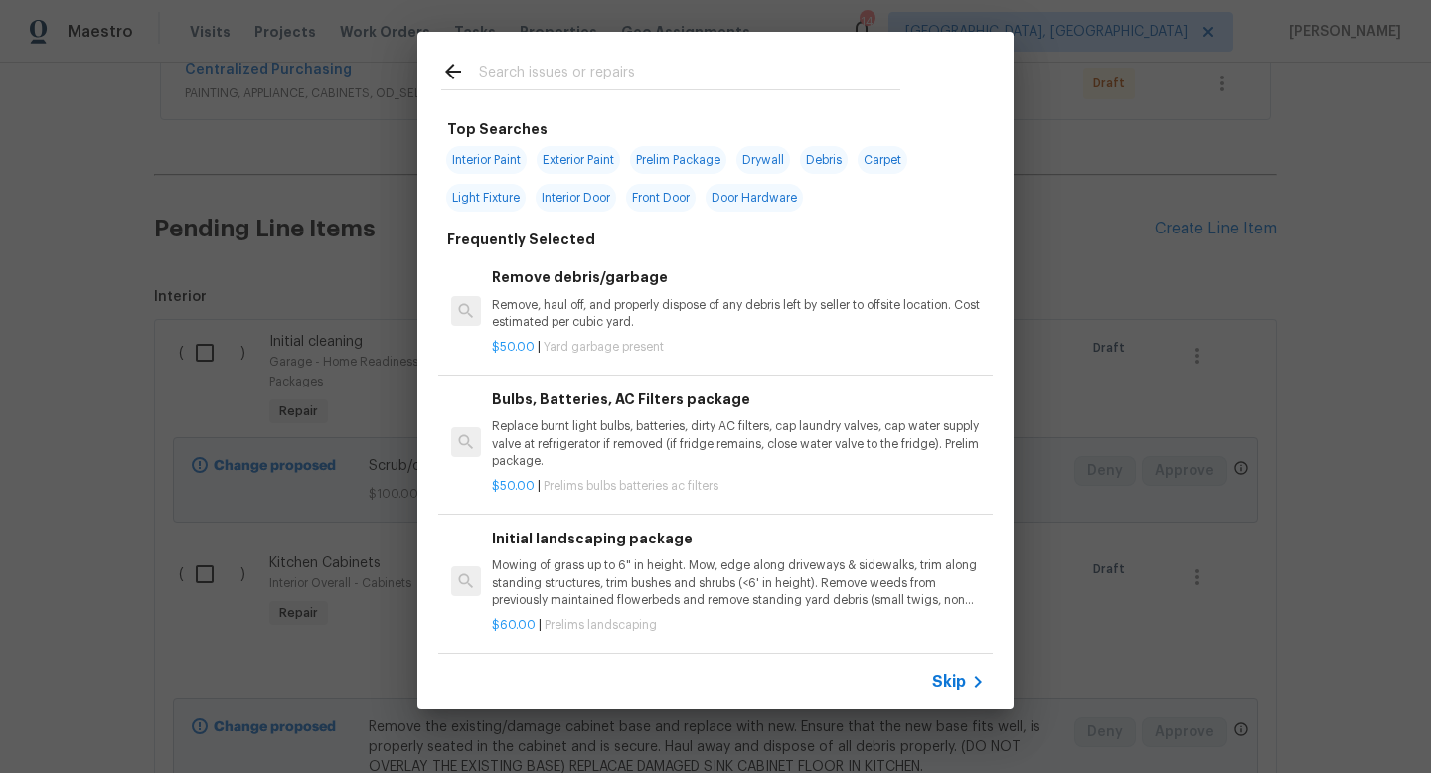
click at [555, 76] on input "text" at bounding box center [689, 75] width 421 height 30
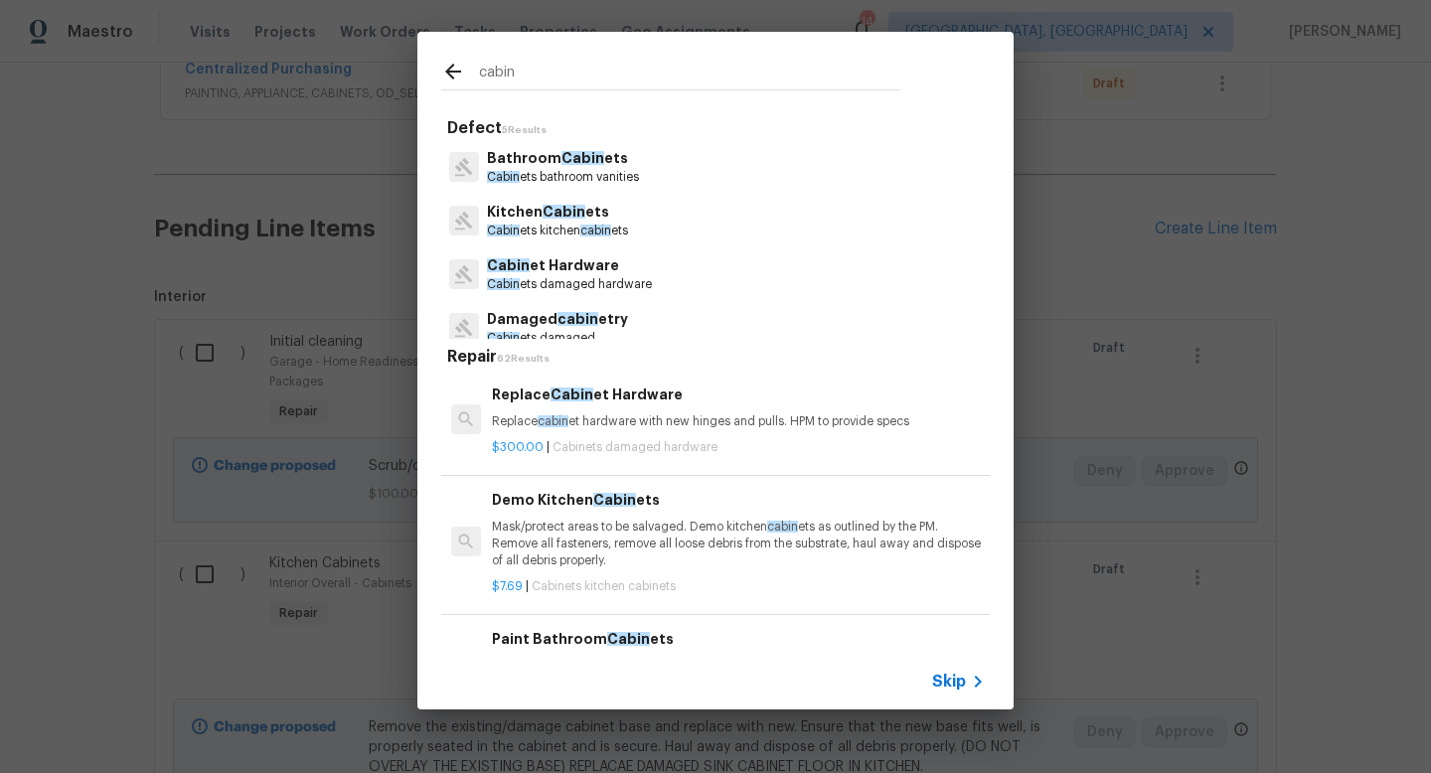
type input "cabin"
click at [562, 229] on p "Cabin ets kitchen cabin ets" at bounding box center [557, 231] width 141 height 17
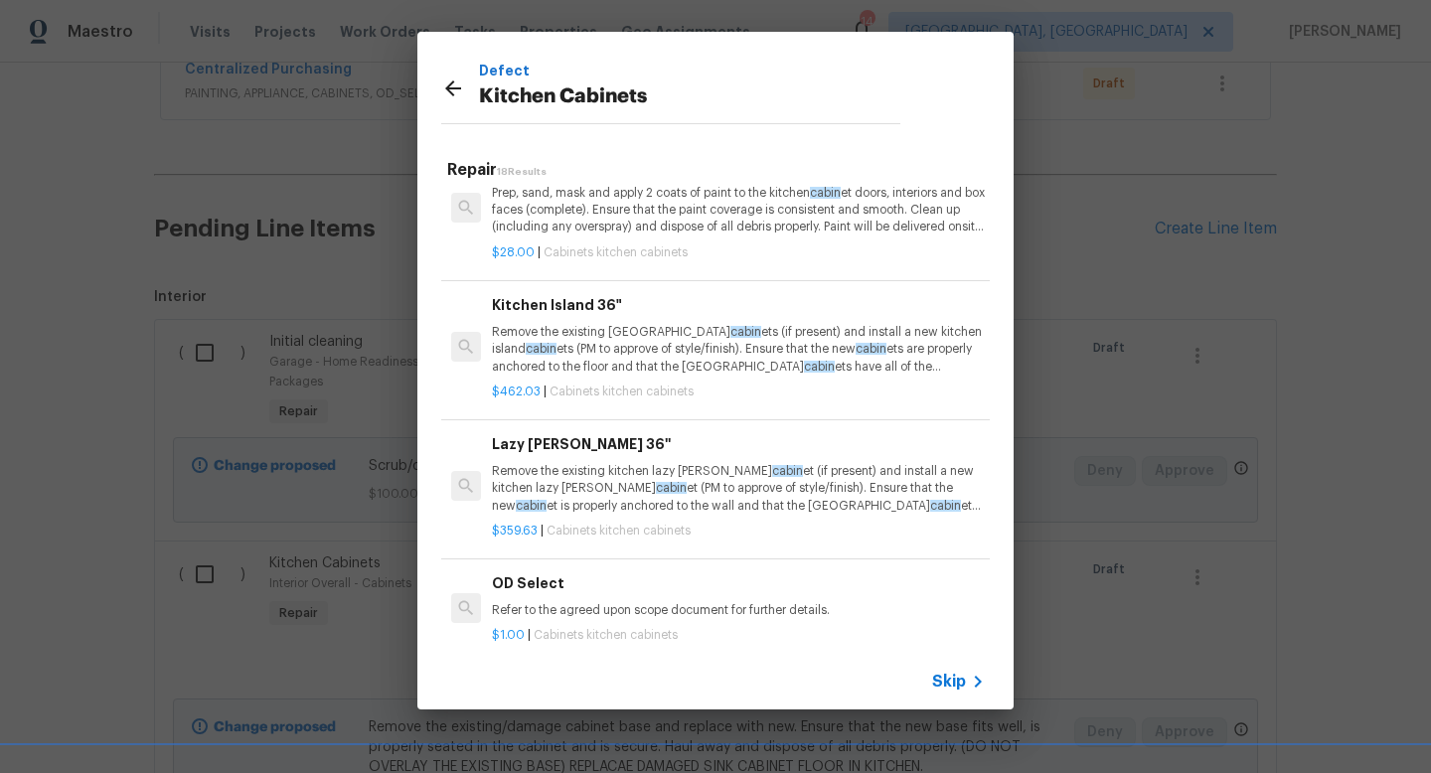
scroll to position [1924, 0]
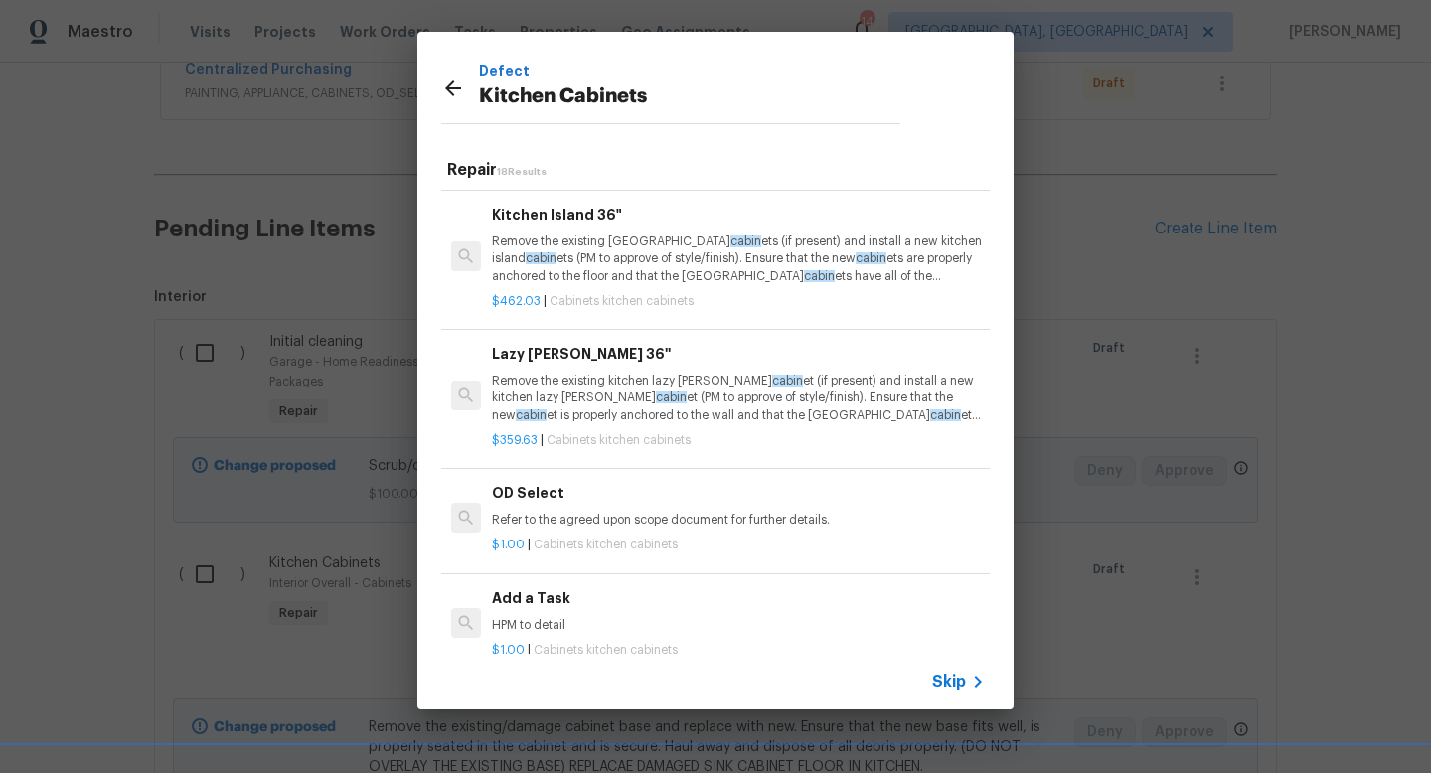
click at [539, 594] on h6 "Add a Task" at bounding box center [738, 598] width 493 height 22
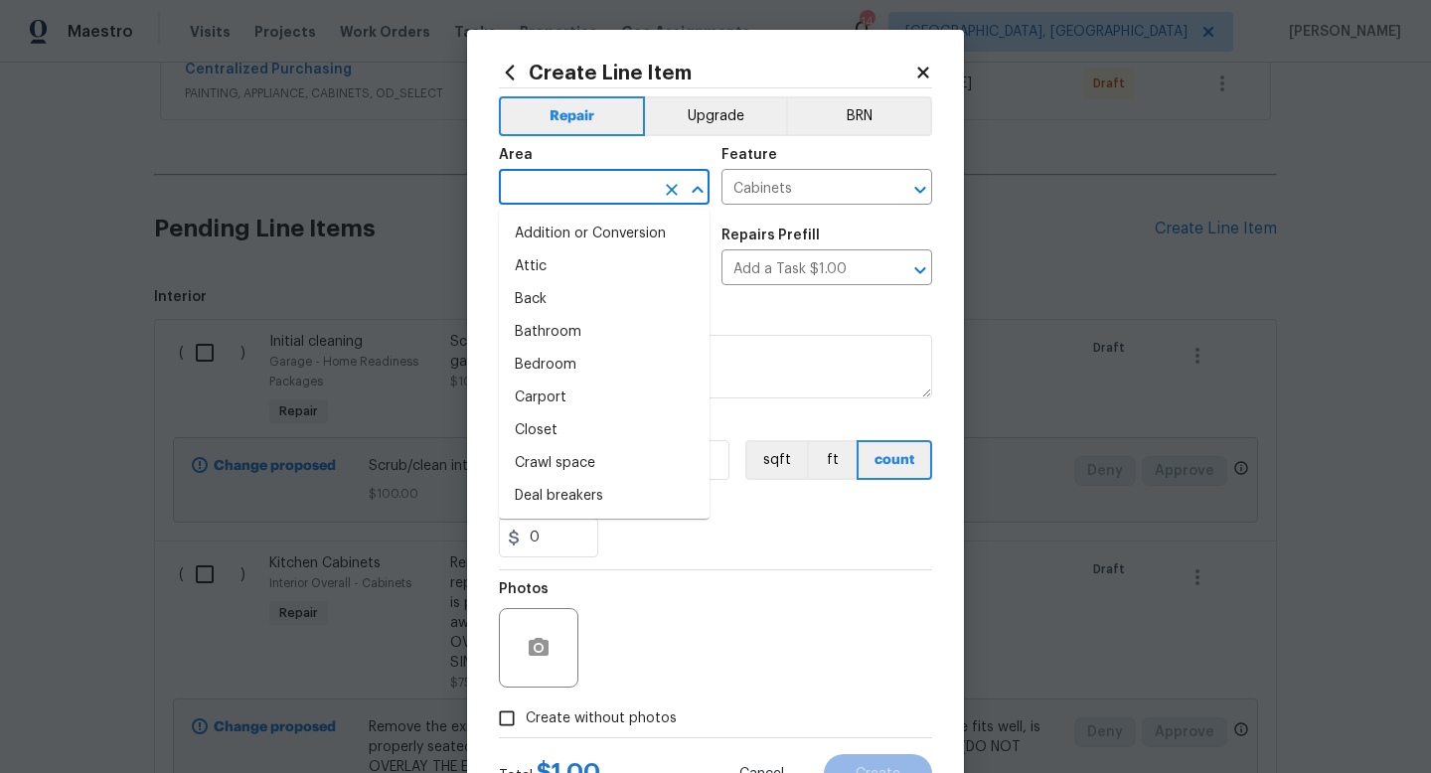
click at [581, 180] on input "text" at bounding box center [576, 189] width 155 height 31
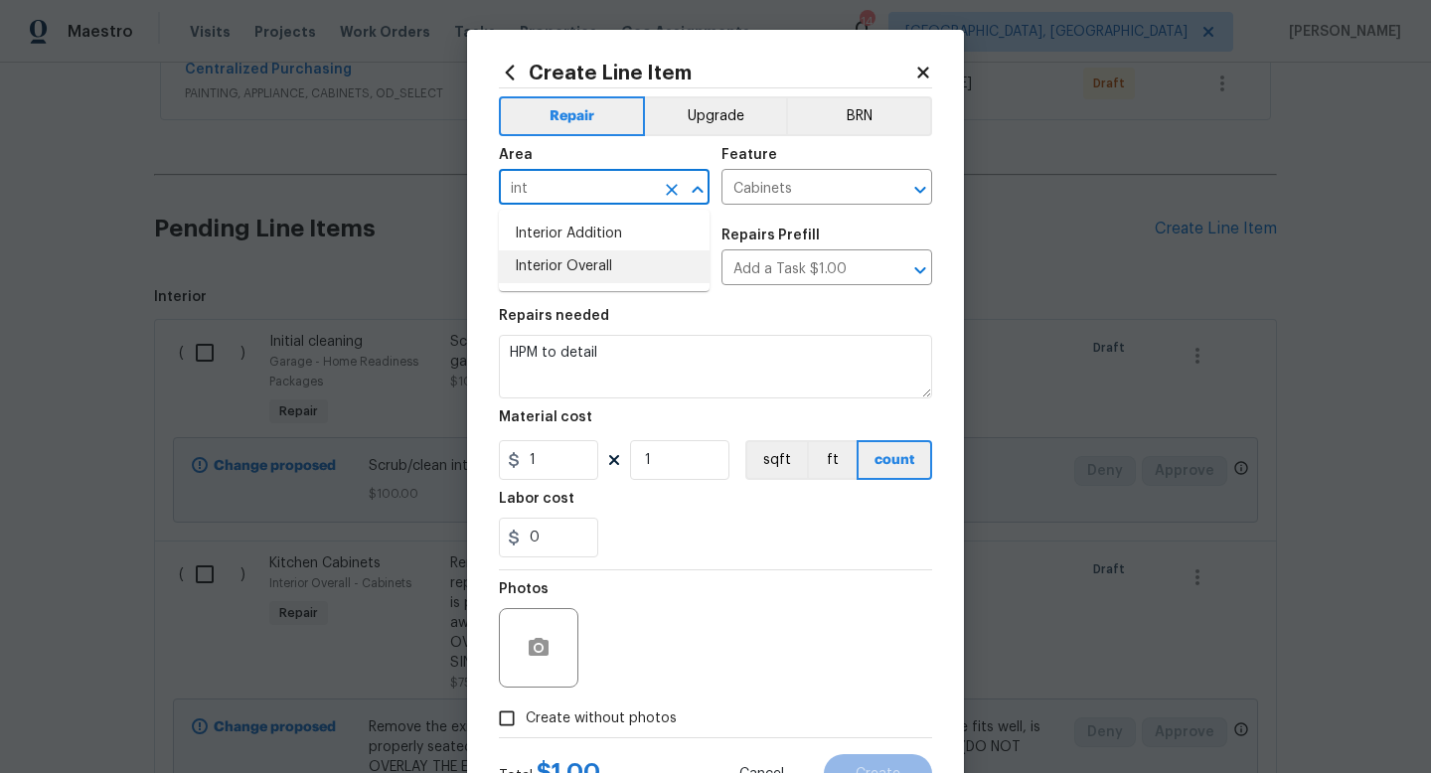
click at [570, 256] on li "Interior Overall" at bounding box center [604, 266] width 211 height 33
type input "Interior Overall"
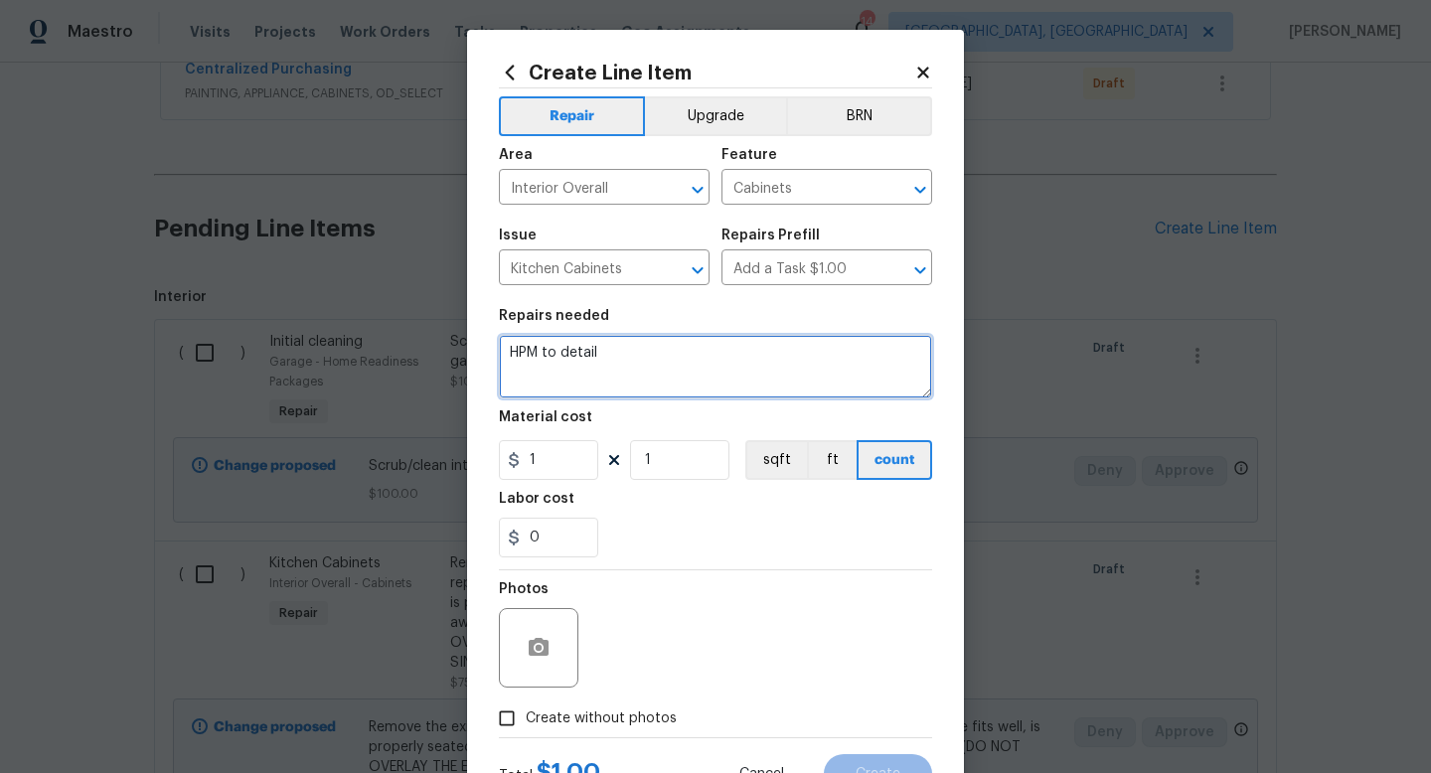
drag, startPoint x: 611, startPoint y: 346, endPoint x: 237, endPoint y: 272, distance: 380.7
click at [269, 281] on div "Create Line Item Repair Upgrade BRN Area Interior Overall ​ Feature Cabinets ​ …" at bounding box center [715, 386] width 1431 height 773
click at [611, 352] on textarea "HPM to detail" at bounding box center [715, 367] width 433 height 64
type textarea "H"
click at [561, 361] on textarea "S" at bounding box center [715, 367] width 433 height 64
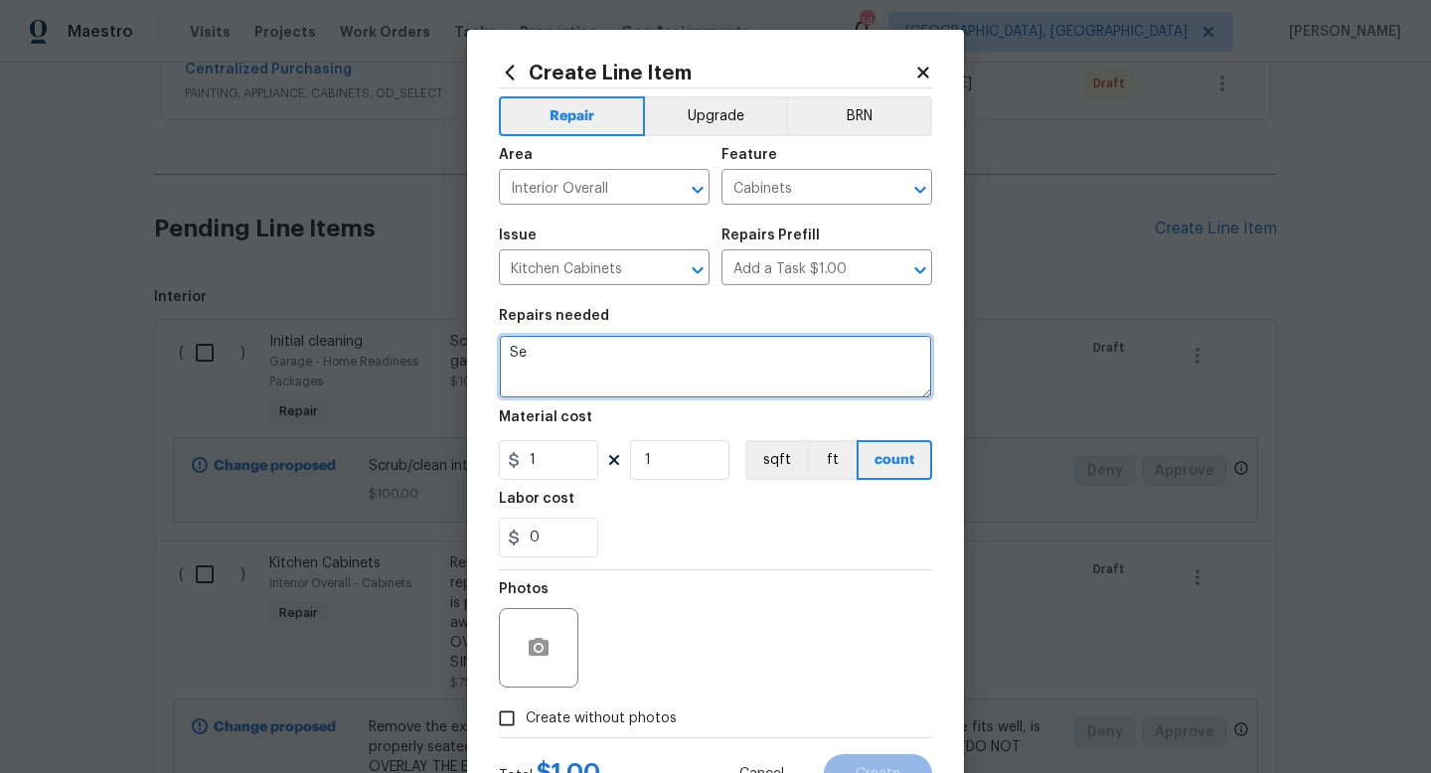
type textarea "S"
type textarea "Re-attach piece of crown on top of kitchen cabinets that has come off."
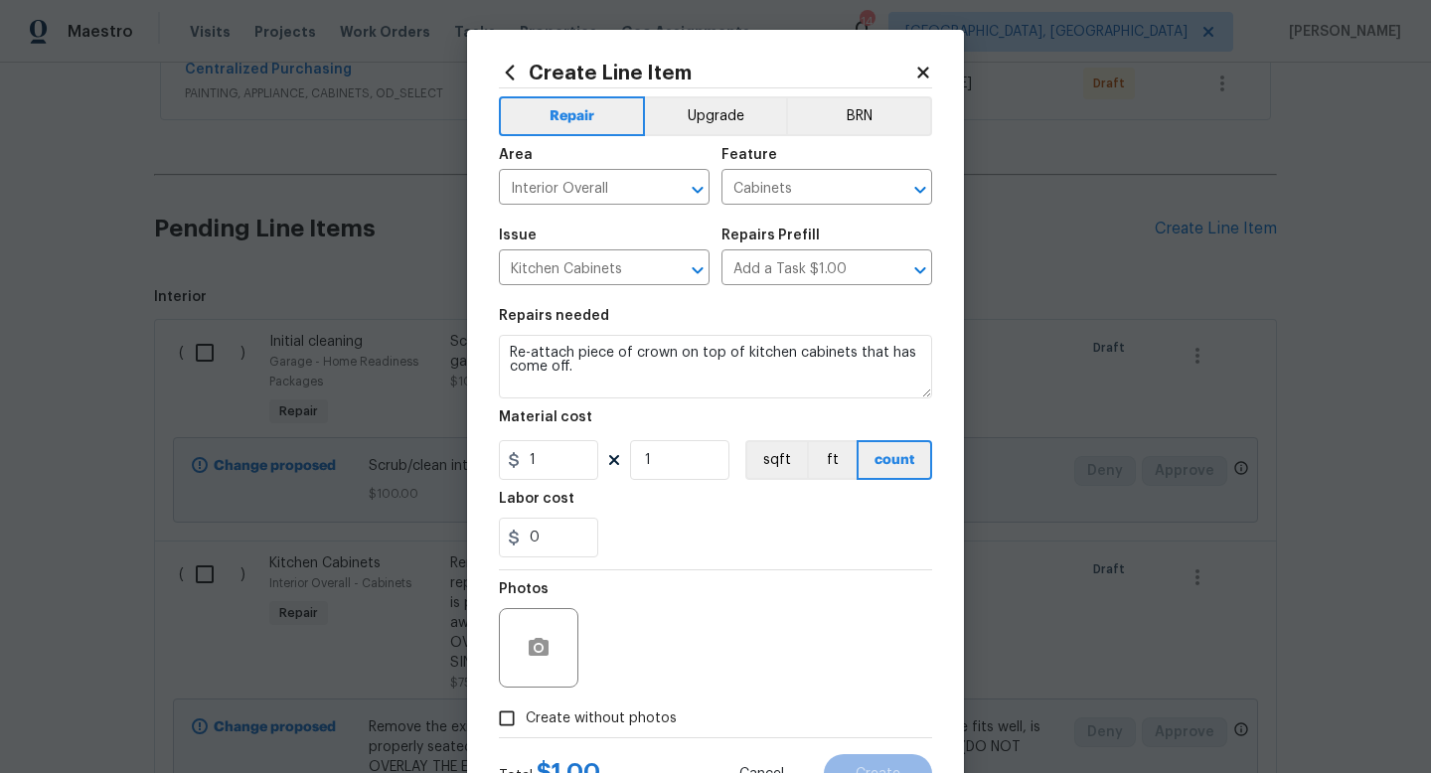
click at [558, 482] on section "Repairs needed Re-attach piece of crown on top of kitchen cabinets that has com…" at bounding box center [715, 433] width 433 height 272
click at [565, 466] on input "1" at bounding box center [548, 460] width 99 height 40
type input "50"
click at [760, 649] on div "Photos" at bounding box center [715, 634] width 433 height 129
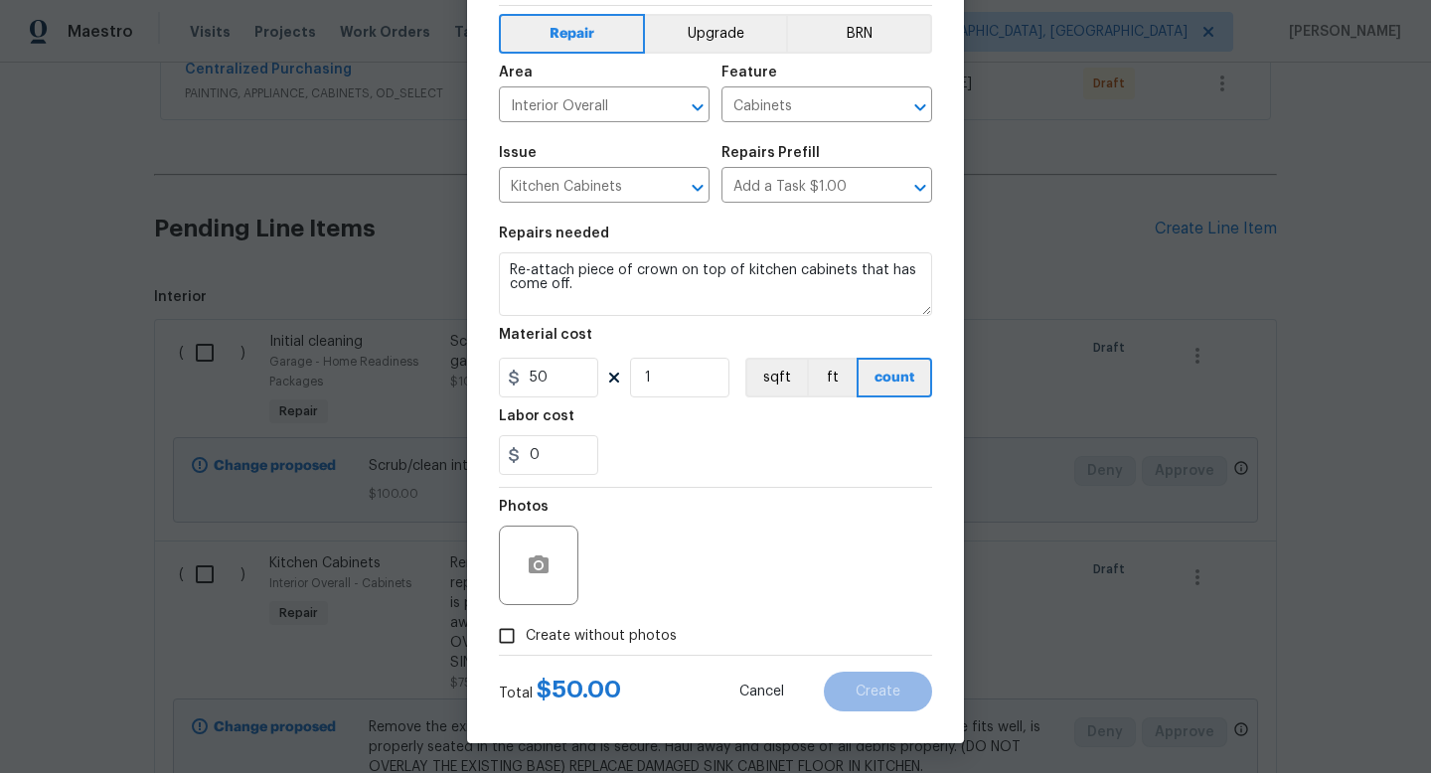
click at [582, 624] on label "Create without photos" at bounding box center [582, 636] width 189 height 38
click at [526, 624] on input "Create without photos" at bounding box center [507, 636] width 38 height 38
checkbox input "true"
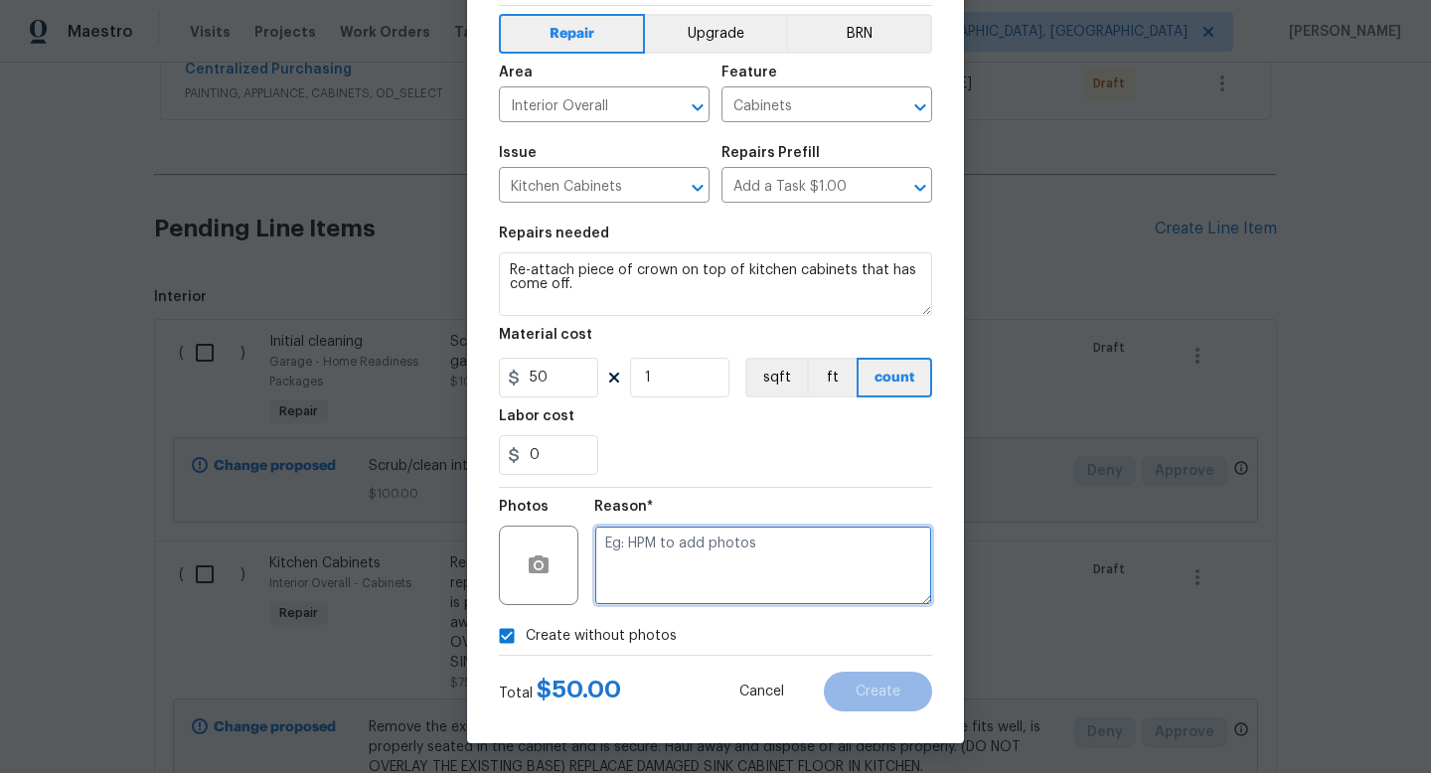
click at [683, 547] on textarea at bounding box center [763, 565] width 338 height 79
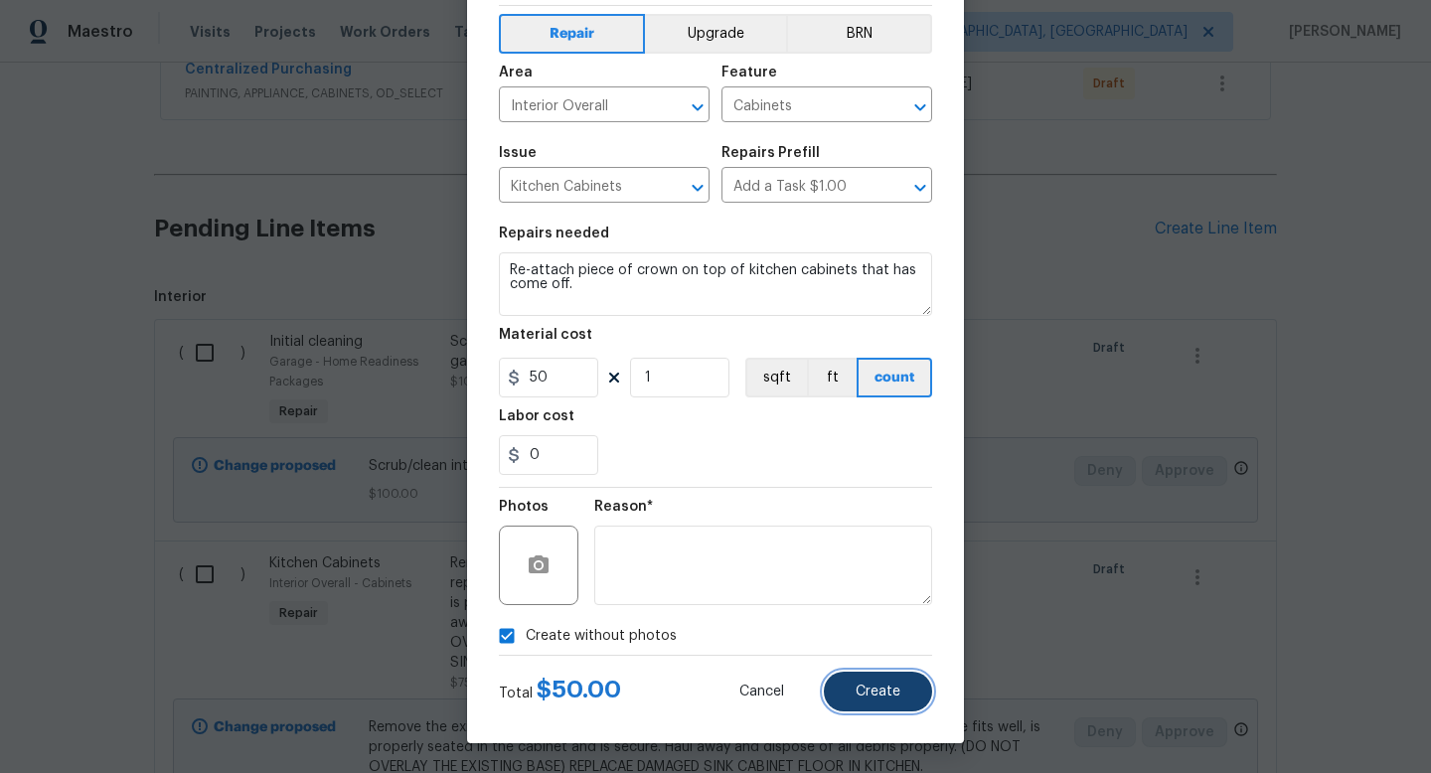
click at [897, 700] on button "Create" at bounding box center [878, 692] width 108 height 40
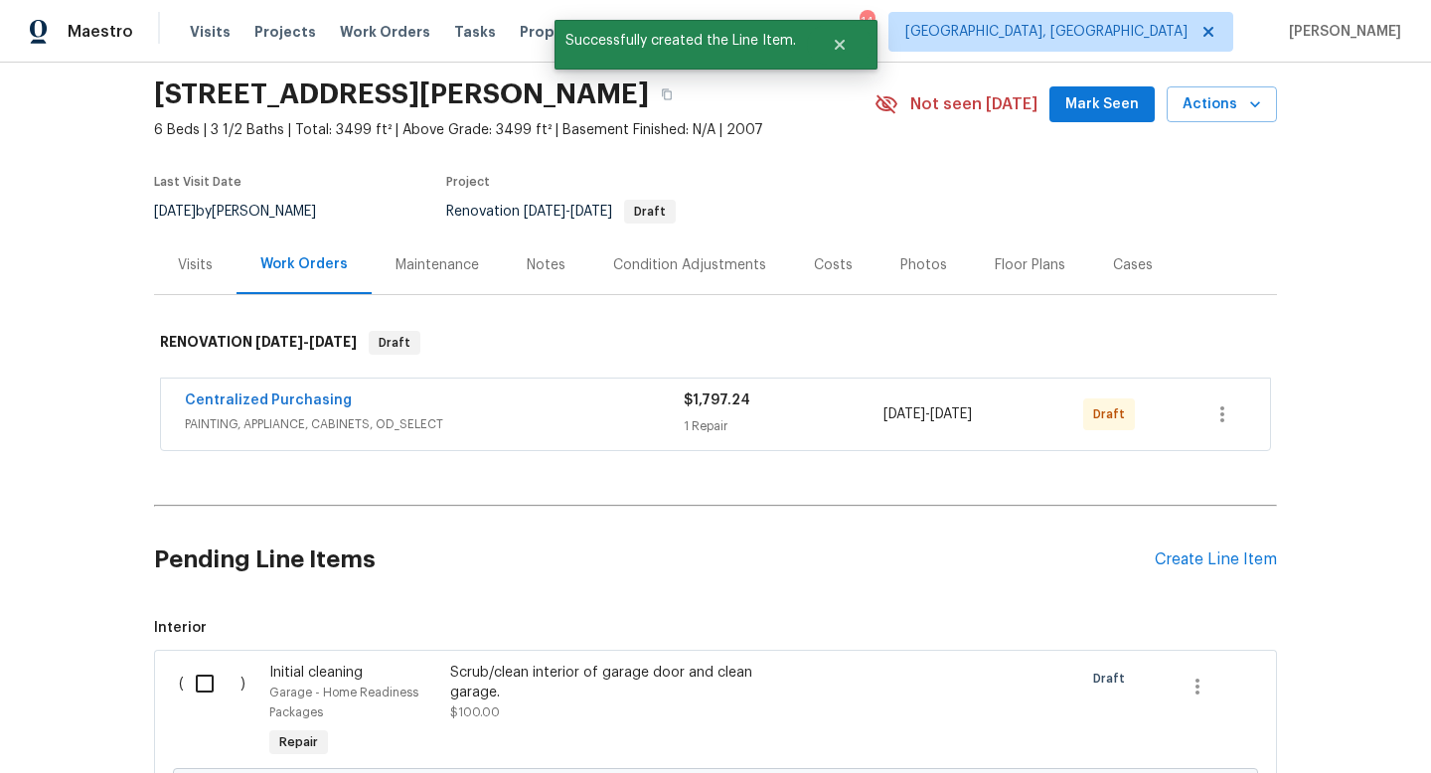
scroll to position [396, 0]
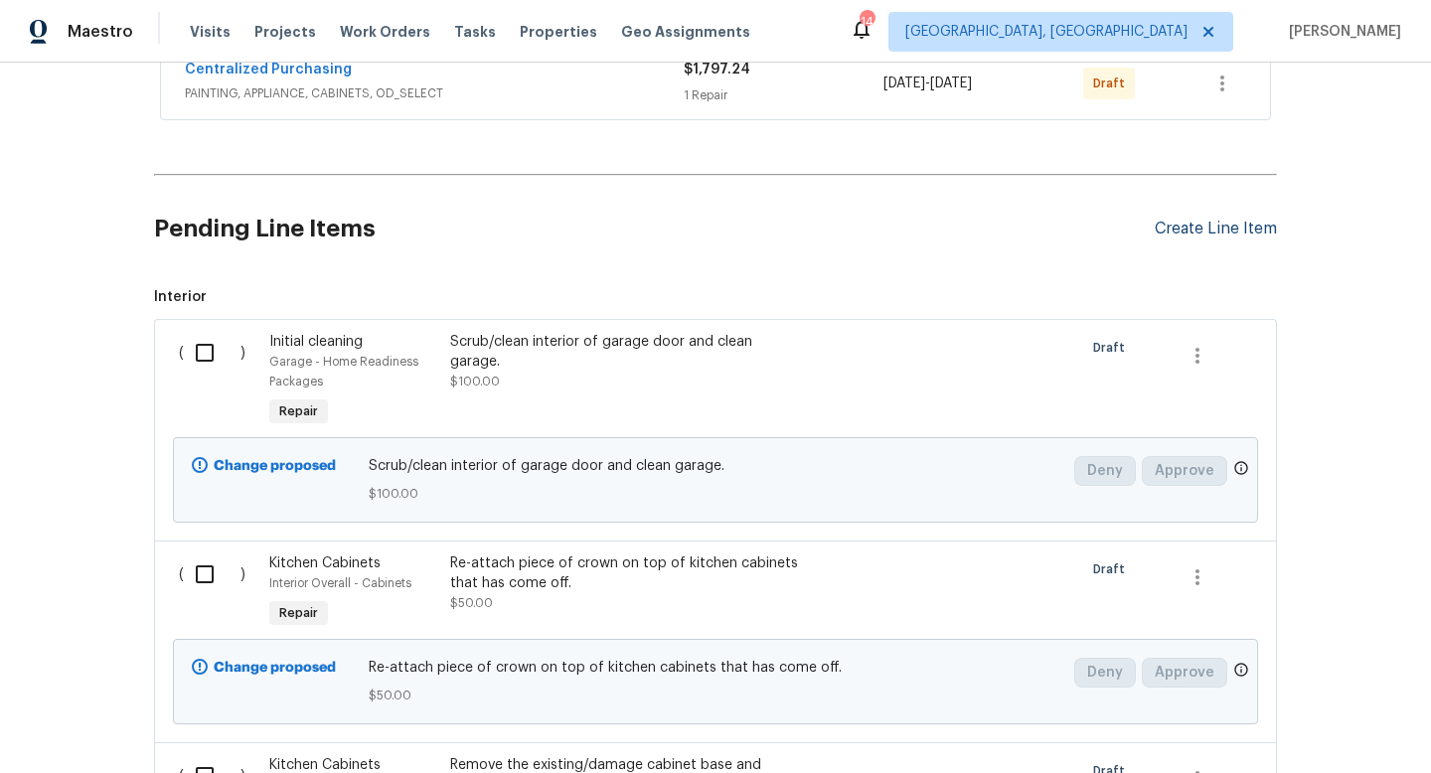
click at [1231, 231] on div "Create Line Item" at bounding box center [1215, 229] width 122 height 19
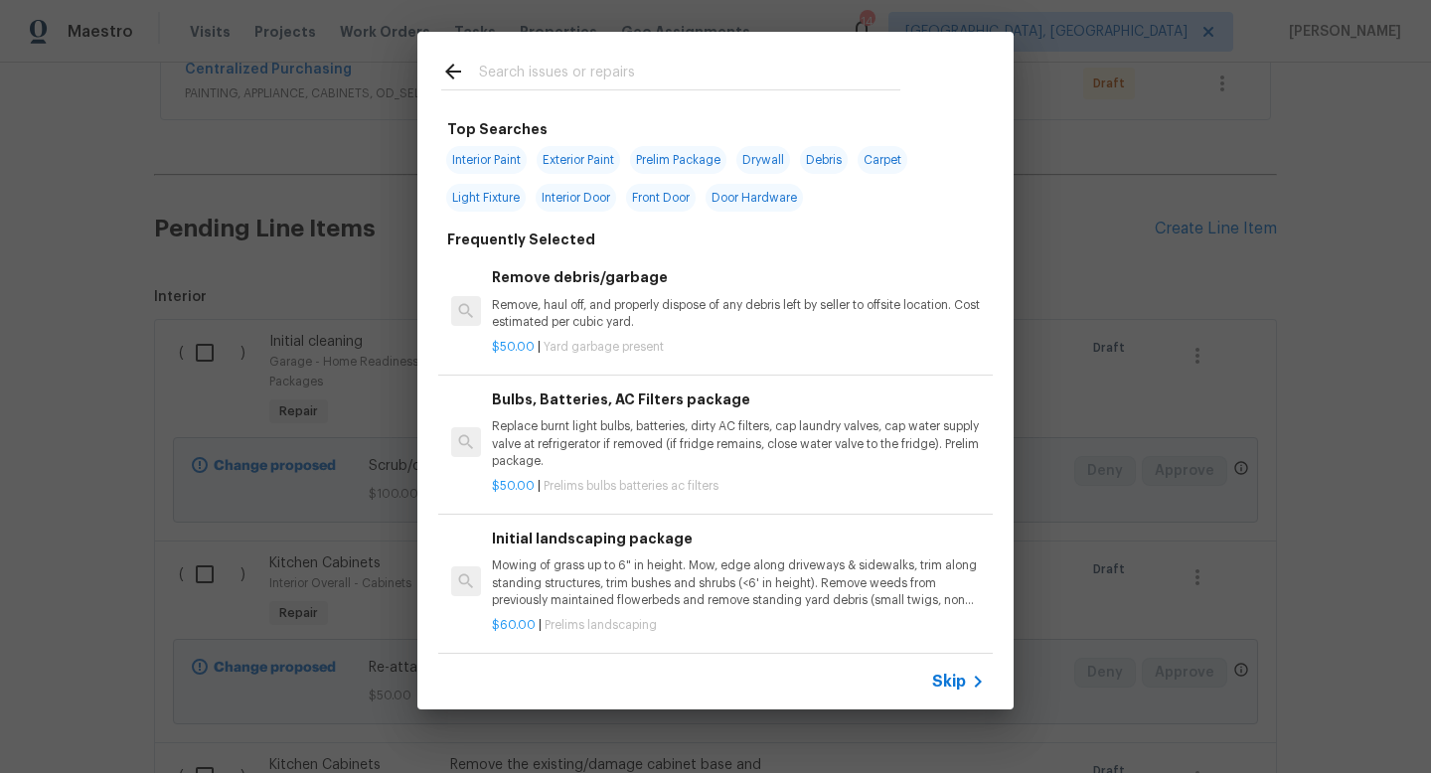
click at [659, 78] on input "text" at bounding box center [689, 75] width 421 height 30
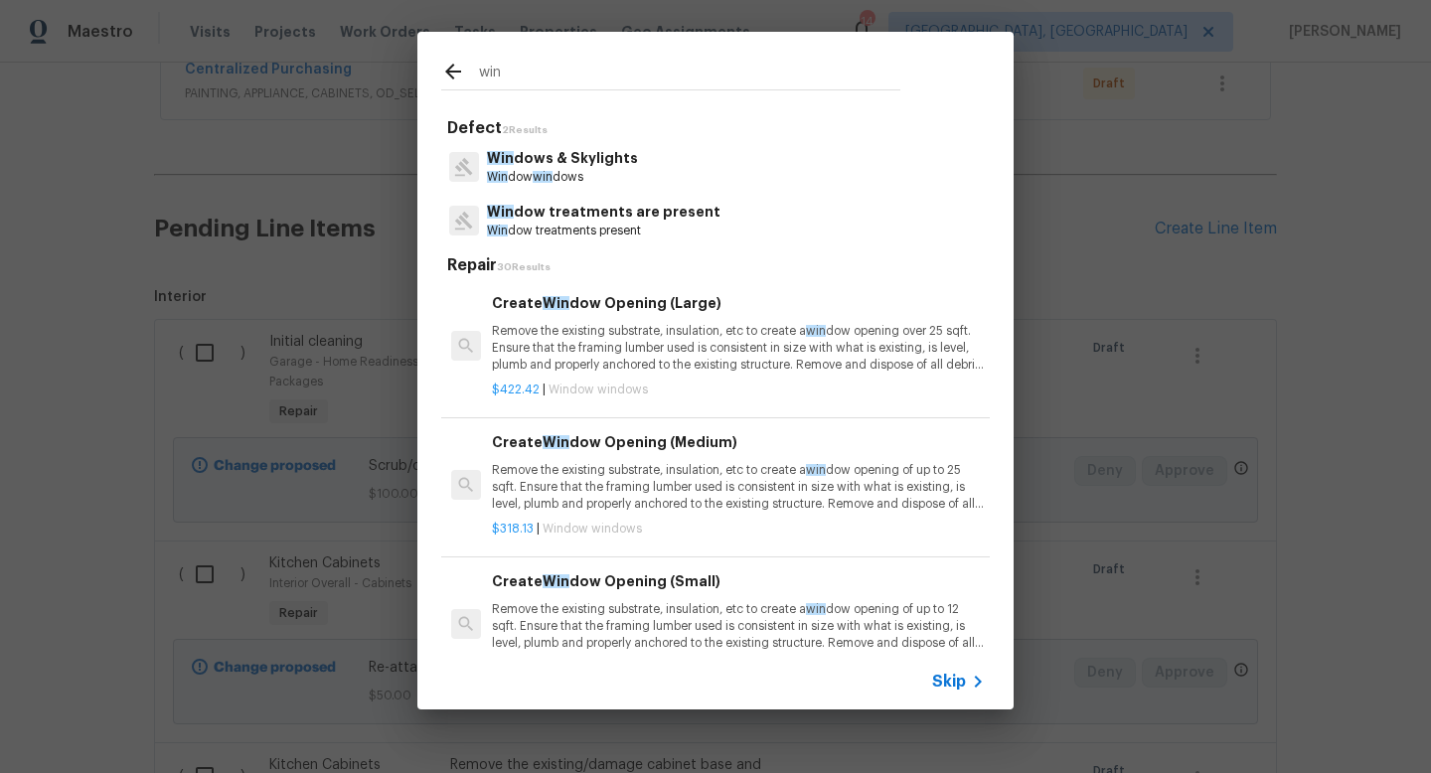
type input "win"
click at [604, 169] on p "Win dow win dows" at bounding box center [562, 177] width 151 height 17
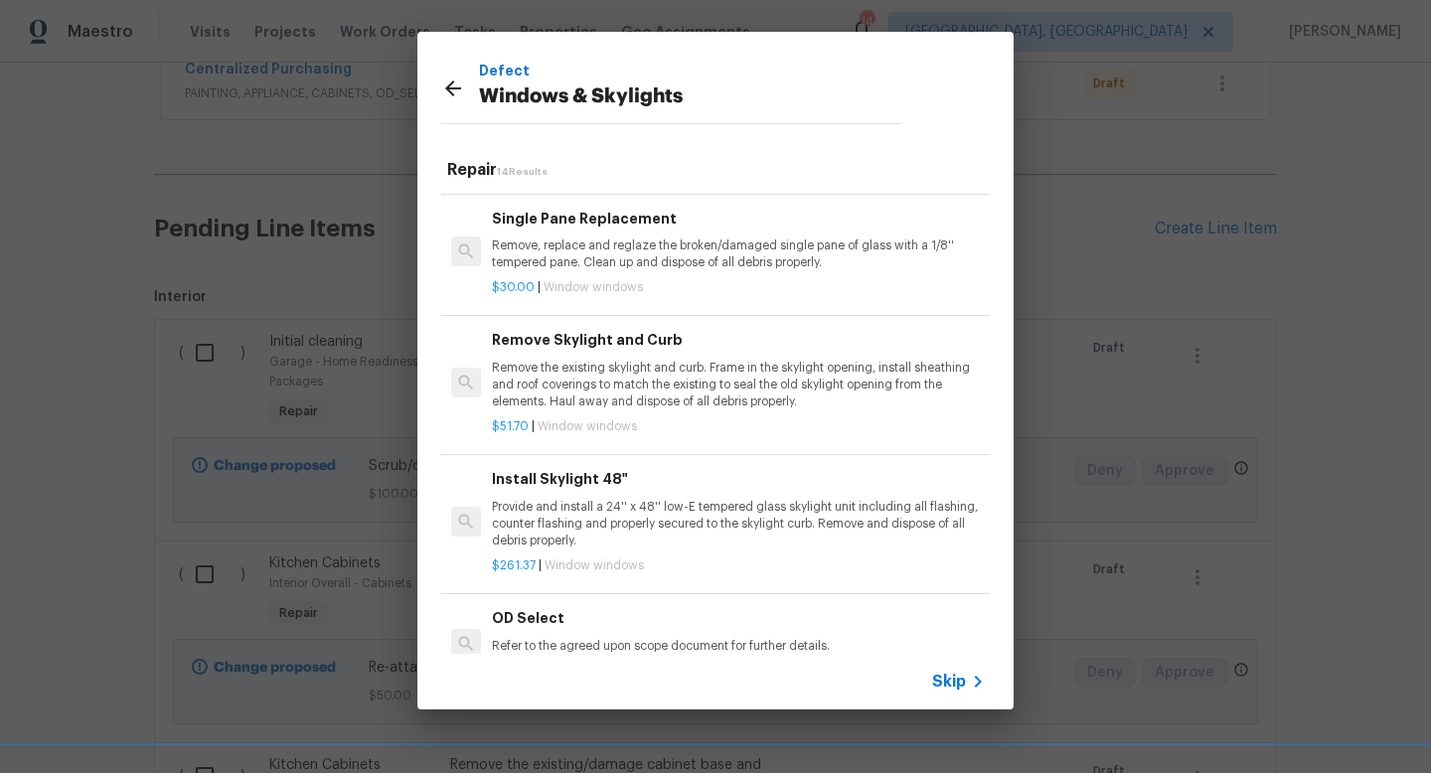
scroll to position [1334, 0]
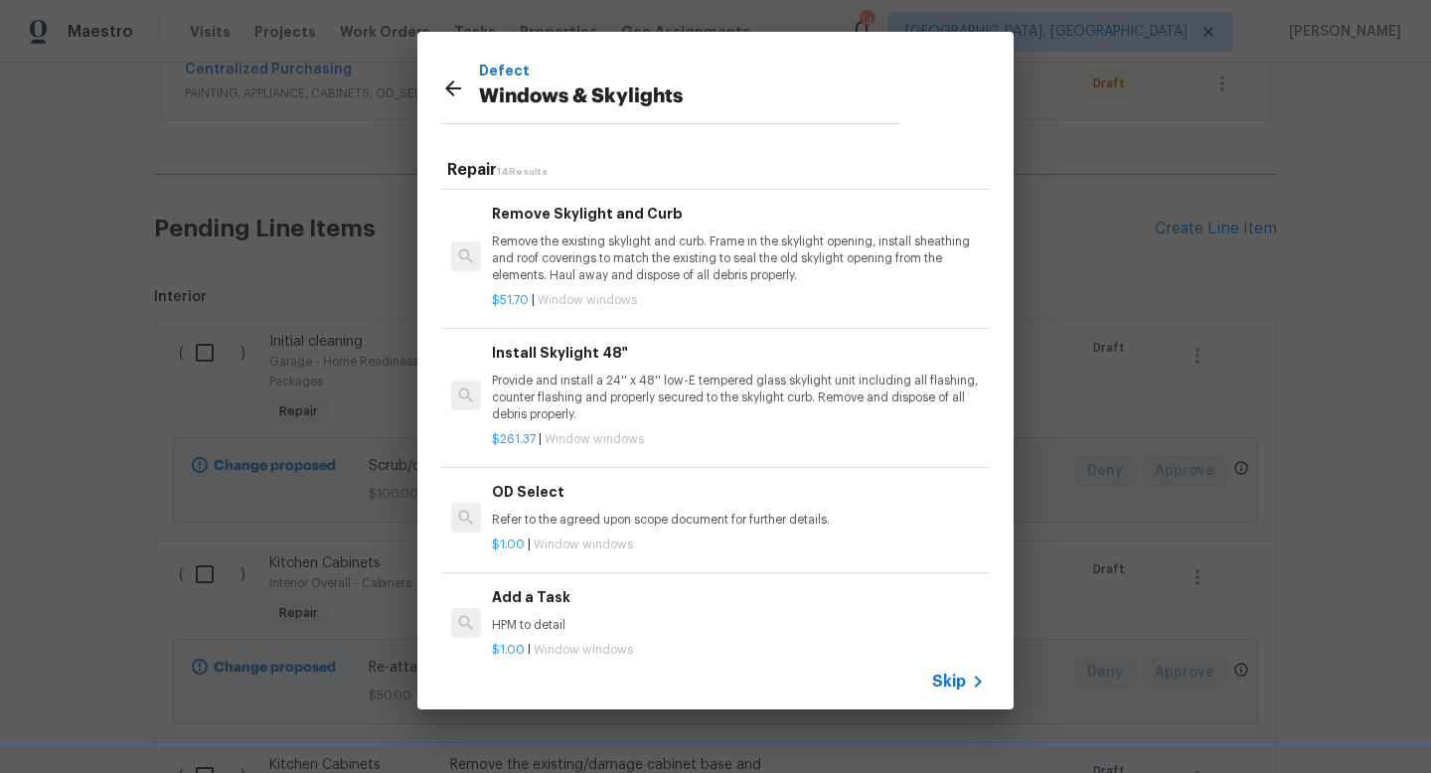
click at [528, 613] on div "Add a Task HPM to detail" at bounding box center [738, 610] width 493 height 48
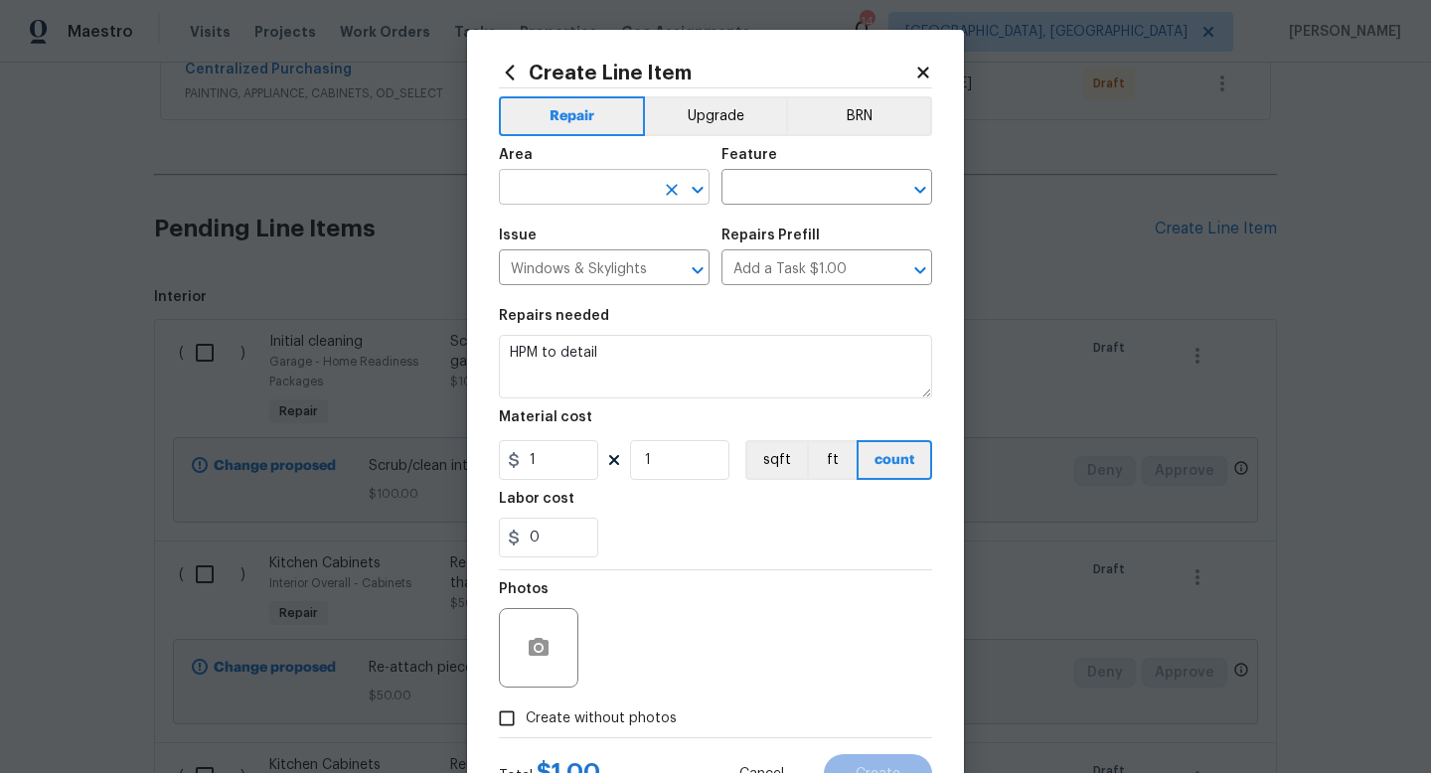
click at [599, 189] on input "text" at bounding box center [576, 189] width 155 height 31
click at [610, 266] on li "Interior Overall" at bounding box center [604, 266] width 211 height 33
type input "Interior Overall"
click at [765, 183] on input "text" at bounding box center [798, 189] width 155 height 31
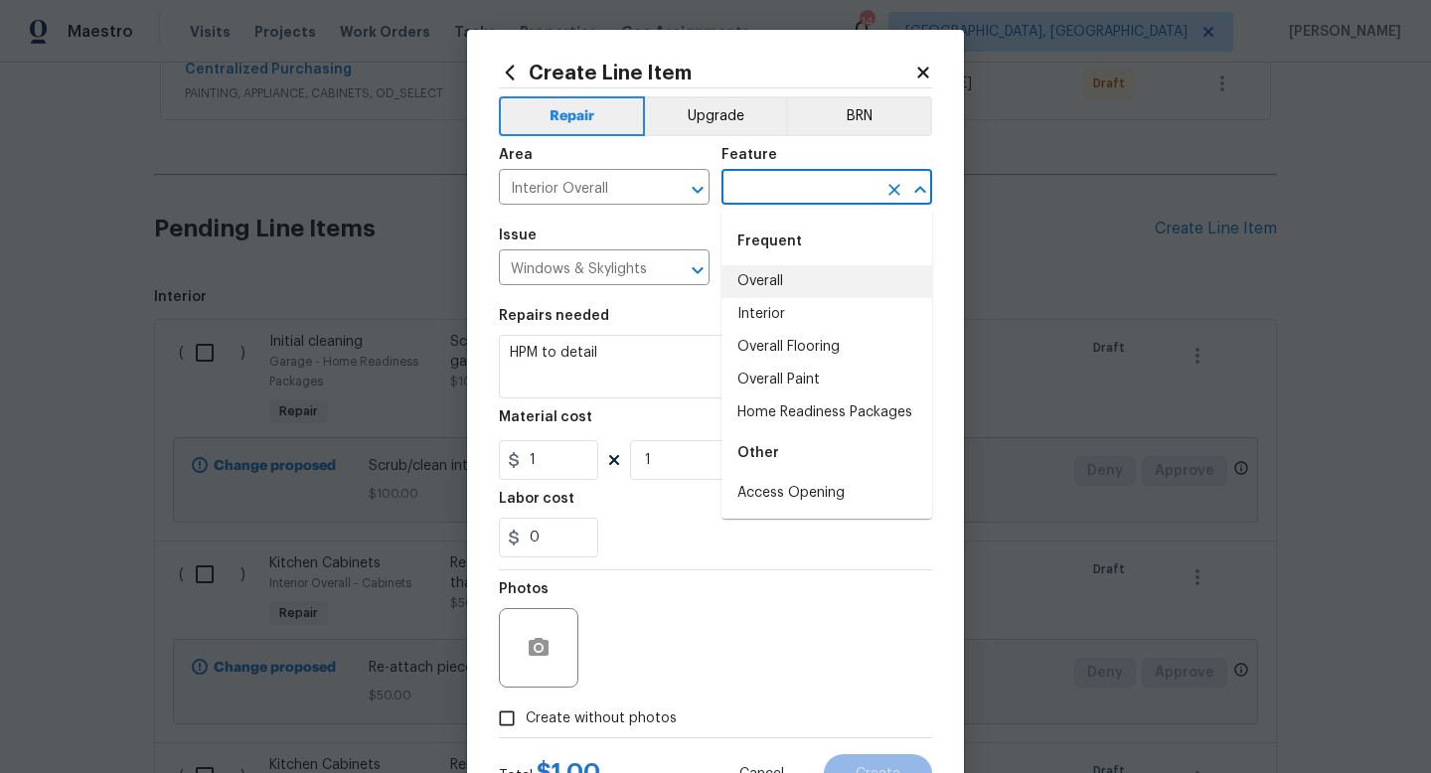
click at [776, 268] on li "Overall" at bounding box center [826, 281] width 211 height 33
type input "Overall"
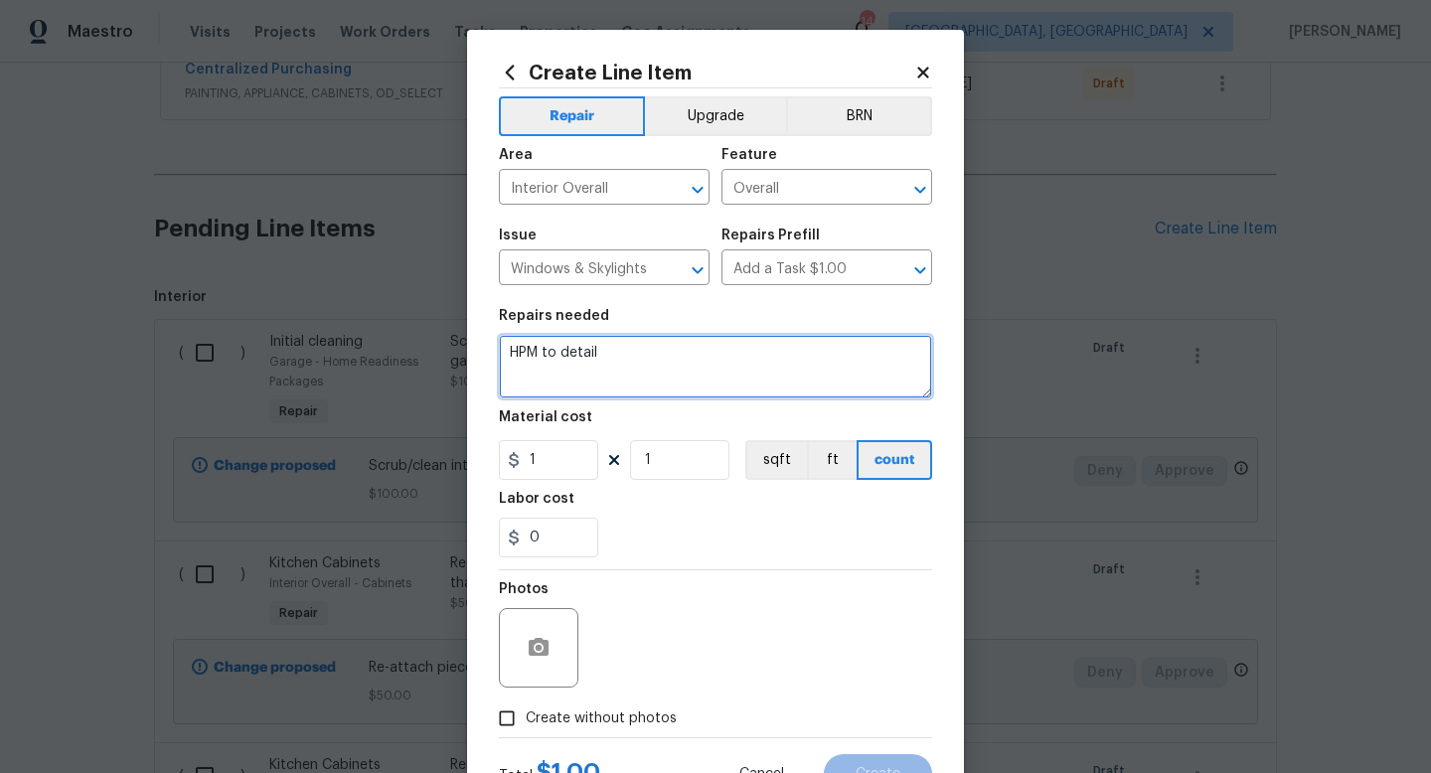
drag, startPoint x: 632, startPoint y: 364, endPoint x: 283, endPoint y: 208, distance: 382.0
click at [283, 208] on div "Create Line Item Repair Upgrade BRN Area Interior Overall ​ Feature Overall ​ I…" at bounding box center [715, 386] width 1431 height 773
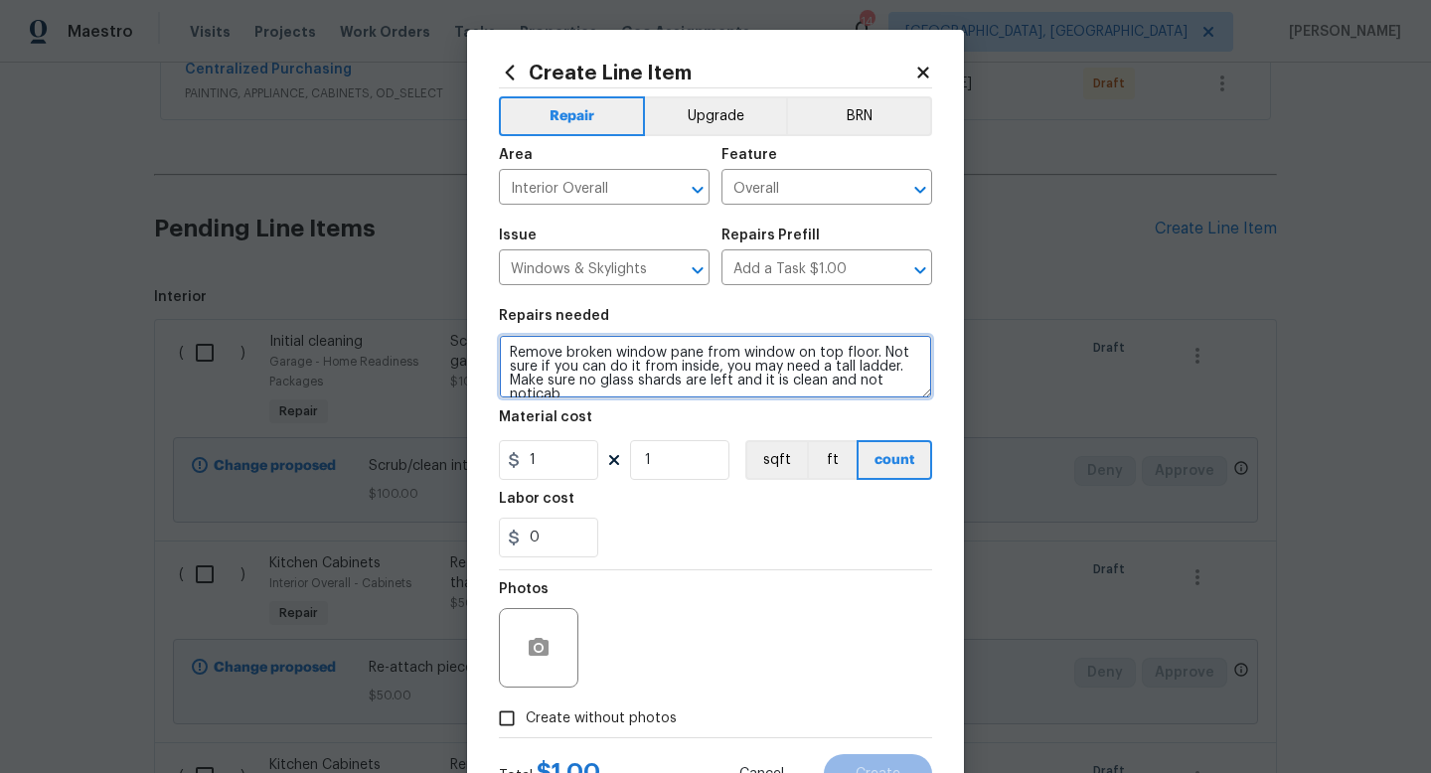
scroll to position [4, 0]
type textarea "Remove broken window pane from window on top floor. Not sure if you can do it f…"
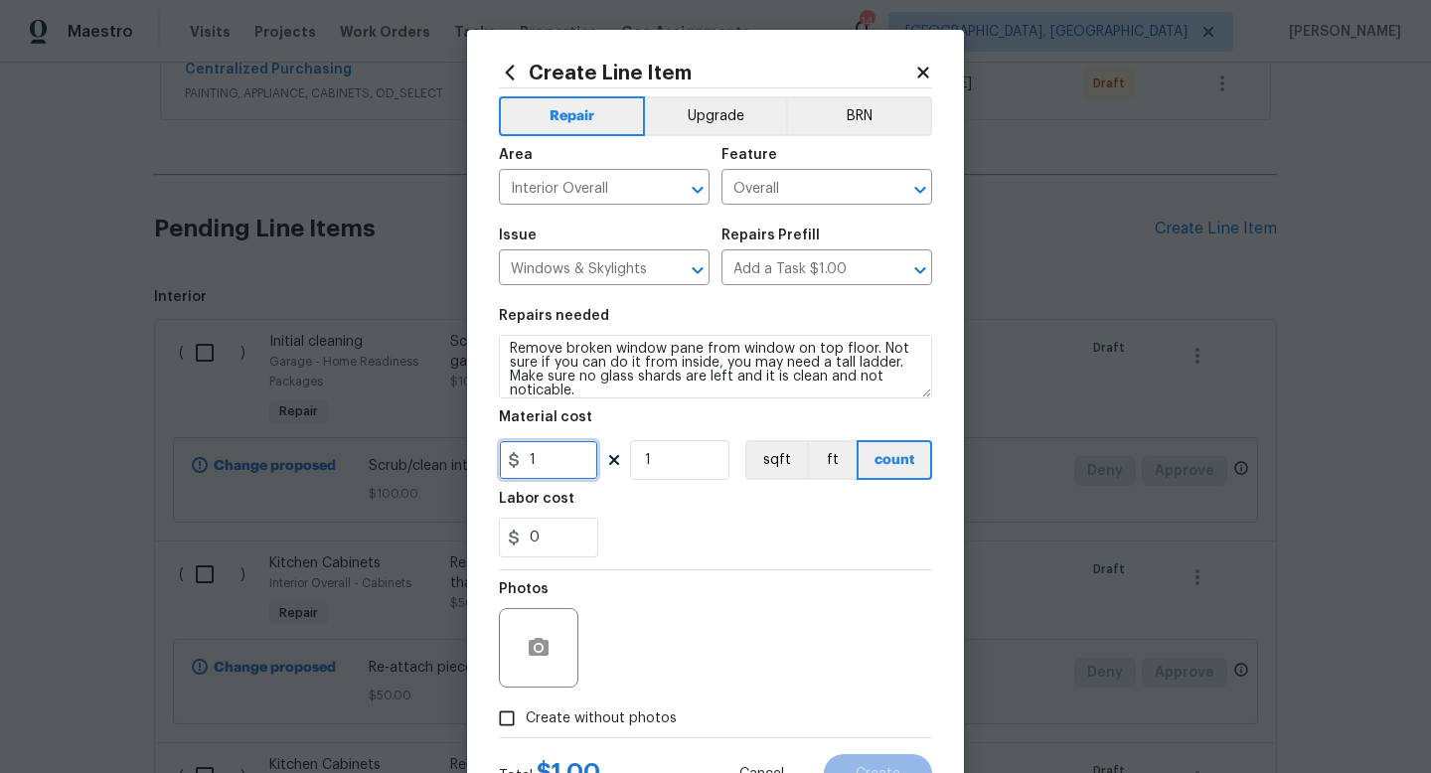
click at [556, 473] on input "1" at bounding box center [548, 460] width 99 height 40
type input "100"
click at [744, 699] on div "Photos" at bounding box center [715, 634] width 433 height 129
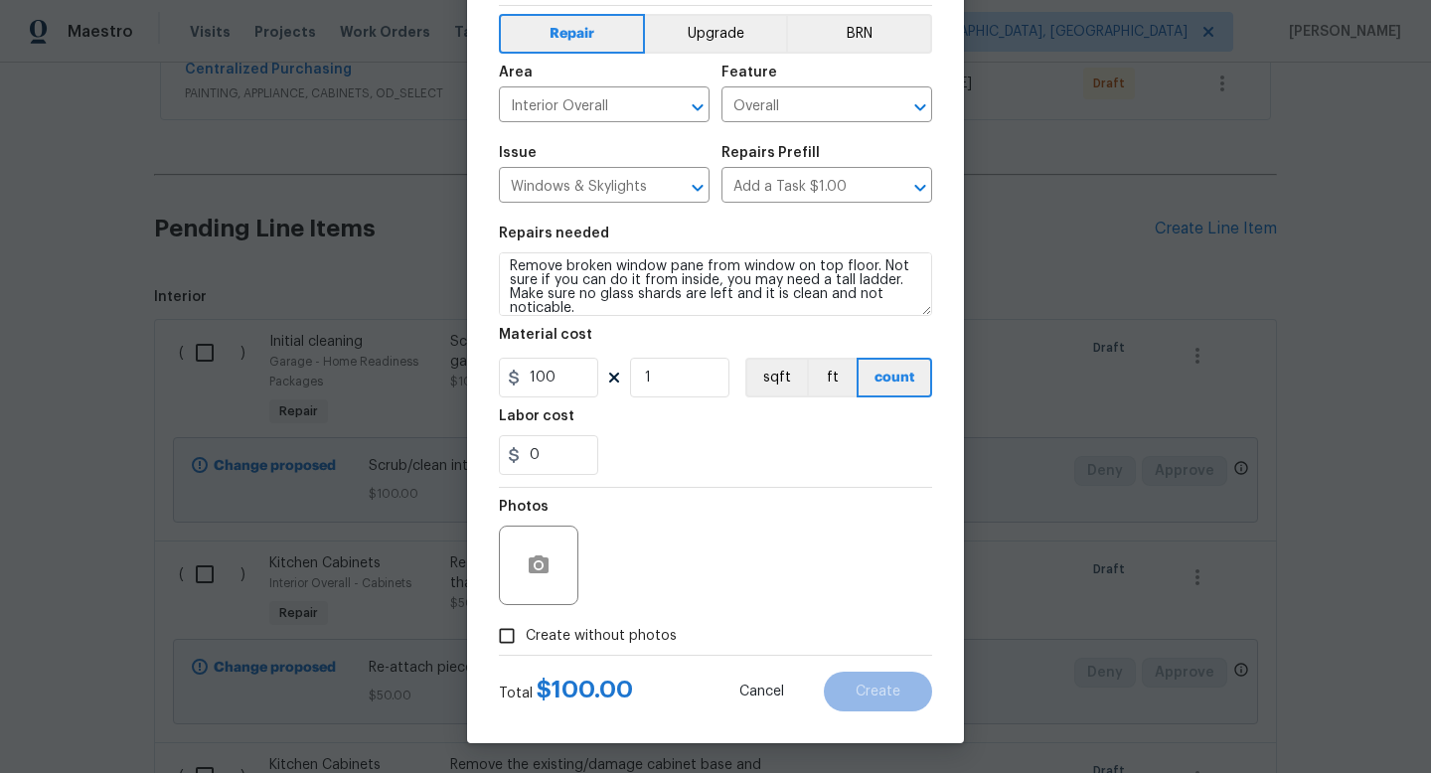
click at [629, 631] on span "Create without photos" at bounding box center [601, 636] width 151 height 21
click at [526, 631] on input "Create without photos" at bounding box center [507, 636] width 38 height 38
checkbox input "true"
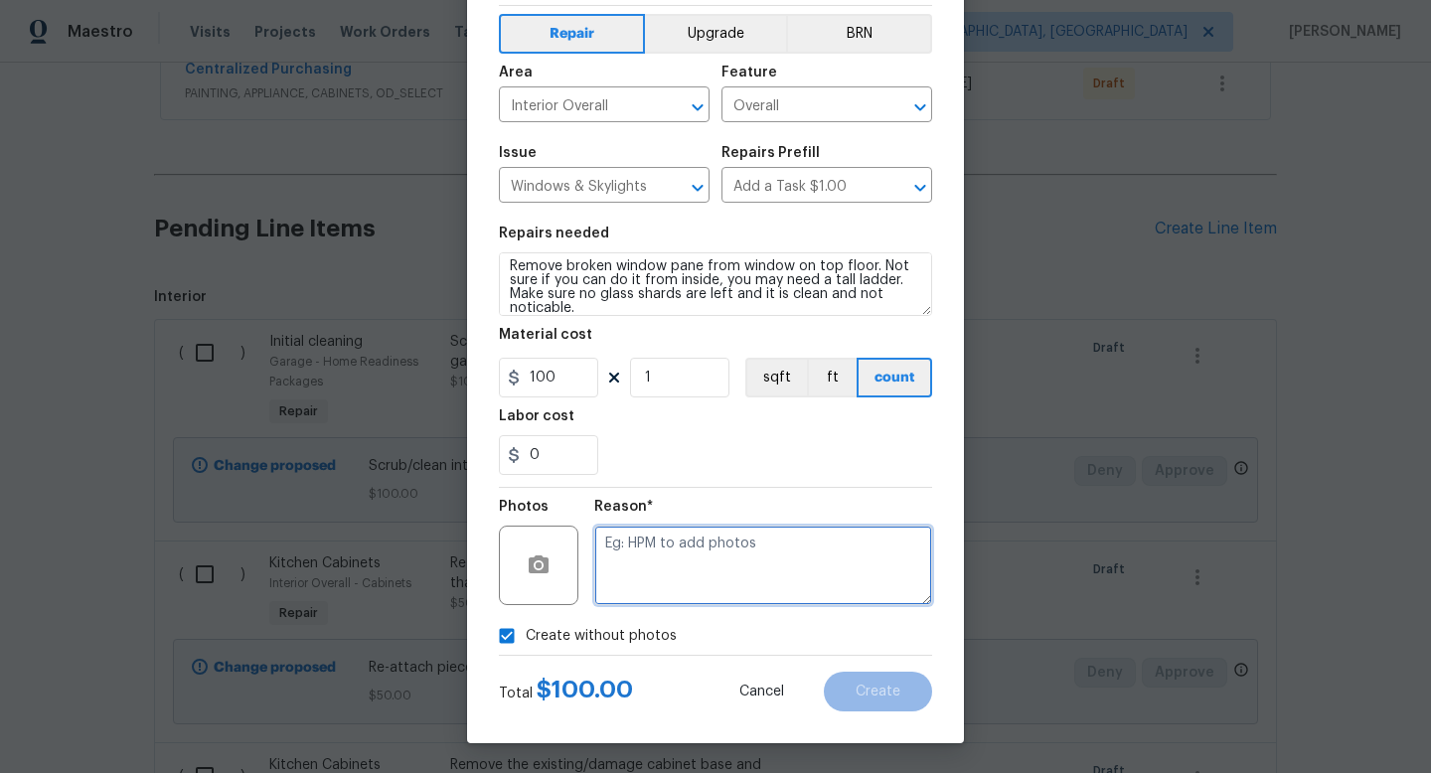
click at [724, 575] on textarea at bounding box center [763, 565] width 338 height 79
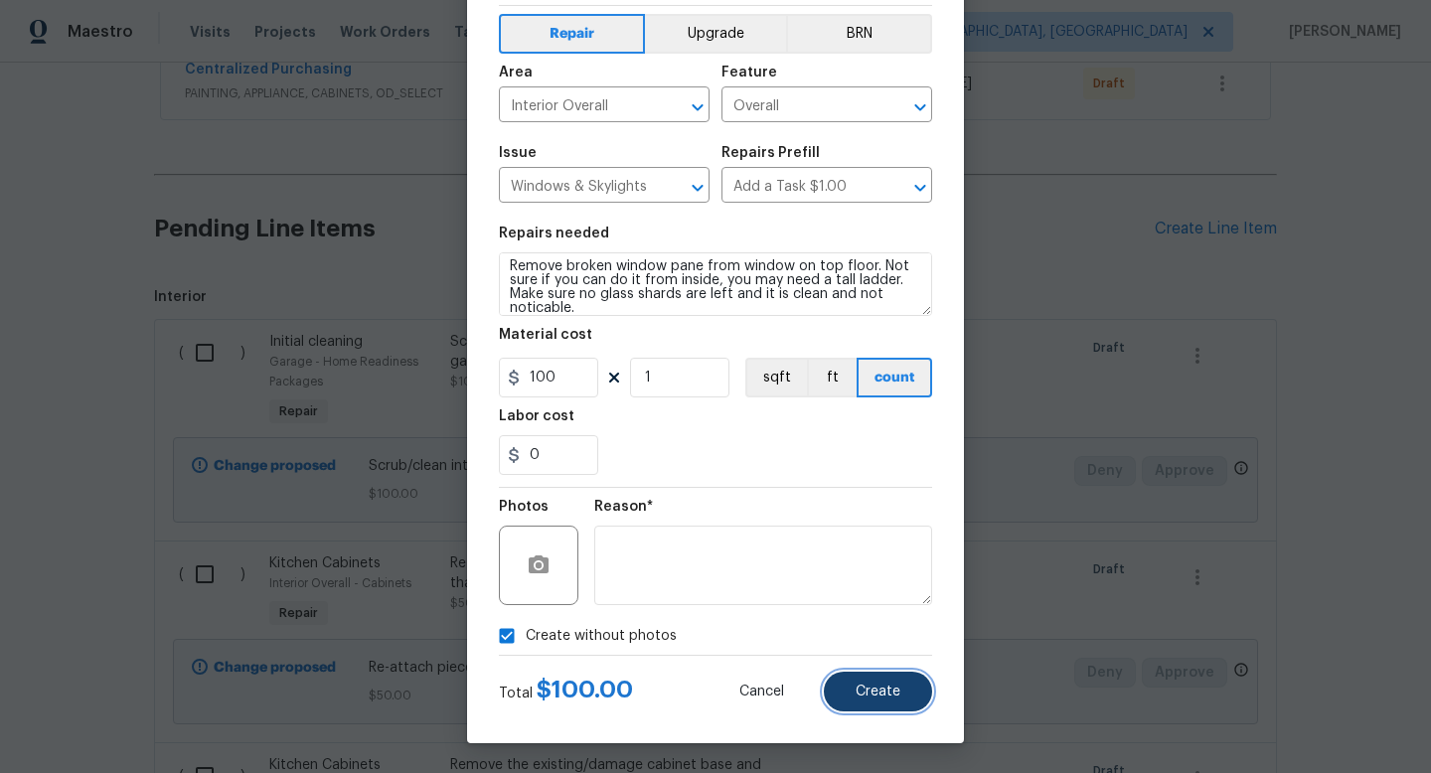
click at [862, 687] on span "Create" at bounding box center [877, 691] width 45 height 15
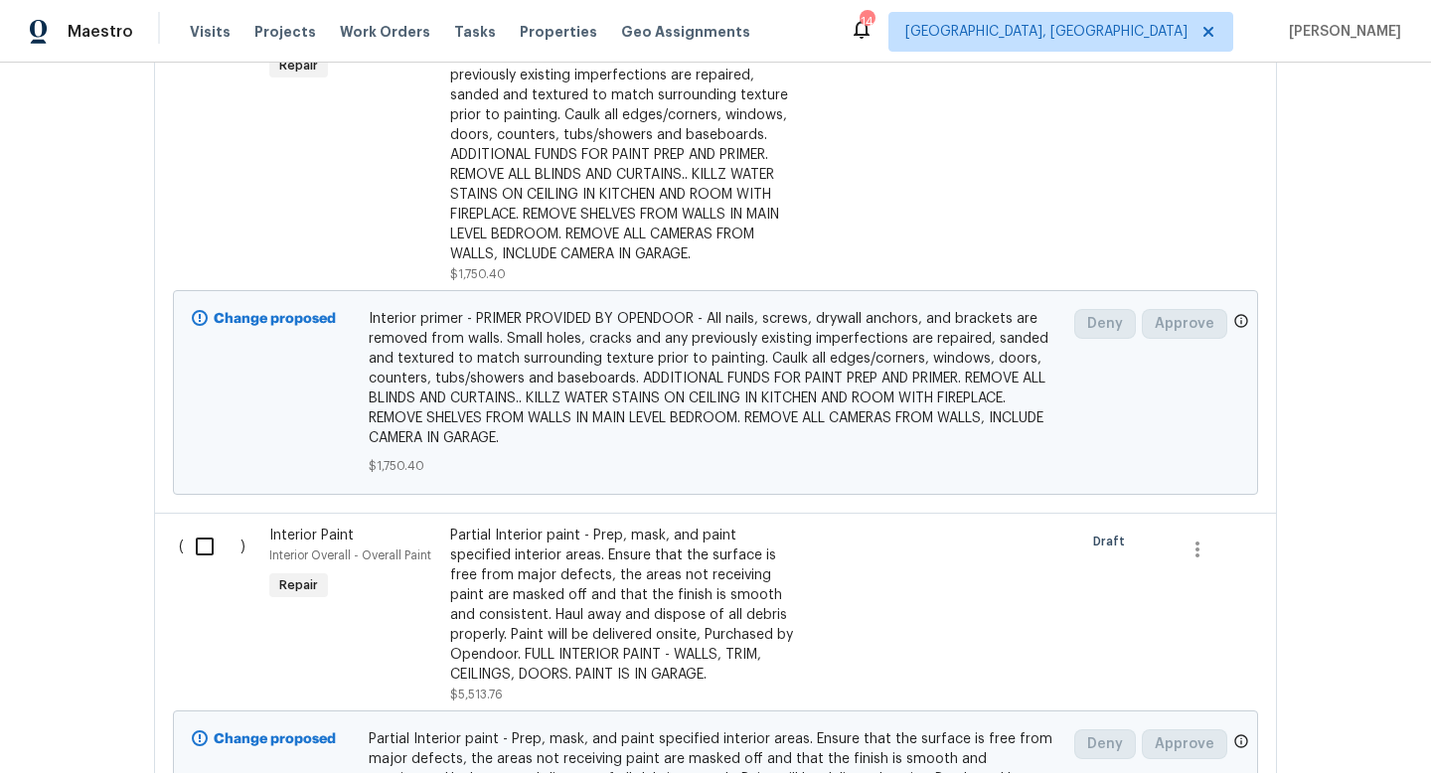
scroll to position [3710, 0]
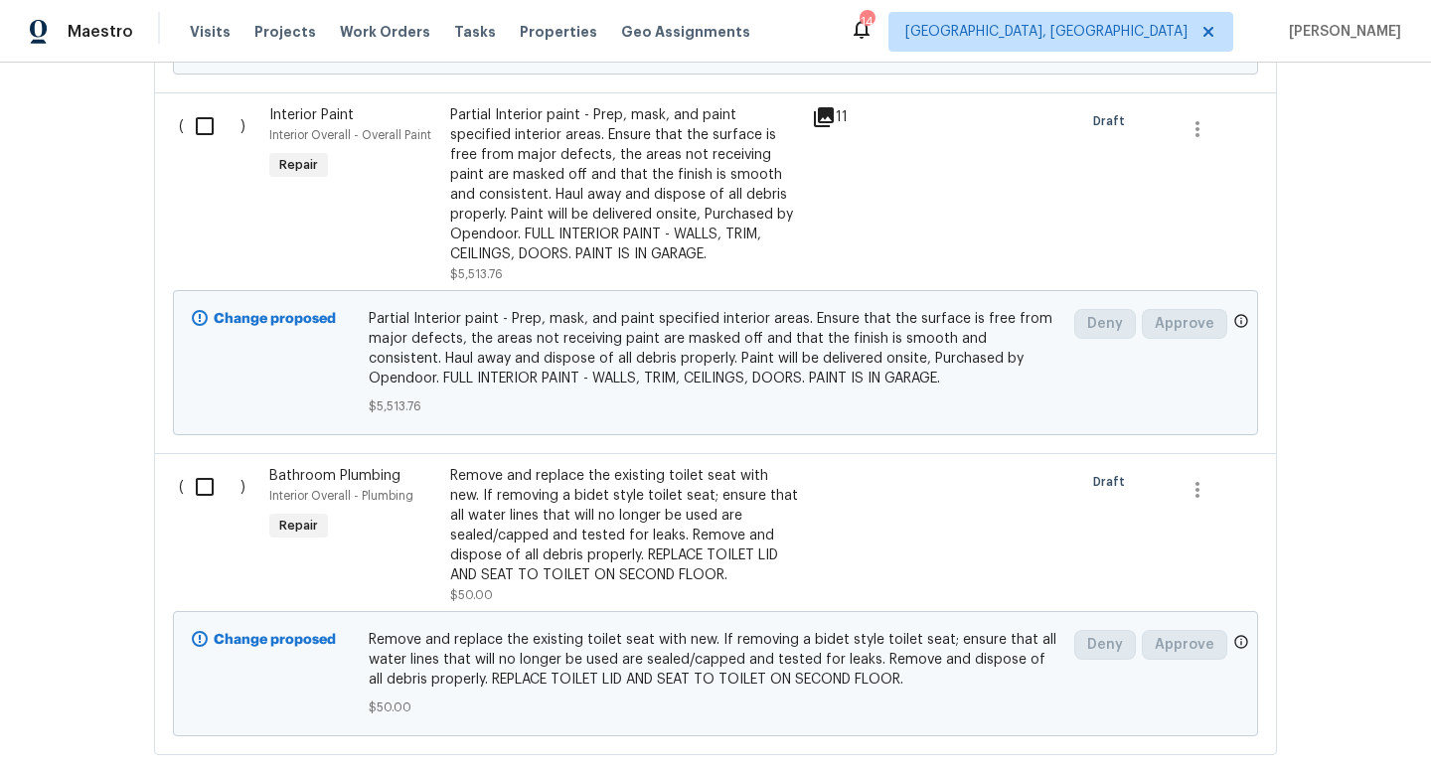
scroll to position [3609, 0]
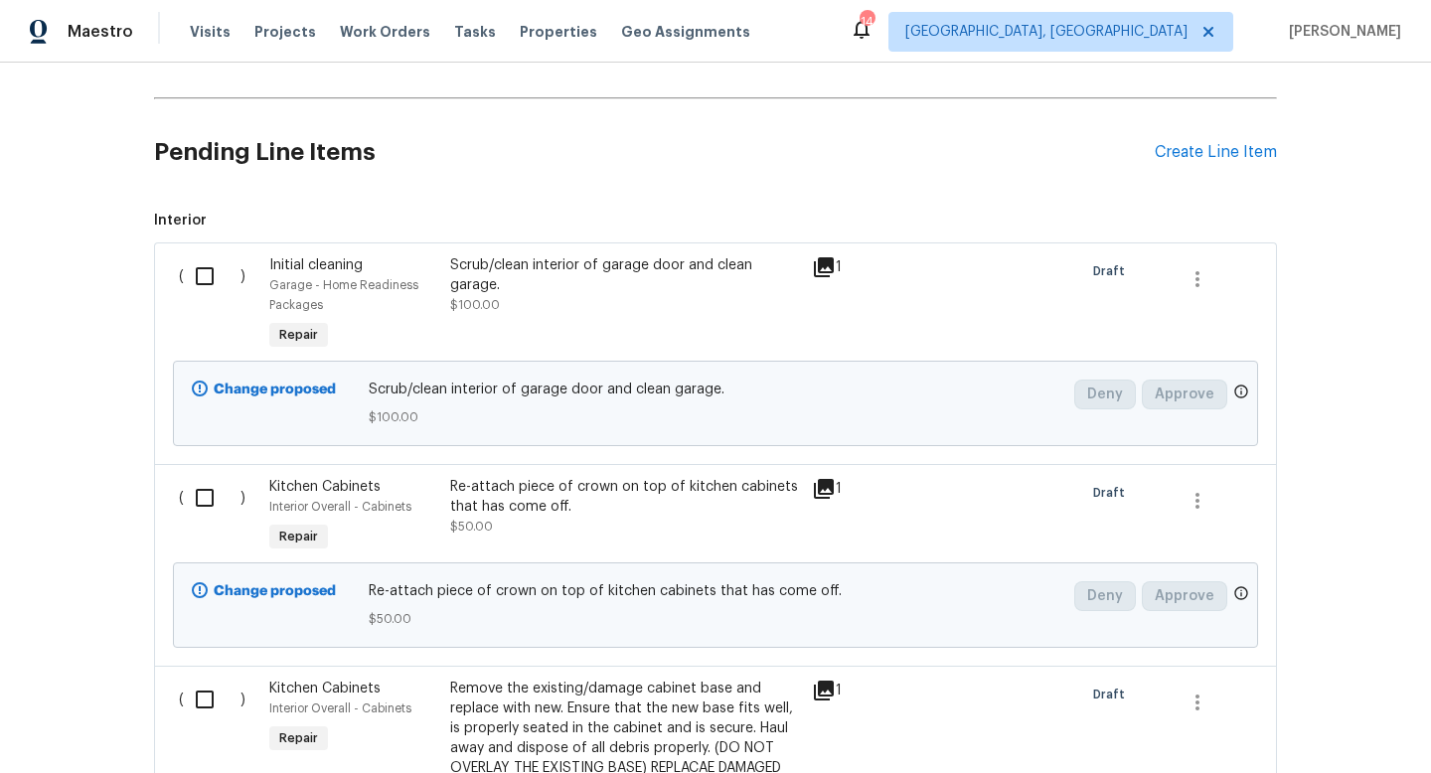
scroll to position [477, 0]
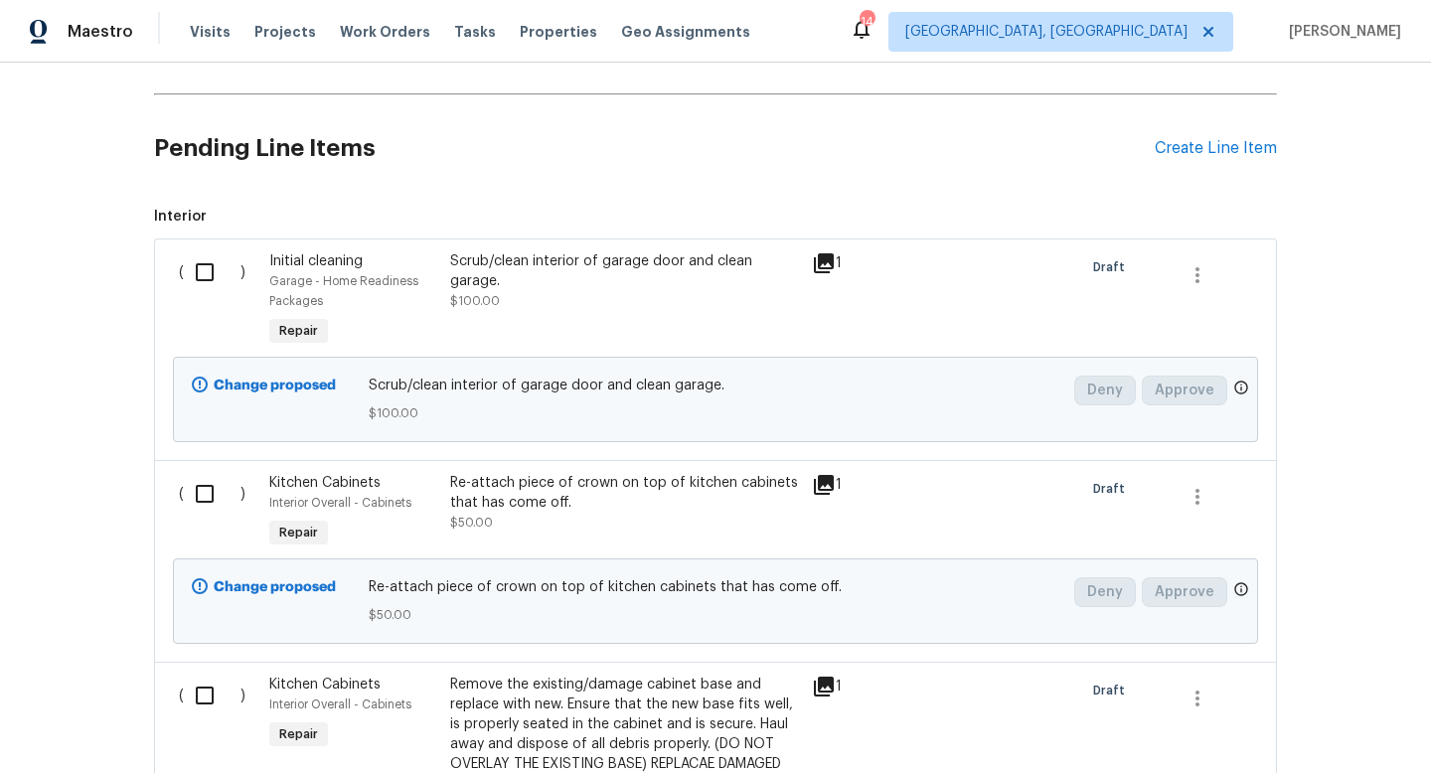
click at [202, 273] on input "checkbox" at bounding box center [212, 272] width 57 height 42
checkbox input "true"
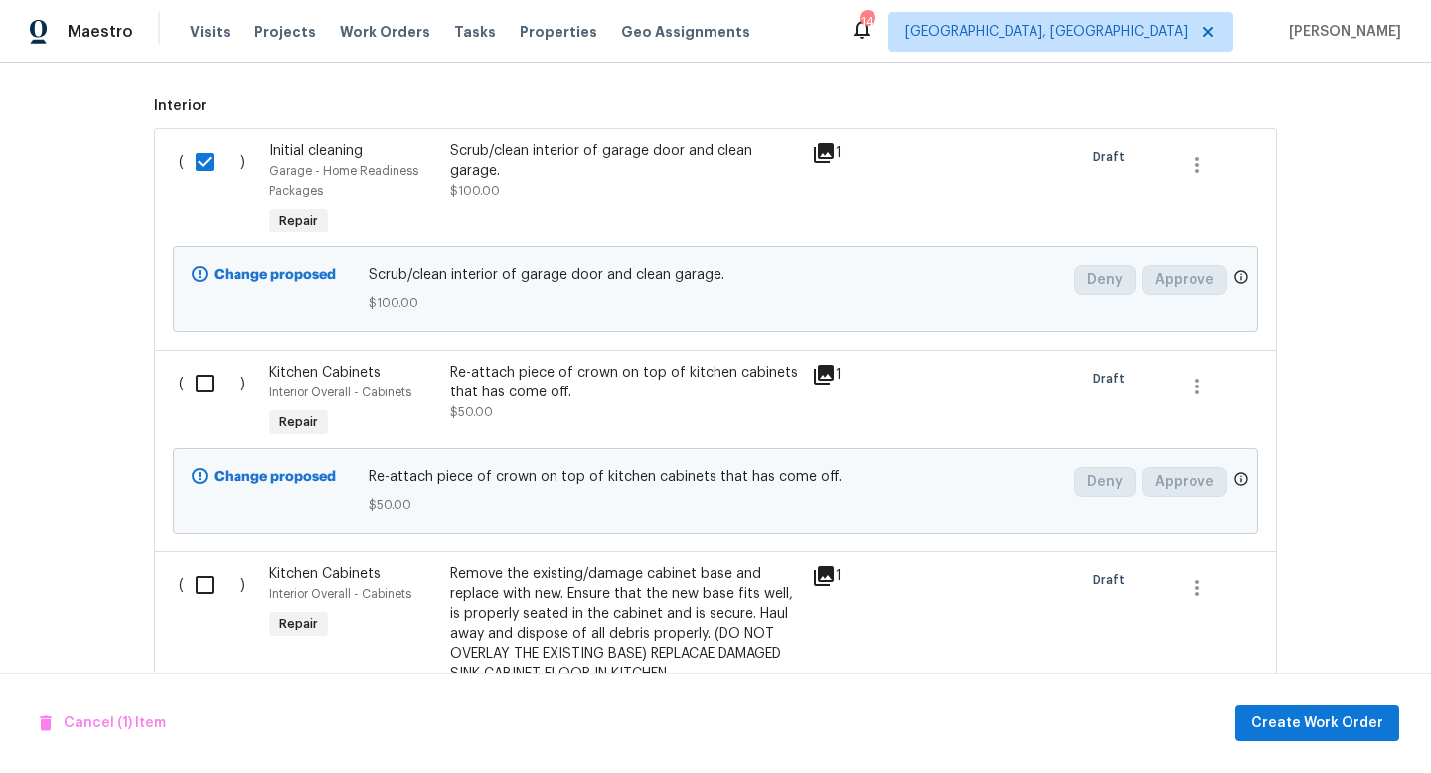
click at [215, 393] on input "checkbox" at bounding box center [212, 384] width 57 height 42
checkbox input "true"
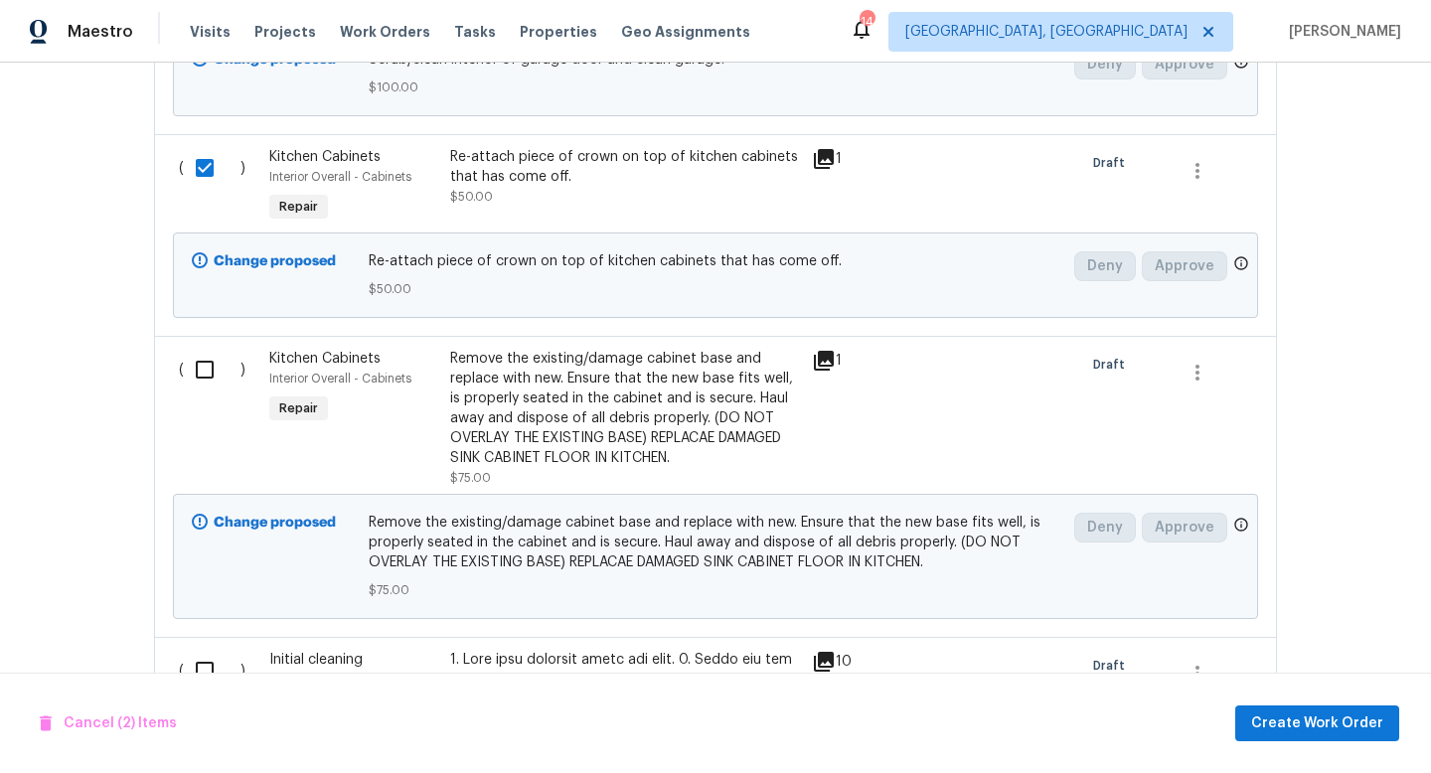
scroll to position [804, 0]
click at [207, 379] on input "checkbox" at bounding box center [212, 369] width 57 height 42
checkbox input "true"
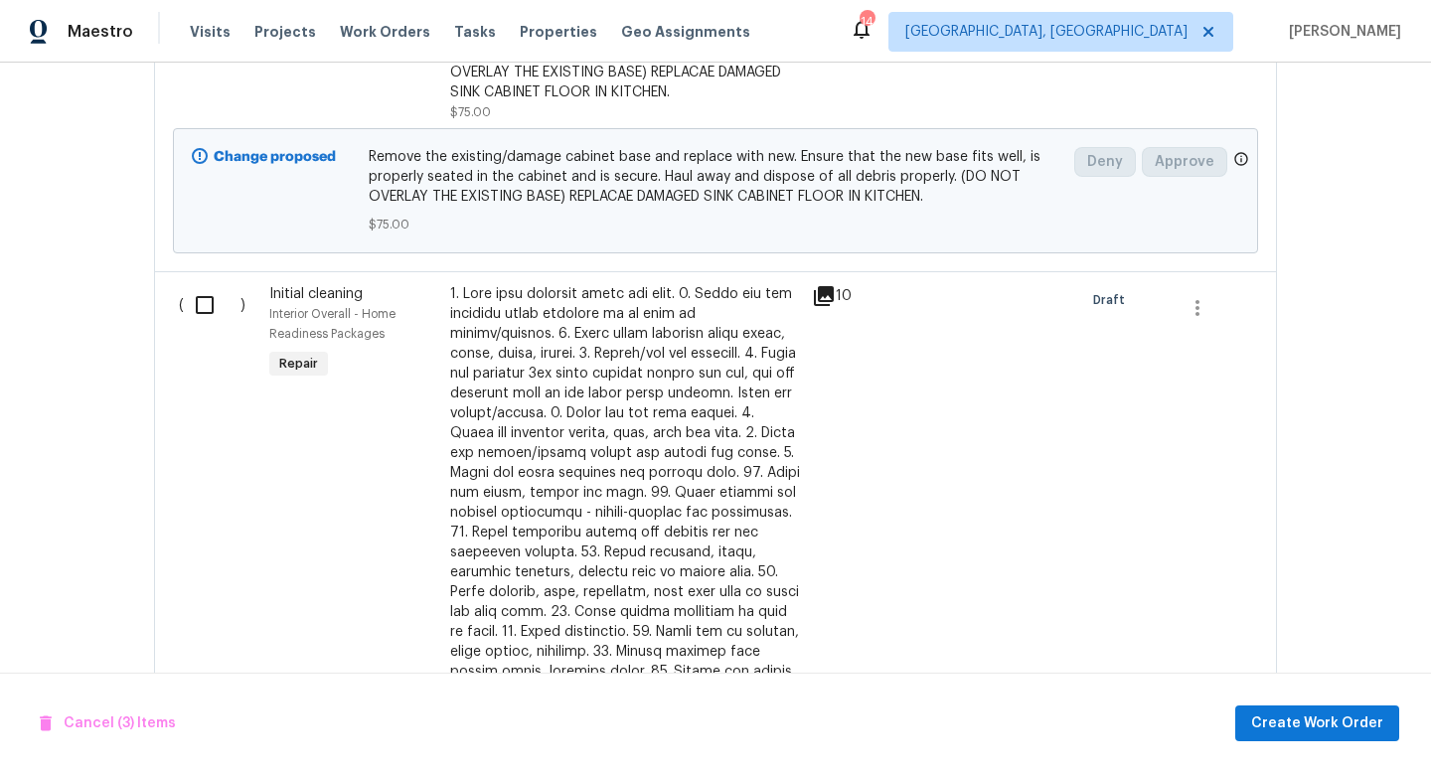
scroll to position [1183, 0]
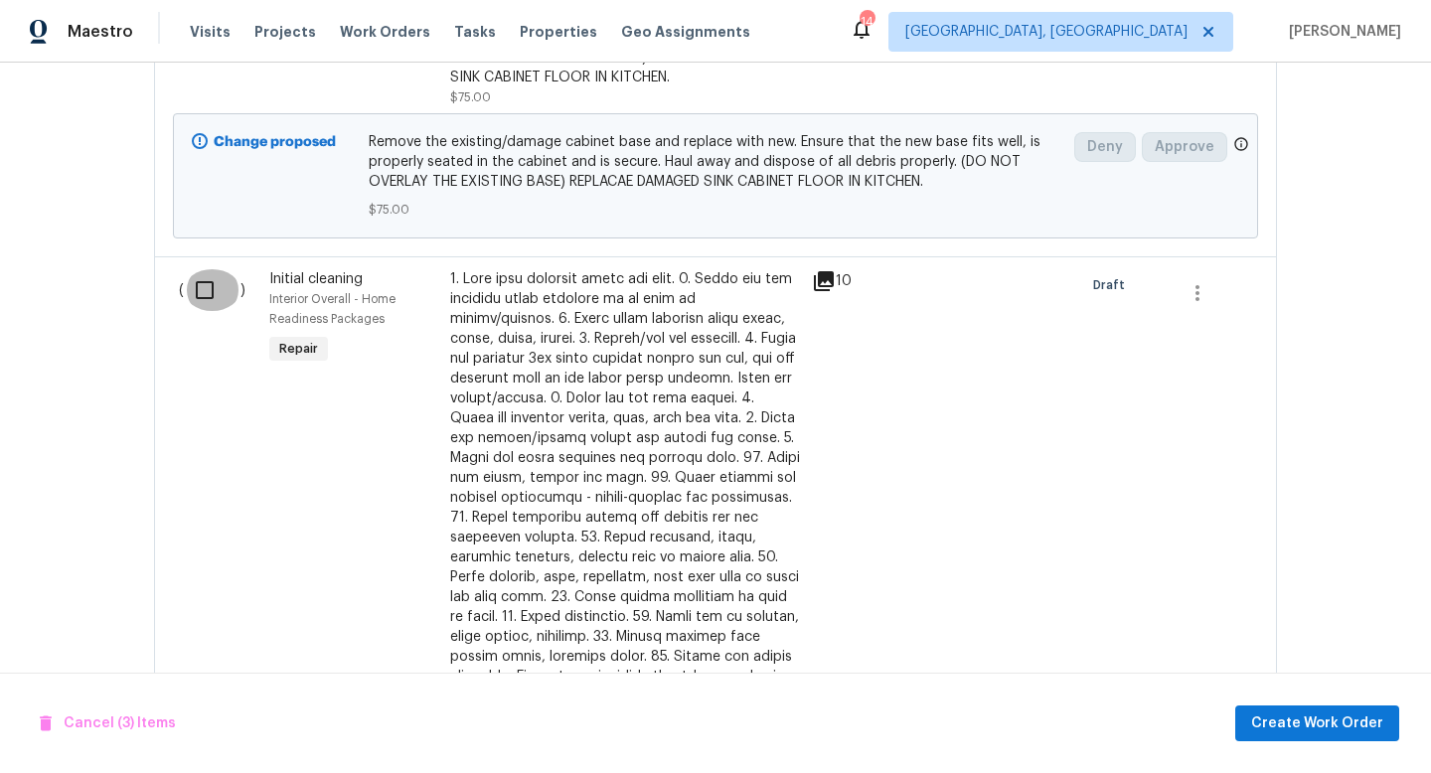
click at [204, 291] on input "checkbox" at bounding box center [212, 290] width 57 height 42
checkbox input "true"
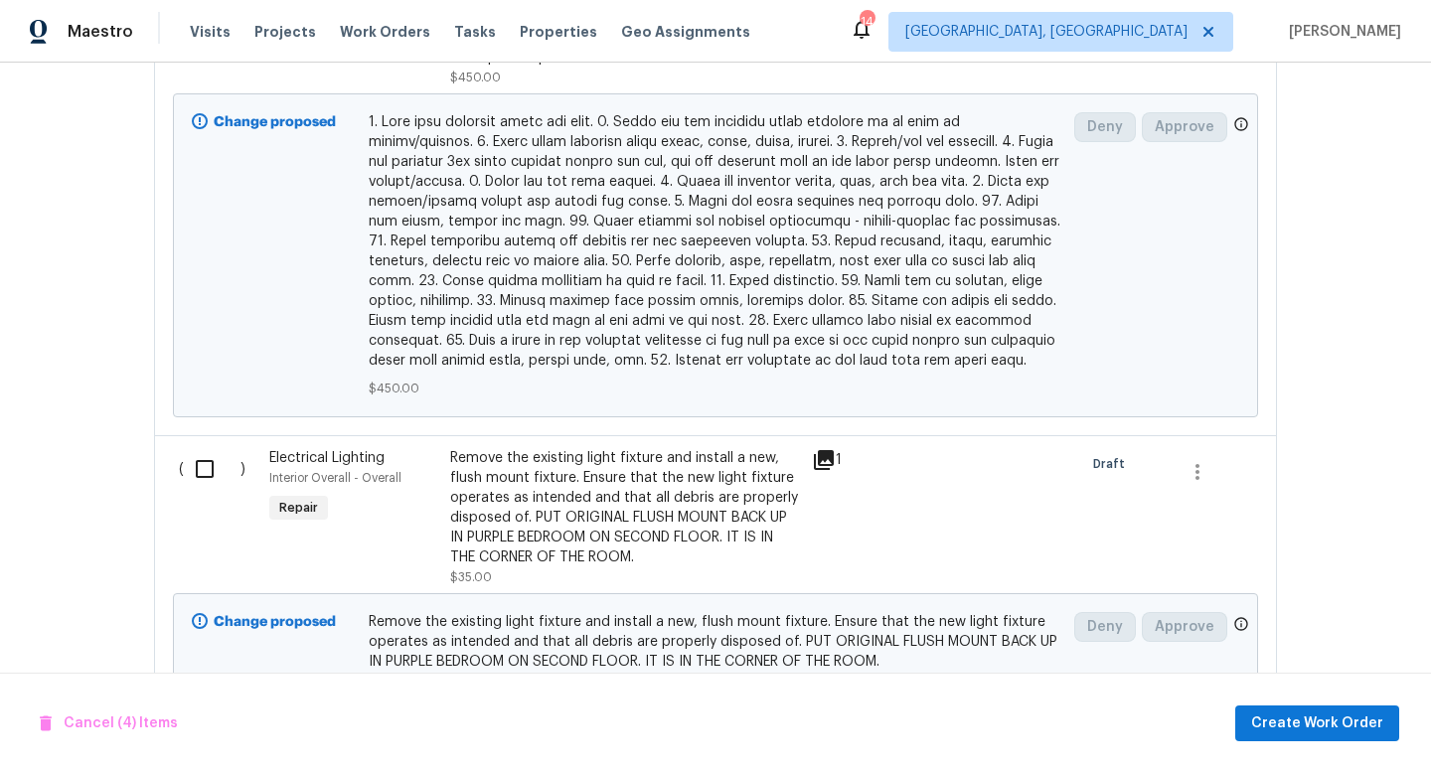
scroll to position [1924, 0]
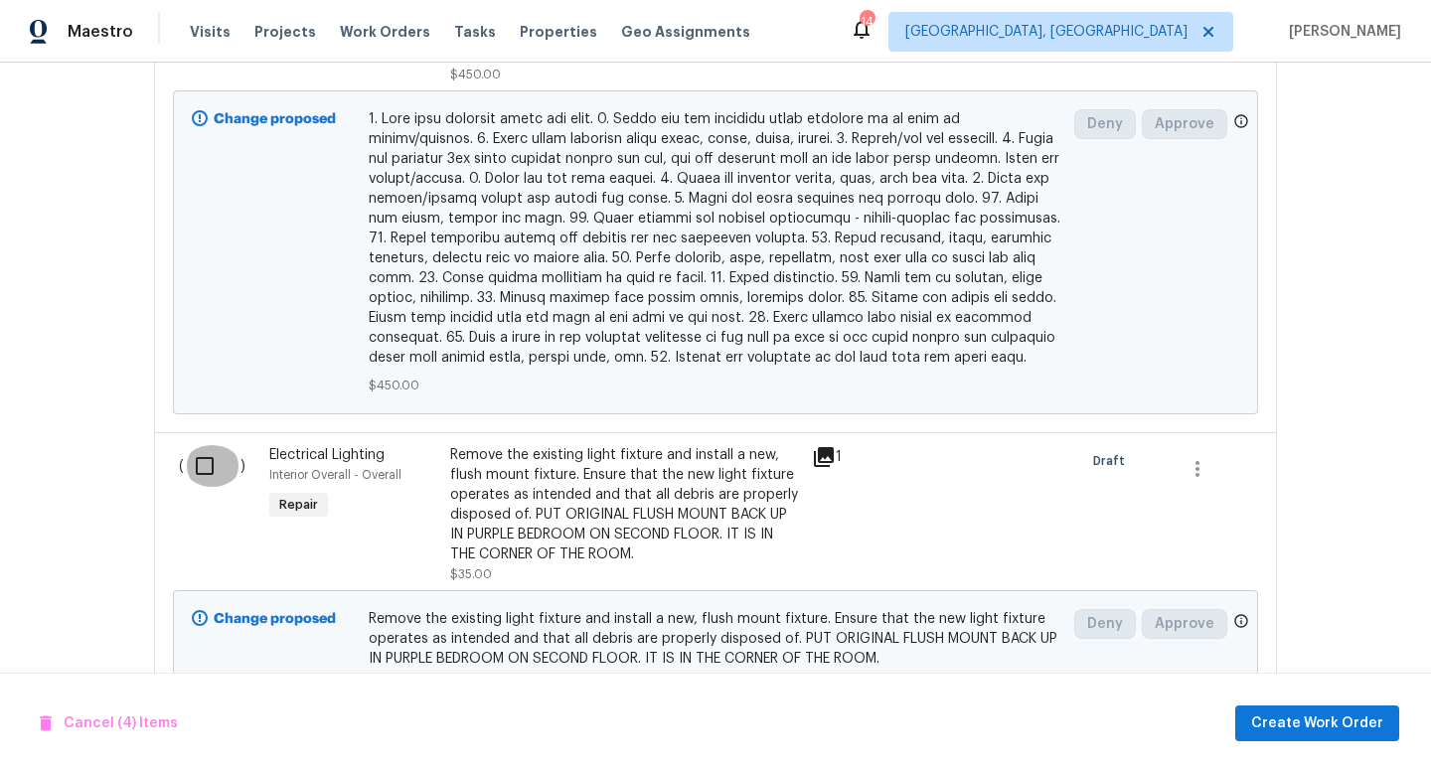
click at [205, 445] on input "checkbox" at bounding box center [212, 466] width 57 height 42
checkbox input "true"
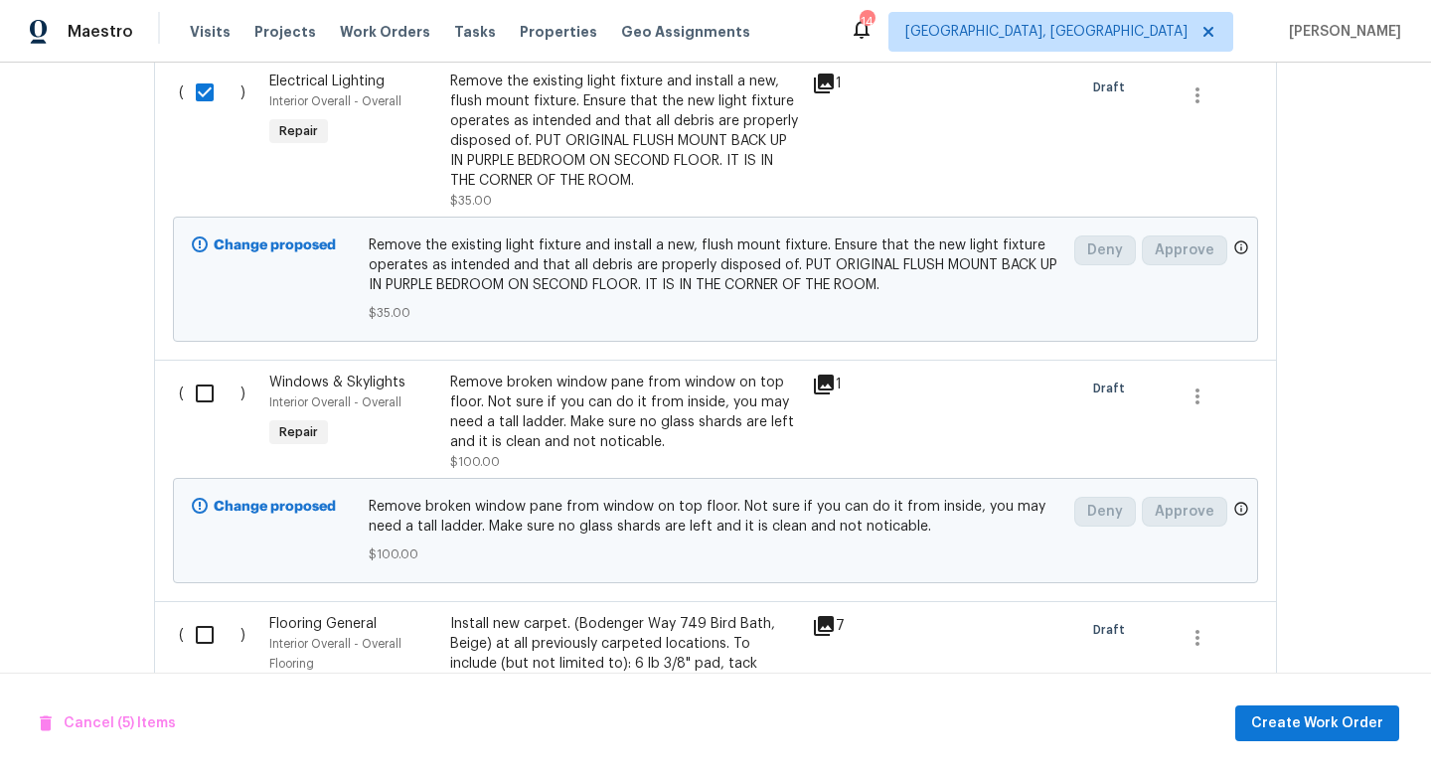
scroll to position [2303, 0]
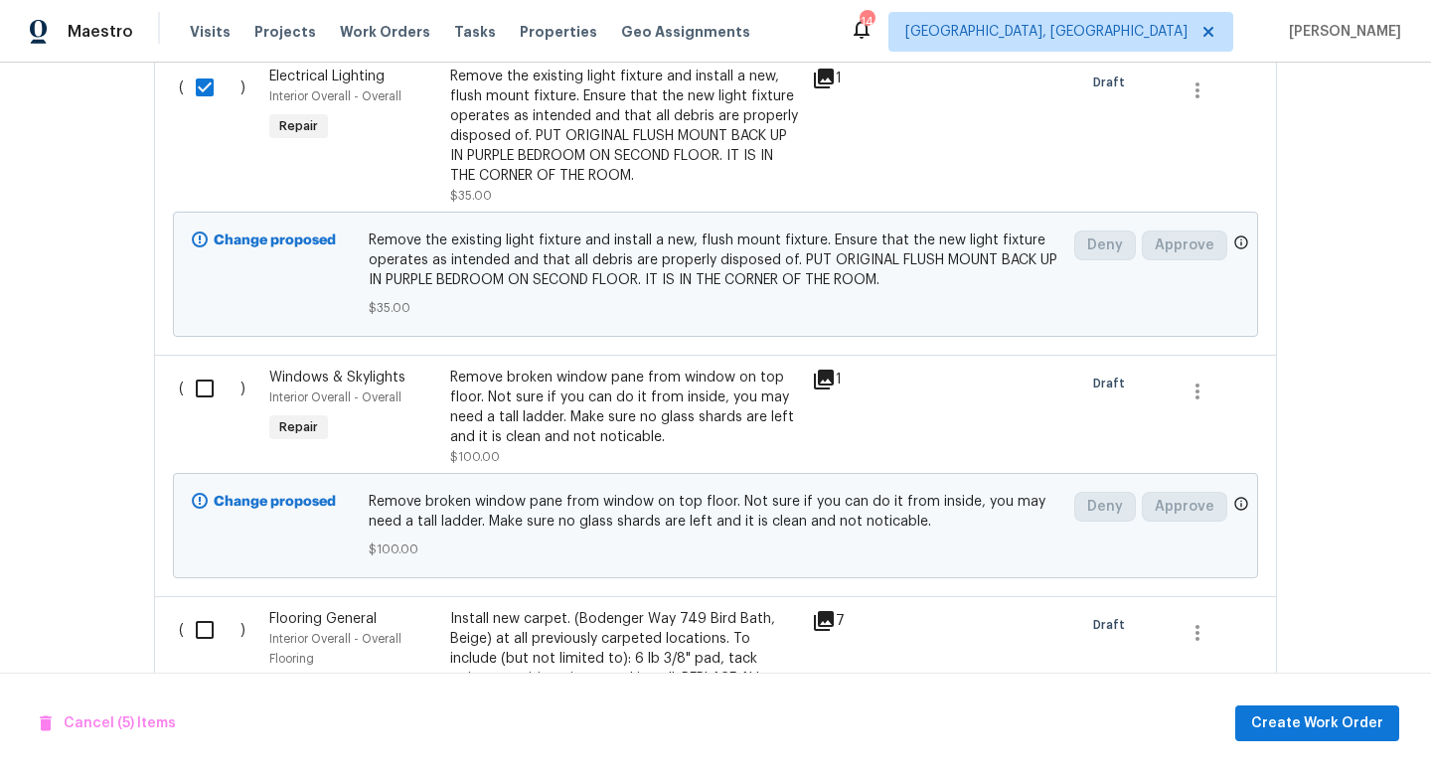
click at [192, 378] on input "checkbox" at bounding box center [212, 389] width 57 height 42
checkbox input "true"
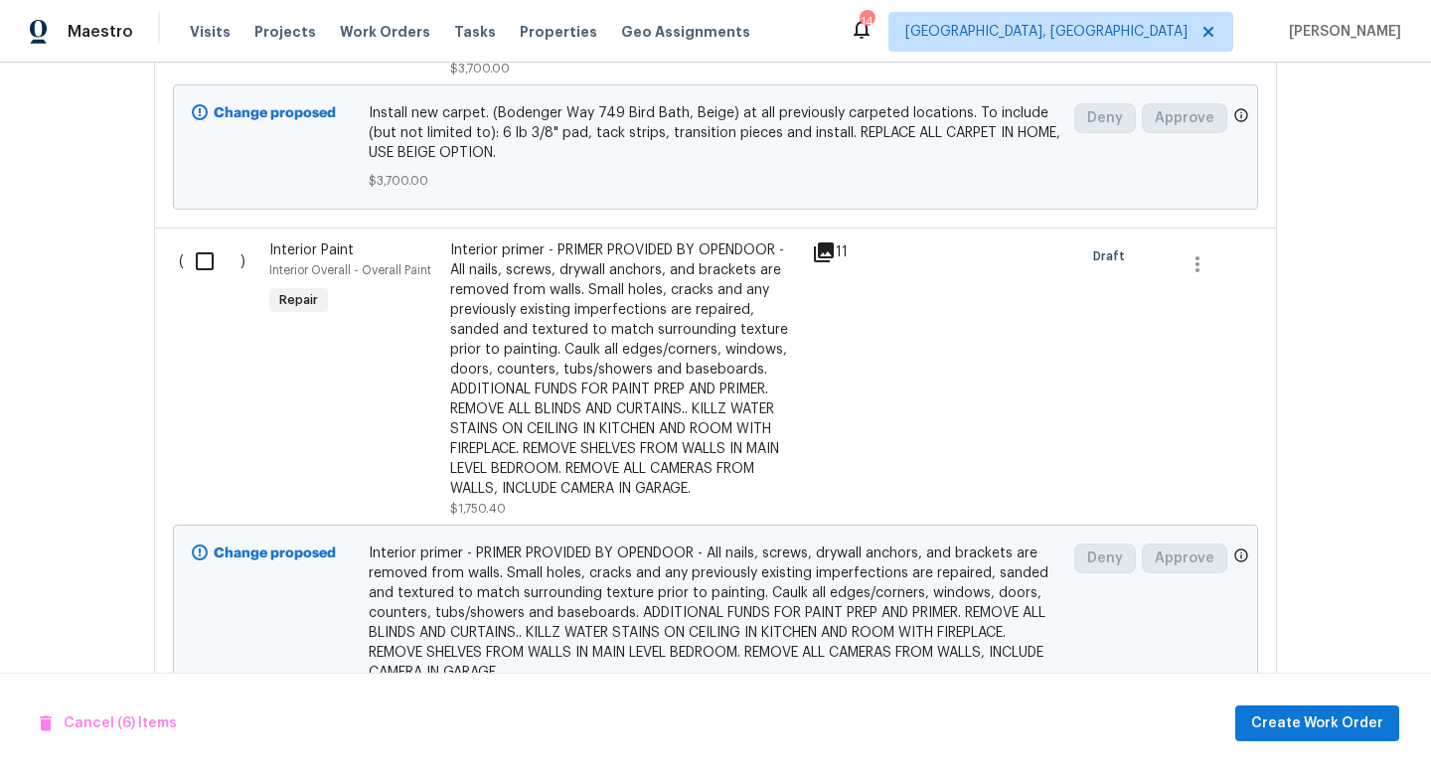
scroll to position [2960, 0]
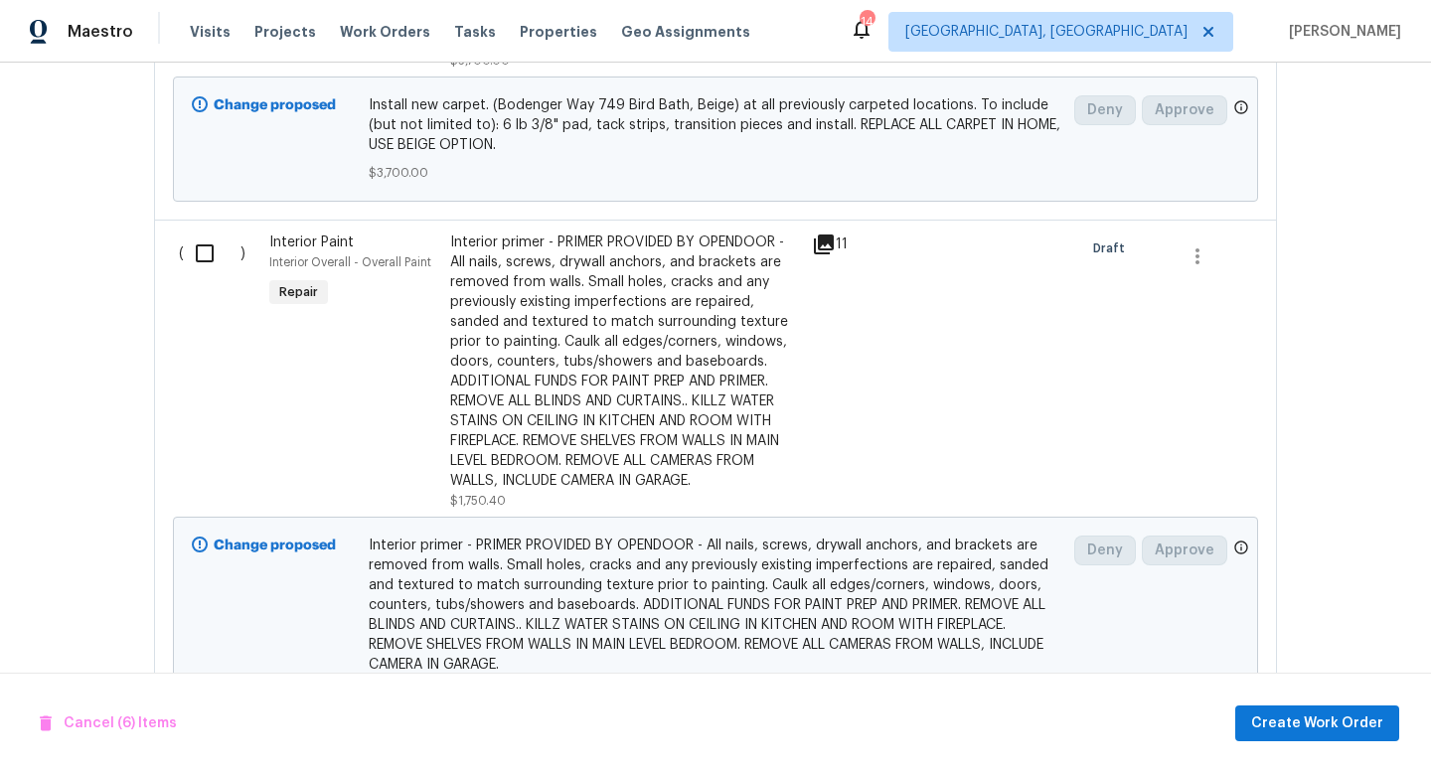
click at [195, 238] on input "checkbox" at bounding box center [212, 253] width 57 height 42
checkbox input "true"
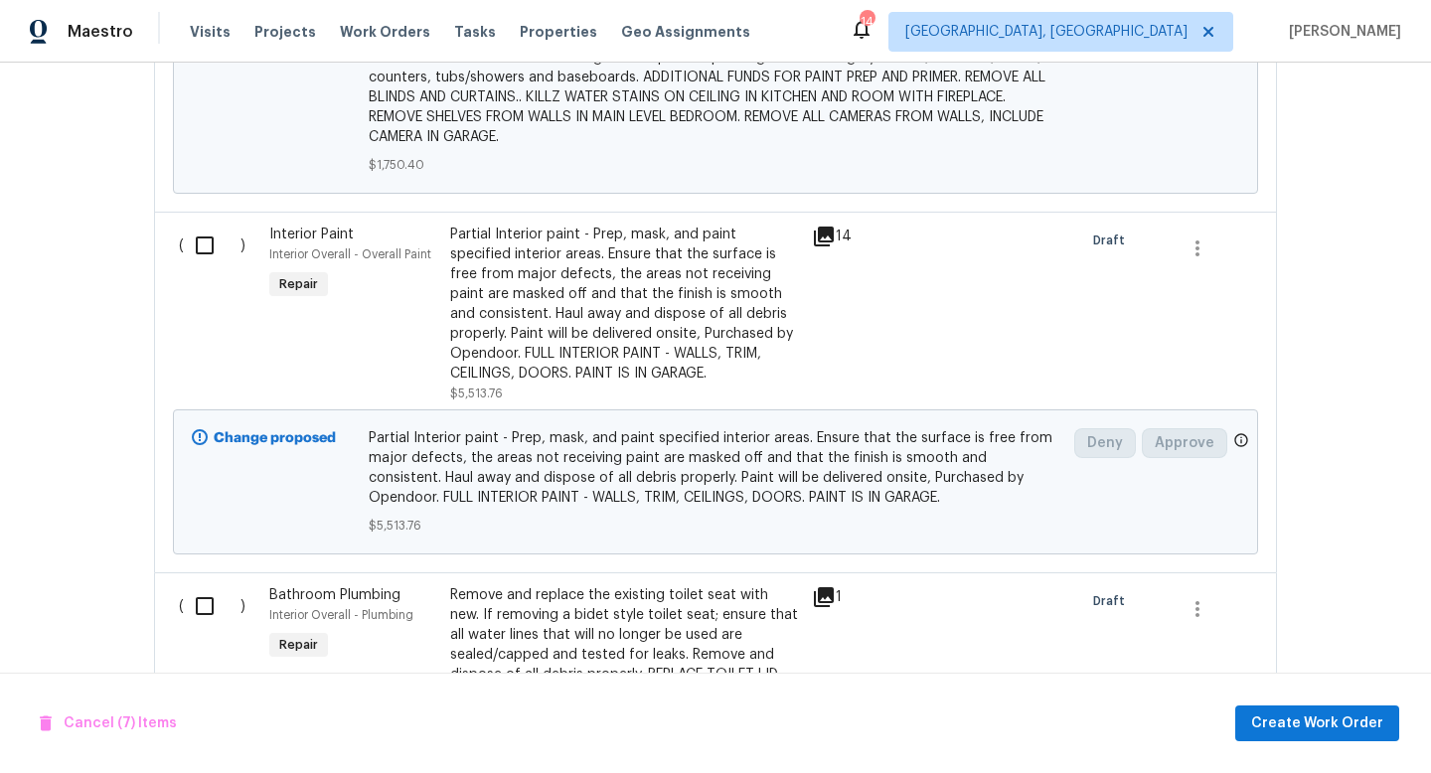
click at [202, 241] on input "checkbox" at bounding box center [212, 246] width 57 height 42
checkbox input "true"
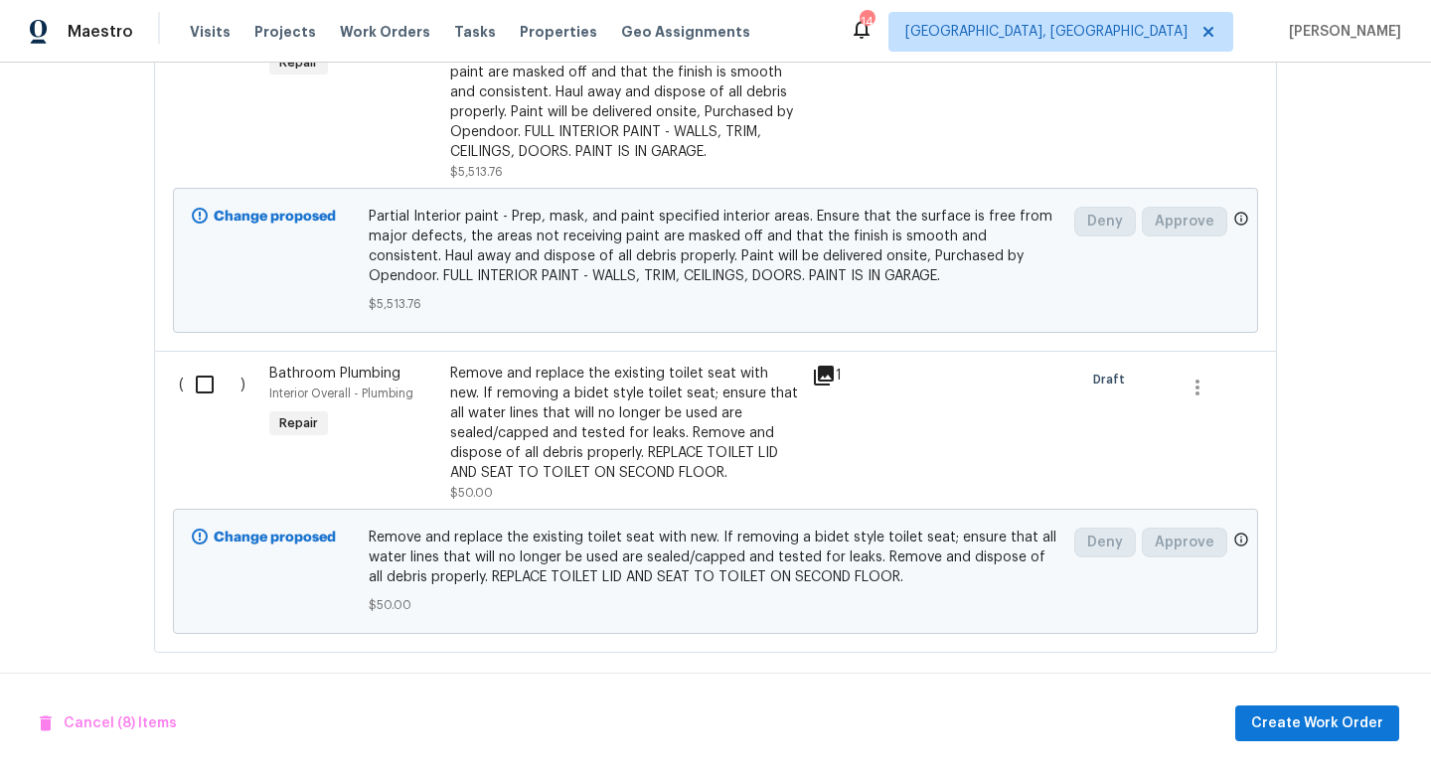
click at [193, 367] on input "checkbox" at bounding box center [212, 385] width 57 height 42
checkbox input "true"
click at [1310, 721] on span "Create Work Order" at bounding box center [1317, 723] width 132 height 25
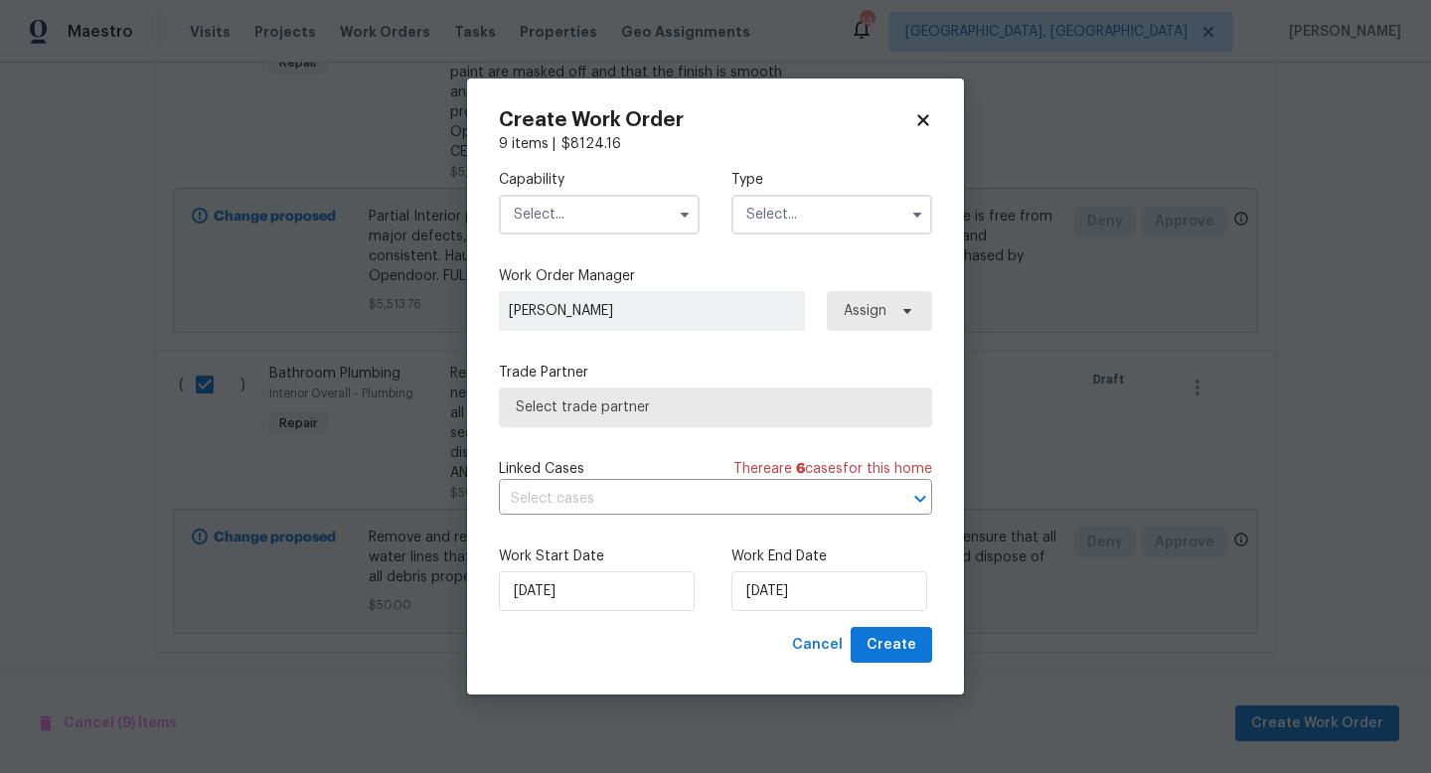
click at [553, 216] on input "text" at bounding box center [599, 215] width 201 height 40
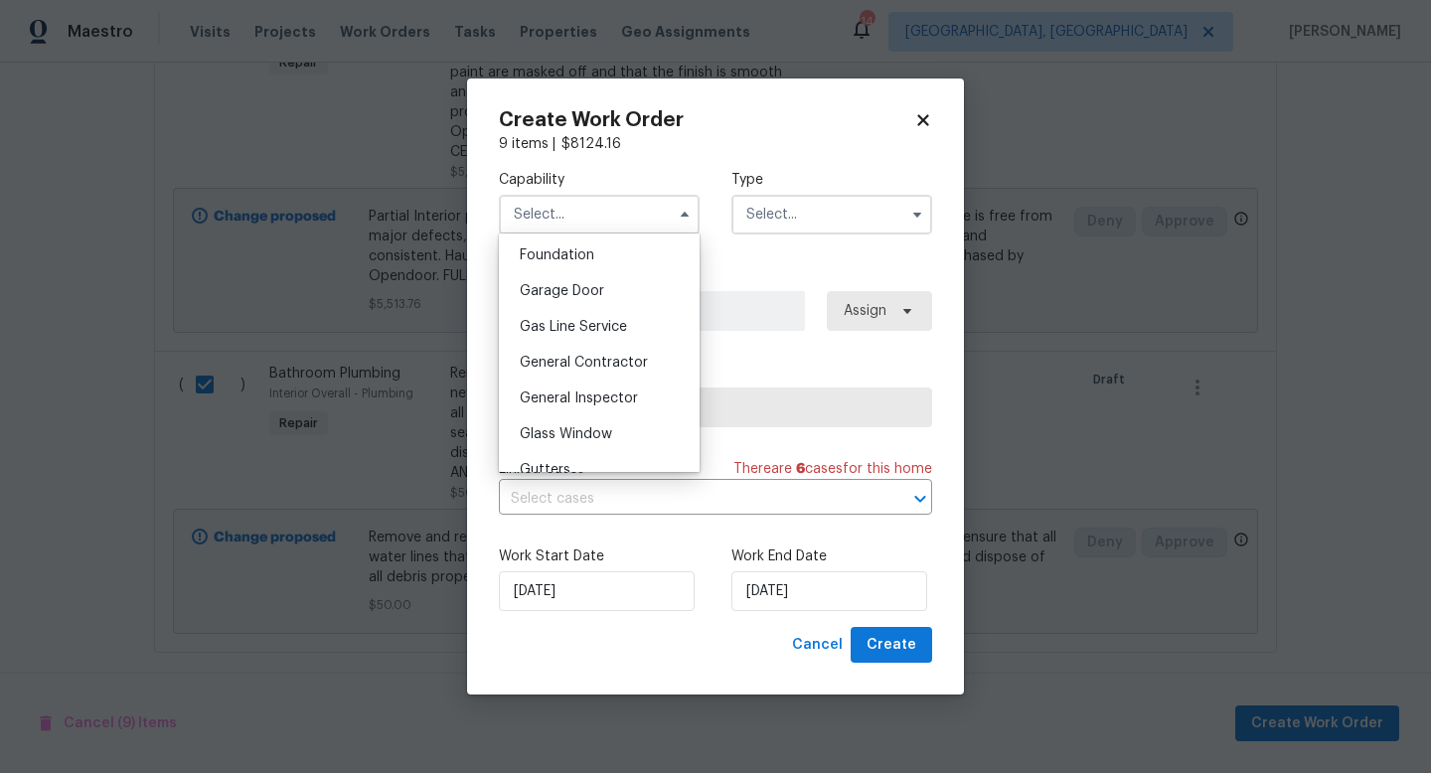
scroll to position [846, 0]
click at [590, 375] on div "General Contractor" at bounding box center [599, 360] width 191 height 36
type input "General Contractor"
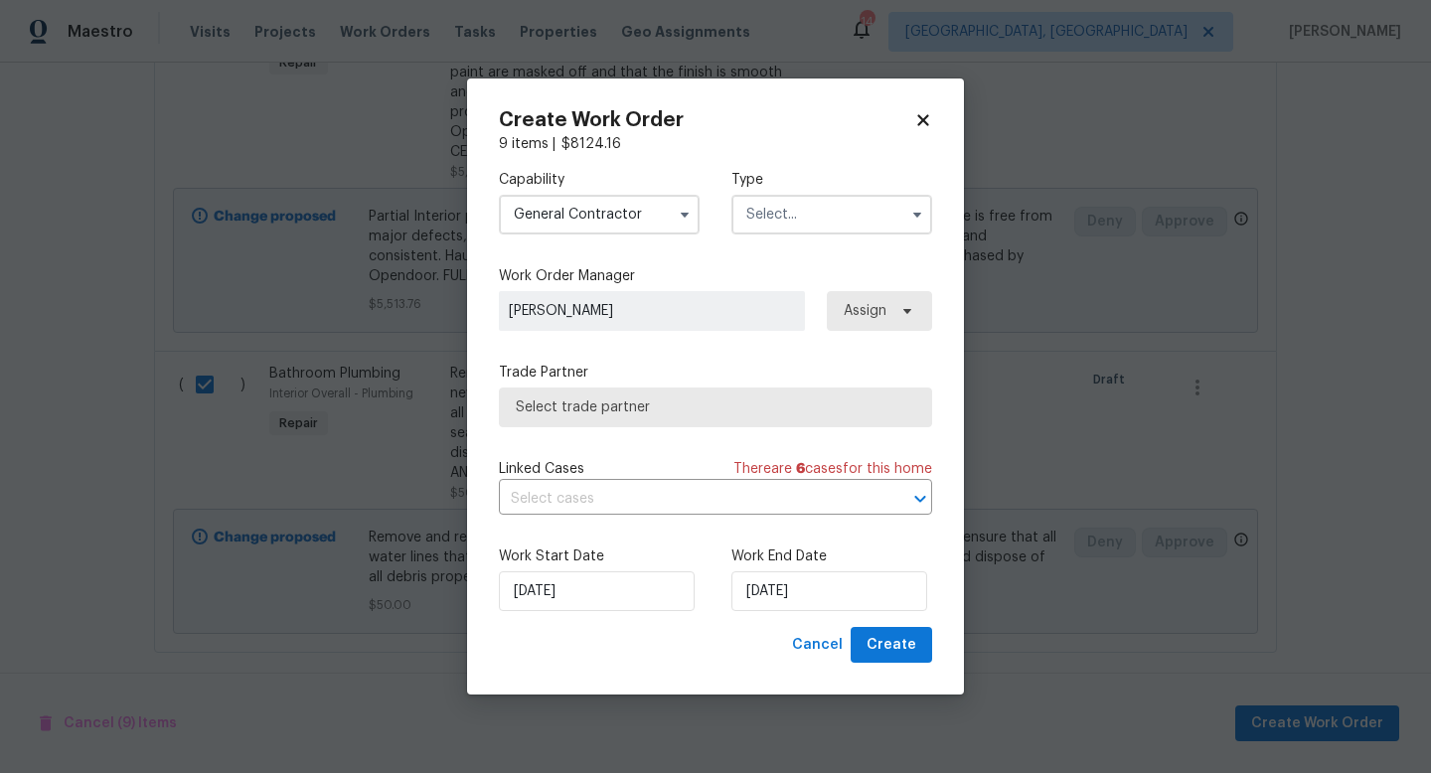
click at [812, 217] on input "text" at bounding box center [831, 215] width 201 height 40
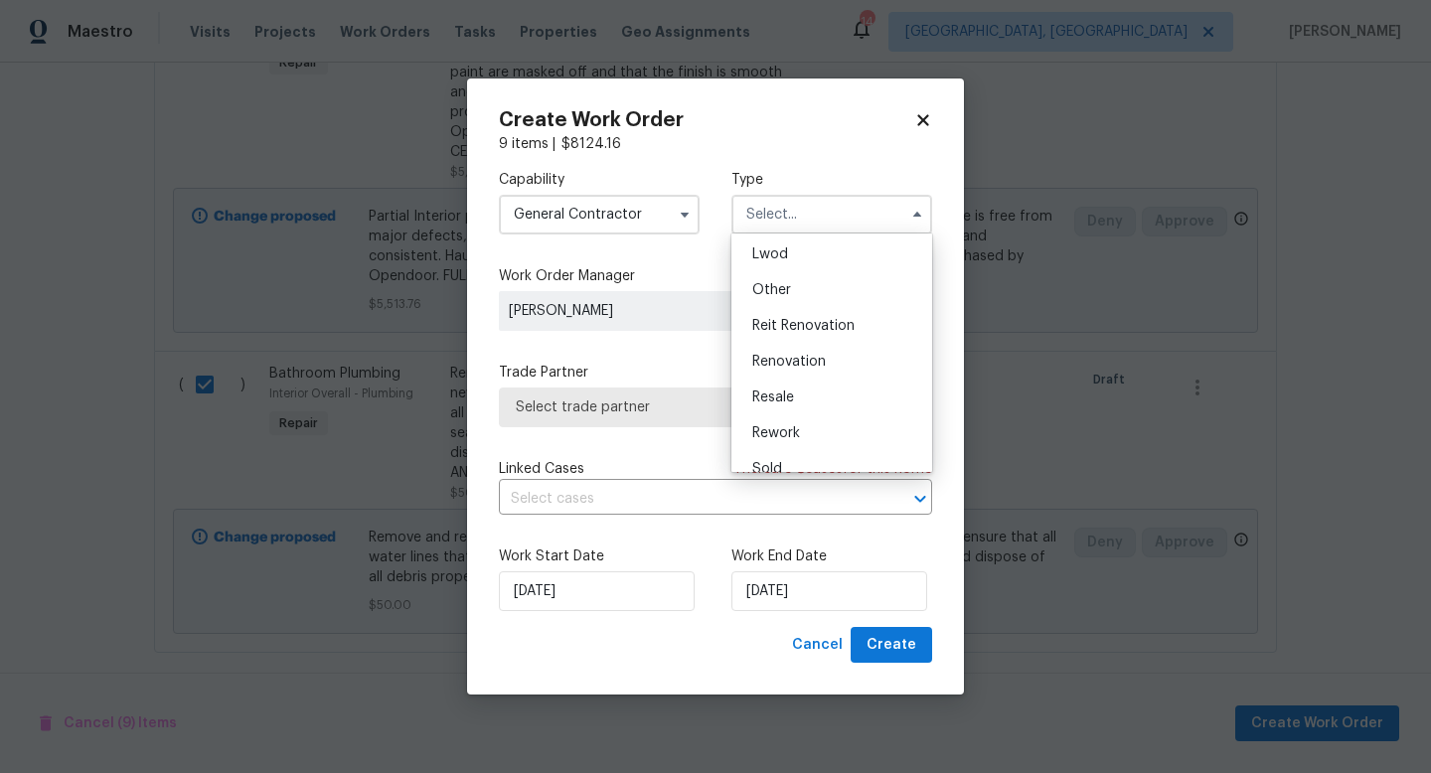
scroll to position [236, 0]
click at [809, 331] on div "Renovation" at bounding box center [831, 342] width 191 height 36
type input "Renovation"
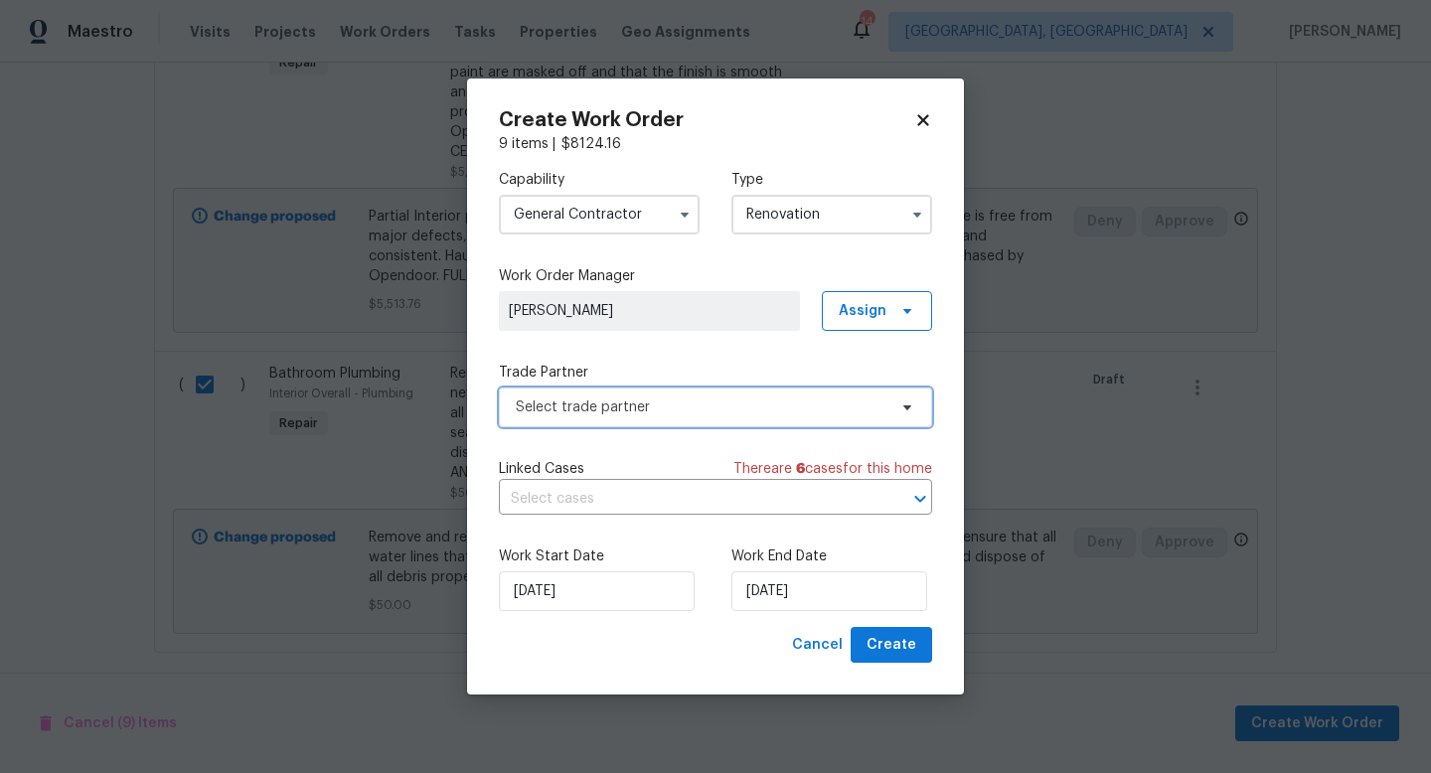
click at [706, 403] on span "Select trade partner" at bounding box center [701, 407] width 371 height 20
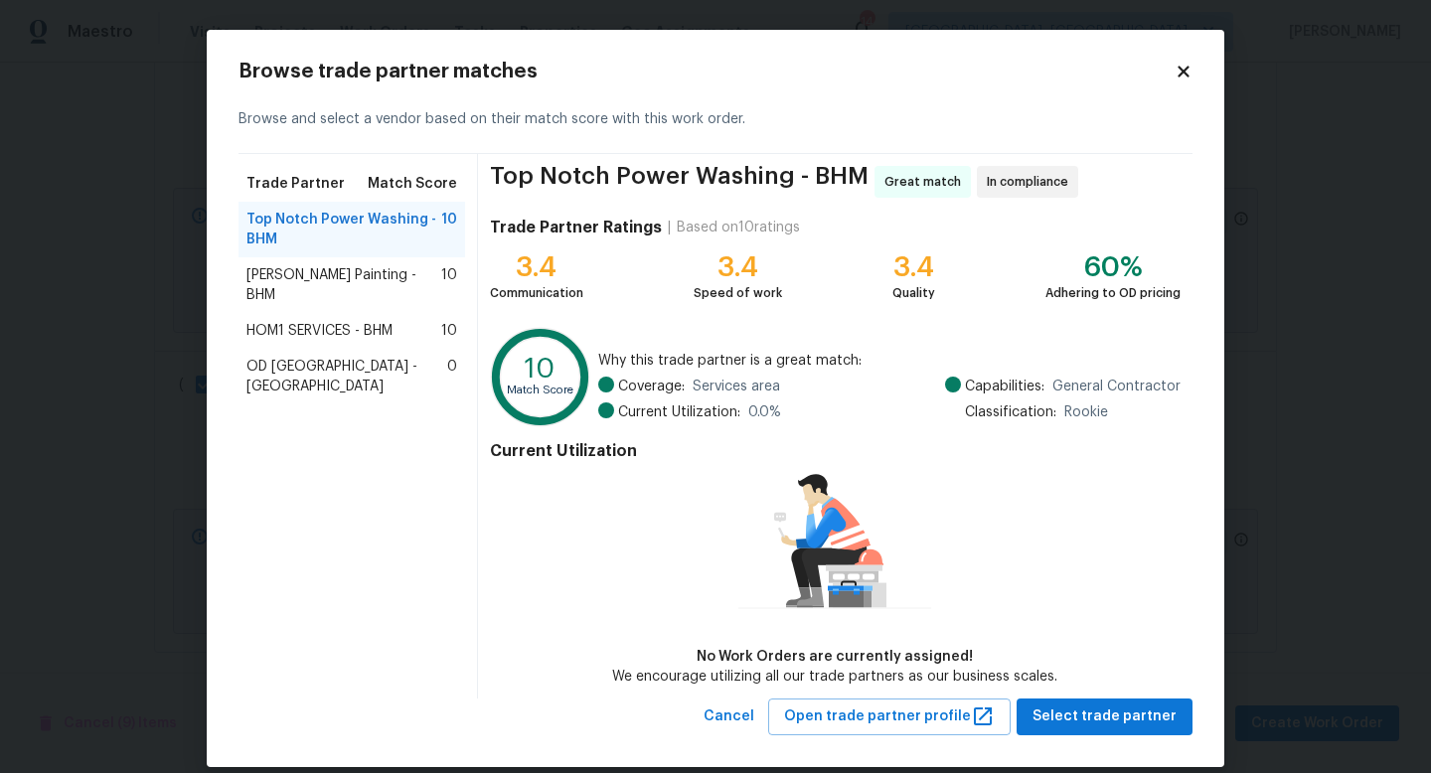
click at [373, 266] on span "Perez Painting - BHM" at bounding box center [343, 285] width 195 height 40
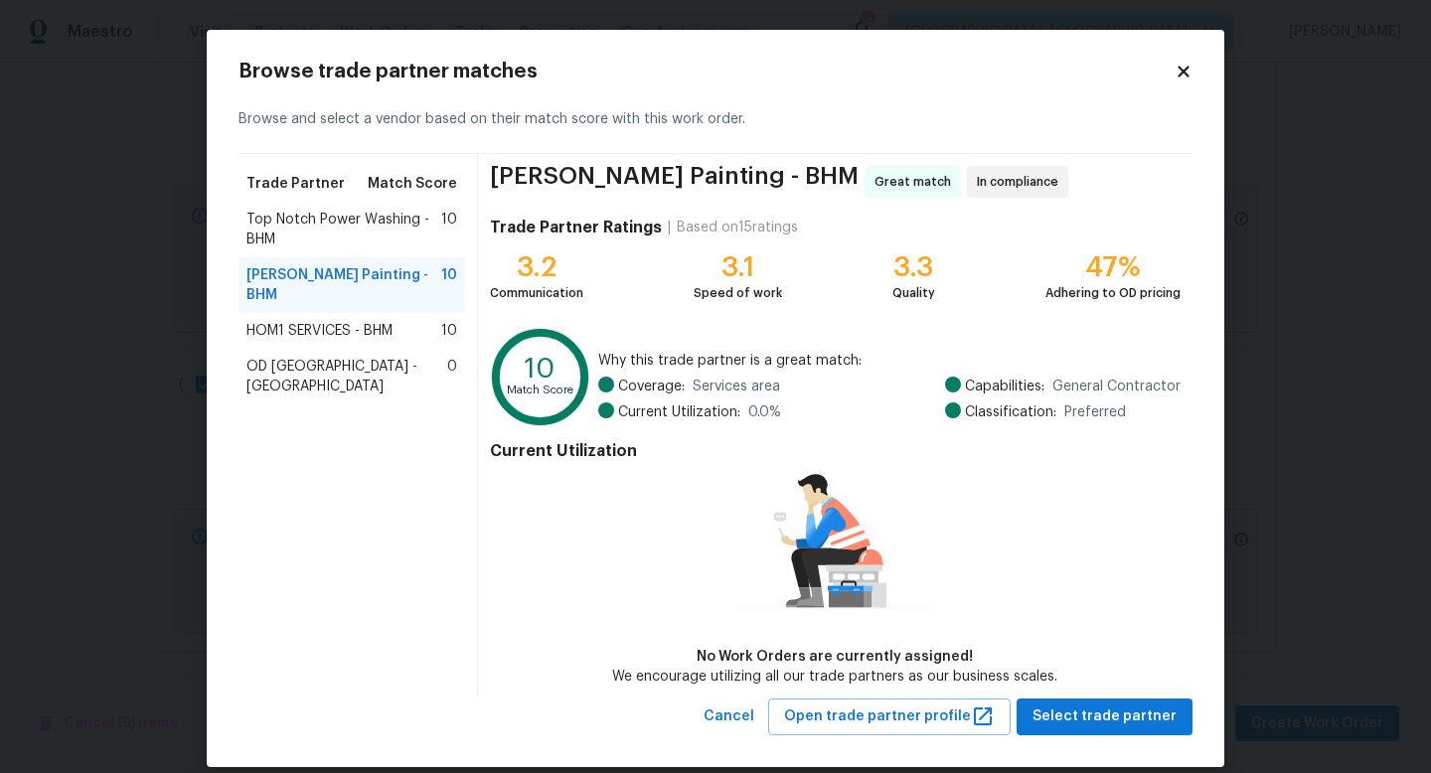
scroll to position [22, 0]
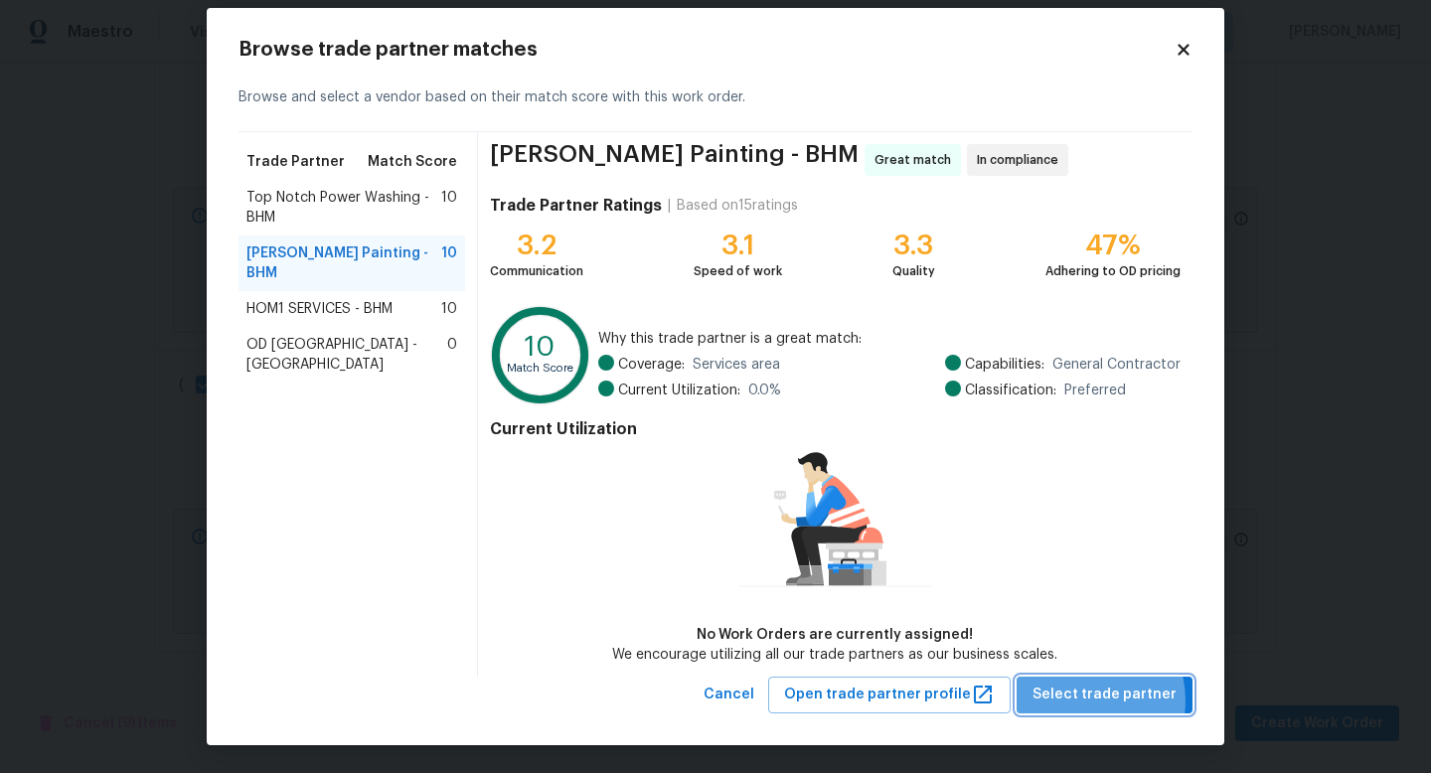
click at [1088, 699] on span "Select trade partner" at bounding box center [1104, 695] width 144 height 25
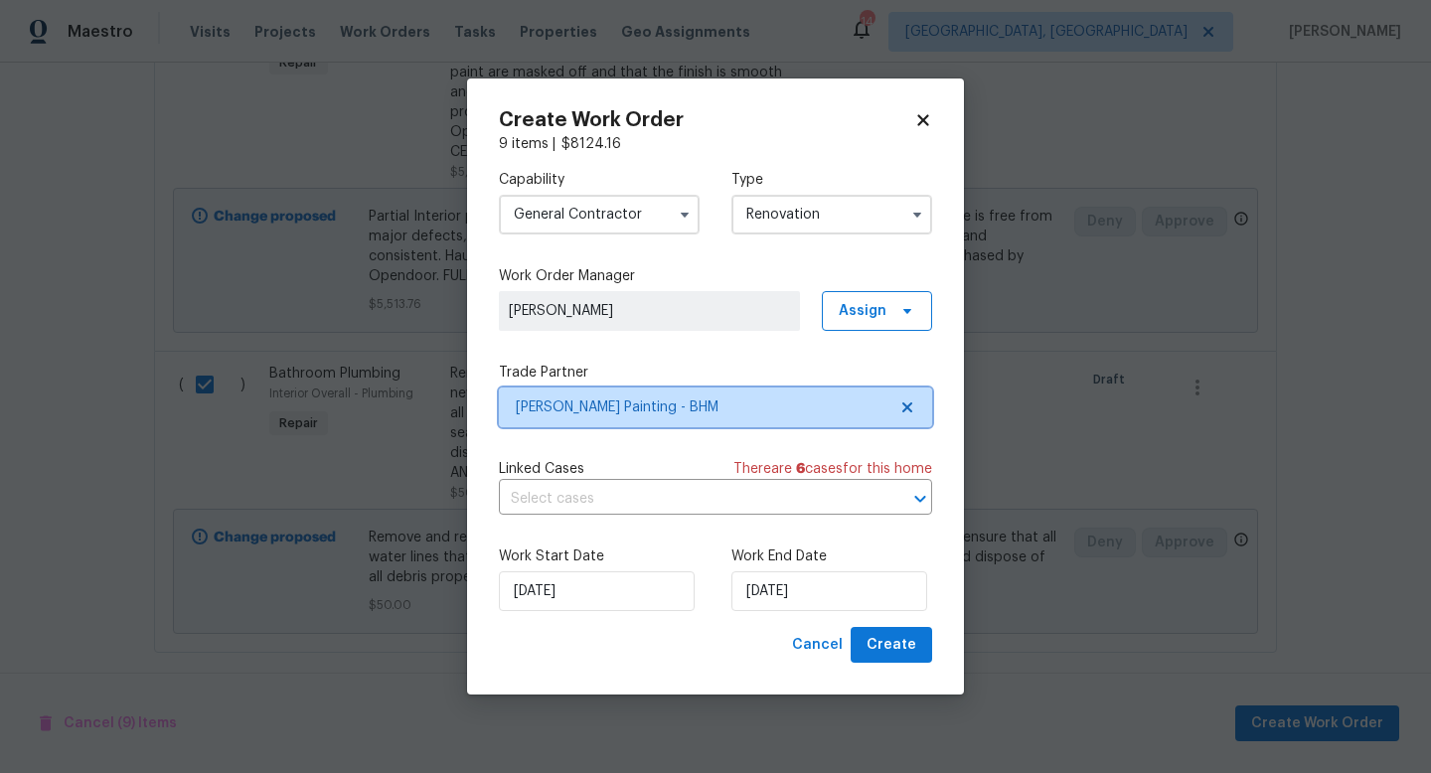
scroll to position [0, 0]
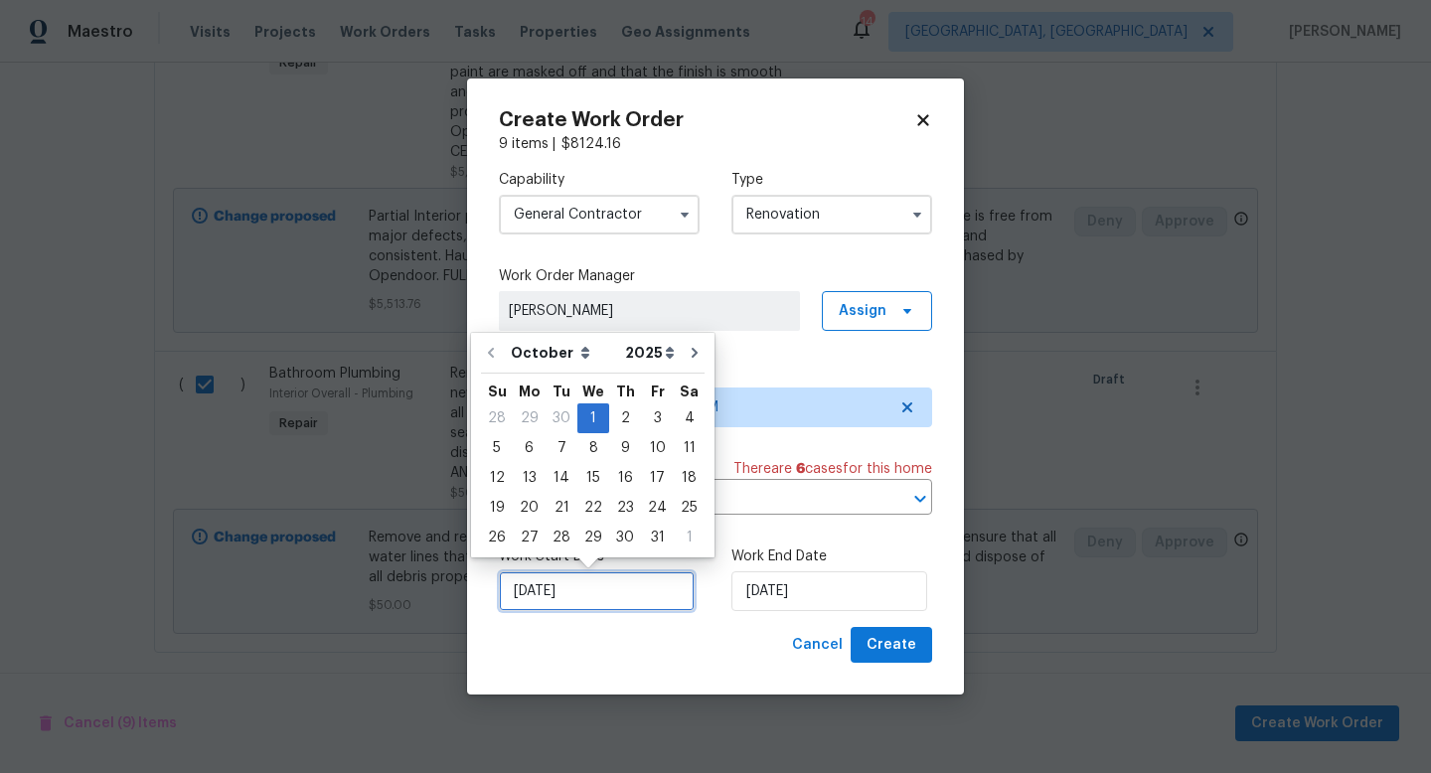
click at [610, 597] on input "[DATE]" at bounding box center [597, 591] width 196 height 40
click at [625, 416] on div "2" at bounding box center [625, 418] width 32 height 28
type input "10/2/2025"
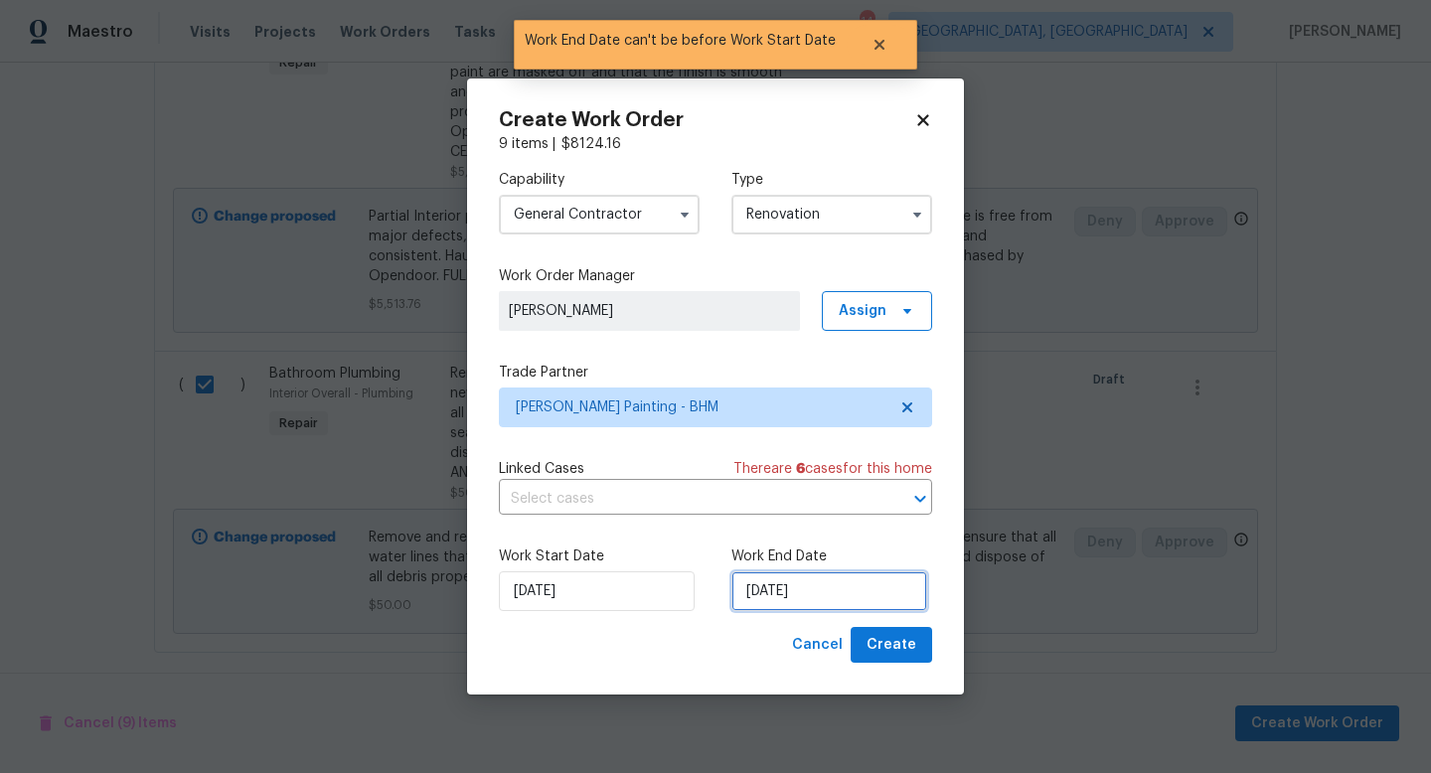
click at [792, 592] on input "10/2/2025" at bounding box center [829, 591] width 196 height 40
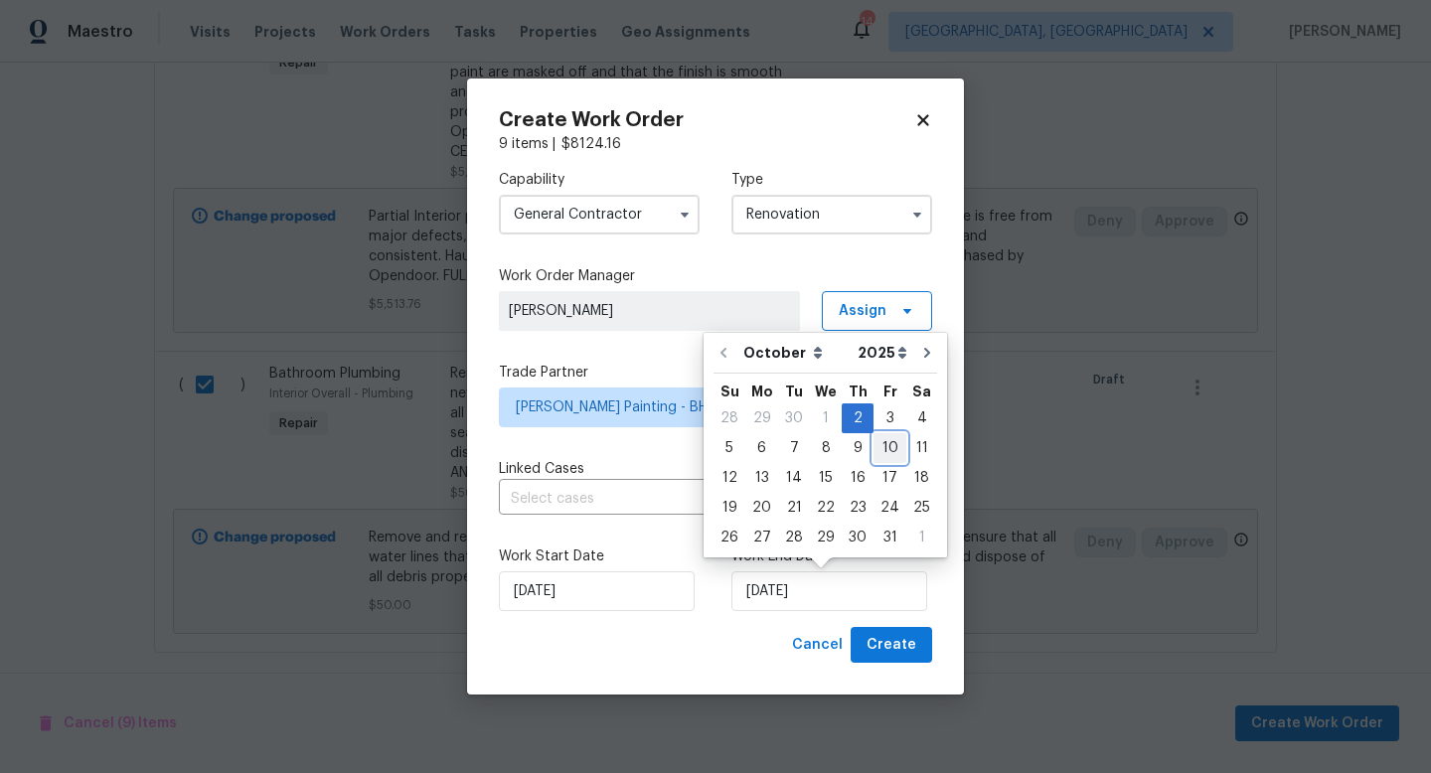
click at [887, 441] on div "10" at bounding box center [889, 448] width 33 height 28
type input "10/10/2025"
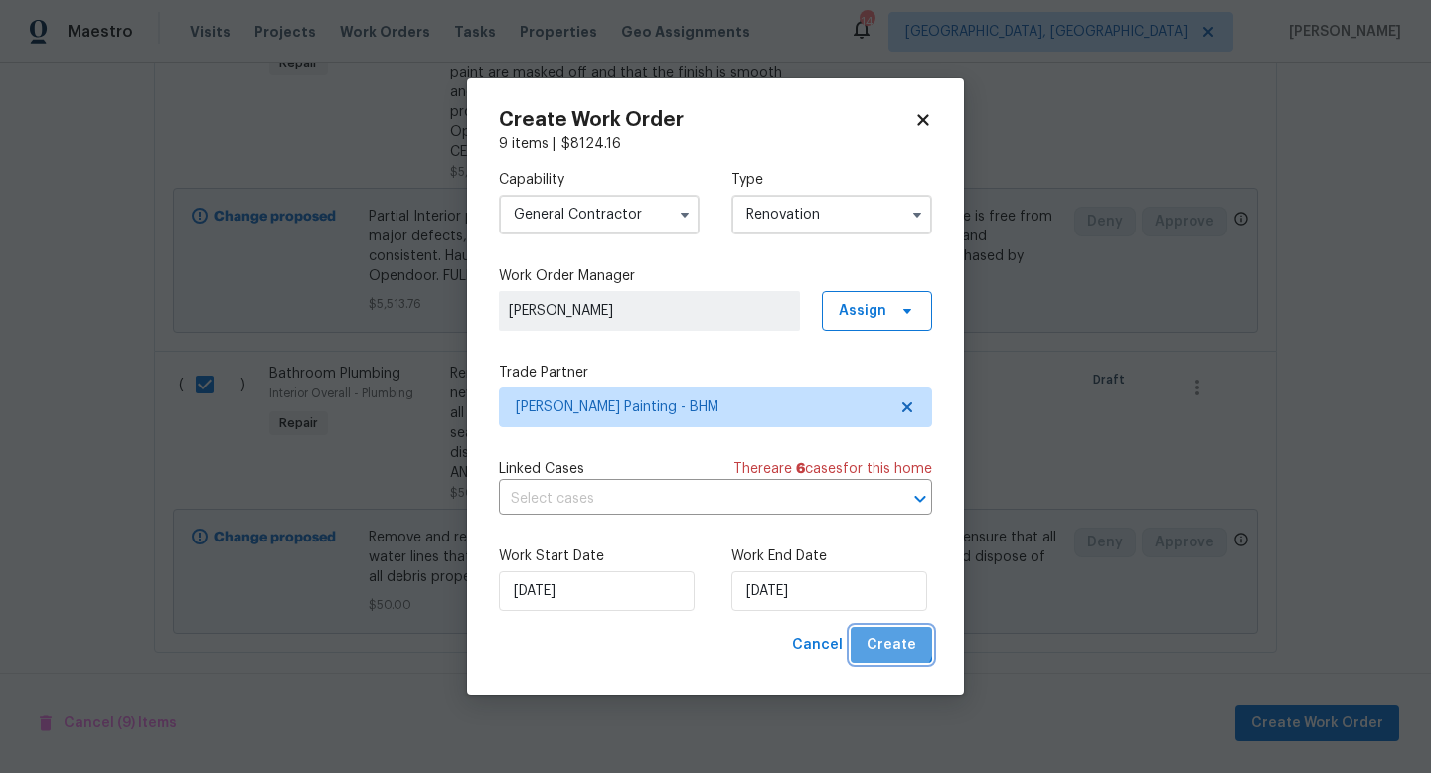
click at [891, 640] on span "Create" at bounding box center [891, 645] width 50 height 25
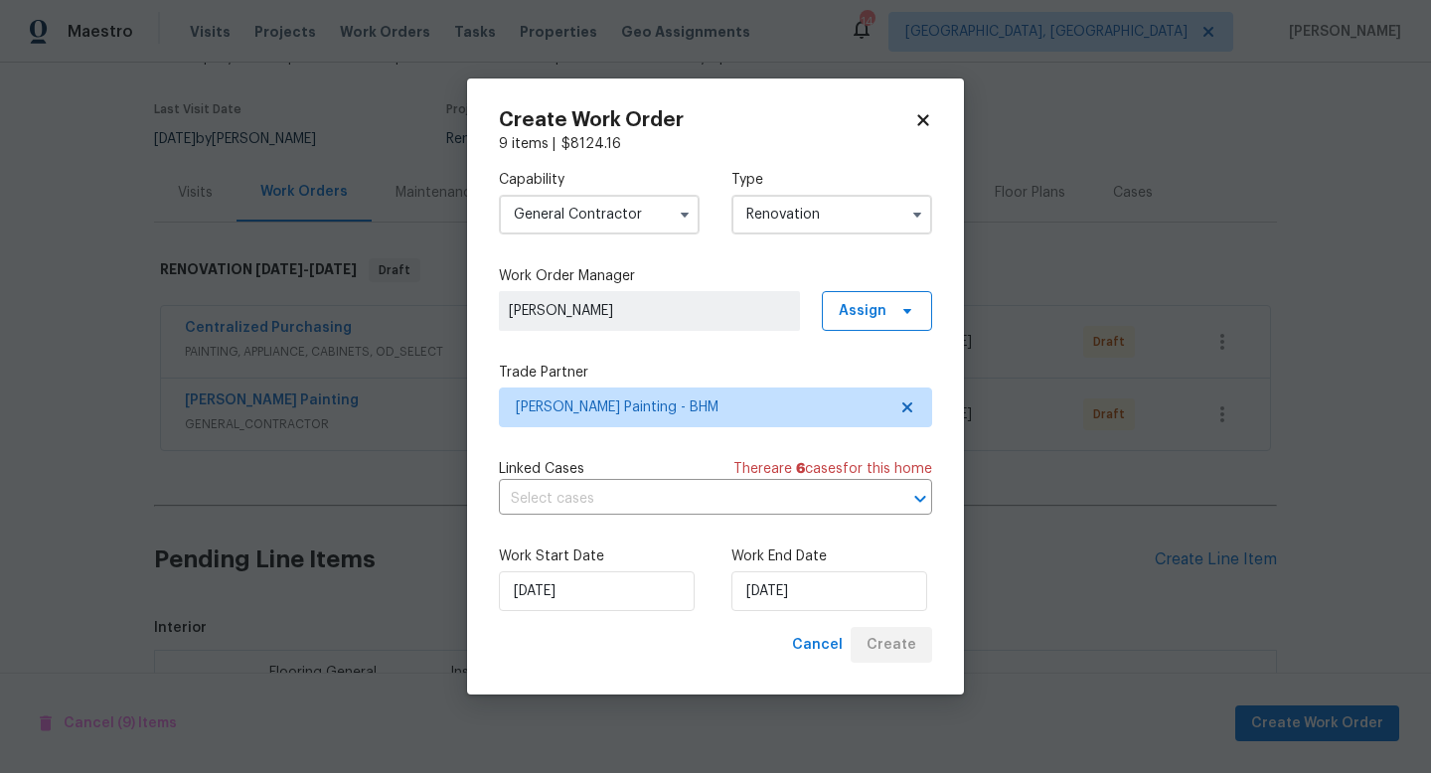
scroll to position [432, 0]
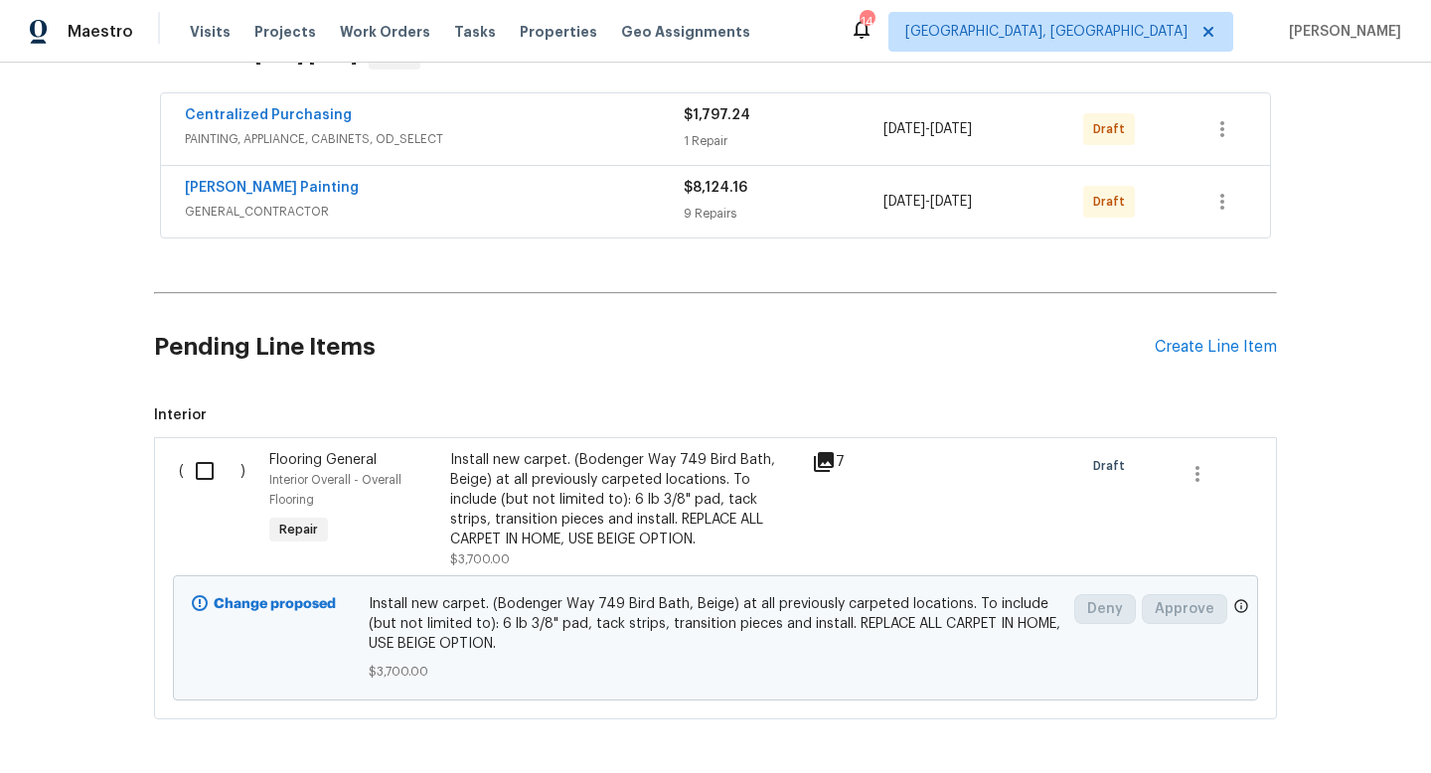
scroll to position [352, 0]
click at [201, 463] on input "checkbox" at bounding box center [212, 470] width 57 height 42
checkbox input "true"
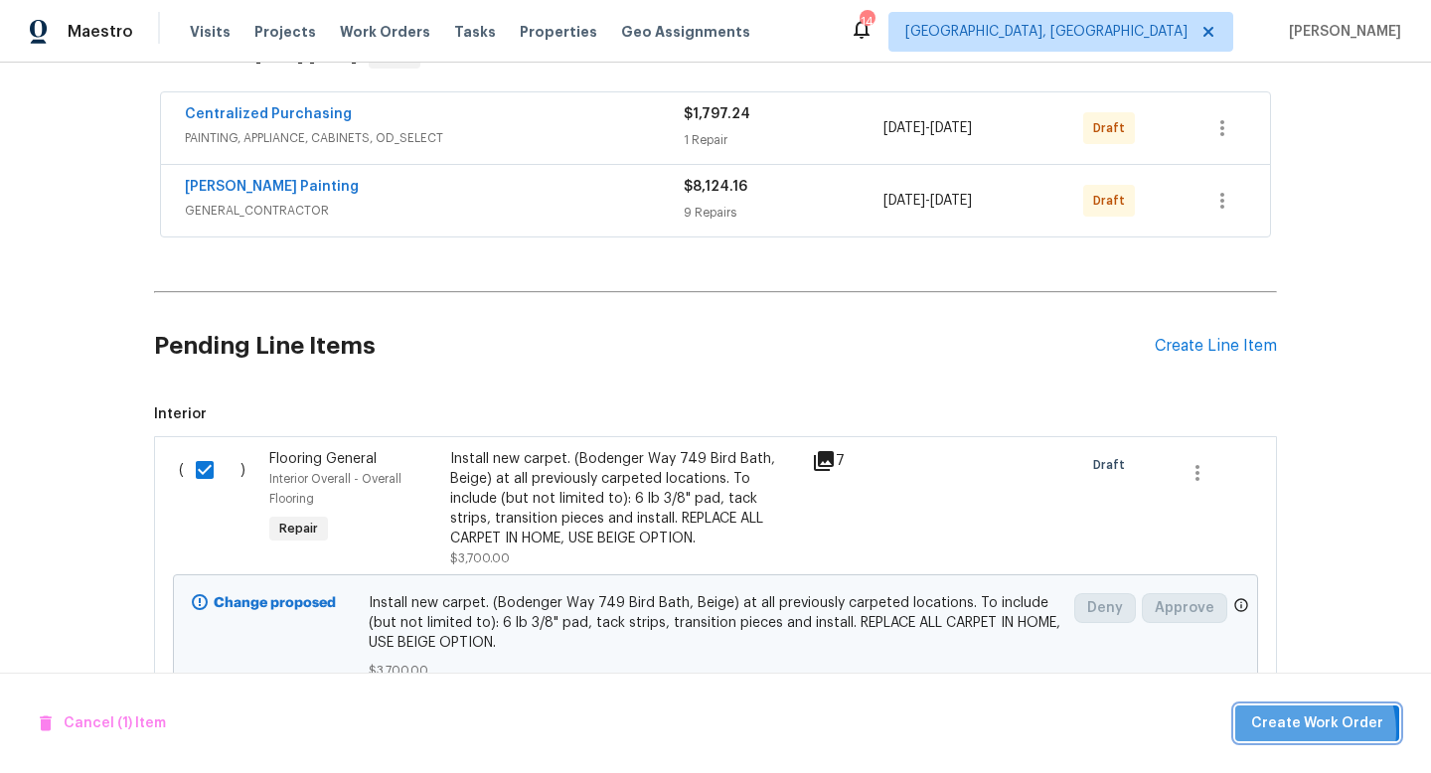
click at [1301, 730] on span "Create Work Order" at bounding box center [1317, 723] width 132 height 25
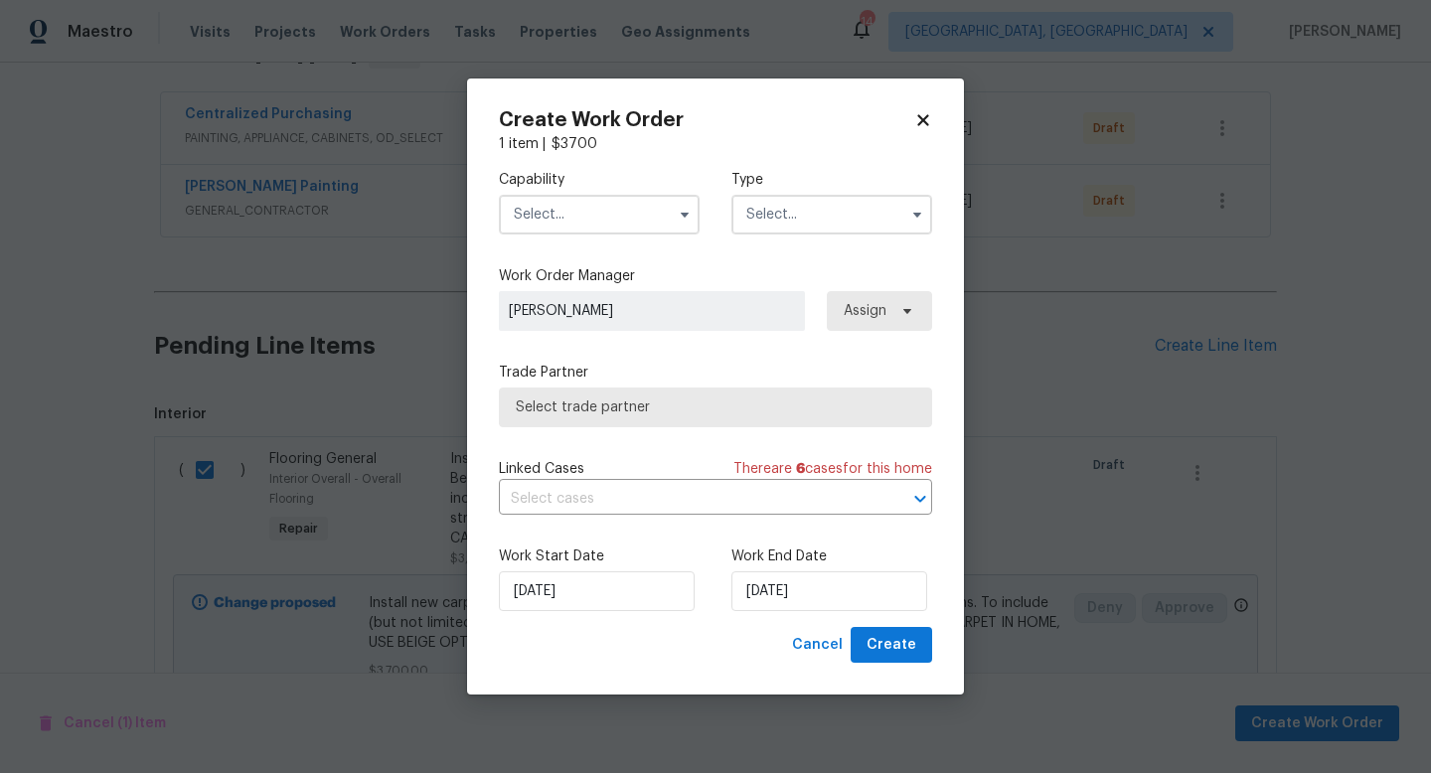
click at [617, 206] on input "text" at bounding box center [599, 215] width 201 height 40
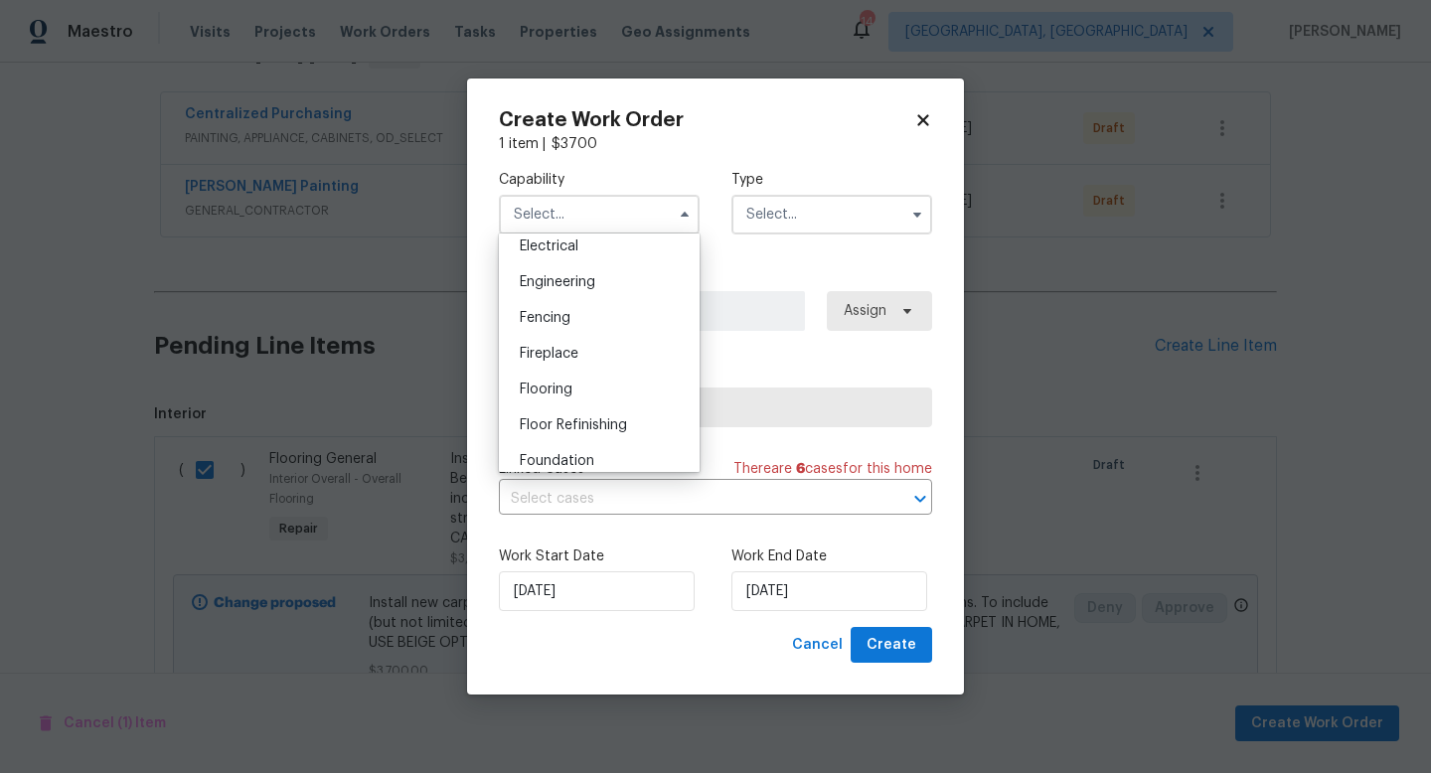
scroll to position [643, 0]
click at [577, 384] on div "Flooring" at bounding box center [599, 385] width 191 height 36
type input "Flooring"
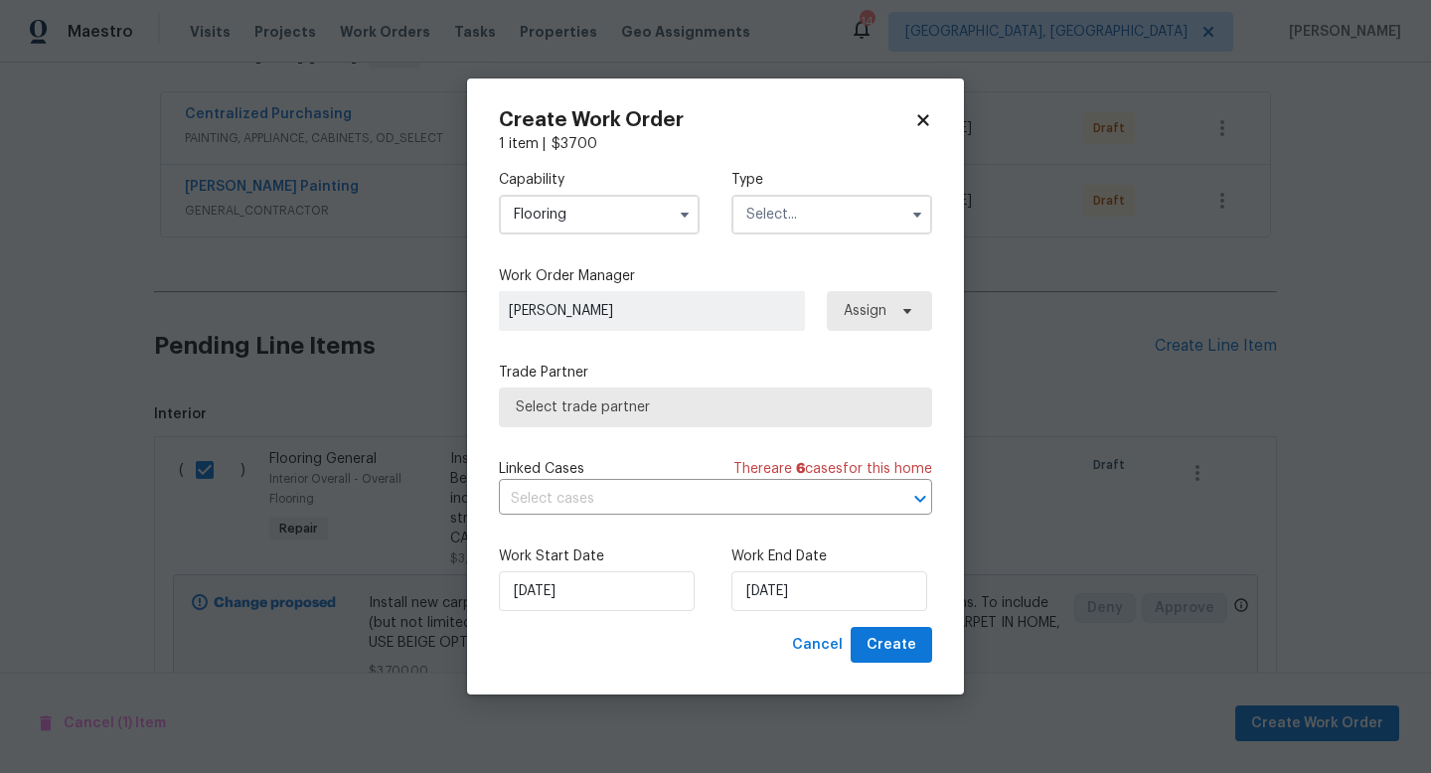
click at [815, 214] on input "text" at bounding box center [831, 215] width 201 height 40
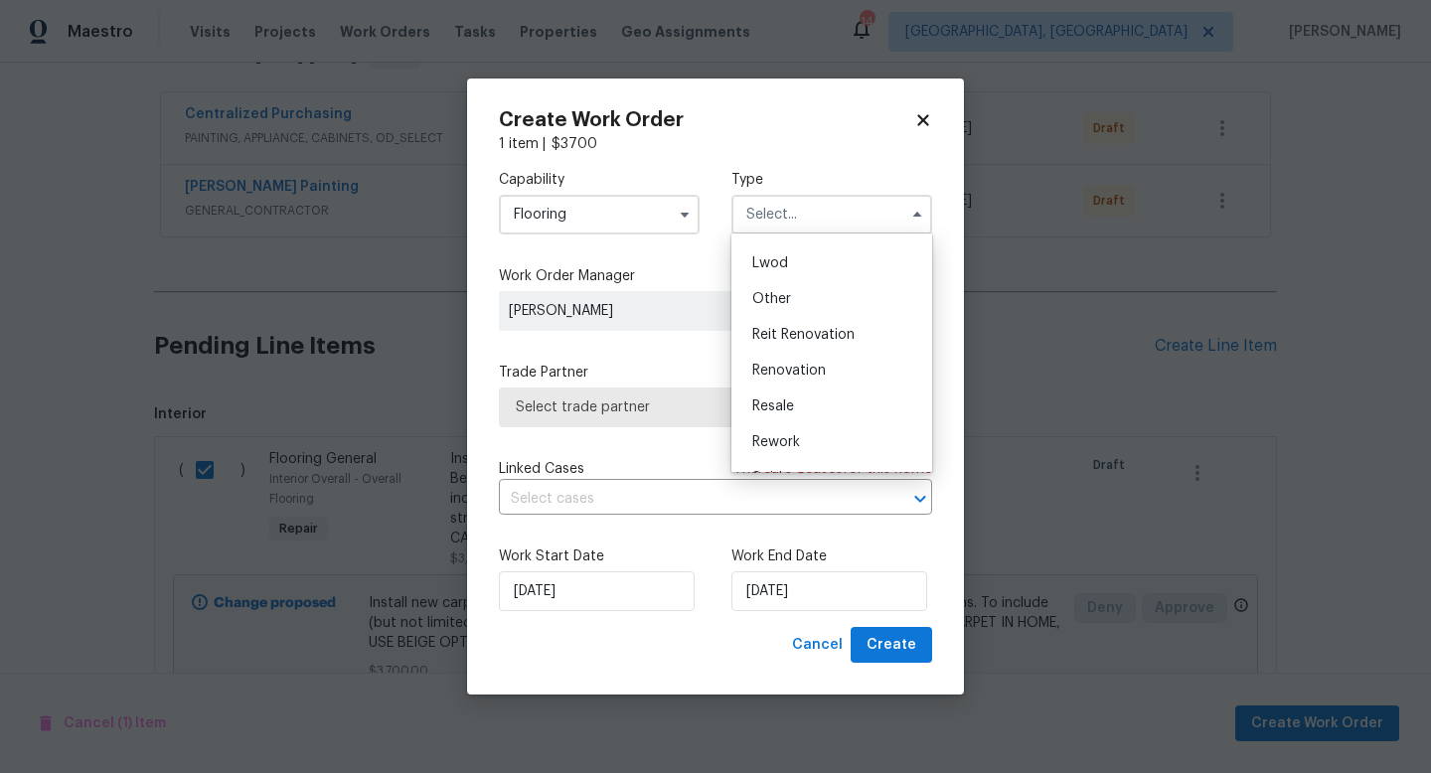
scroll to position [236, 0]
click at [810, 342] on span "Renovation" at bounding box center [789, 342] width 74 height 14
type input "Renovation"
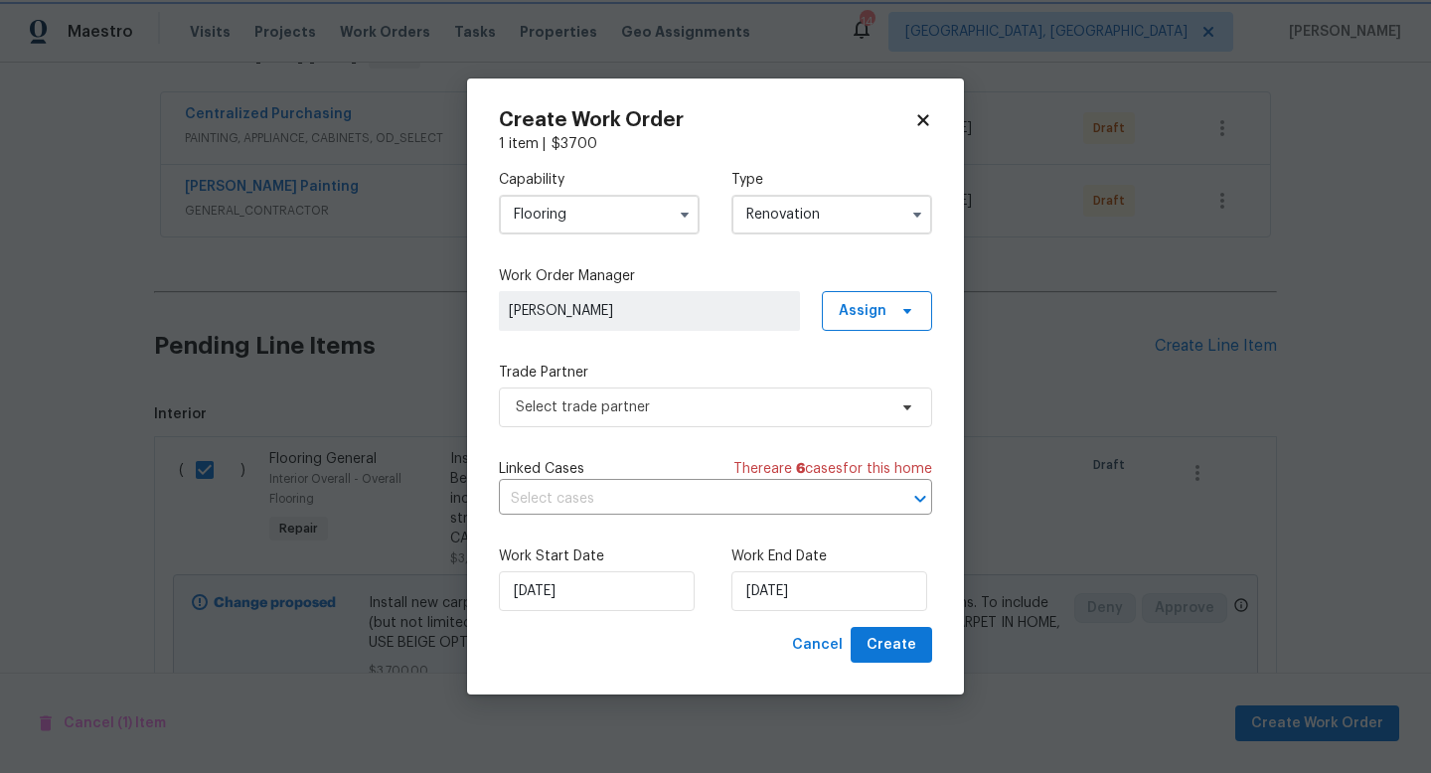
scroll to position [0, 0]
click at [688, 408] on span "Select trade partner" at bounding box center [701, 407] width 371 height 20
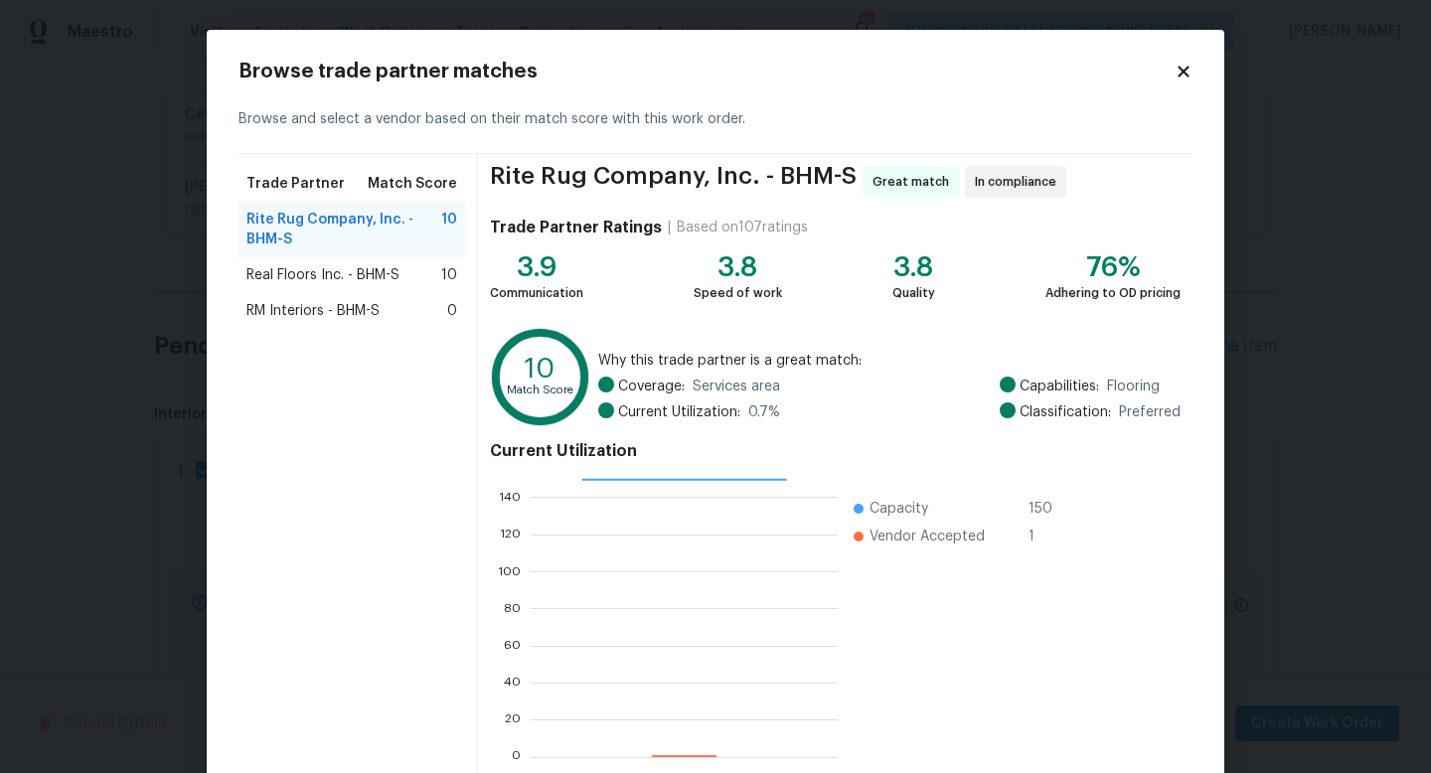
scroll to position [103, 0]
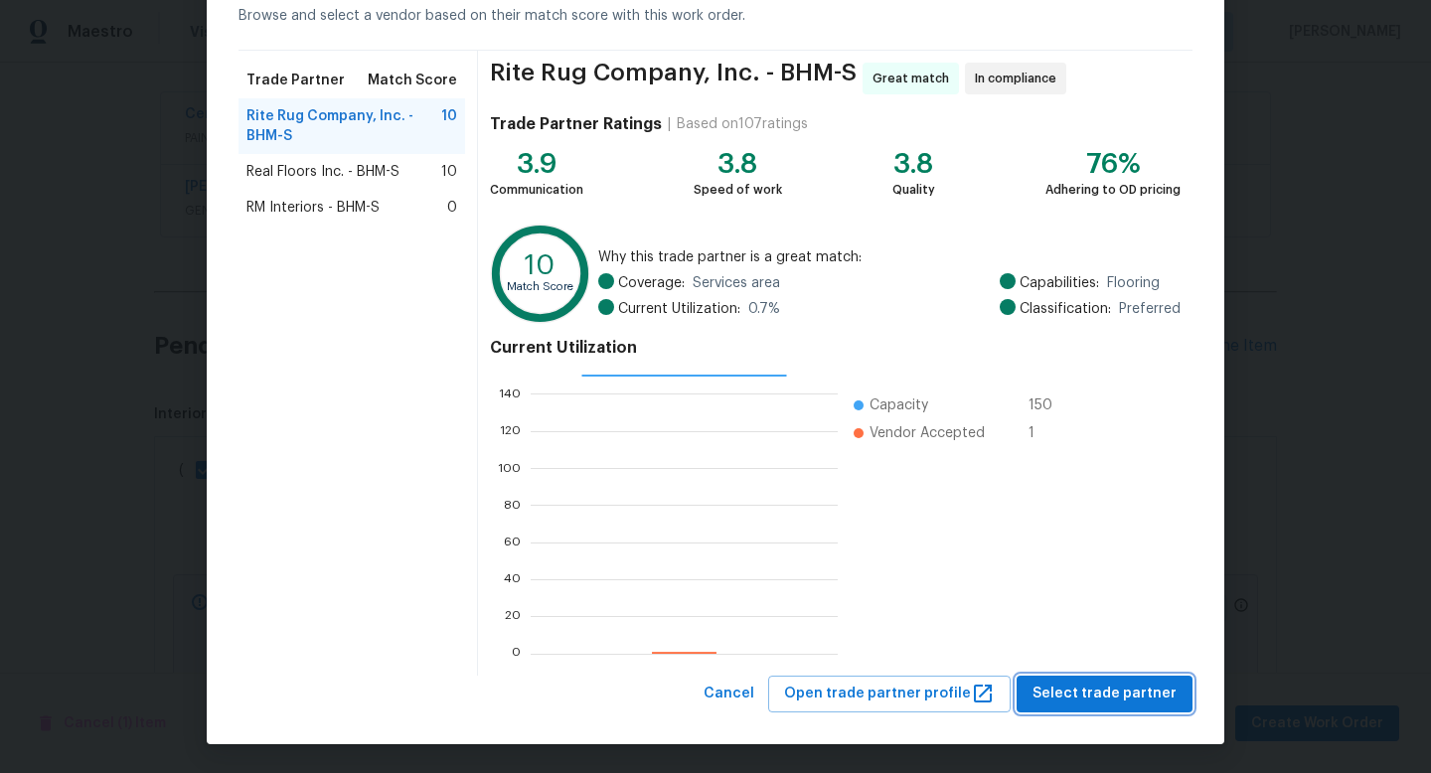
click at [1068, 691] on span "Select trade partner" at bounding box center [1104, 694] width 144 height 25
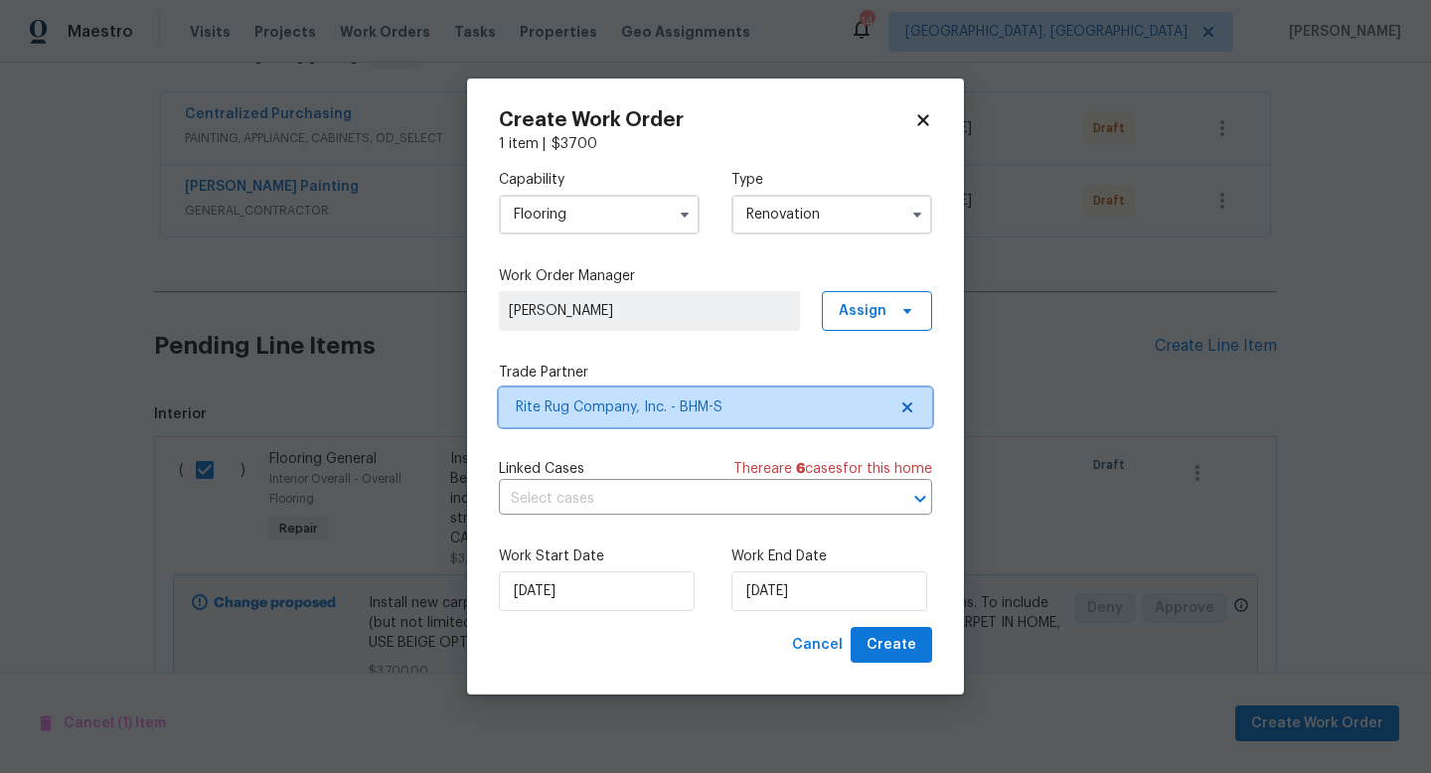
scroll to position [0, 0]
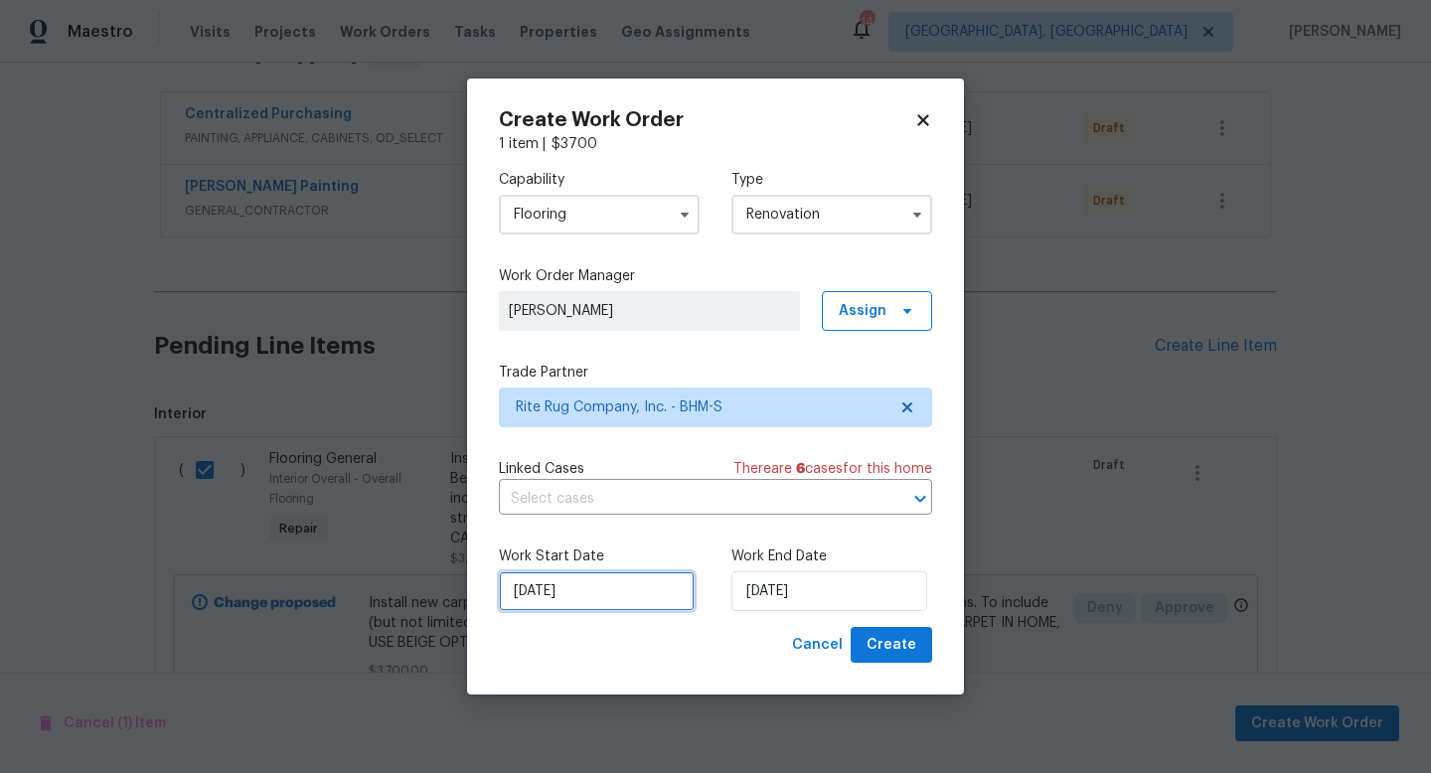
click at [636, 602] on input "[DATE]" at bounding box center [597, 591] width 196 height 40
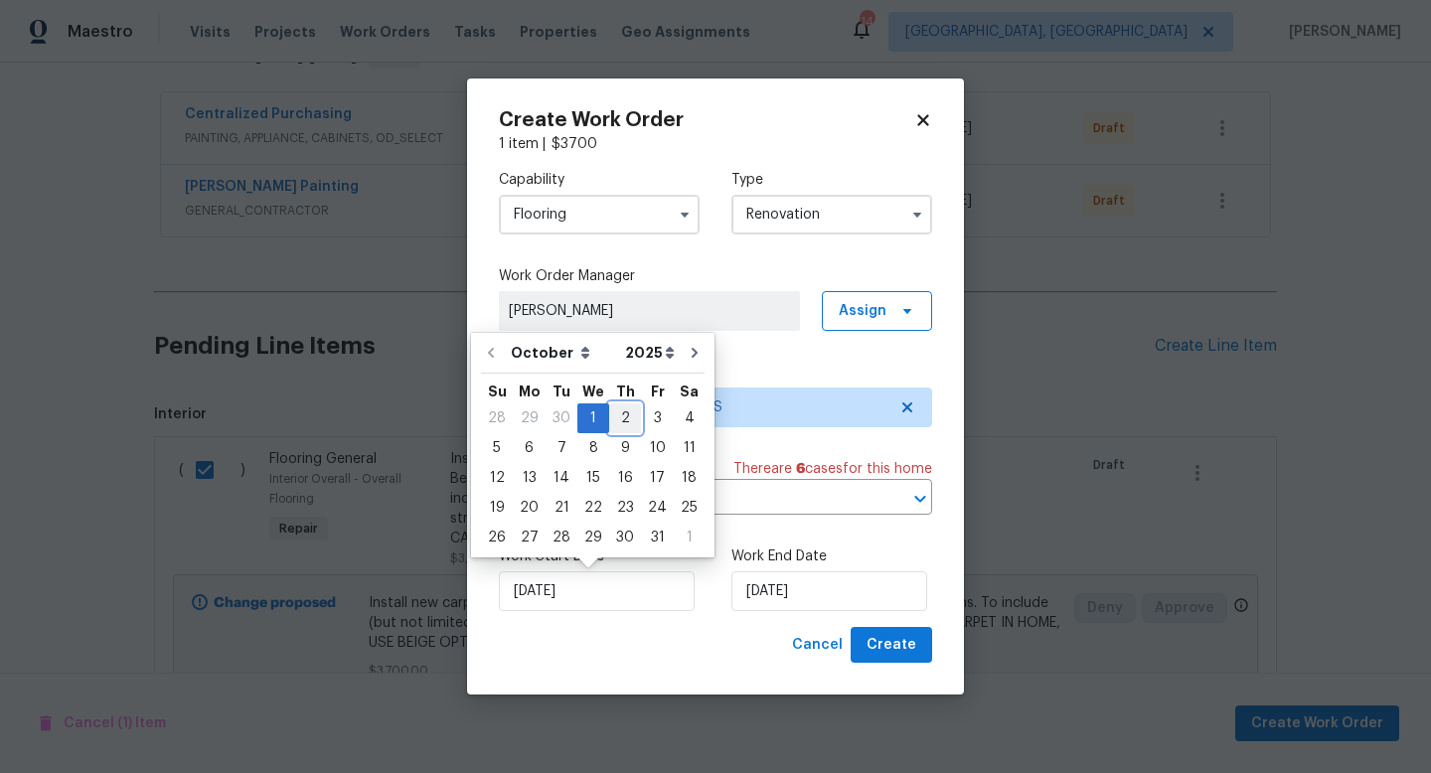
click at [609, 431] on div "2" at bounding box center [625, 418] width 32 height 28
type input "10/2/2025"
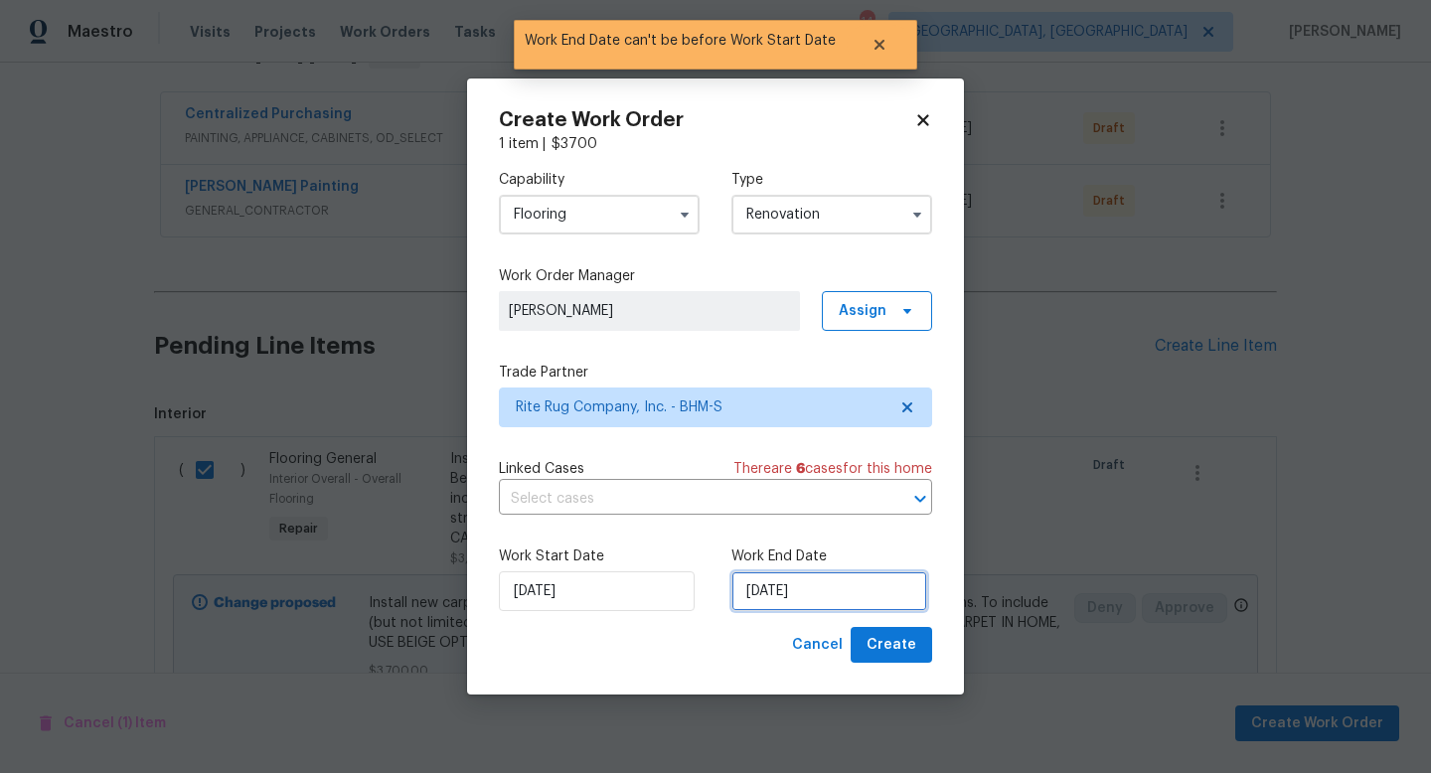
click at [795, 600] on input "10/2/2025" at bounding box center [829, 591] width 196 height 40
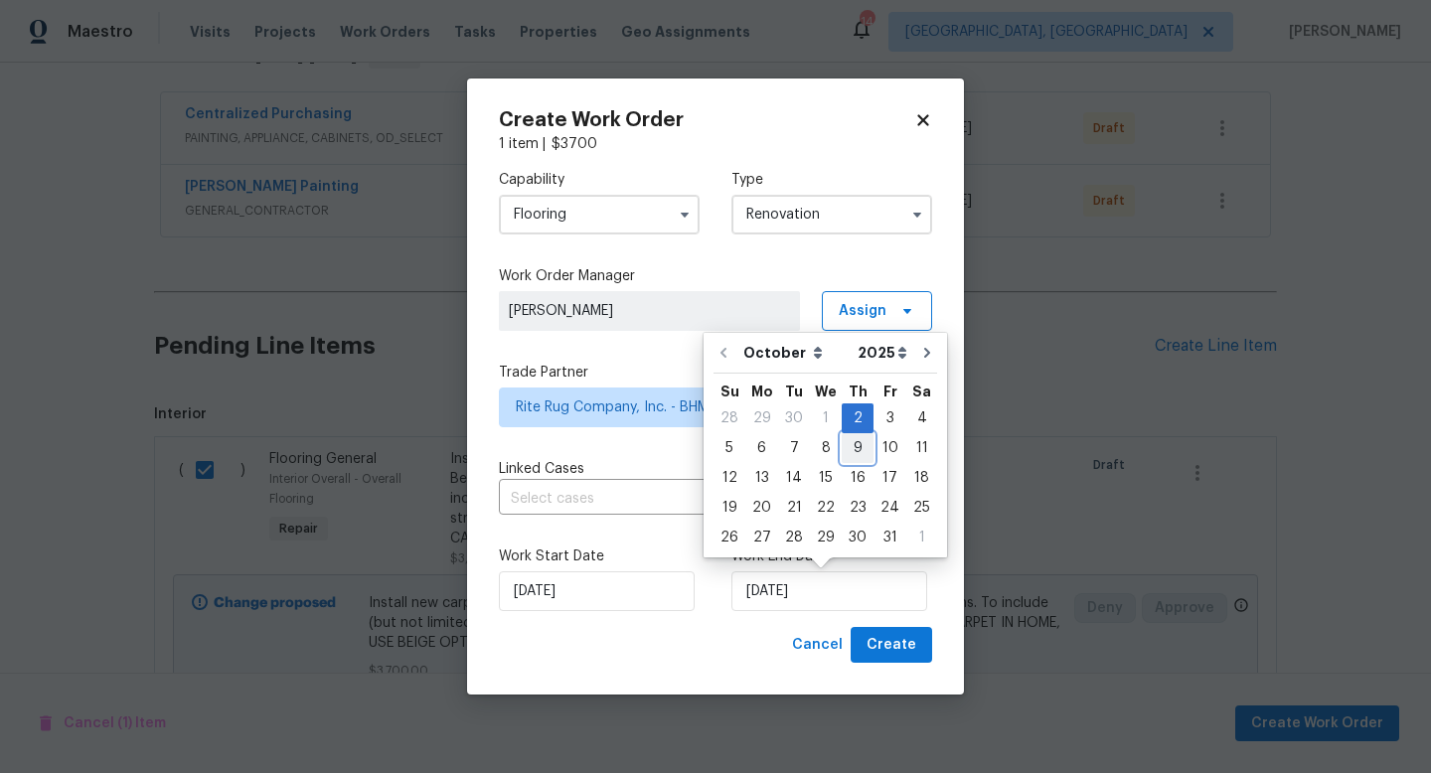
click at [851, 454] on div "9" at bounding box center [857, 448] width 32 height 28
type input "10/9/2025"
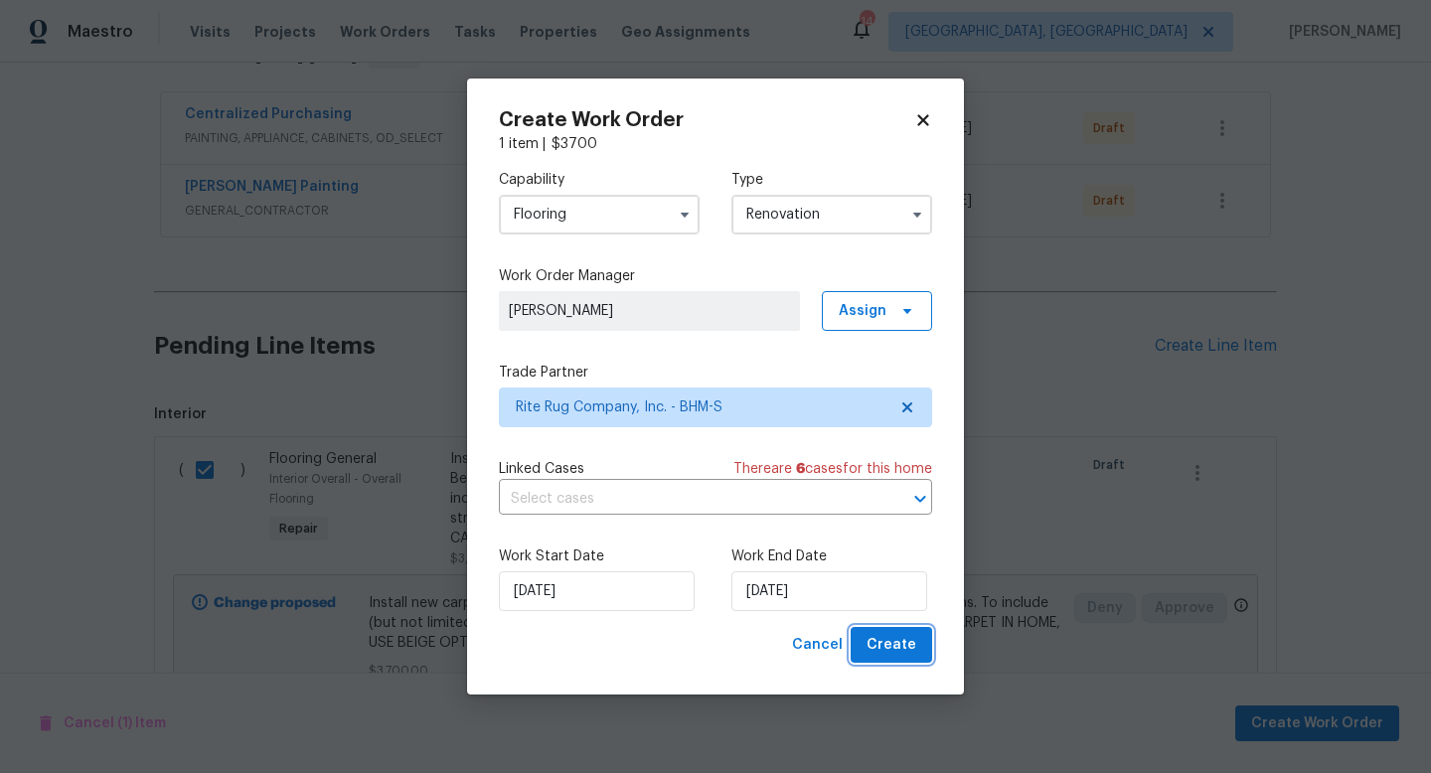
click at [910, 659] on button "Create" at bounding box center [890, 645] width 81 height 37
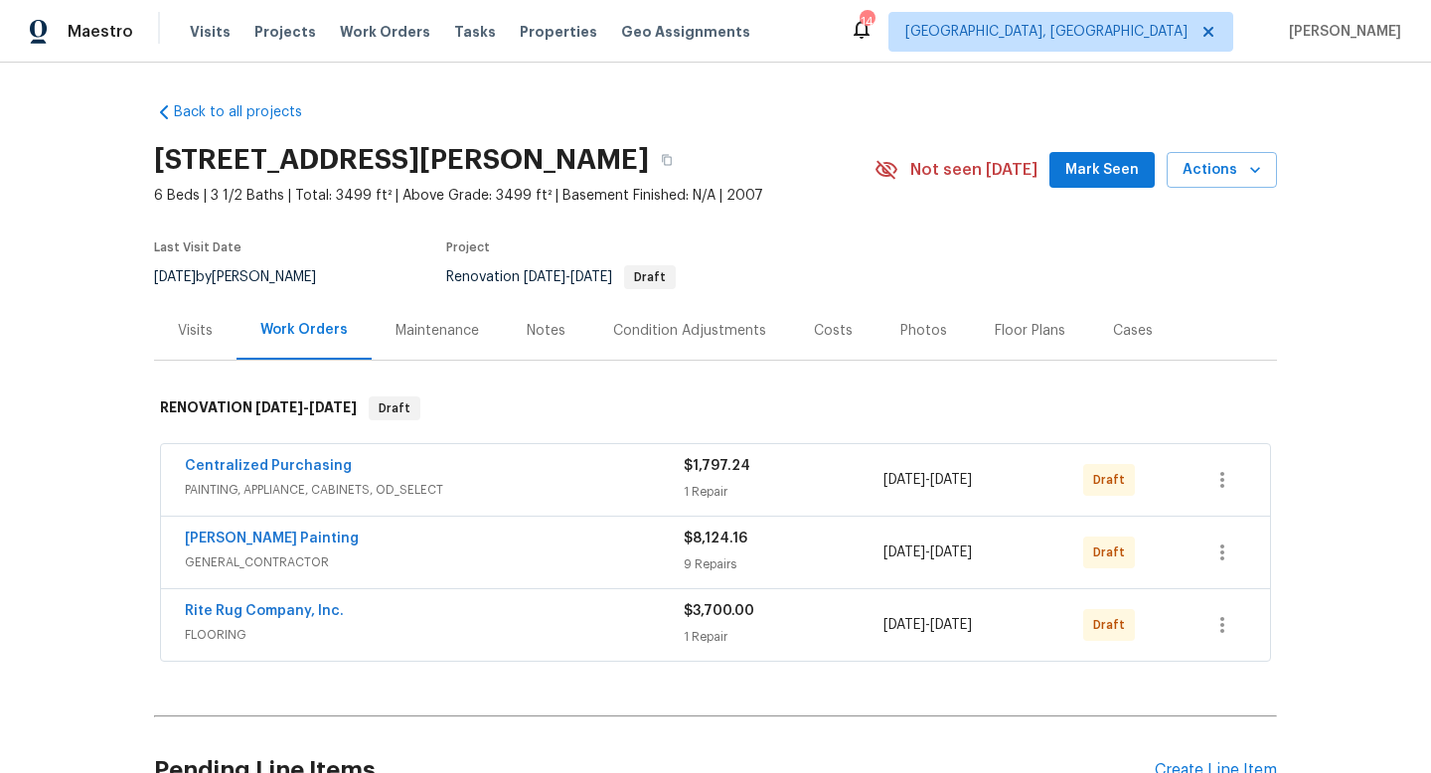
scroll to position [199, 0]
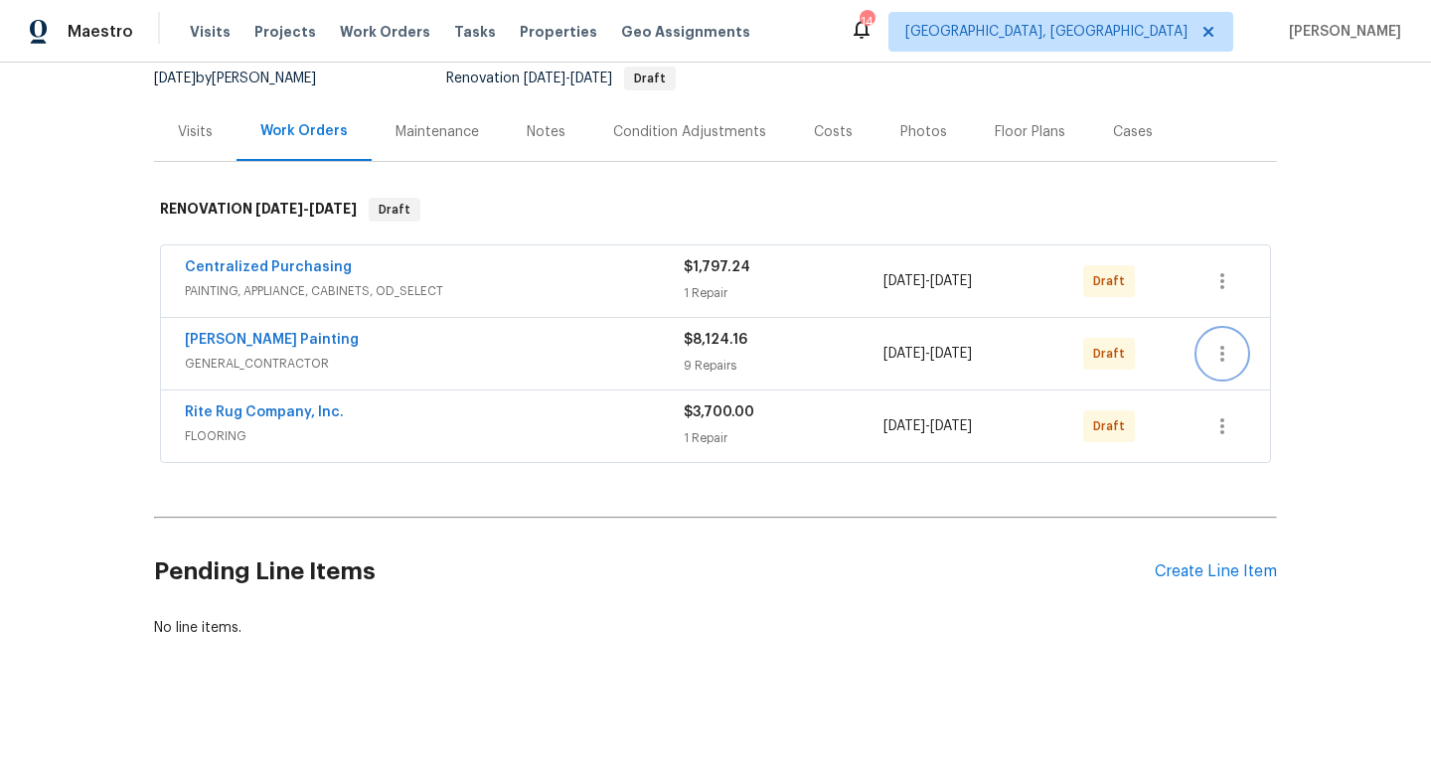
click at [1219, 361] on icon "button" at bounding box center [1222, 354] width 24 height 24
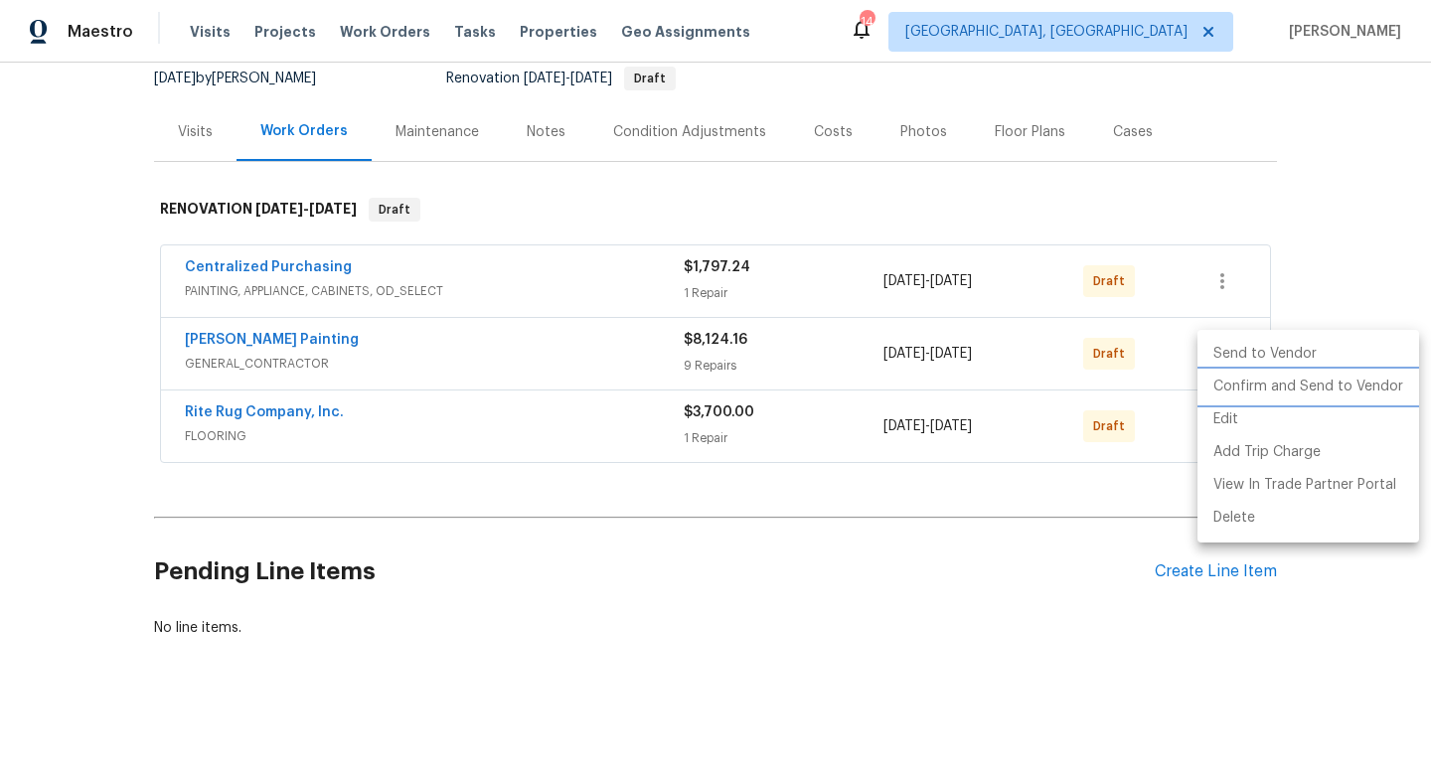
click at [1226, 379] on li "Confirm and Send to Vendor" at bounding box center [1308, 387] width 222 height 33
click at [1143, 489] on div at bounding box center [715, 386] width 1431 height 773
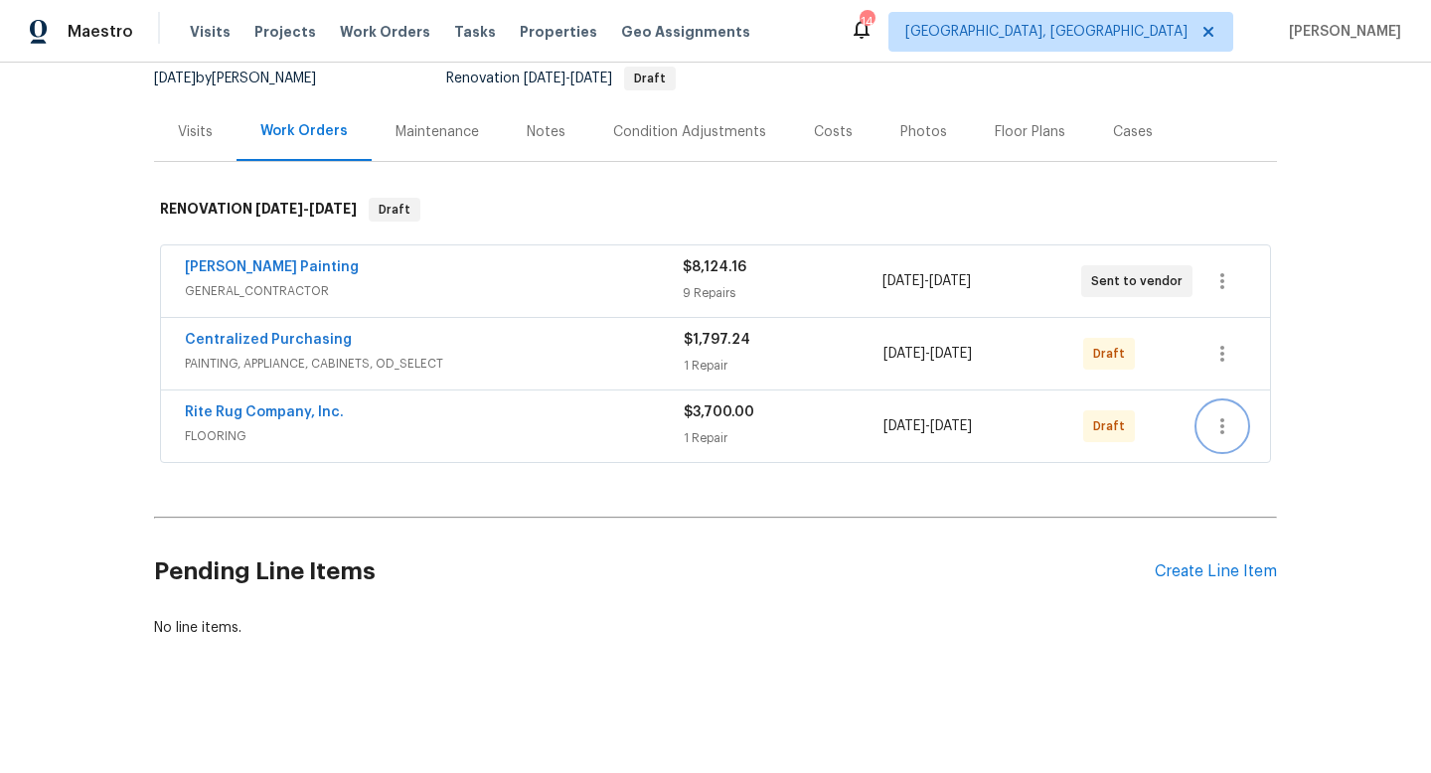
click at [1226, 427] on icon "button" at bounding box center [1222, 426] width 24 height 24
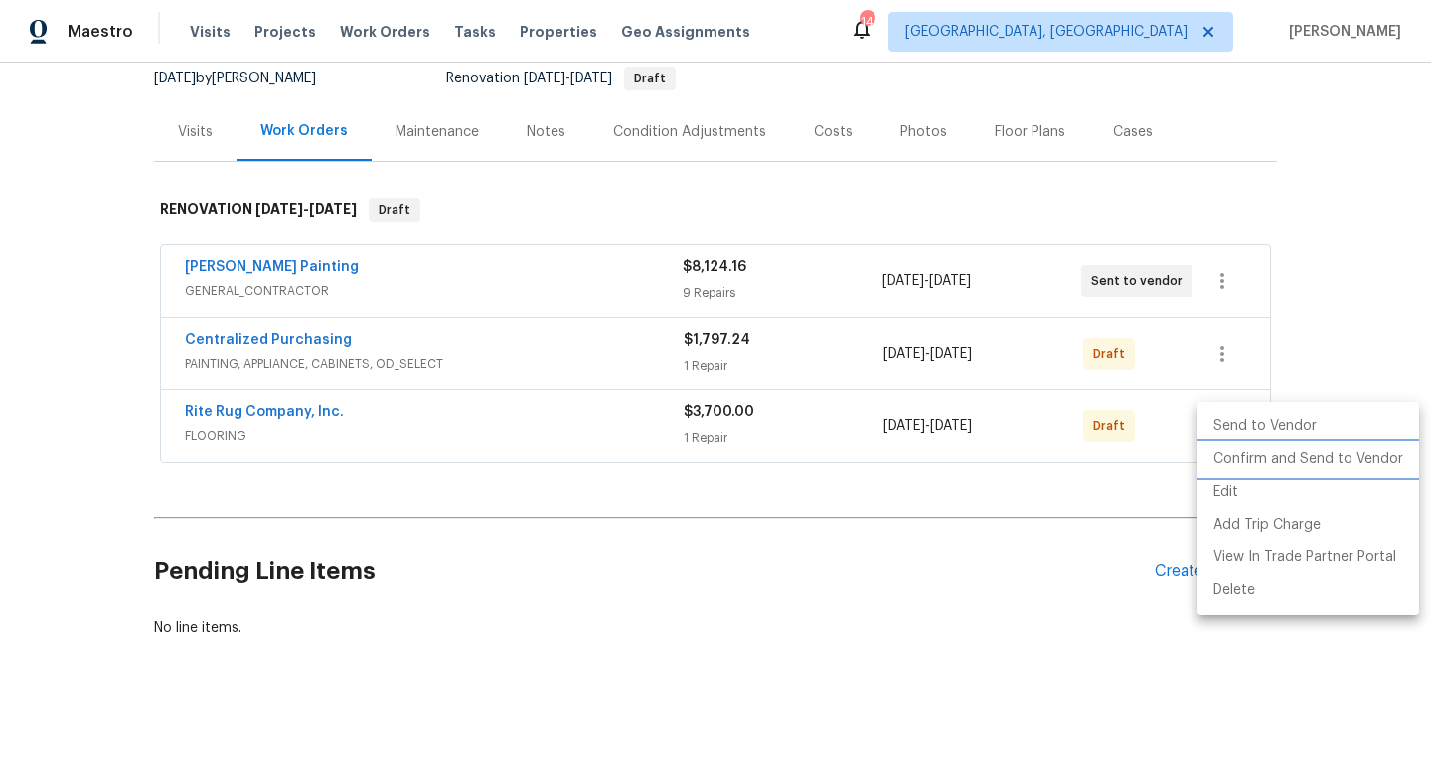
click at [1232, 447] on li "Confirm and Send to Vendor" at bounding box center [1308, 459] width 222 height 33
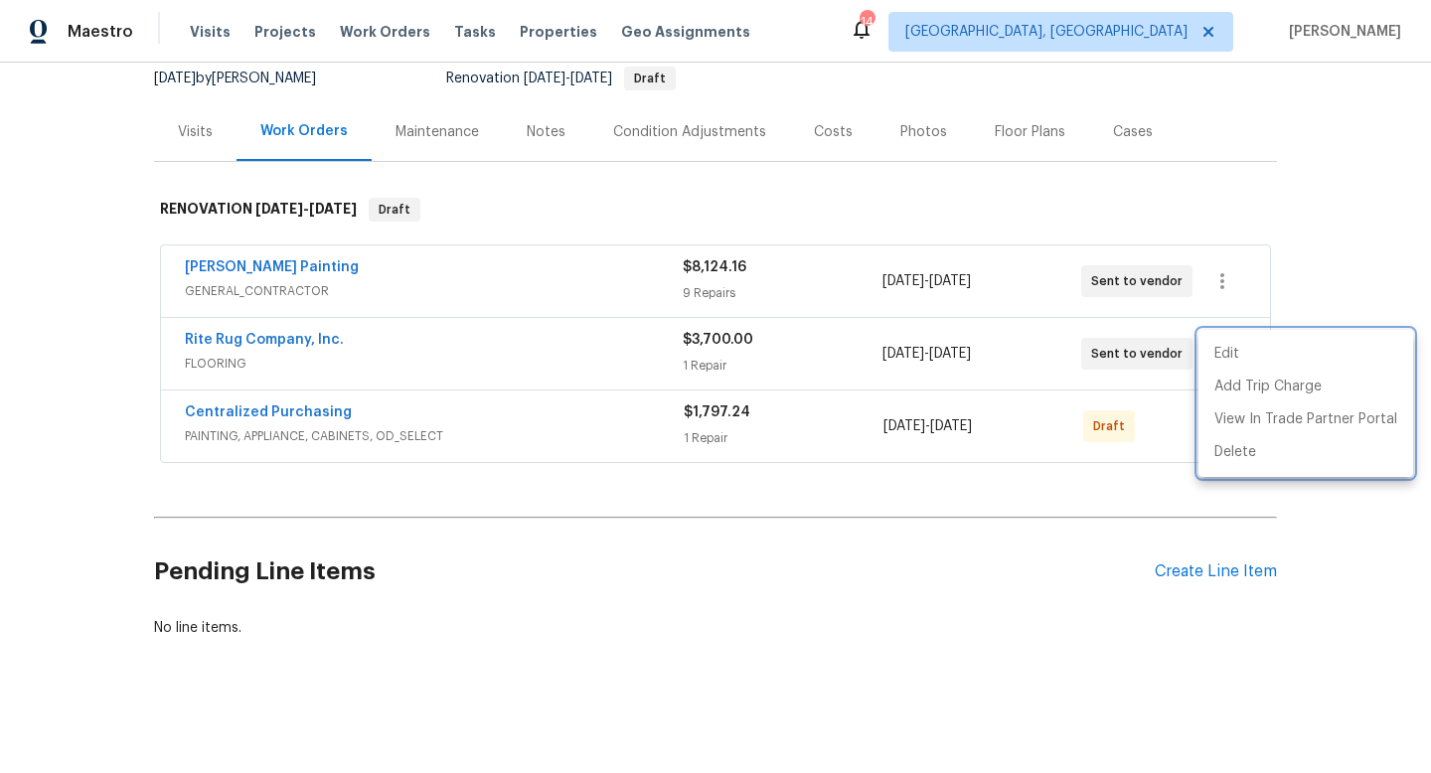
click at [235, 266] on div at bounding box center [715, 386] width 1431 height 773
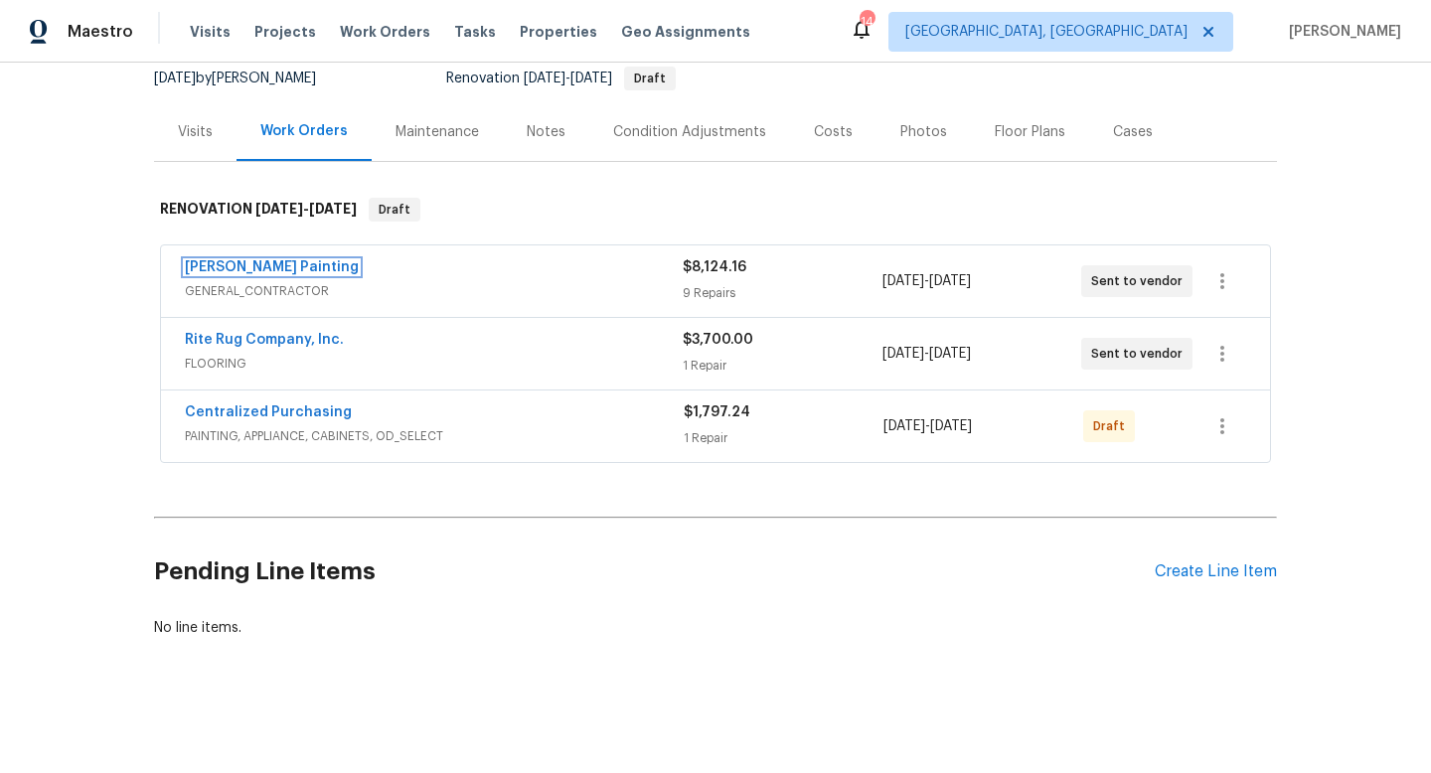
click at [235, 266] on link "Perez Painting" at bounding box center [272, 267] width 174 height 14
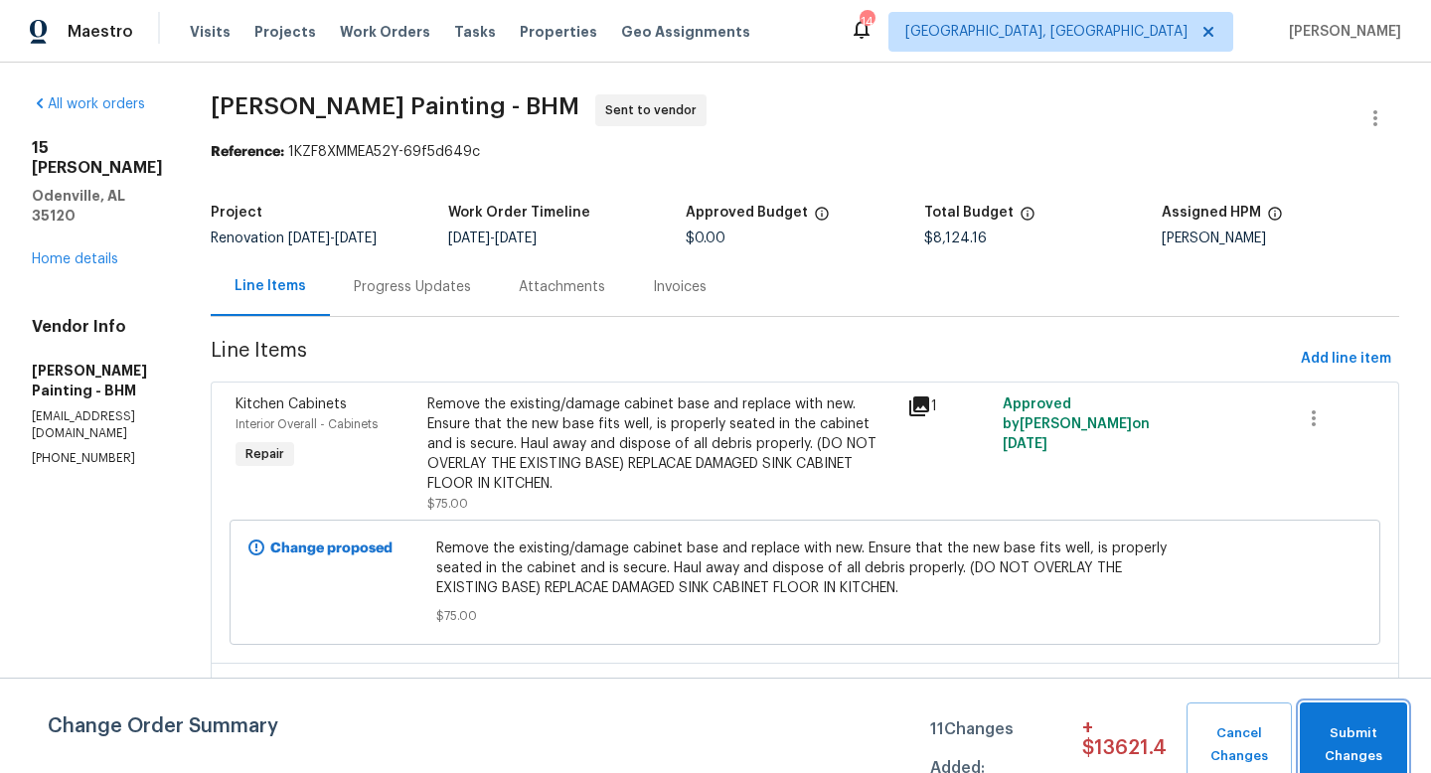
click at [1350, 728] on span "Submit Changes" at bounding box center [1352, 745] width 87 height 46
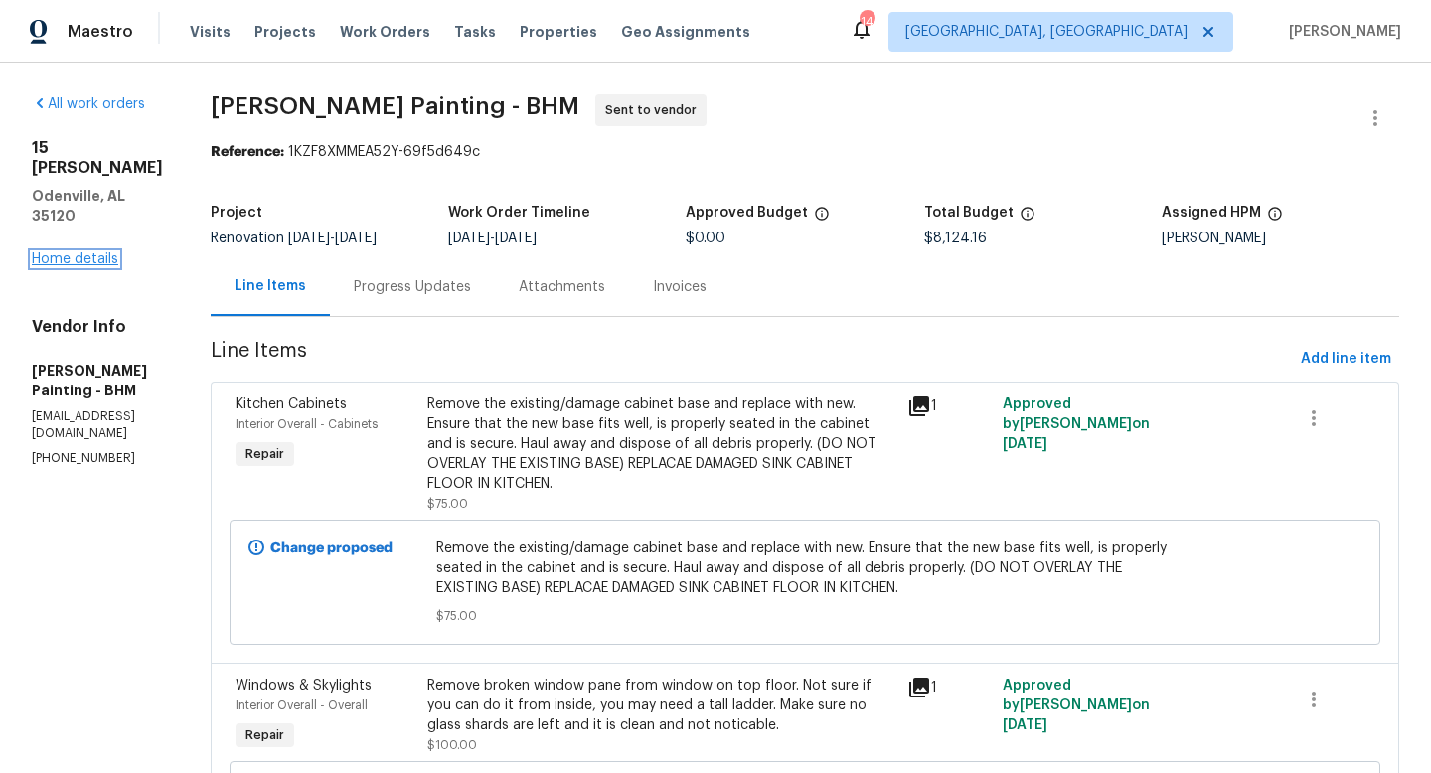
click at [58, 252] on link "Home details" at bounding box center [75, 259] width 86 height 14
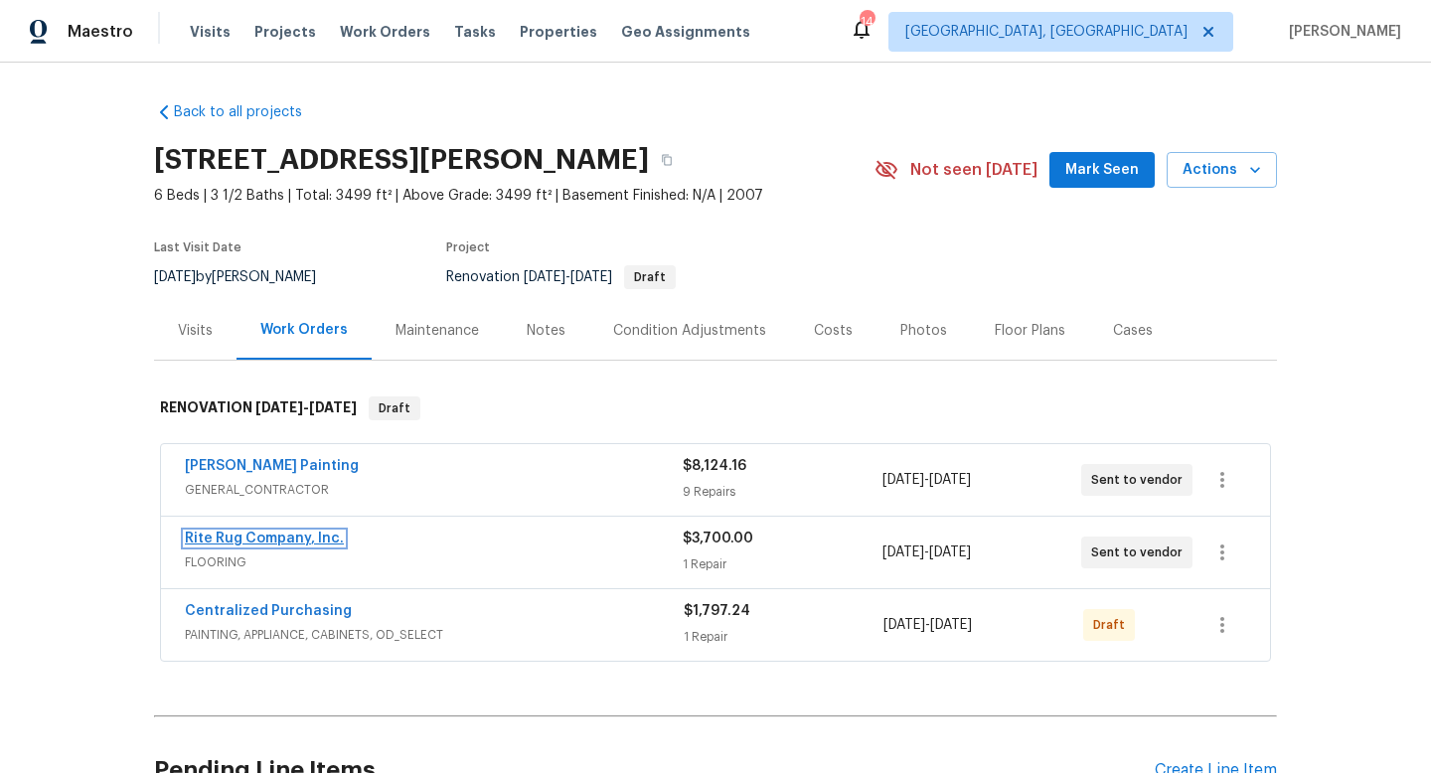
click at [227, 533] on link "Rite Rug Company, Inc." at bounding box center [264, 538] width 159 height 14
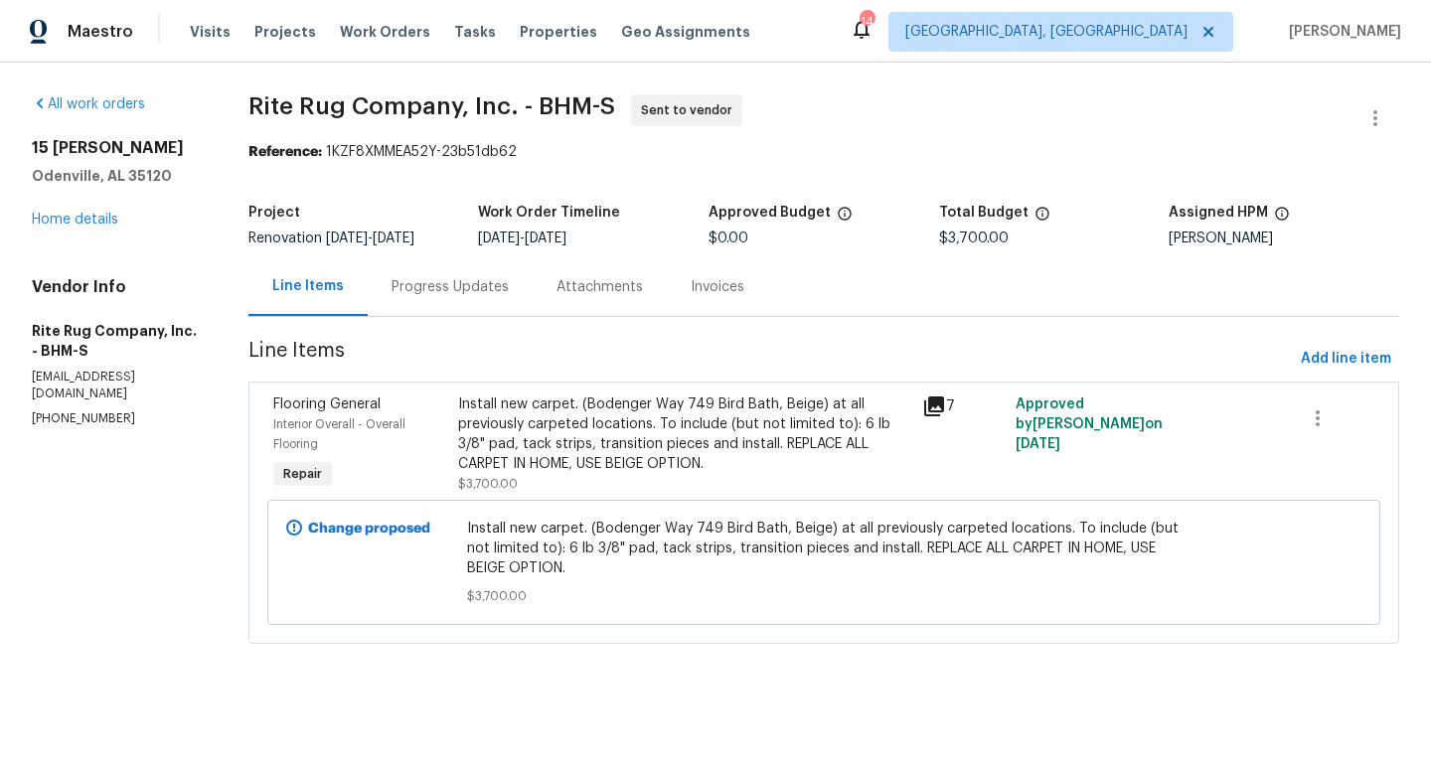
click at [507, 297] on div "Progress Updates" at bounding box center [449, 287] width 117 height 20
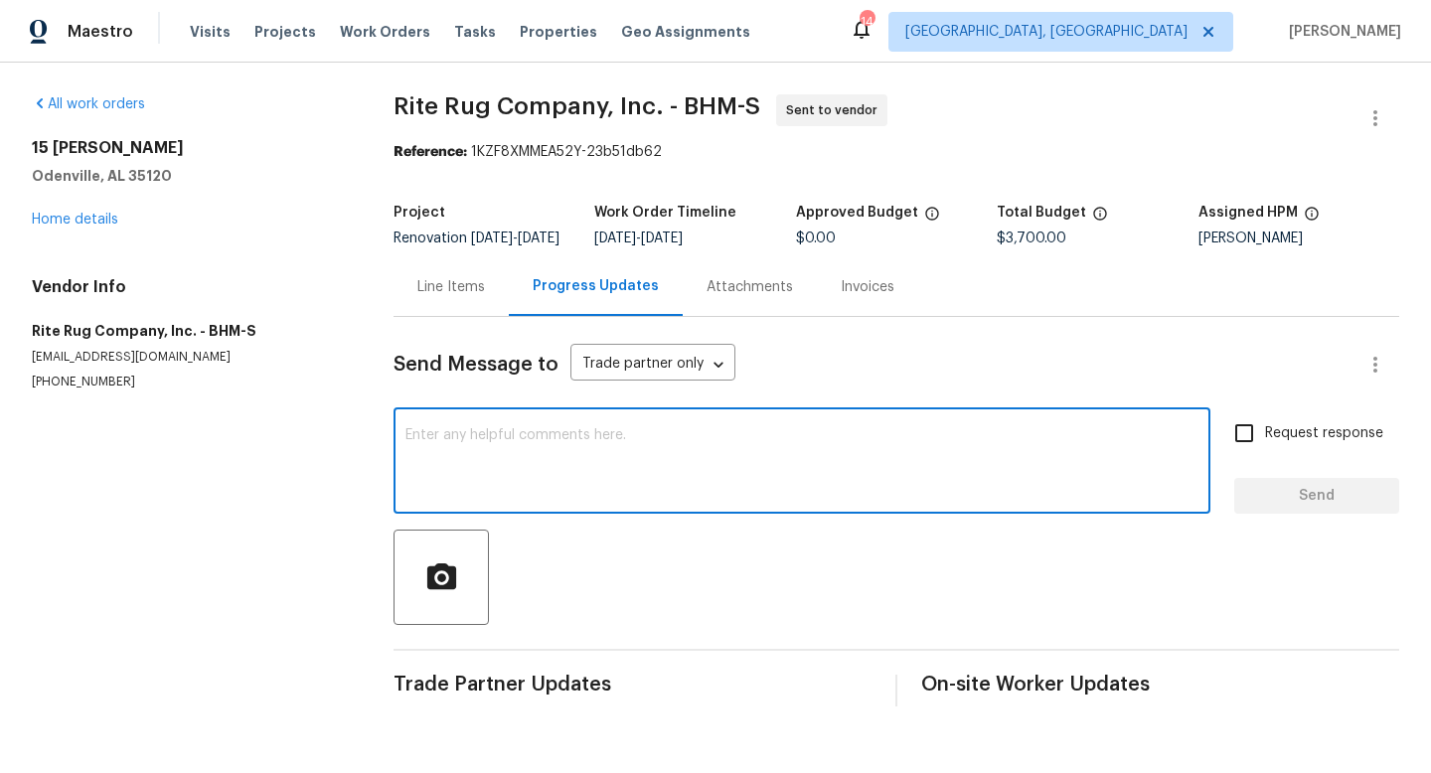
click at [494, 475] on textarea at bounding box center [801, 463] width 793 height 70
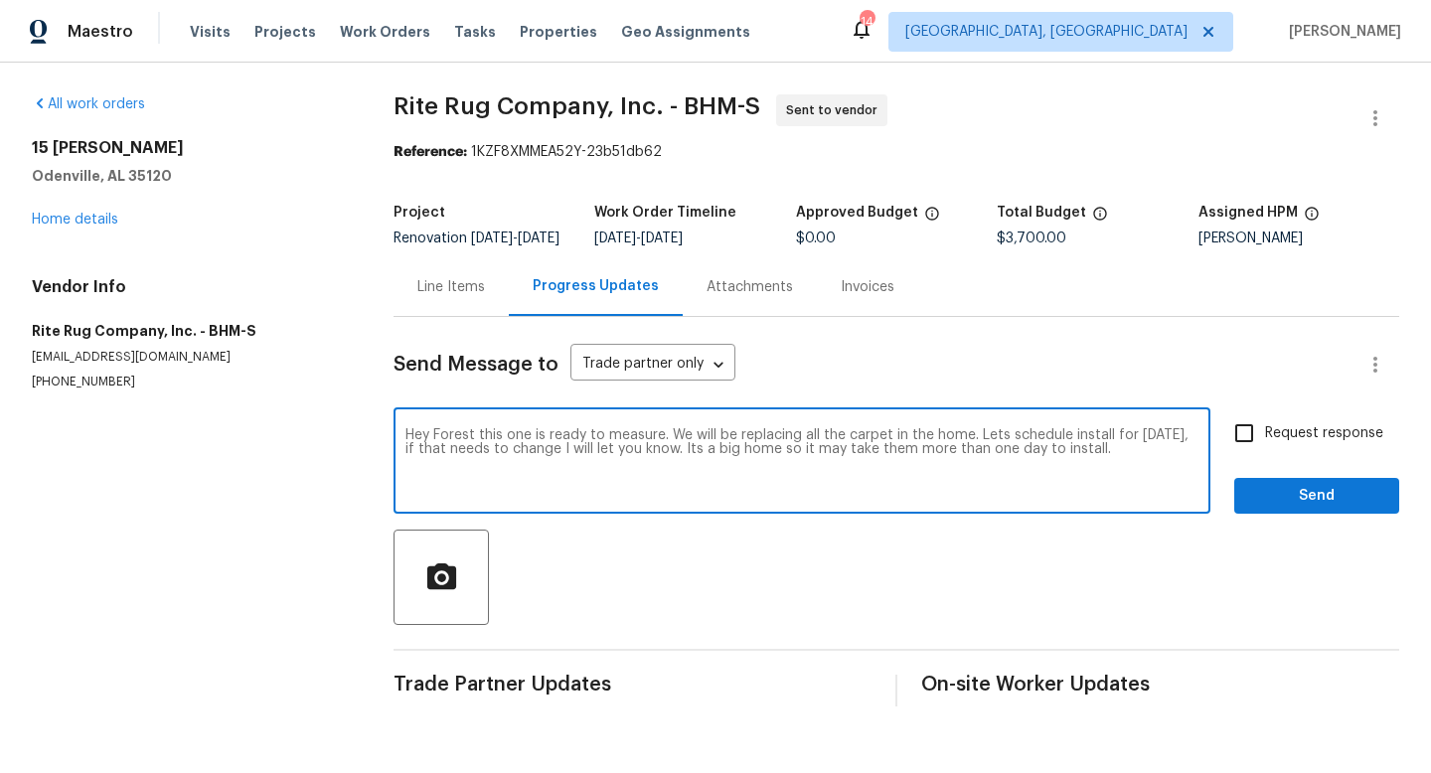
type textarea "Hey Forest this one is ready to measure. We will be replacing all the carpet in…"
click at [1254, 452] on input "Request response" at bounding box center [1244, 433] width 42 height 42
checkbox input "true"
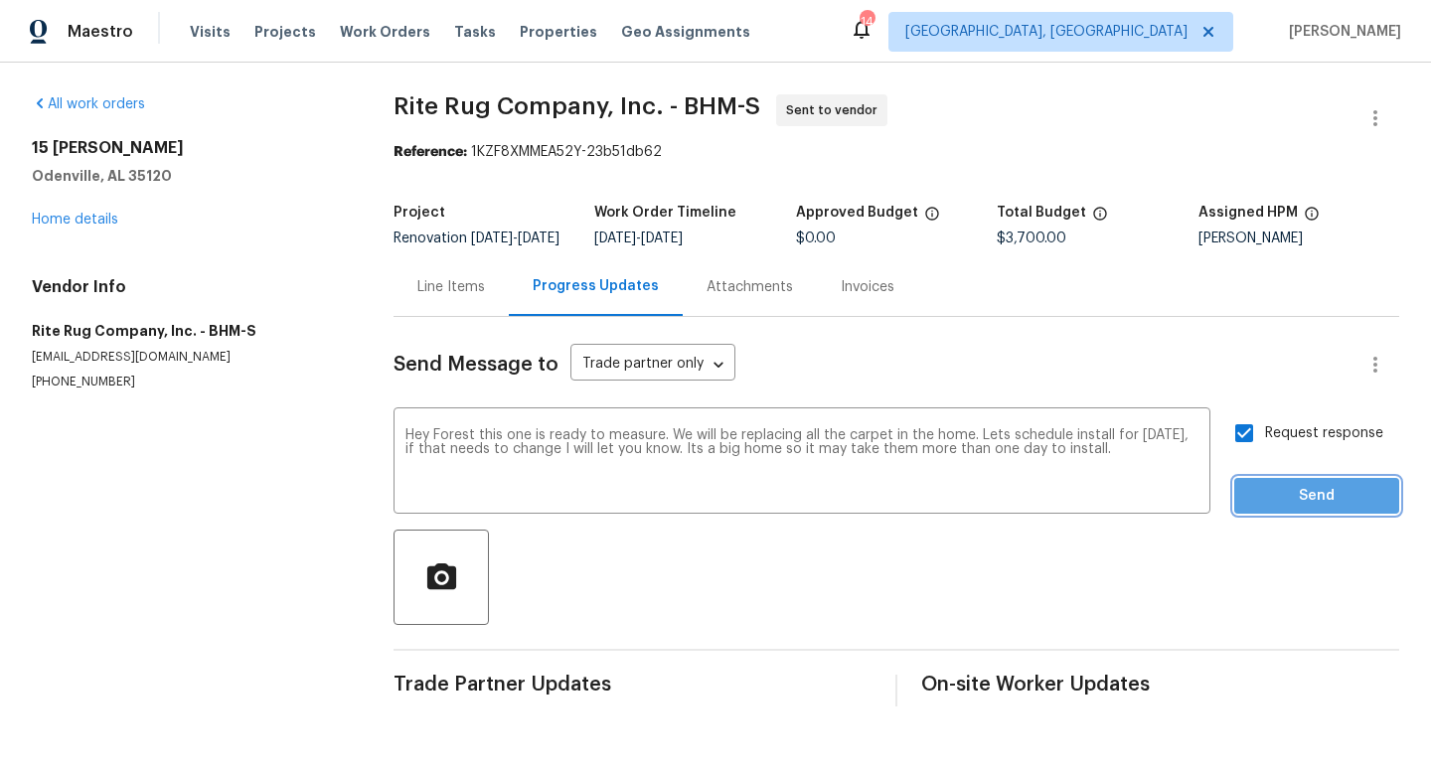
click at [1279, 506] on span "Send" at bounding box center [1316, 496] width 133 height 25
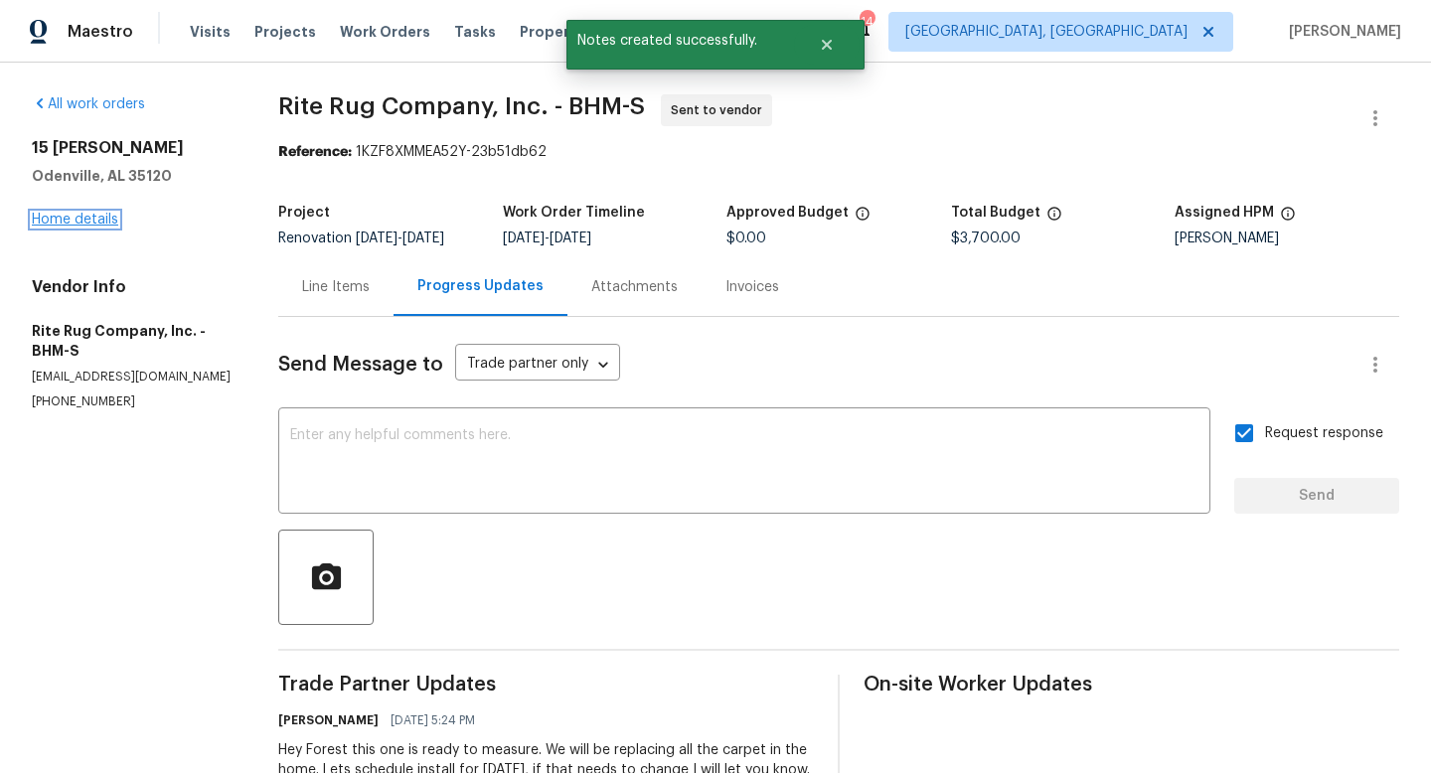
click at [113, 224] on link "Home details" at bounding box center [75, 220] width 86 height 14
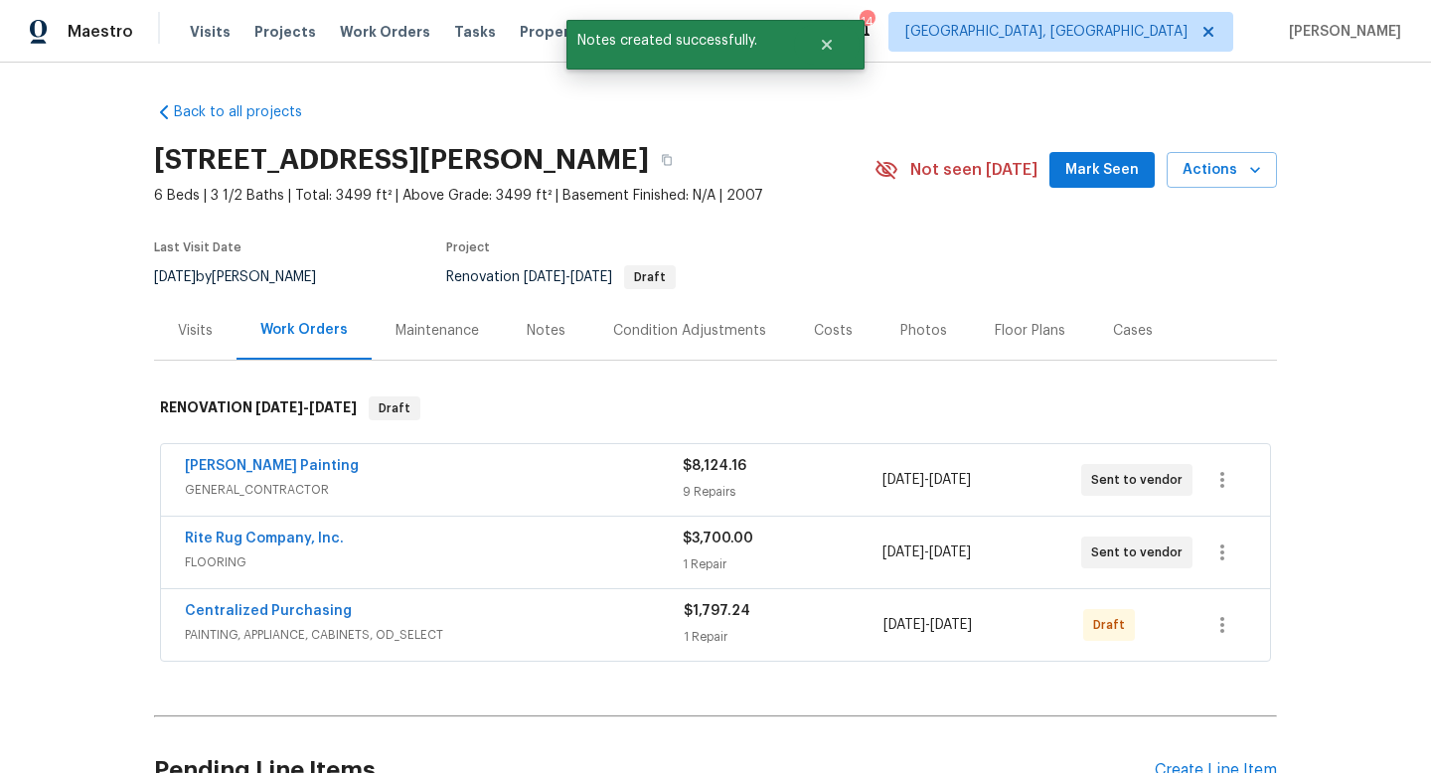
click at [540, 323] on div "Notes" at bounding box center [546, 331] width 39 height 20
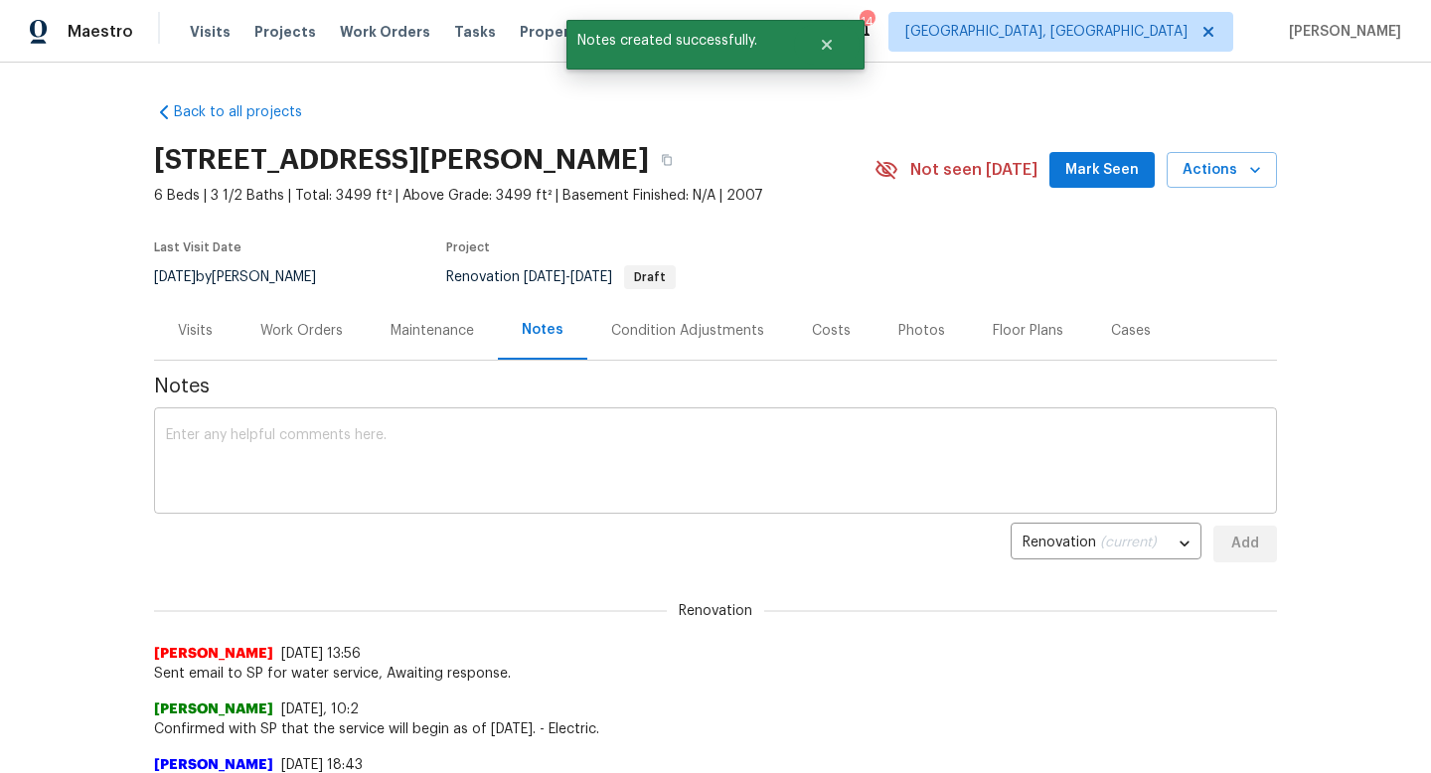
click at [532, 460] on textarea at bounding box center [715, 463] width 1099 height 70
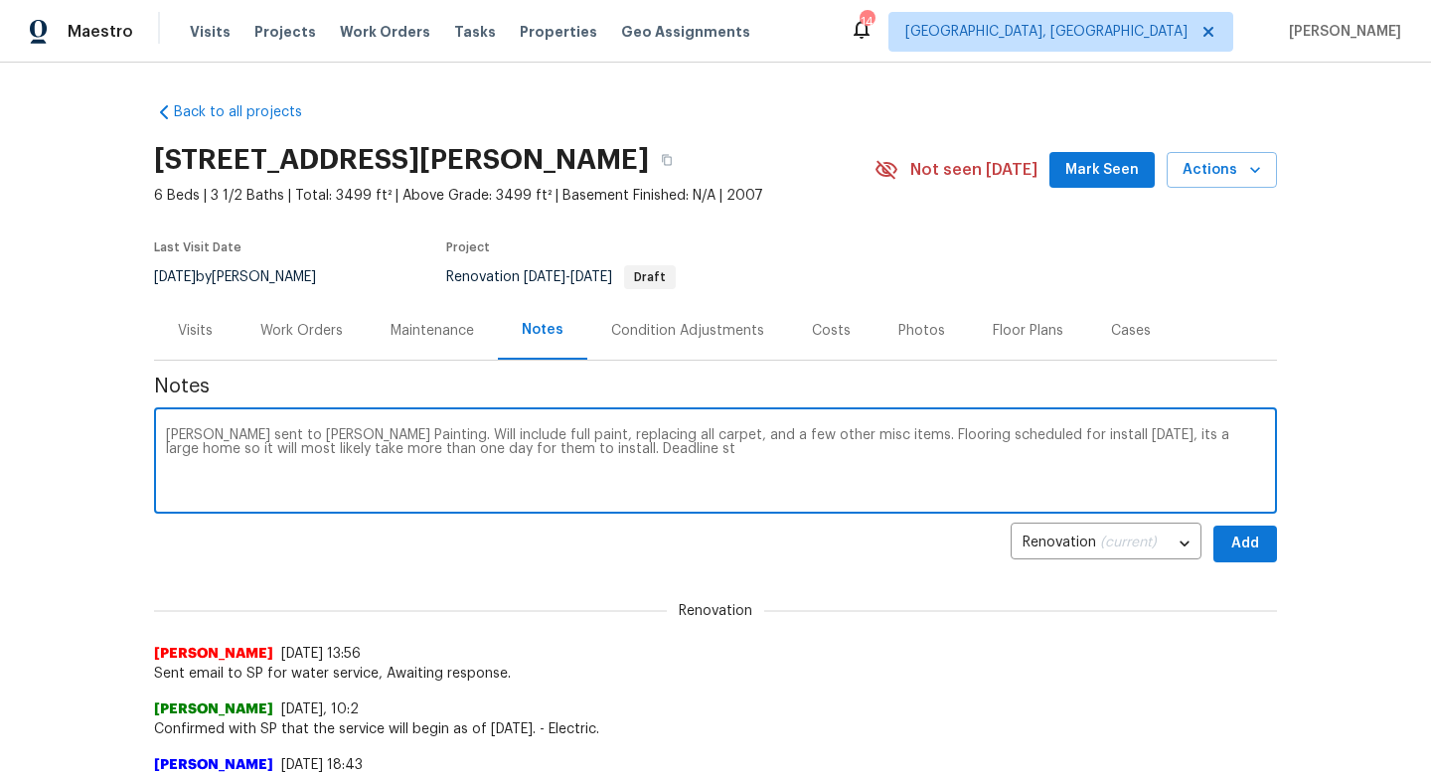
click at [532, 460] on textarea "Reno sent to Perez Painting. Will include full paint, replacing all carpet, and…" at bounding box center [715, 463] width 1099 height 70
type textarea "Reno sent to Perez Painting. Will include full paint, replacing all carpet, and…"
click at [1263, 551] on button "Add" at bounding box center [1245, 544] width 64 height 37
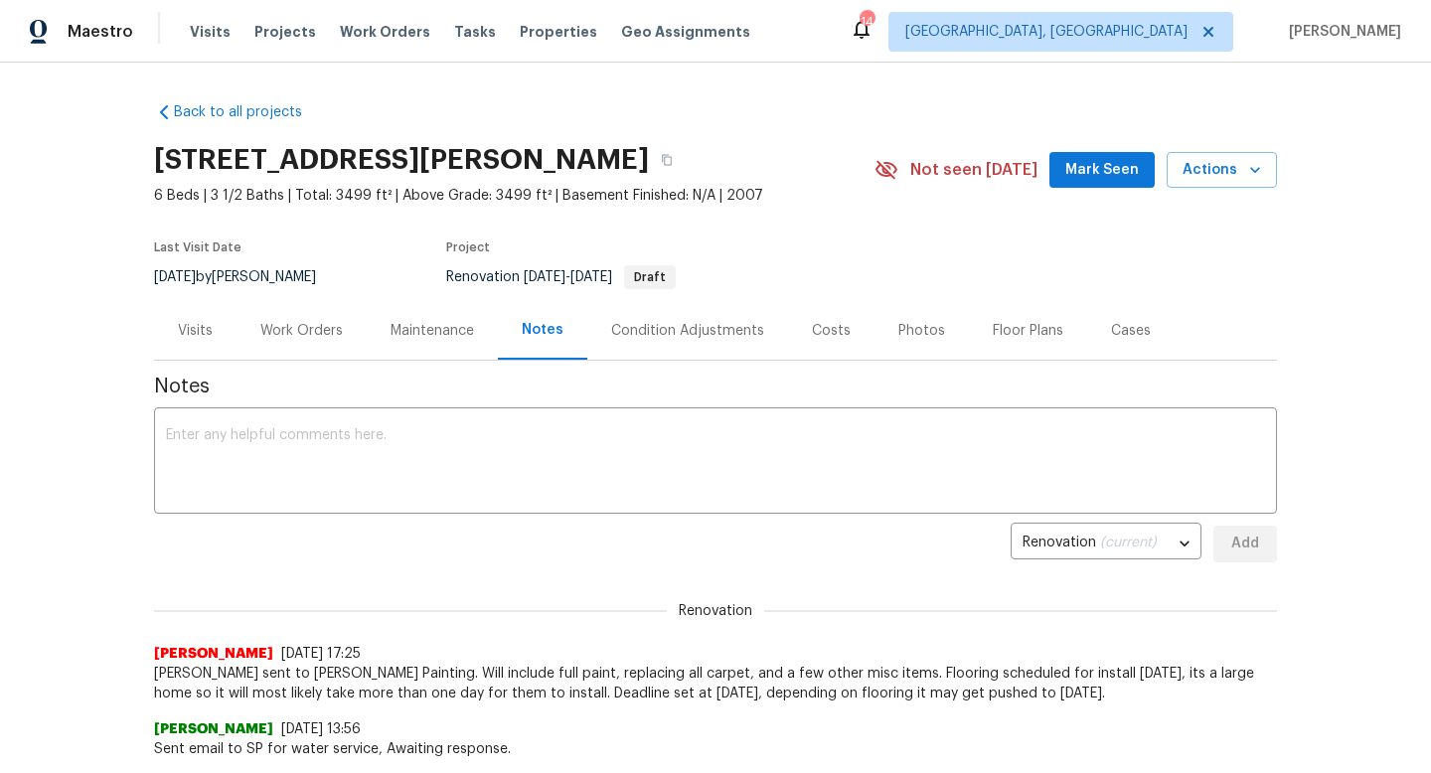
click at [333, 334] on div "Work Orders" at bounding box center [301, 331] width 82 height 20
